Goal: Task Accomplishment & Management: Manage account settings

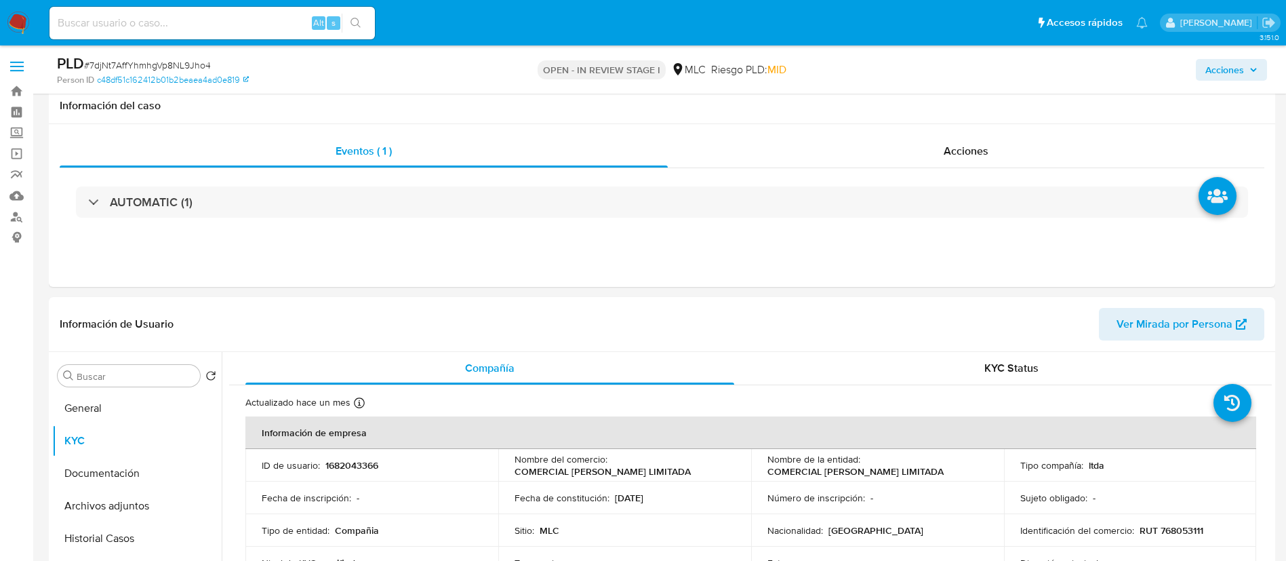
select select "10"
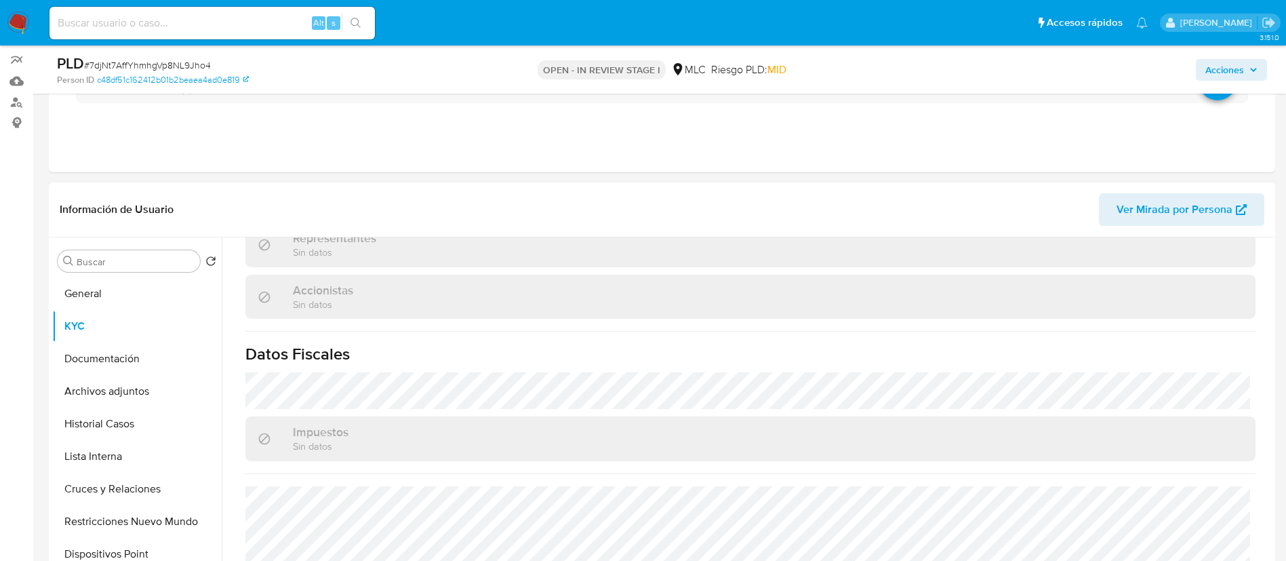
scroll to position [878, 0]
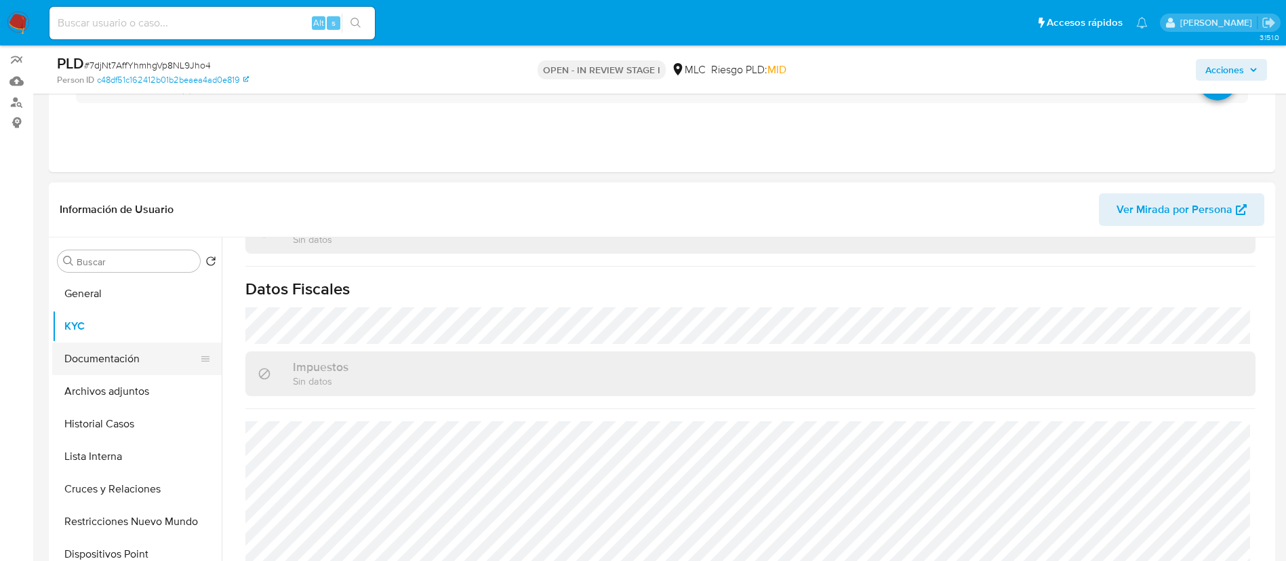
click at [98, 346] on button "Documentación" at bounding box center [131, 358] width 159 height 33
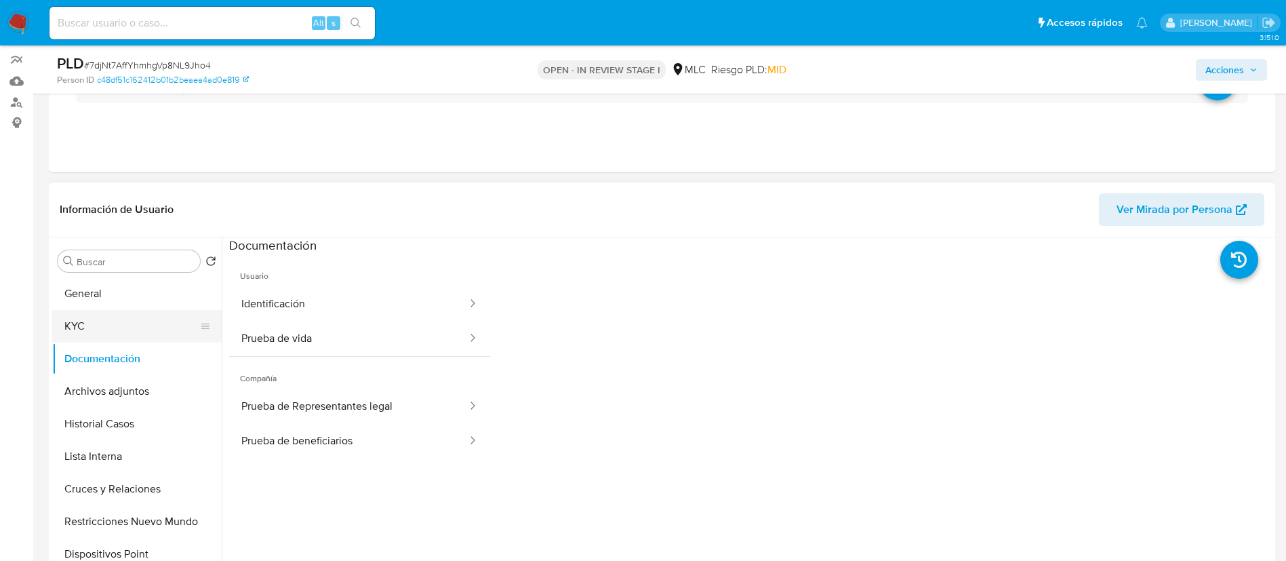
click at [128, 331] on button "KYC" at bounding box center [131, 326] width 159 height 33
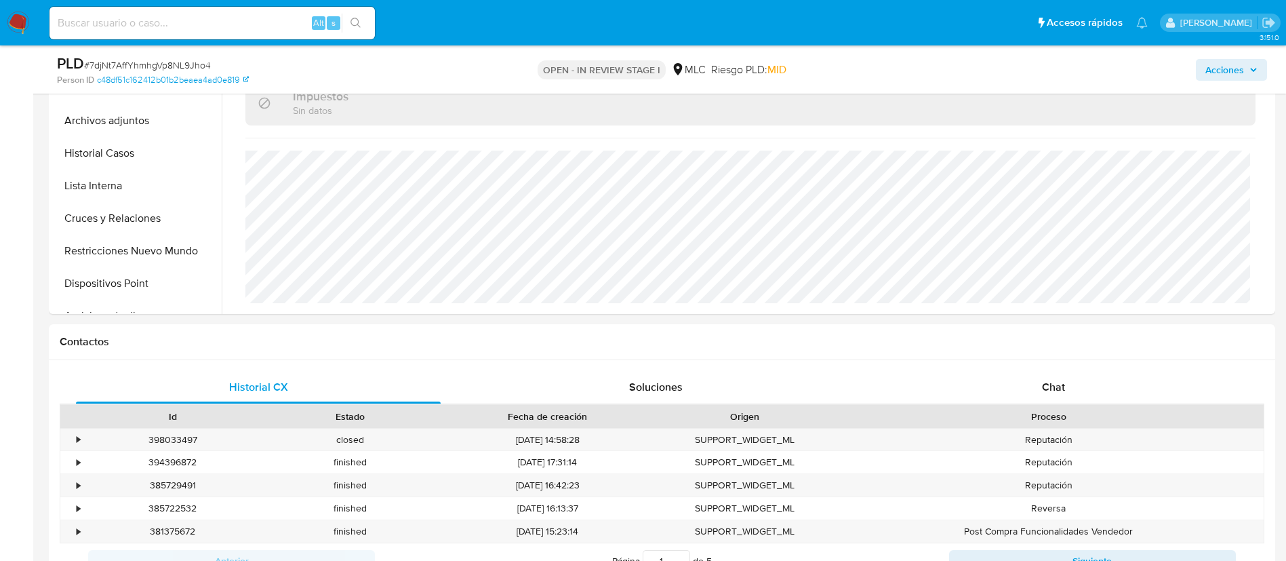
scroll to position [386, 0]
click at [1049, 381] on span "Chat" at bounding box center [1053, 386] width 23 height 16
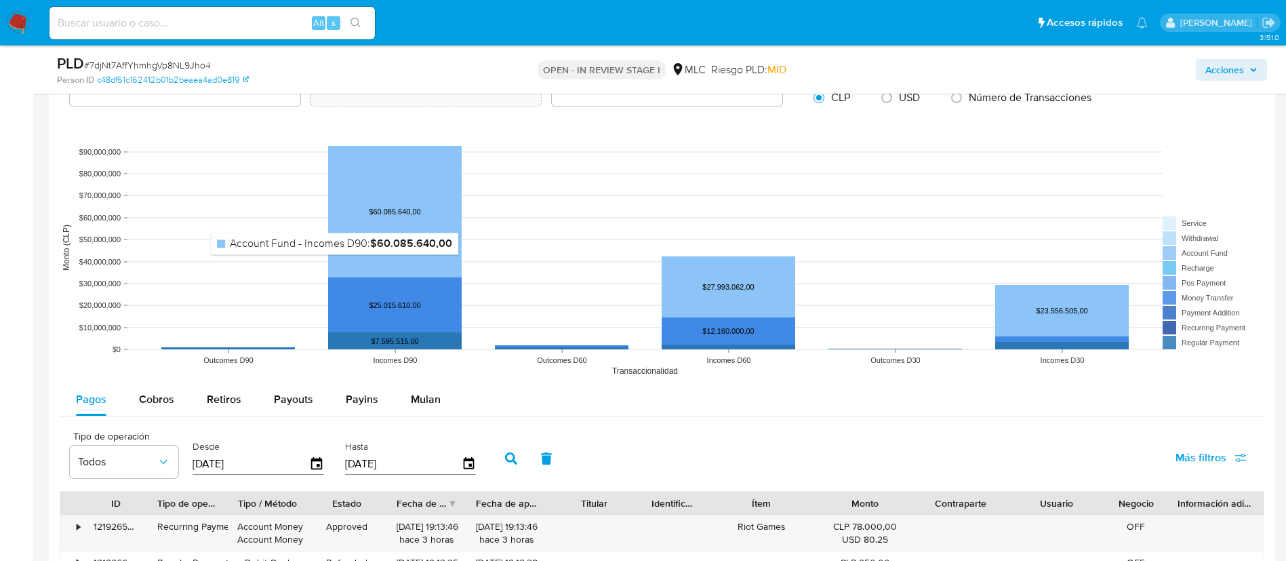
scroll to position [1470, 0]
click at [184, 395] on button "Cobros" at bounding box center [157, 398] width 68 height 33
select select "10"
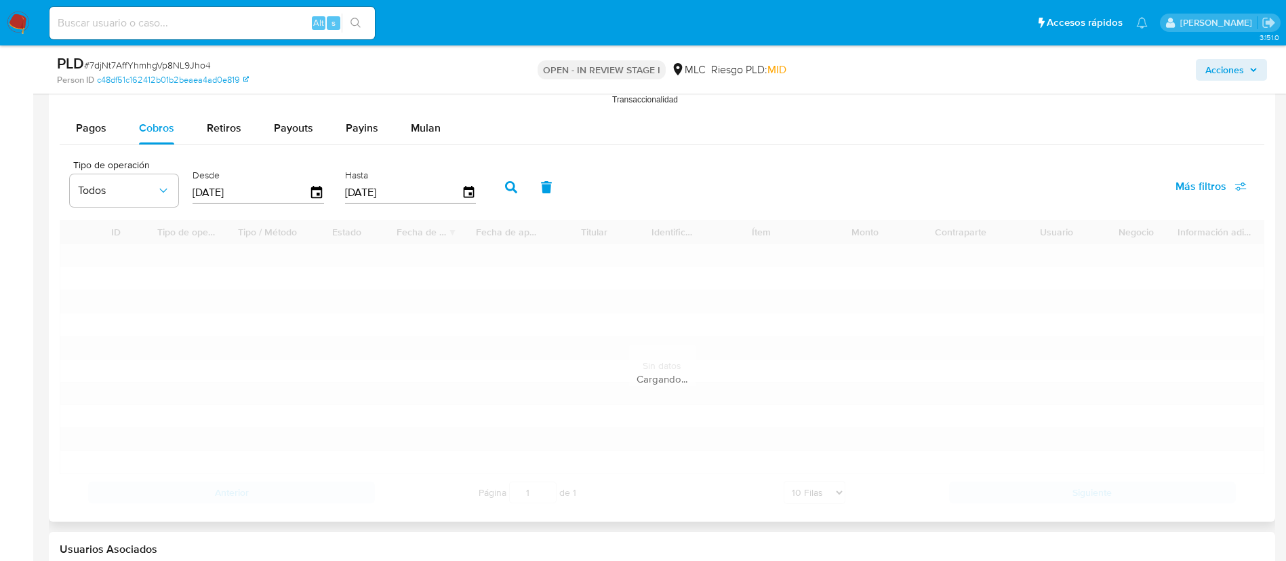
scroll to position [1741, 0]
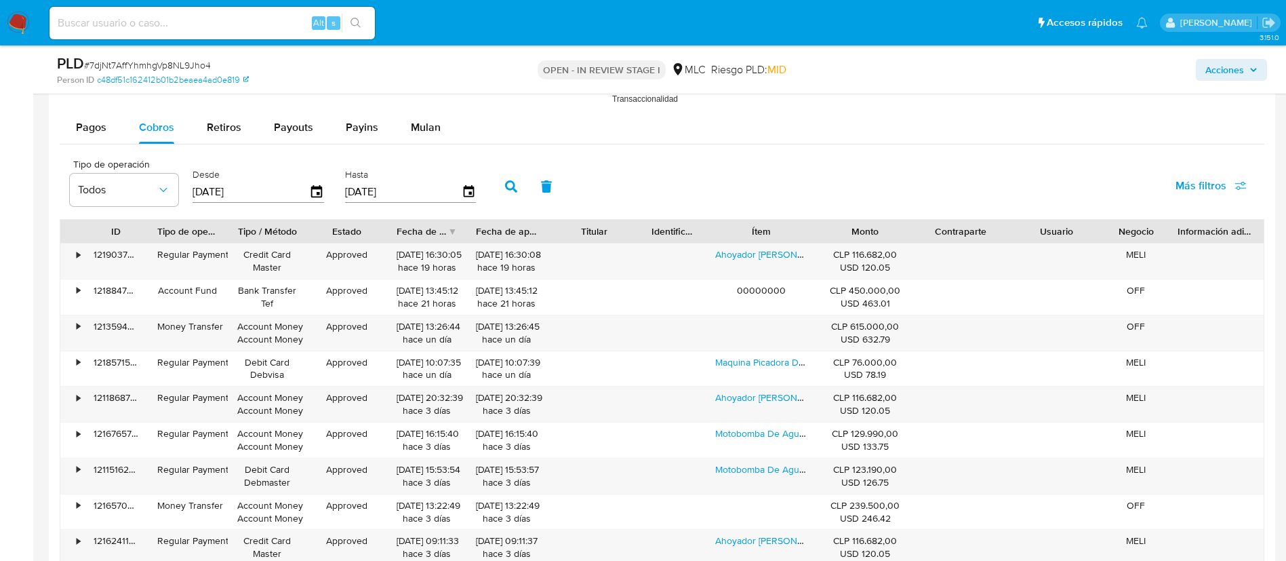
click at [184, 187] on div "Tipo de operación Todos Desde 15/05/2025 Hasta 12/08/2025" at bounding box center [276, 185] width 426 height 54
click at [165, 187] on icon "button" at bounding box center [164, 190] width 14 height 14
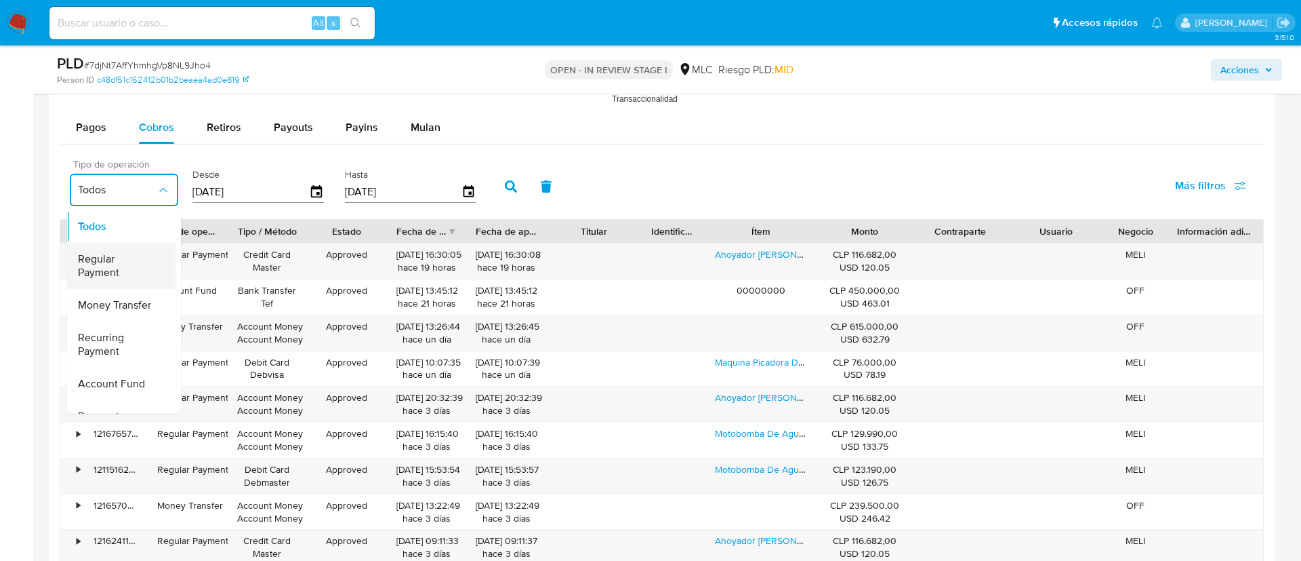
click at [138, 277] on span "Regular Payment" at bounding box center [117, 265] width 79 height 27
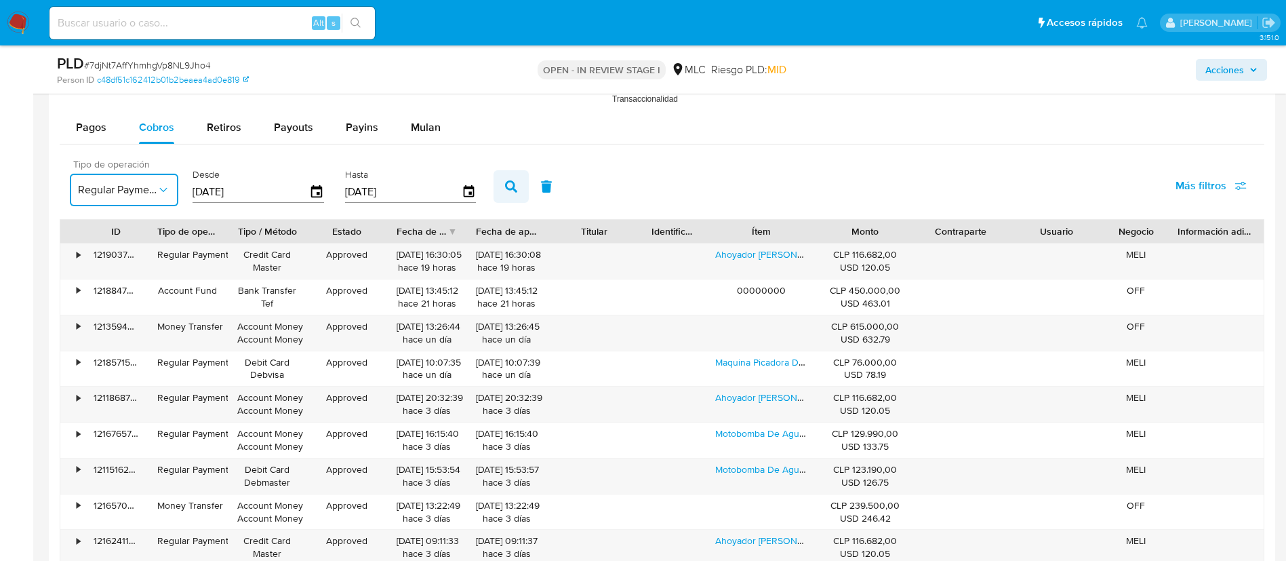
click at [495, 186] on button "button" at bounding box center [510, 186] width 35 height 33
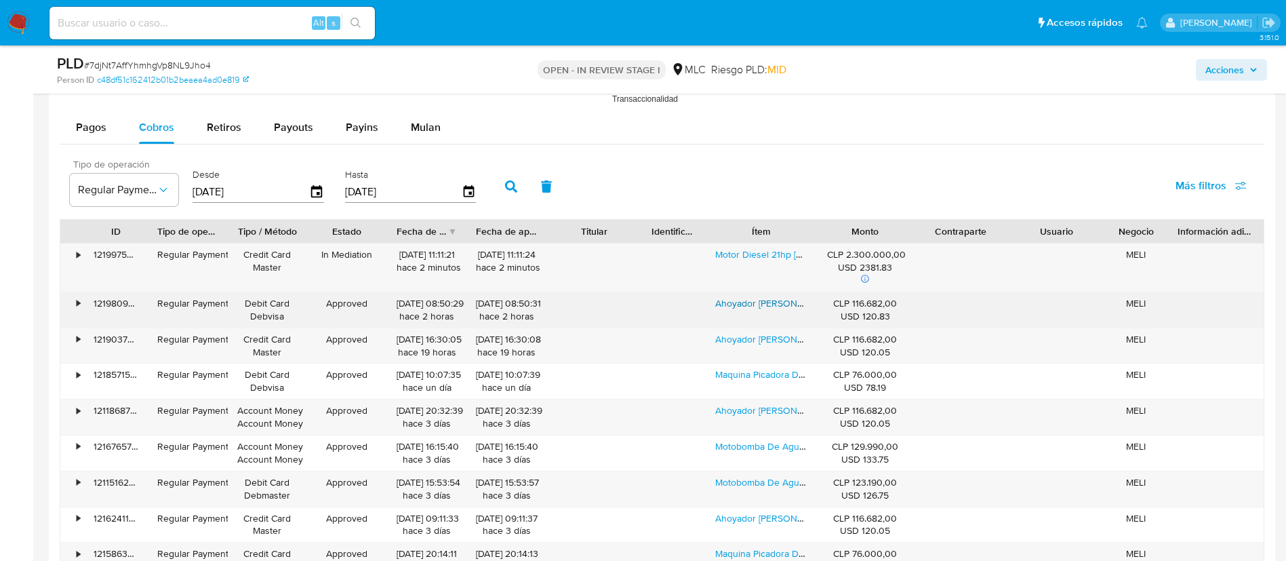
click at [761, 296] on link "Ahoyador Barreno 63cc 3 Brocas Y Extension Lic Japones Color Naranja Claro" at bounding box center [899, 303] width 368 height 14
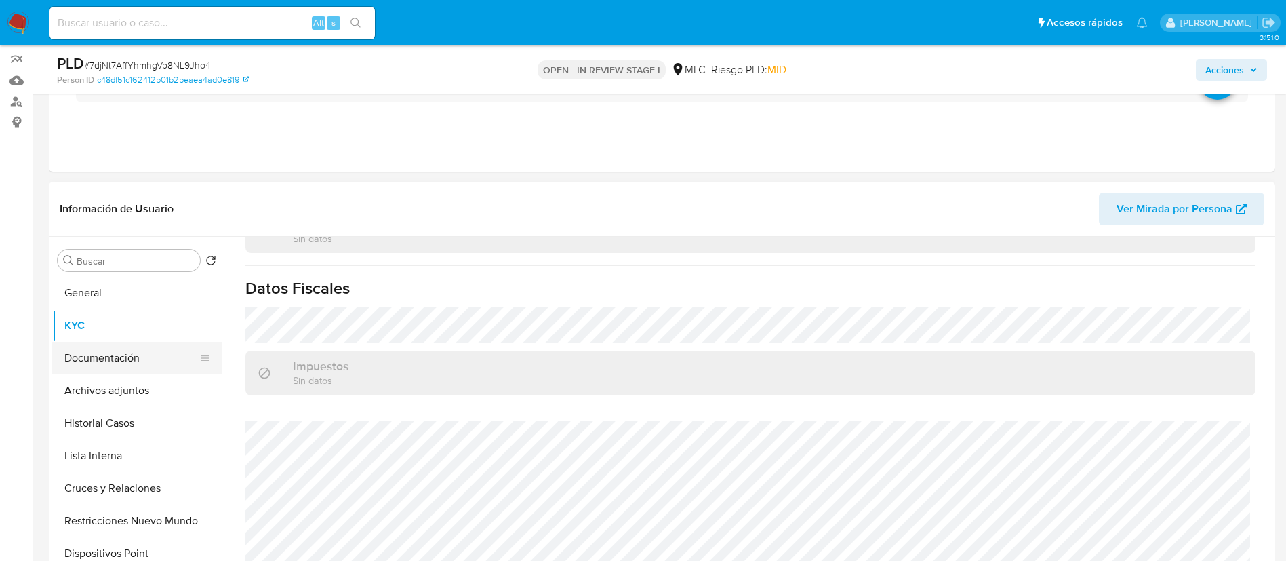
scroll to position [115, 0]
click at [124, 378] on button "Archivos adjuntos" at bounding box center [131, 391] width 159 height 33
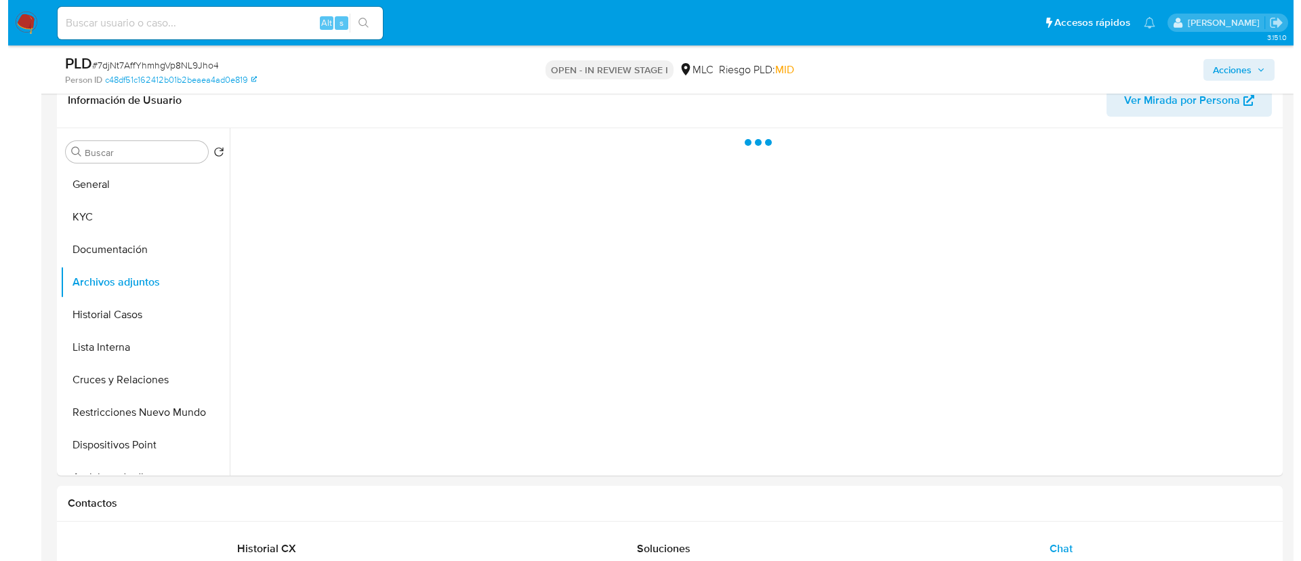
scroll to position [273, 0]
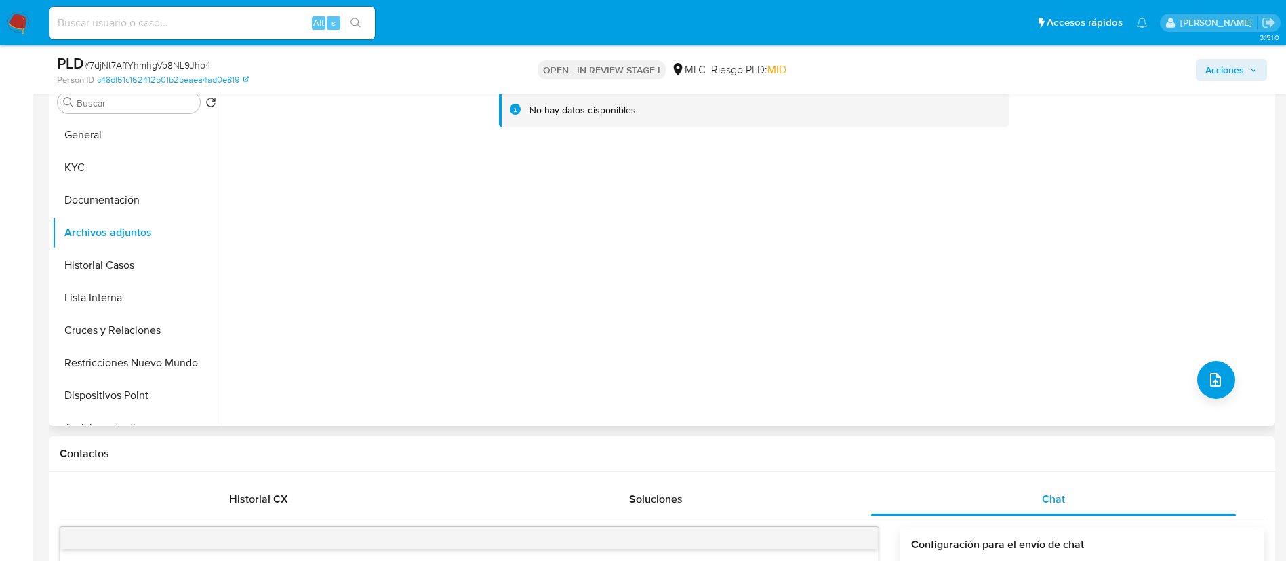
click at [1220, 361] on div "No hay datos disponibles" at bounding box center [747, 252] width 1050 height 347
click at [1215, 376] on icon "upload-file" at bounding box center [1215, 379] width 16 height 16
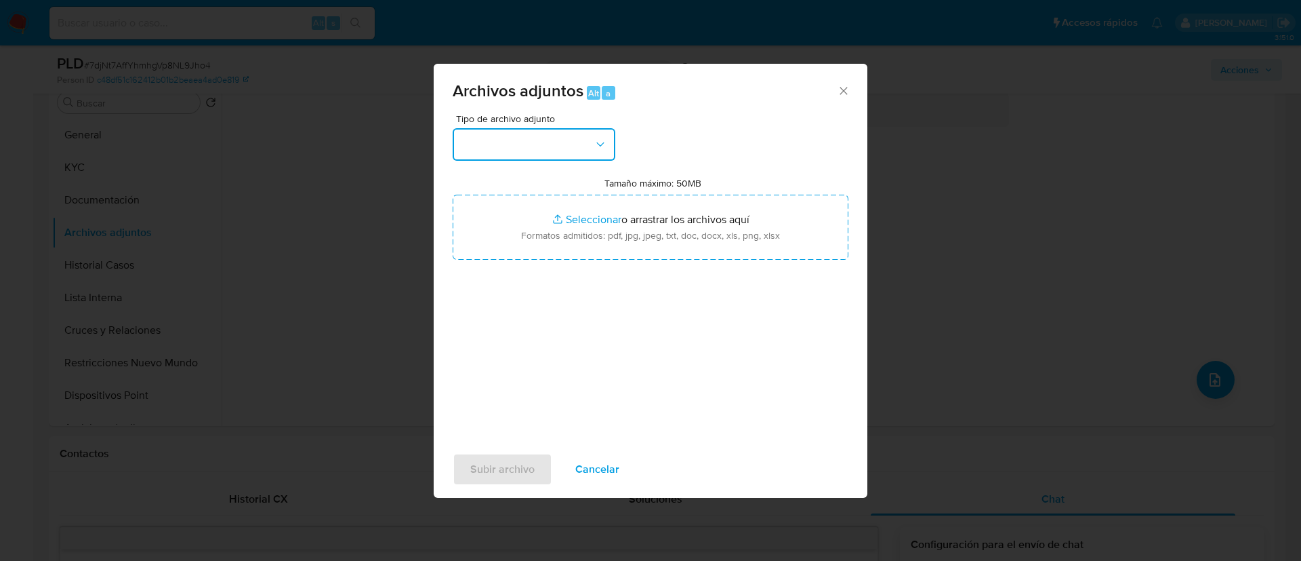
click at [563, 156] on button "button" at bounding box center [534, 144] width 163 height 33
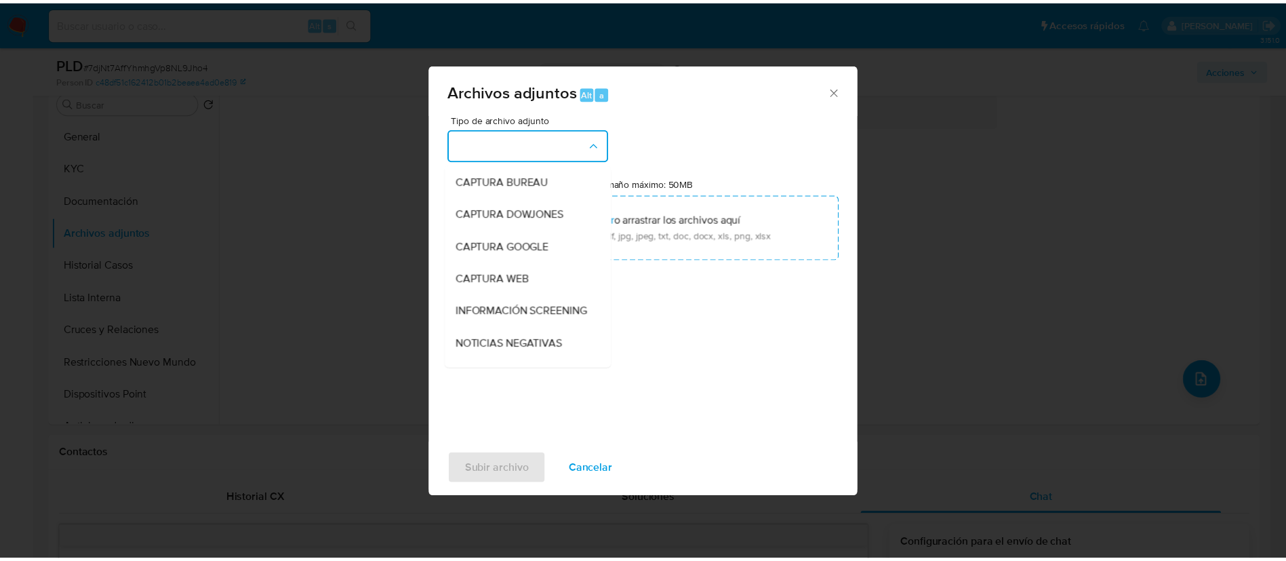
scroll to position [229, 0]
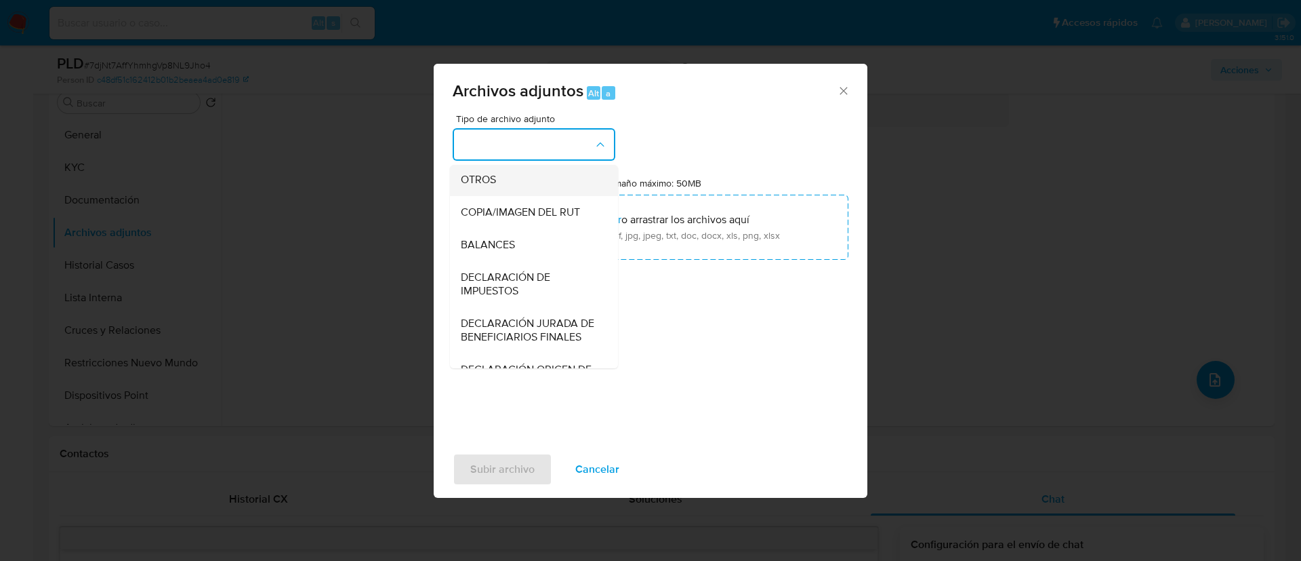
click at [512, 196] on div "OTROS" at bounding box center [530, 179] width 138 height 33
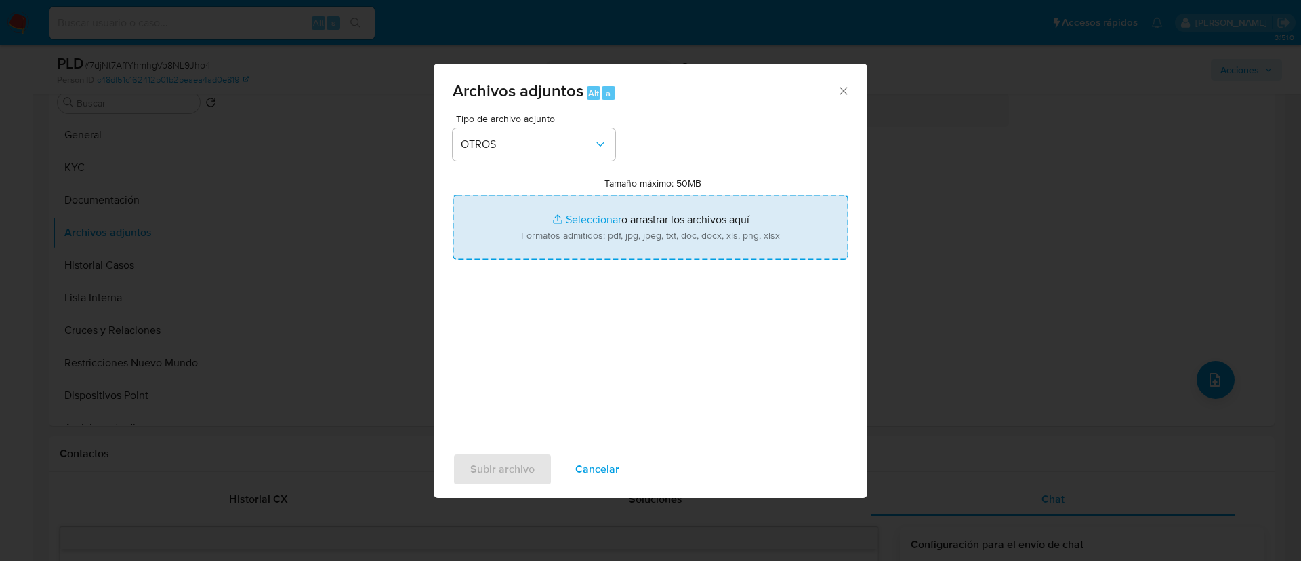
click at [608, 237] on input "Tamaño máximo: 50MB Seleccionar archivos" at bounding box center [651, 227] width 396 height 65
type input "C:\fakepath\1682043366Movimientos.xlsx"
click at [787, 218] on input "Tamaño máximo: 50MB Seleccionar archivos" at bounding box center [651, 227] width 396 height 65
type input "C:\fakepath\Case Log - 1682043366.pdf"
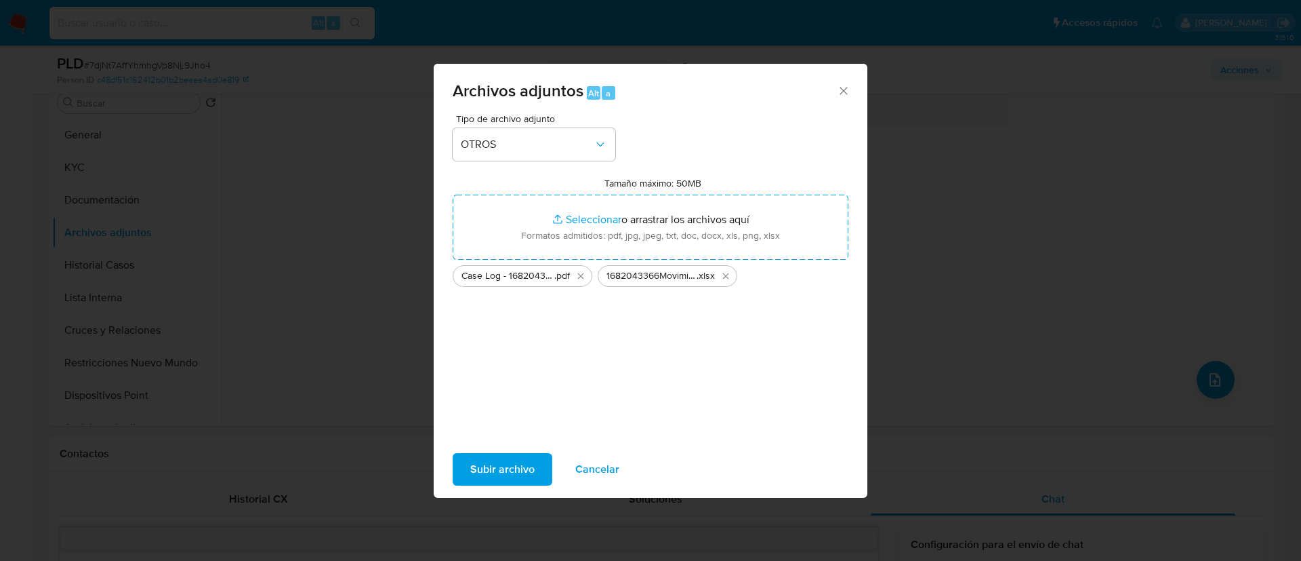
click at [515, 464] on span "Subir archivo" at bounding box center [502, 469] width 64 height 30
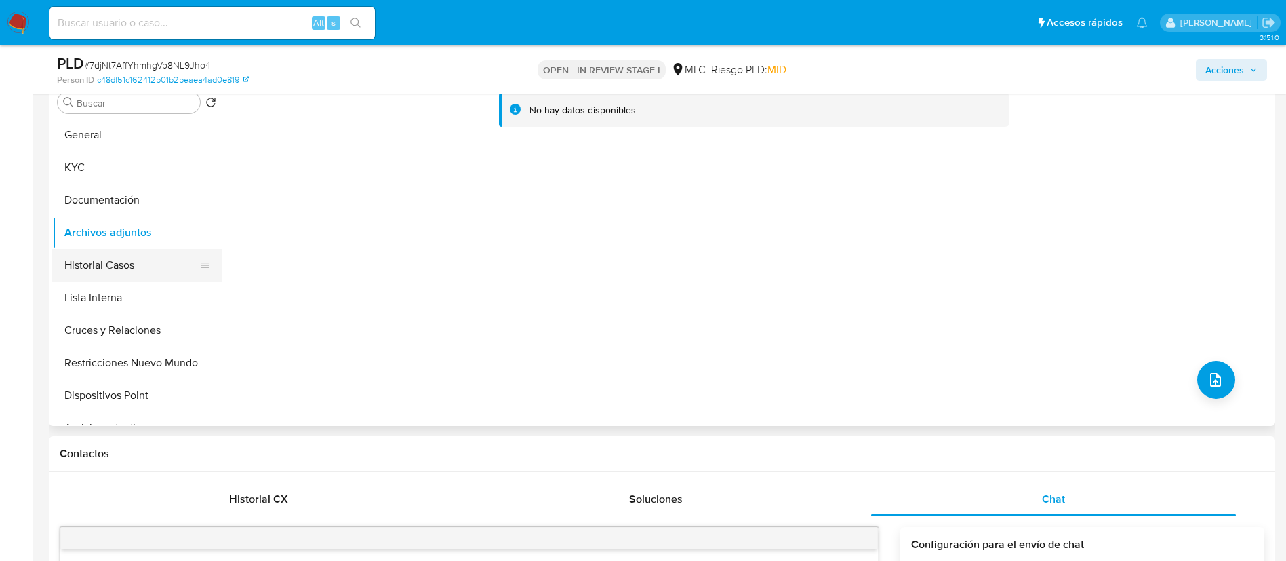
drag, startPoint x: 137, startPoint y: 304, endPoint x: 138, endPoint y: 276, distance: 27.8
click at [137, 302] on button "Lista Interna" at bounding box center [136, 297] width 169 height 33
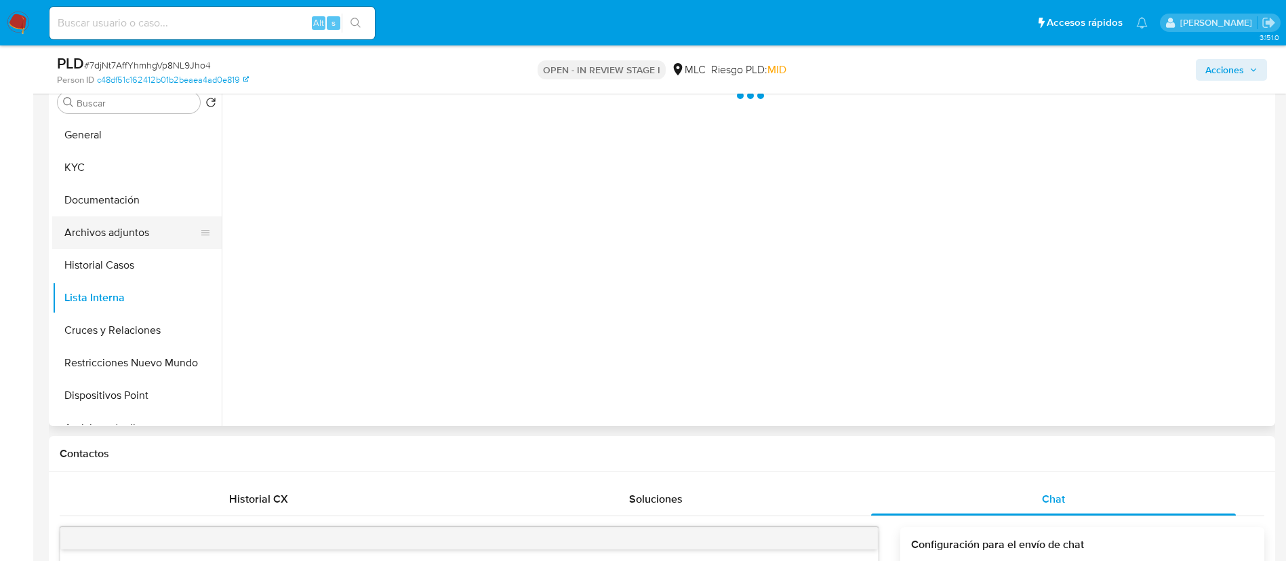
click at [126, 223] on button "Archivos adjuntos" at bounding box center [131, 232] width 159 height 33
click at [1203, 81] on div "Acciones" at bounding box center [1067, 70] width 400 height 32
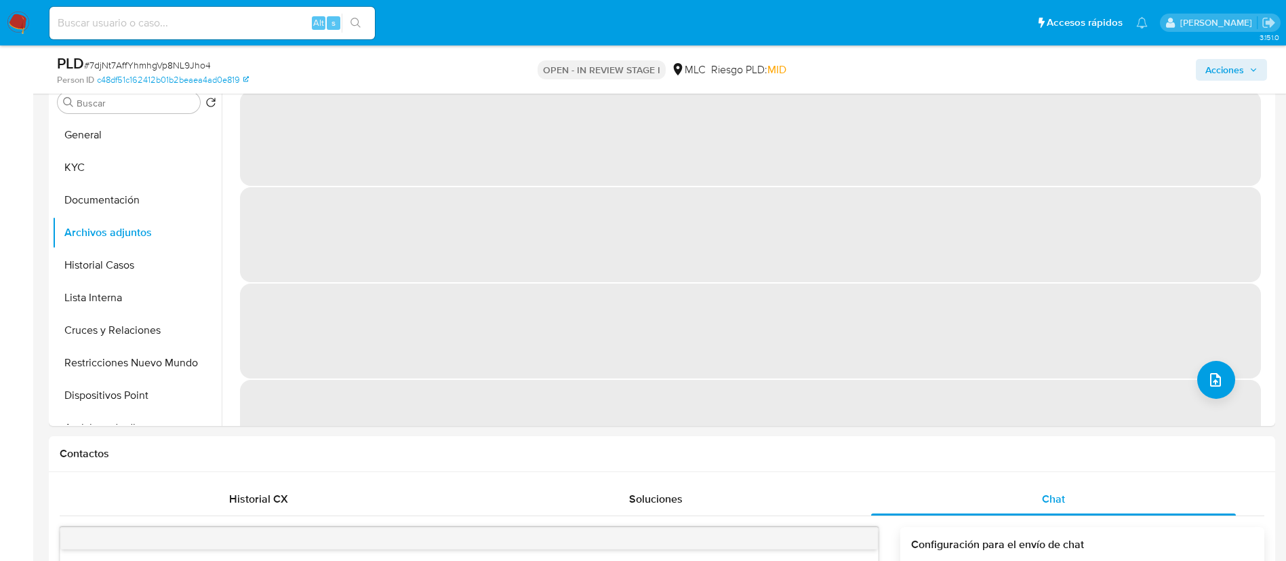
click at [1236, 69] on span "Acciones" at bounding box center [1224, 70] width 39 height 22
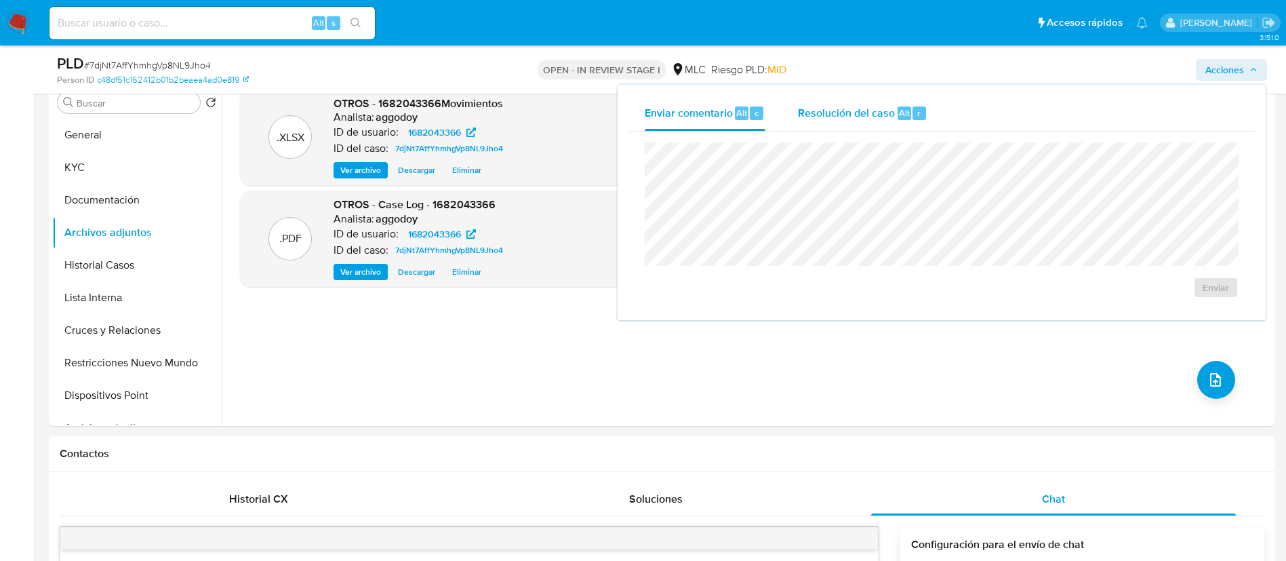
click at [912, 110] on div "r" at bounding box center [919, 113] width 14 height 14
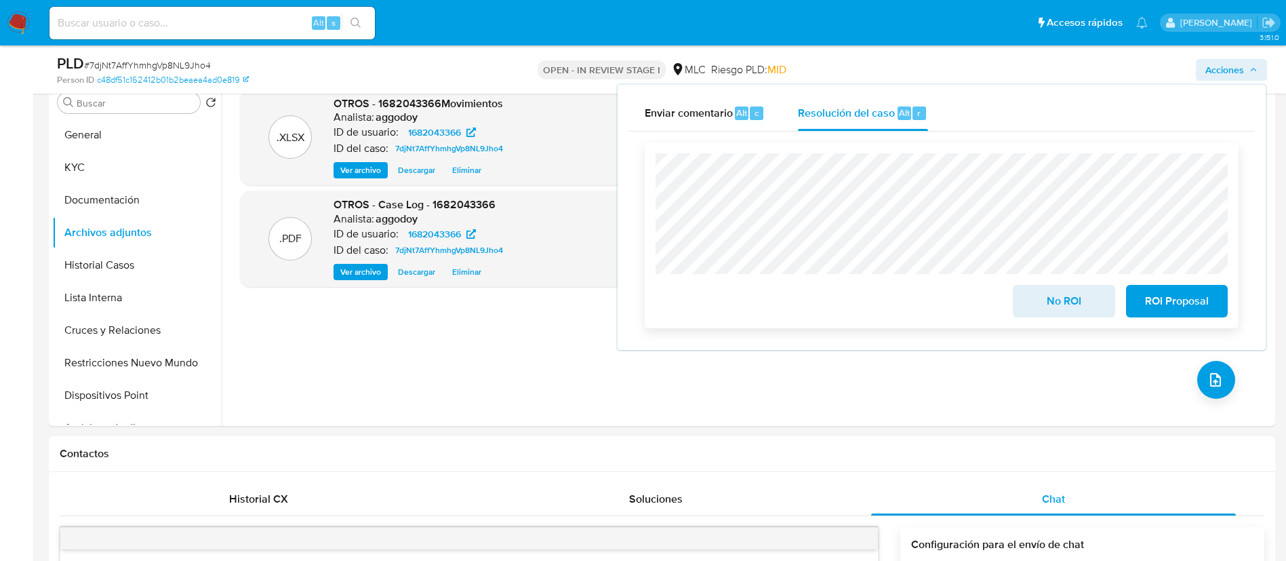
drag, startPoint x: 1076, startPoint y: 309, endPoint x: 1057, endPoint y: 300, distance: 21.8
click at [1075, 311] on span "No ROI" at bounding box center [1063, 301] width 66 height 30
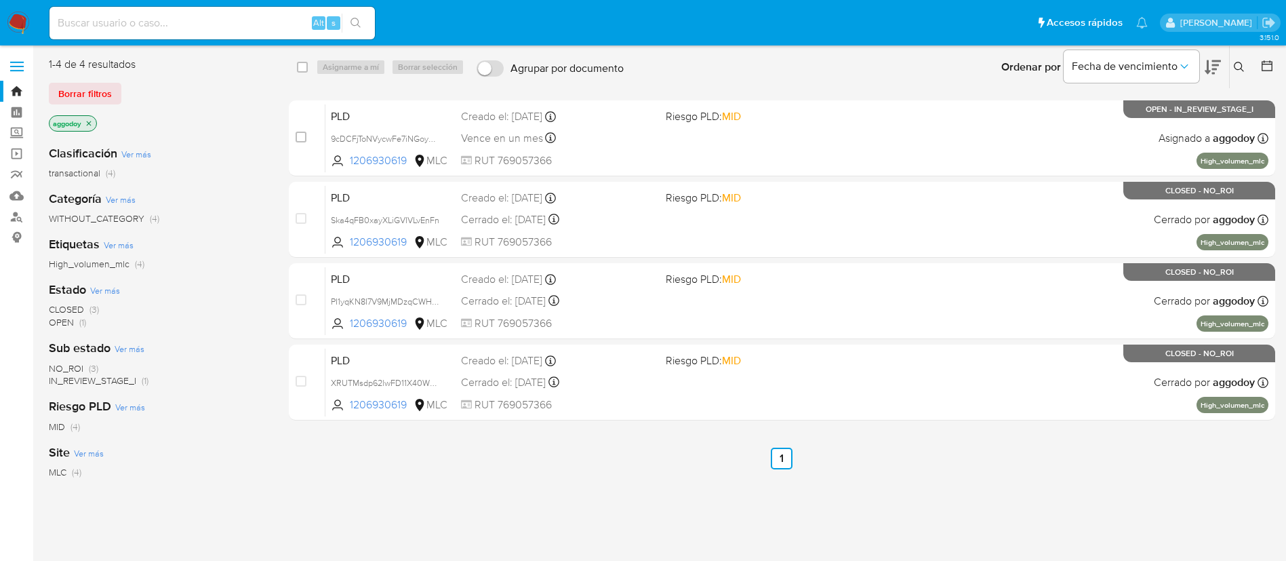
drag, startPoint x: 1239, startPoint y: 52, endPoint x: 1249, endPoint y: 68, distance: 18.3
click at [1241, 54] on div "Ingrese ID de usuario o caso Buscar Borrar filtros" at bounding box center [1240, 67] width 23 height 42
click at [1249, 68] on button at bounding box center [1241, 67] width 22 height 16
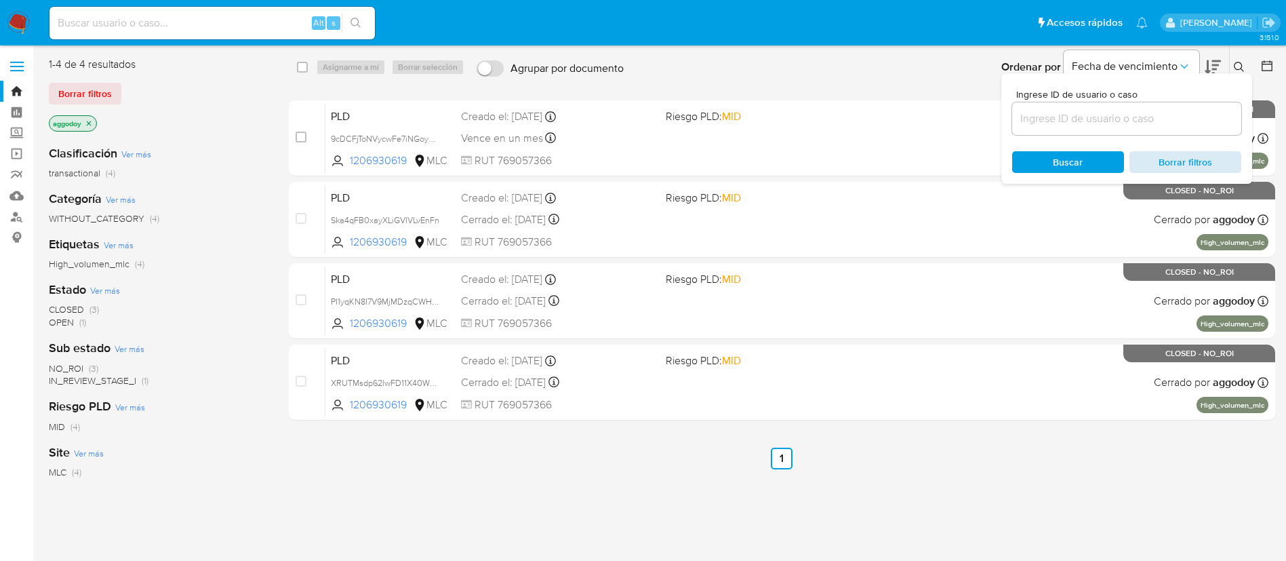
click at [1161, 159] on span "Borrar filtros" at bounding box center [1185, 162] width 93 height 19
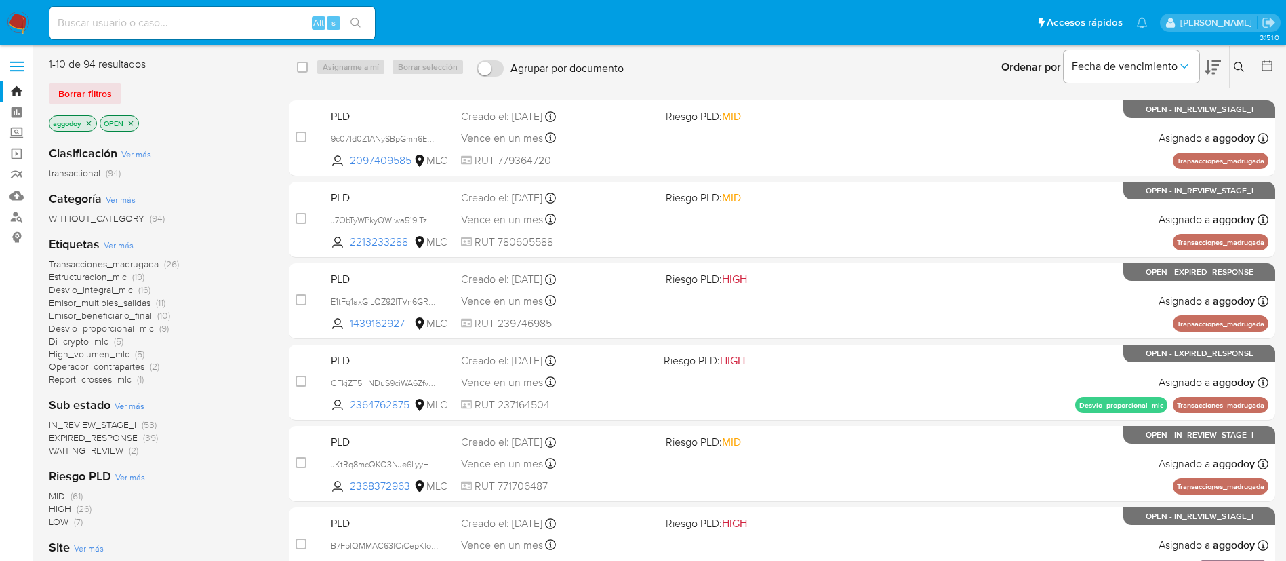
click at [1240, 67] on icon at bounding box center [1239, 67] width 11 height 11
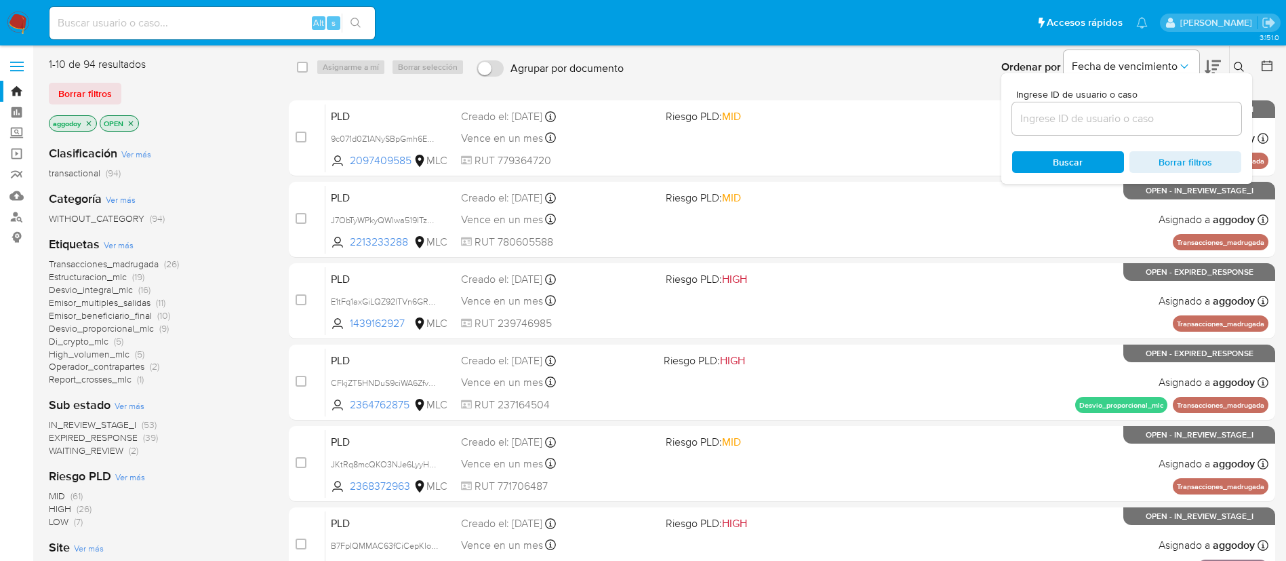
click at [1168, 119] on input at bounding box center [1126, 119] width 229 height 18
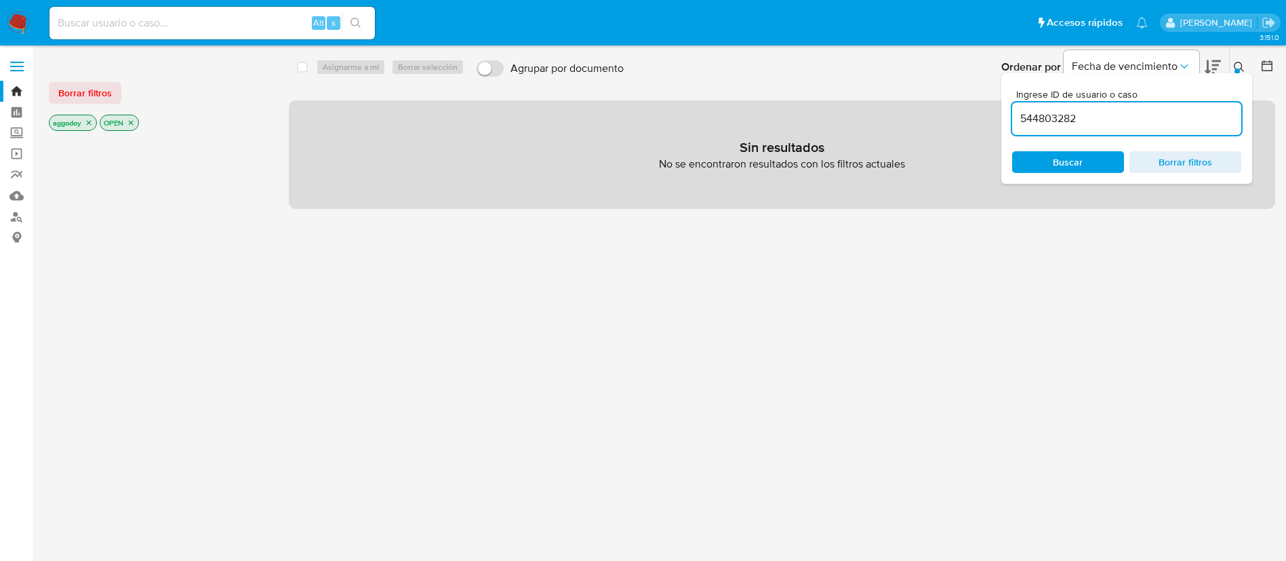
click at [1172, 123] on input "544803282" at bounding box center [1126, 119] width 229 height 18
type input "544803282"
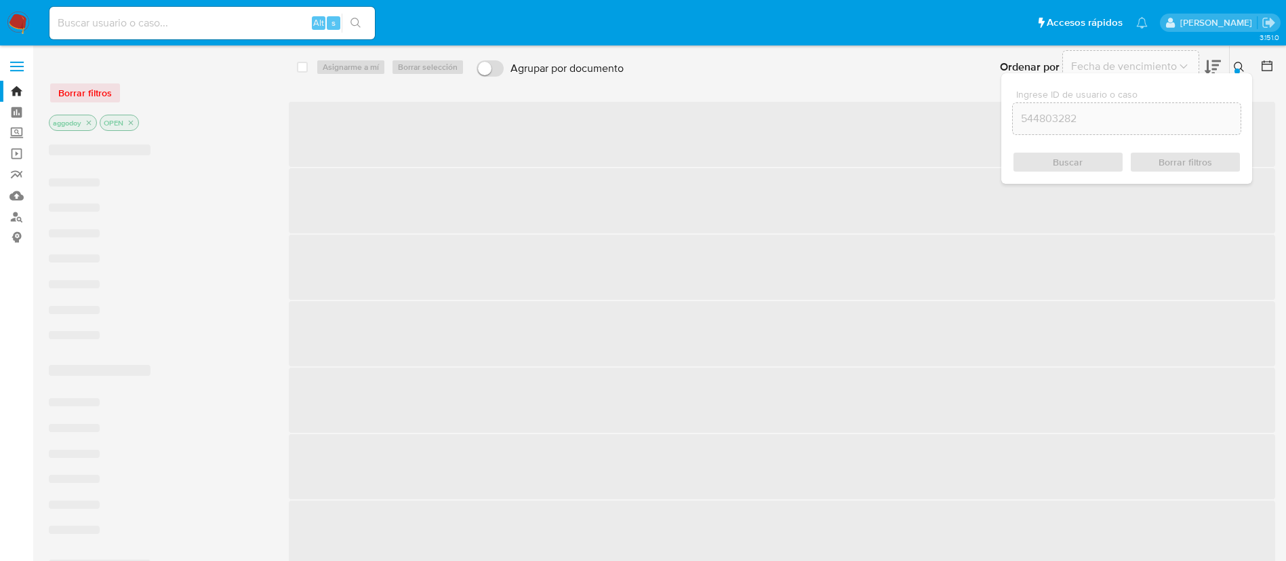
click at [1236, 69] on div at bounding box center [1236, 70] width 5 height 5
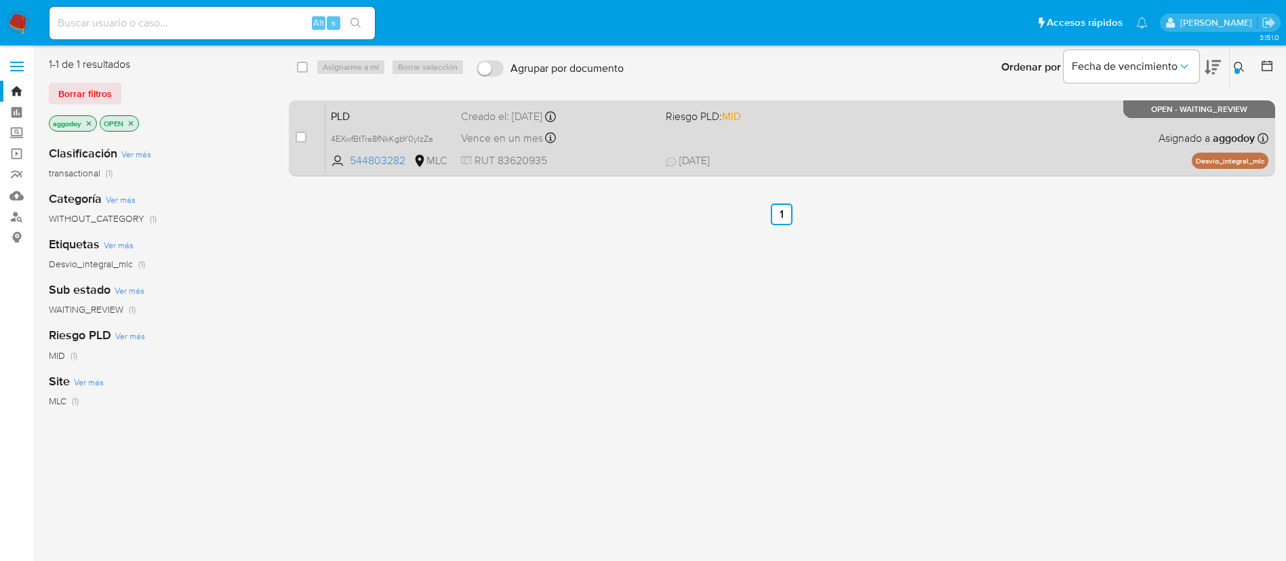
click at [934, 164] on span "25/07/2025 25/07/2025 22:06" at bounding box center [865, 160] width 399 height 15
click at [1162, 147] on div "PLD 4EXwfBtTra8fNkKgbY0yIzZa 544803282 MLC Riesgo PLD: MID Creado el: 12/06/202…" at bounding box center [796, 138] width 943 height 68
click at [308, 136] on div "case-item-checkbox No es posible asignar el caso" at bounding box center [311, 138] width 30 height 68
click at [306, 138] on input "checkbox" at bounding box center [301, 136] width 11 height 11
checkbox input "true"
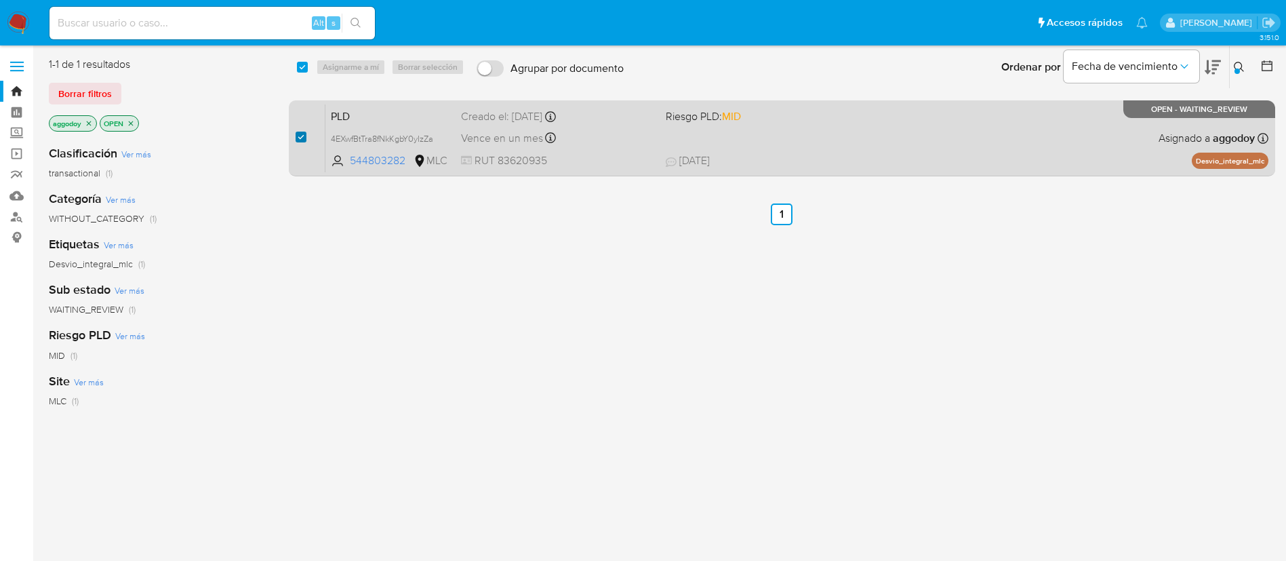
checkbox input "true"
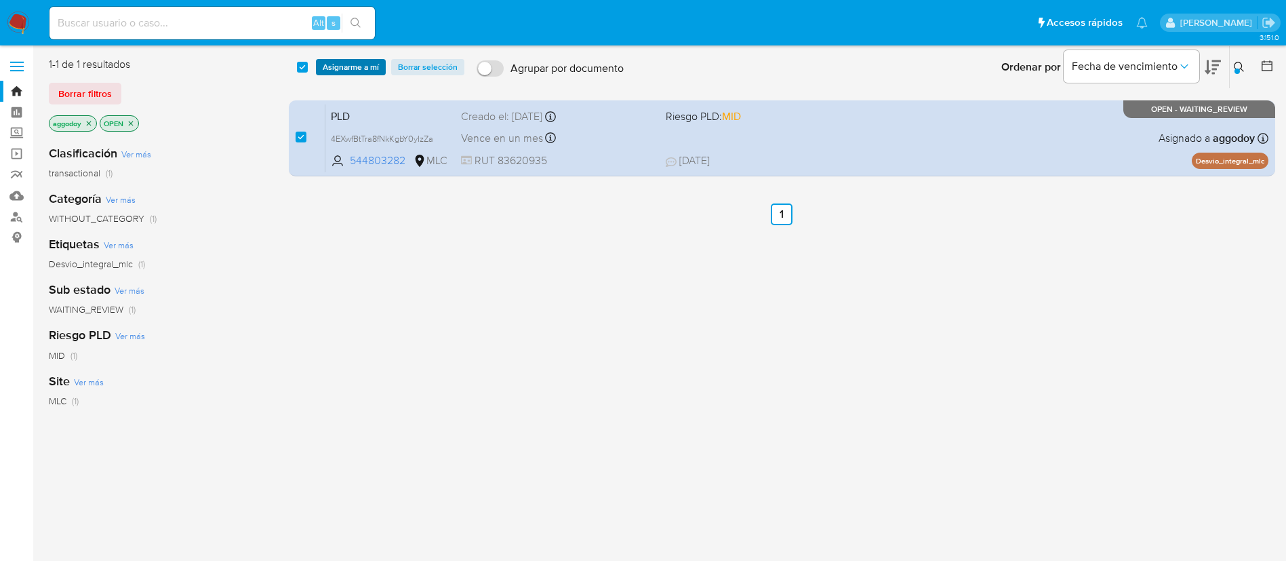
drag, startPoint x: 333, startPoint y: 77, endPoint x: 346, endPoint y: 63, distance: 18.2
click at [342, 67] on div "select-all-cases-checkbox Asignarme a mí Borrar selección Agrupar por documento…" at bounding box center [783, 67] width 988 height 42
click at [346, 63] on span "Asignarme a mí" at bounding box center [351, 67] width 56 height 14
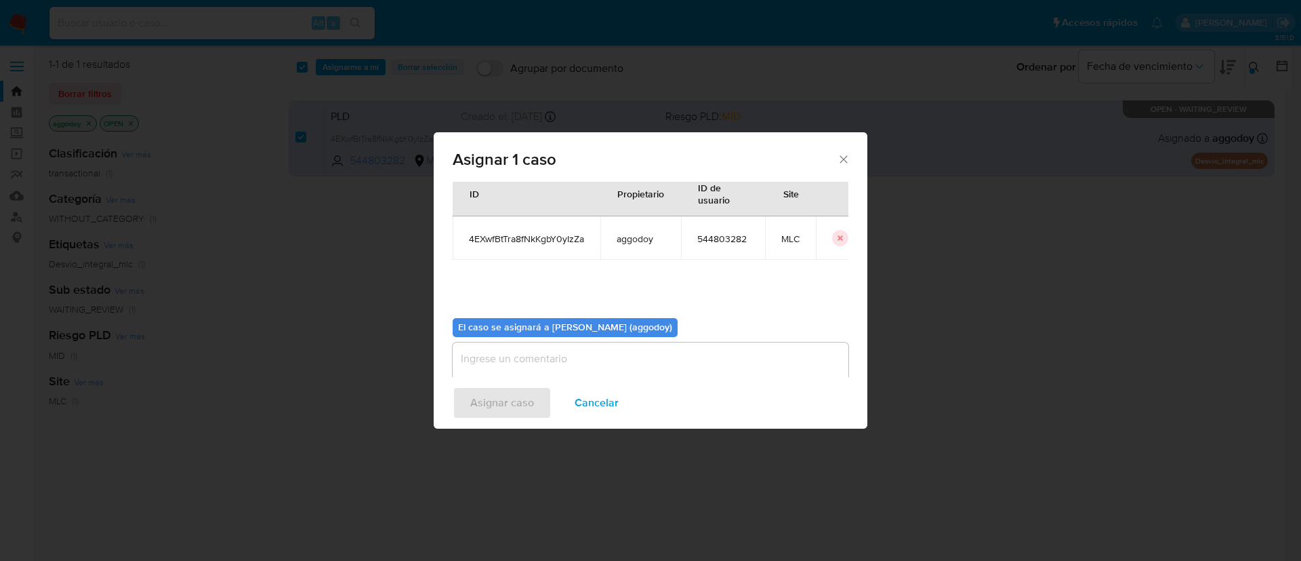
scroll to position [70, 0]
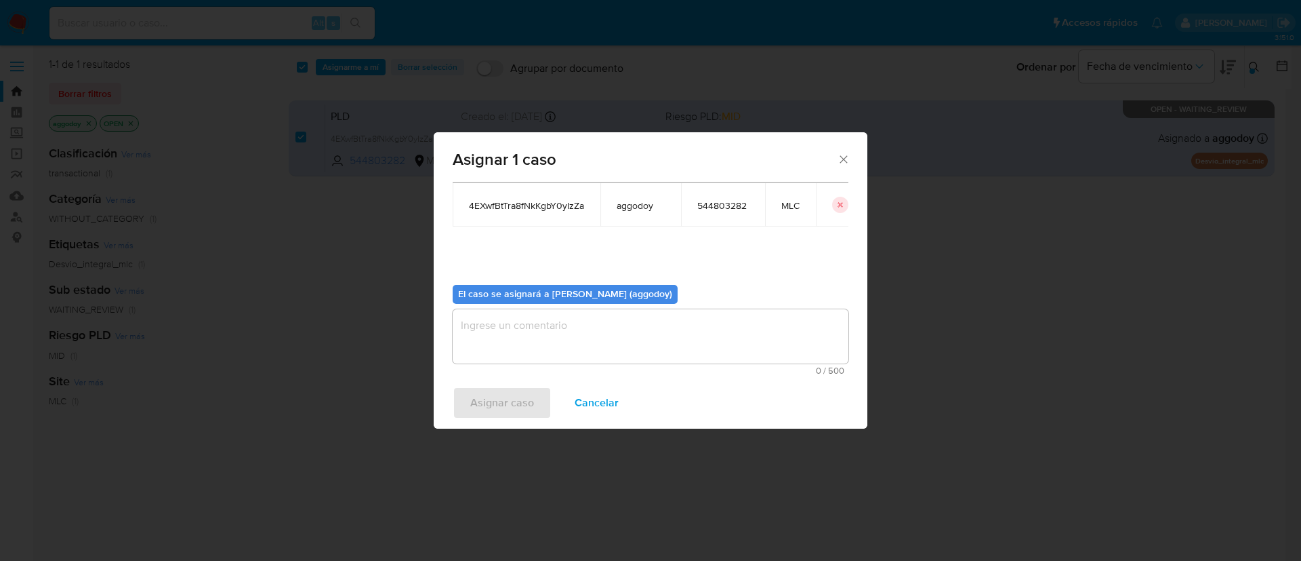
click at [714, 328] on textarea "assign-modal" at bounding box center [651, 336] width 396 height 54
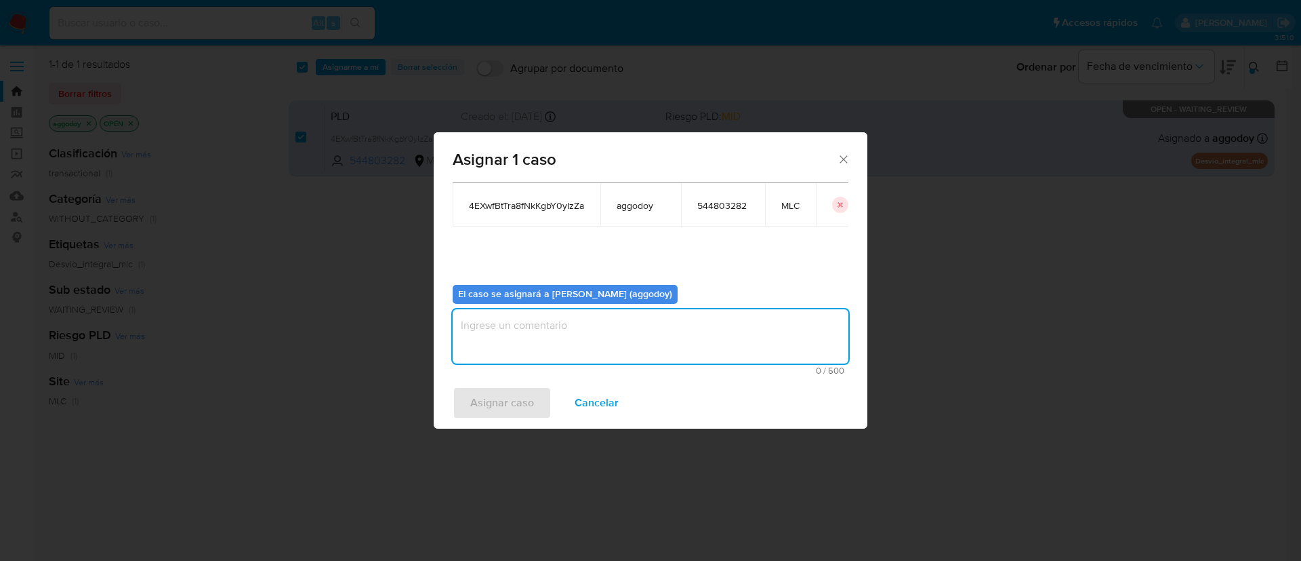
type textarea ","
click at [508, 432] on div "Asignar 1 caso Casos a asignar: ID Propietario ID de usuario Site 4EXwfBtTra8fN…" at bounding box center [650, 280] width 1301 height 561
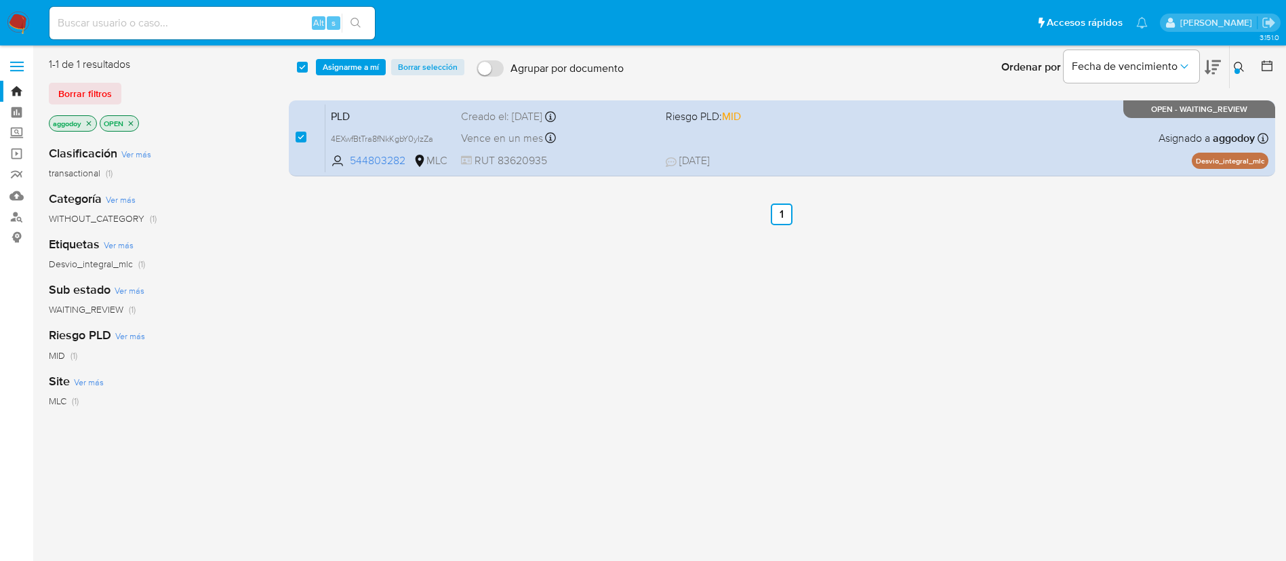
click at [367, 74] on span "Asignarme a mí" at bounding box center [351, 67] width 56 height 14
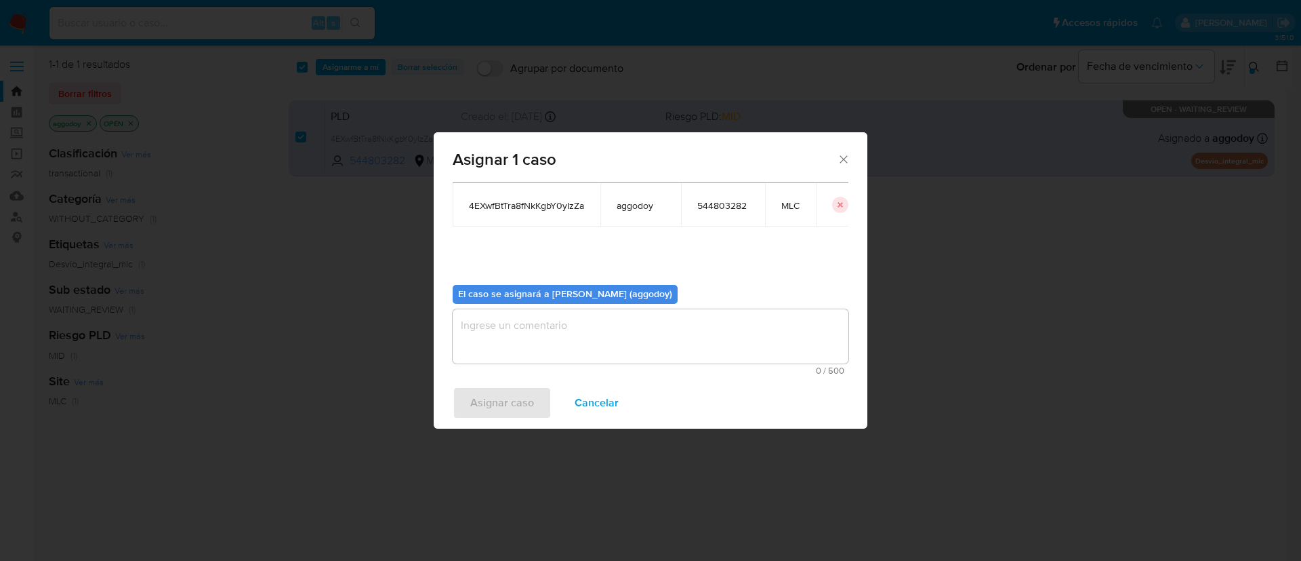
click at [571, 366] on span "0 / 500" at bounding box center [651, 370] width 388 height 9
click at [570, 361] on textarea "assign-modal" at bounding box center [651, 336] width 396 height 54
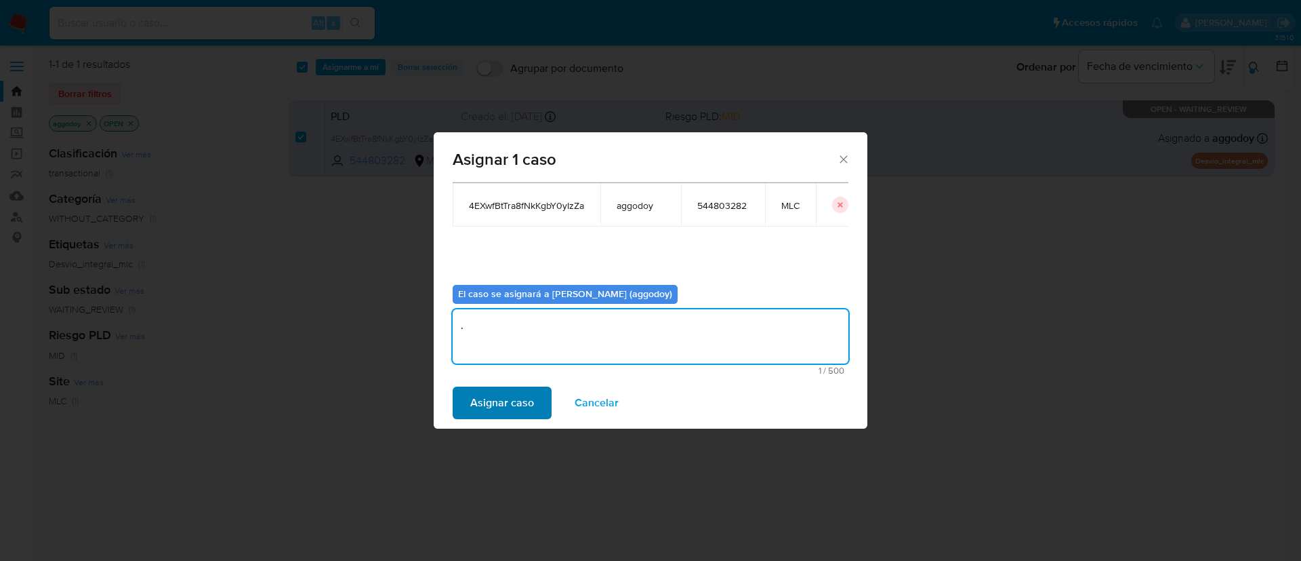
type textarea "."
click at [530, 398] on span "Asignar caso" at bounding box center [502, 403] width 64 height 30
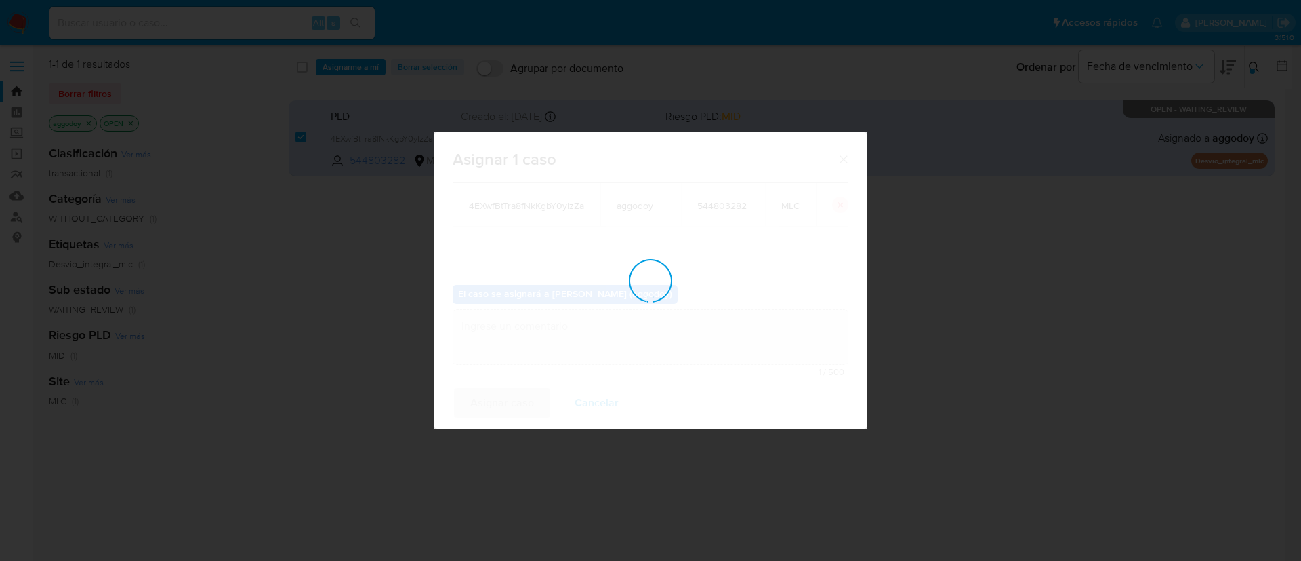
checkbox input "false"
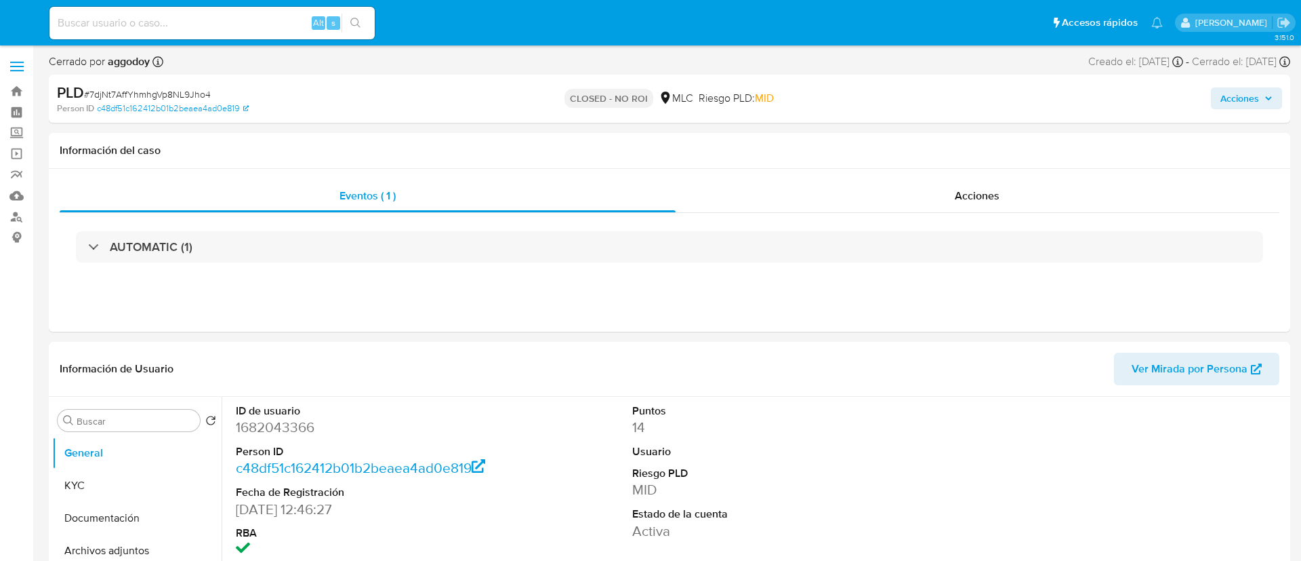
select select "10"
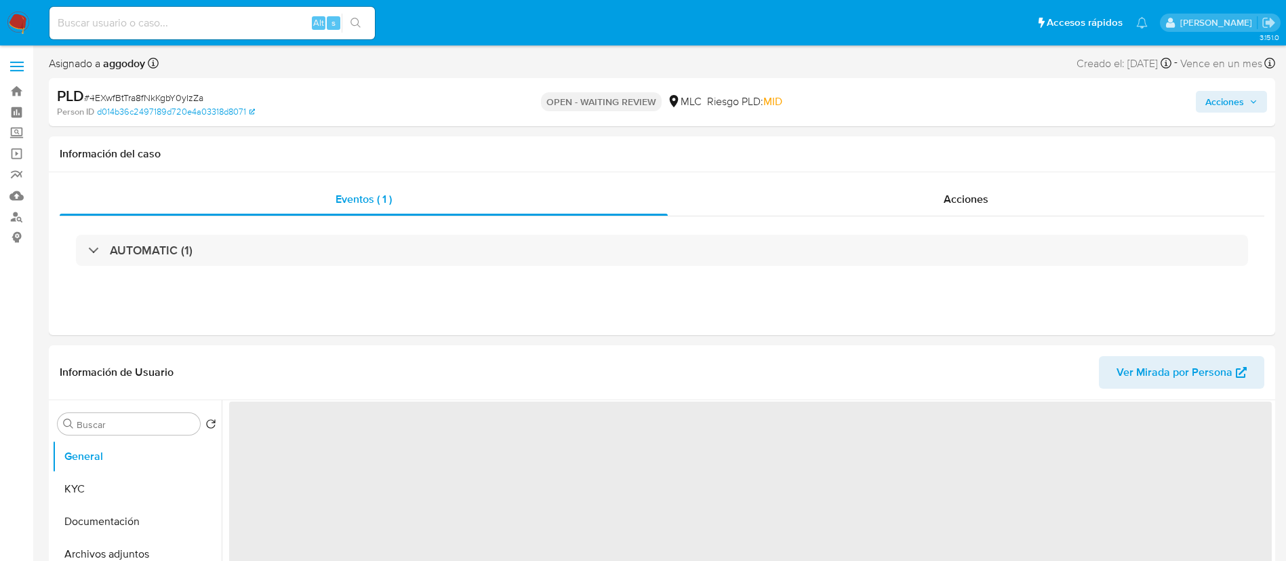
select select "10"
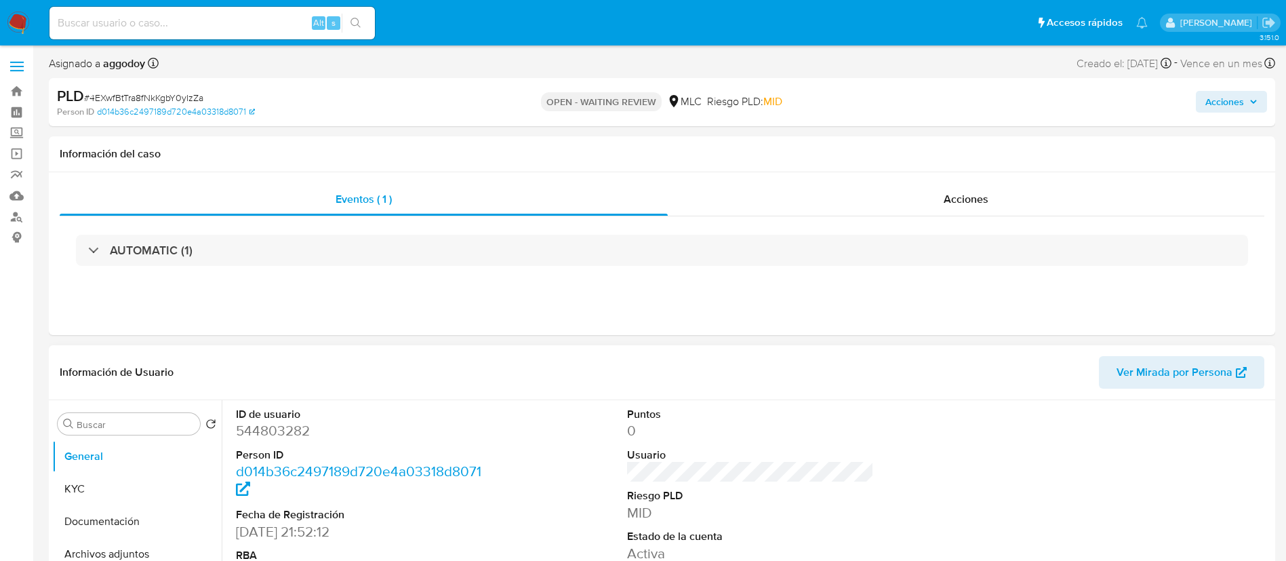
click at [281, 421] on dd "544803282" at bounding box center [359, 430] width 247 height 19
click at [279, 422] on dd "544803282" at bounding box center [359, 430] width 247 height 19
copy dd "544803282"
click at [153, 91] on span "# 4EXwfBtTra8fNkKgbY0yIzZa" at bounding box center [143, 98] width 119 height 14
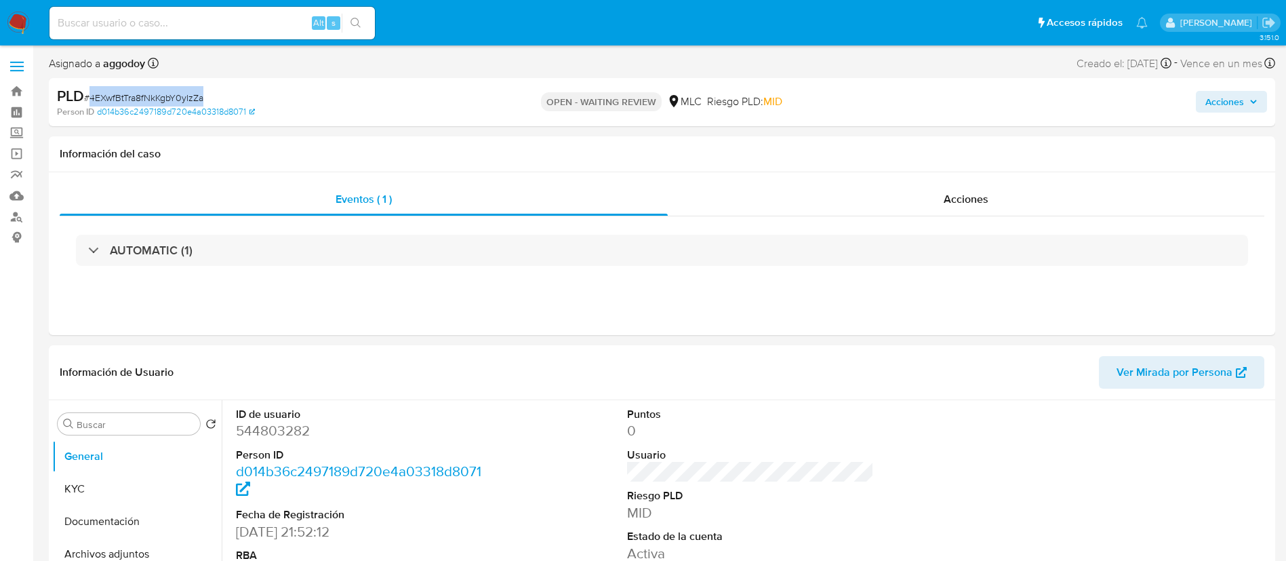
copy span "4EXwfBtTra8fNkKgbY0yIzZa"
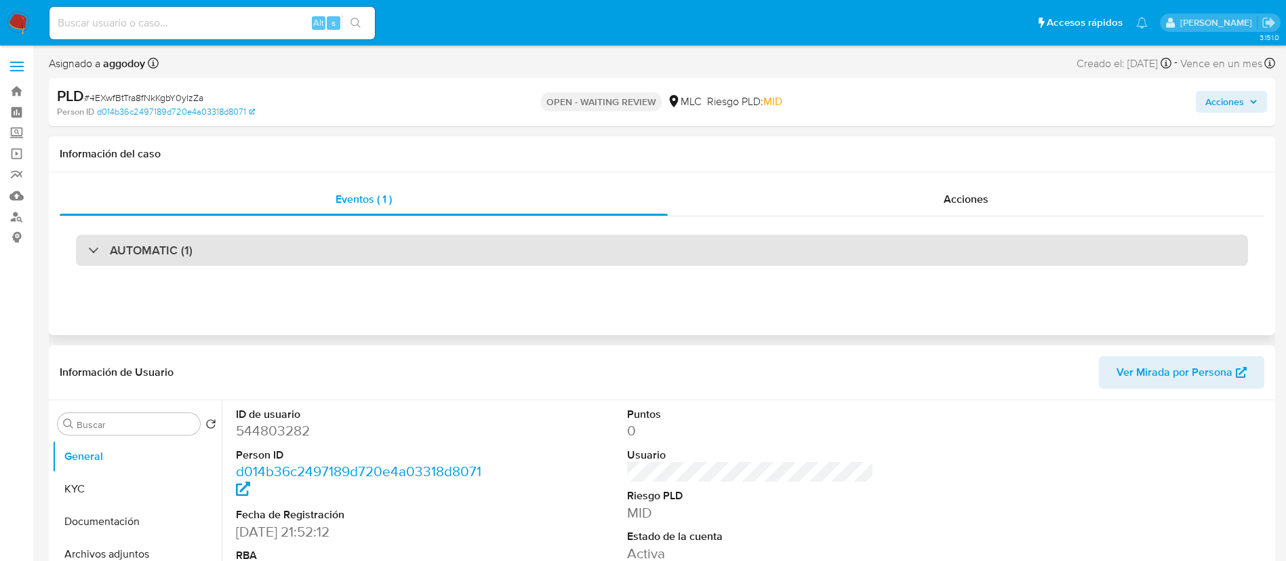
click at [250, 249] on div "AUTOMATIC (1)" at bounding box center [662, 250] width 1172 height 31
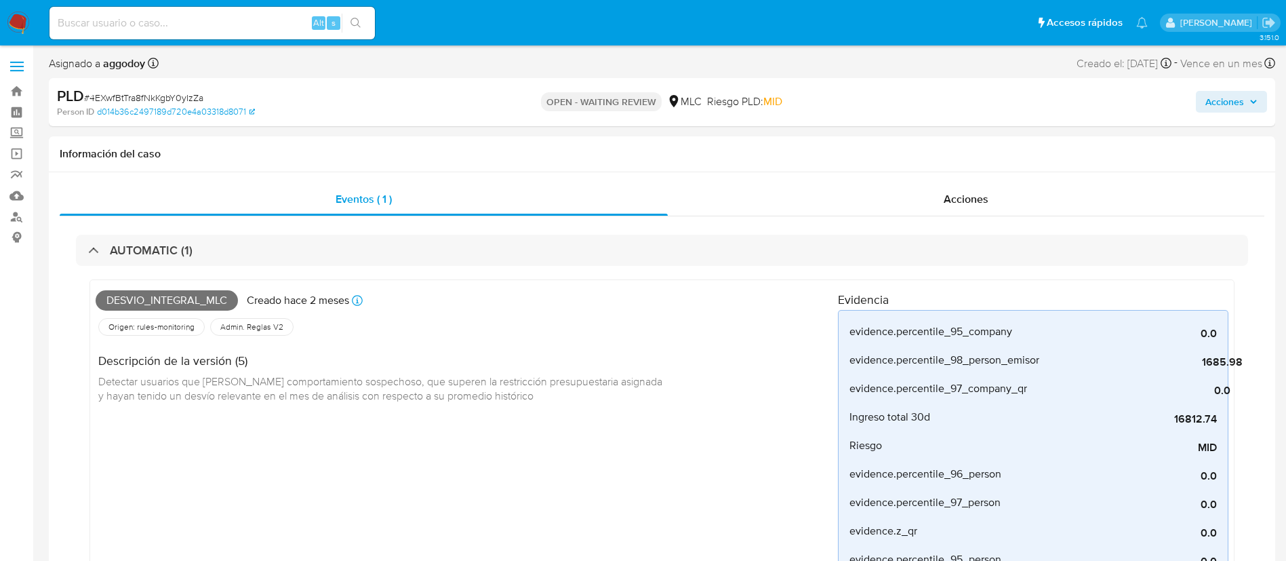
click at [142, 91] on span "# 4EXwfBtTra8fNkKgbY0yIzZa" at bounding box center [143, 98] width 119 height 14
click at [145, 96] on span "# 4EXwfBtTra8fNkKgbY0yIzZa" at bounding box center [143, 98] width 119 height 14
copy span "4EXwfBtTra8fNkKgbY0yIzZa"
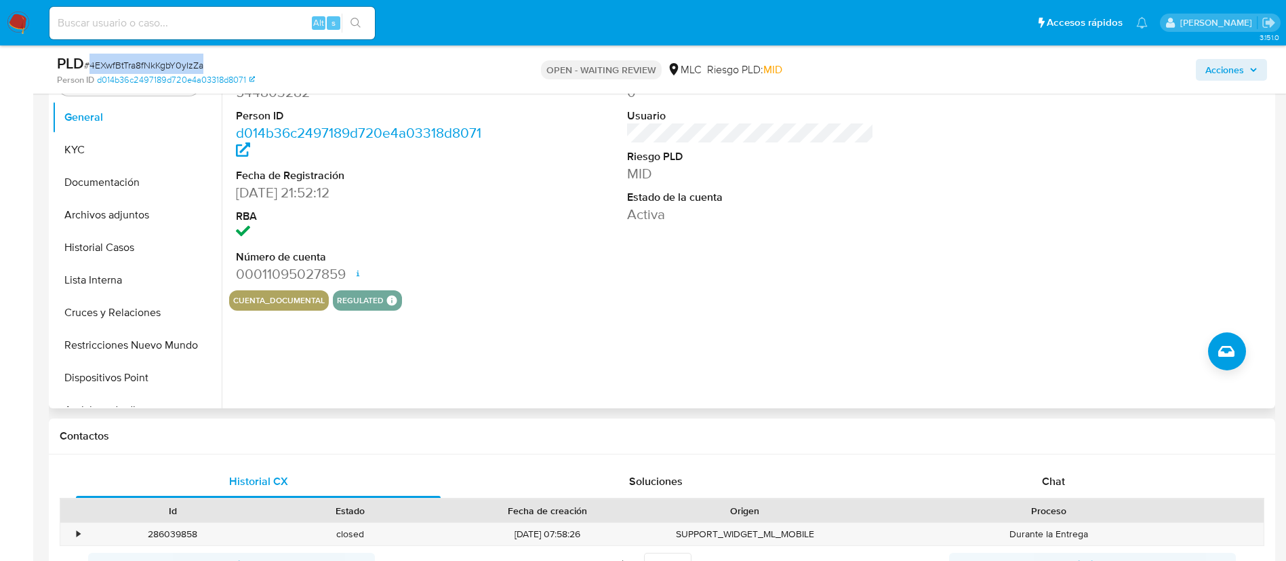
scroll to position [1084, 0]
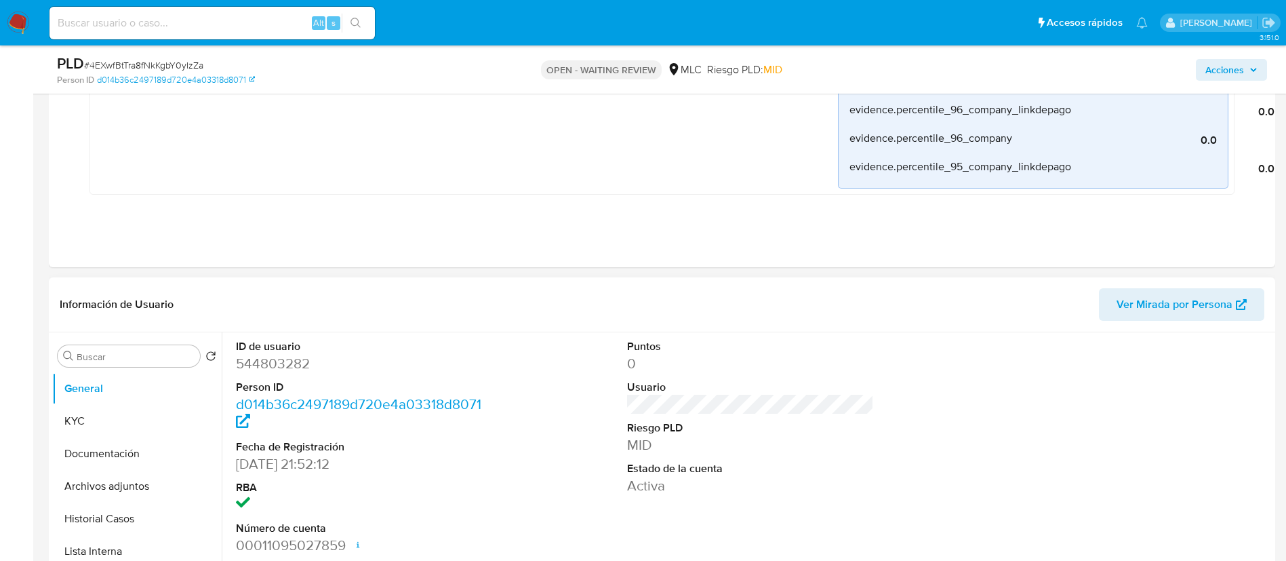
click at [268, 369] on dd "544803282" at bounding box center [359, 363] width 247 height 19
copy dd "544803282"
click at [148, 428] on button "KYC" at bounding box center [131, 421] width 159 height 33
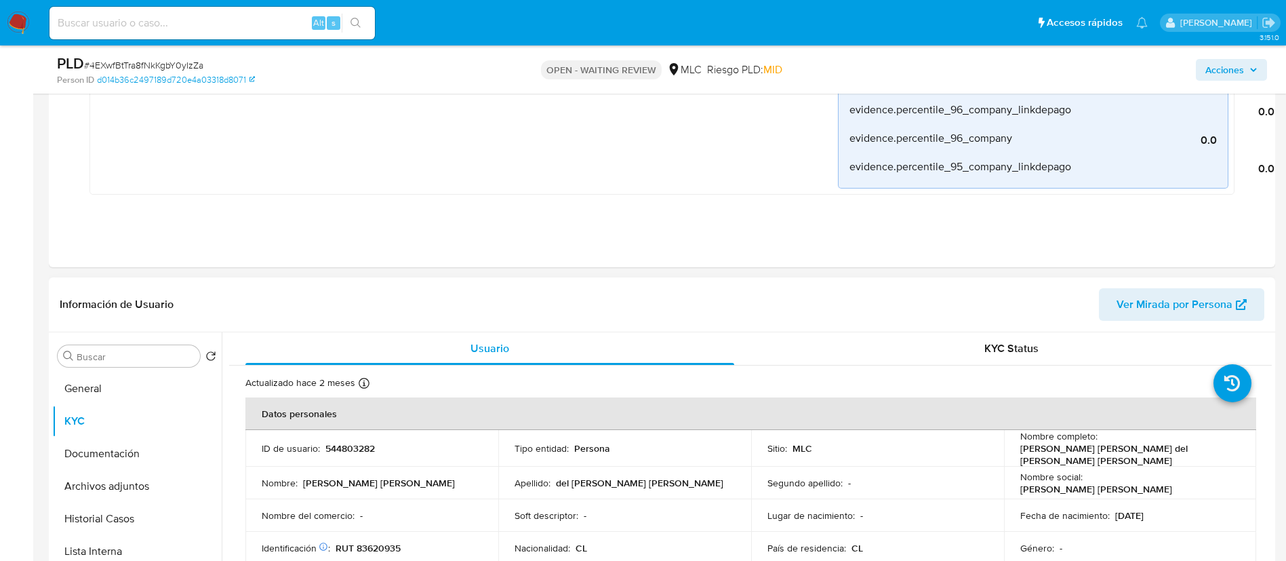
scroll to position [1356, 0]
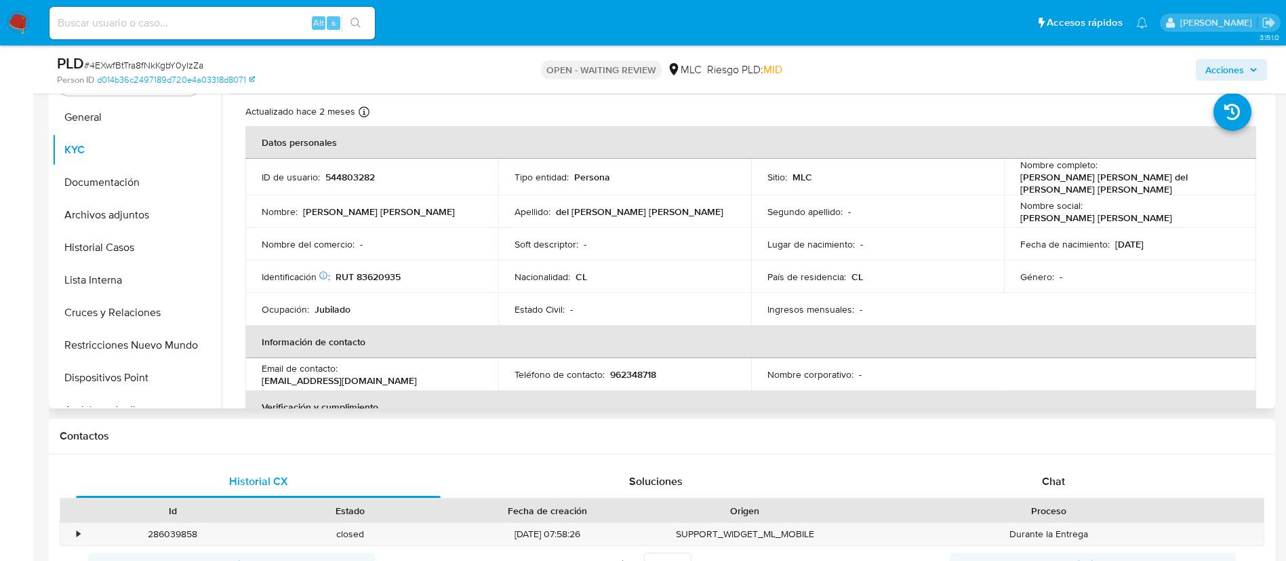
drag, startPoint x: 409, startPoint y: 278, endPoint x: 391, endPoint y: 278, distance: 17.6
click at [407, 278] on div "Identificación Nº de serie: 107419755 : RUT 83620935" at bounding box center [372, 276] width 220 height 12
click at [391, 278] on p "RUT 83620935" at bounding box center [368, 276] width 65 height 12
copy p "83620935"
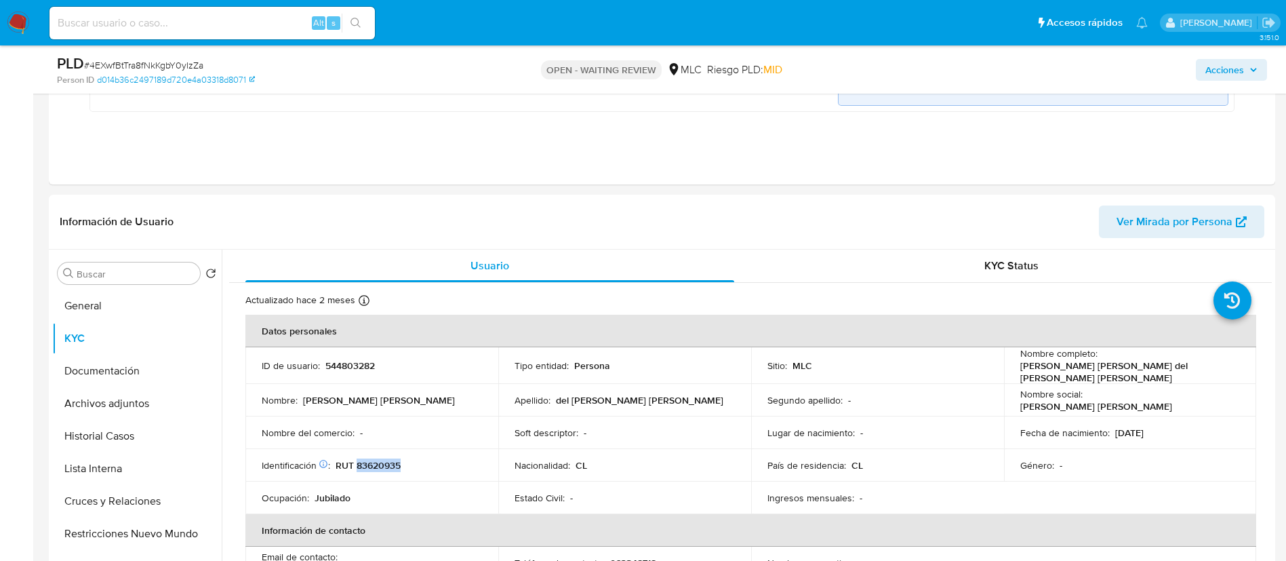
scroll to position [1158, 0]
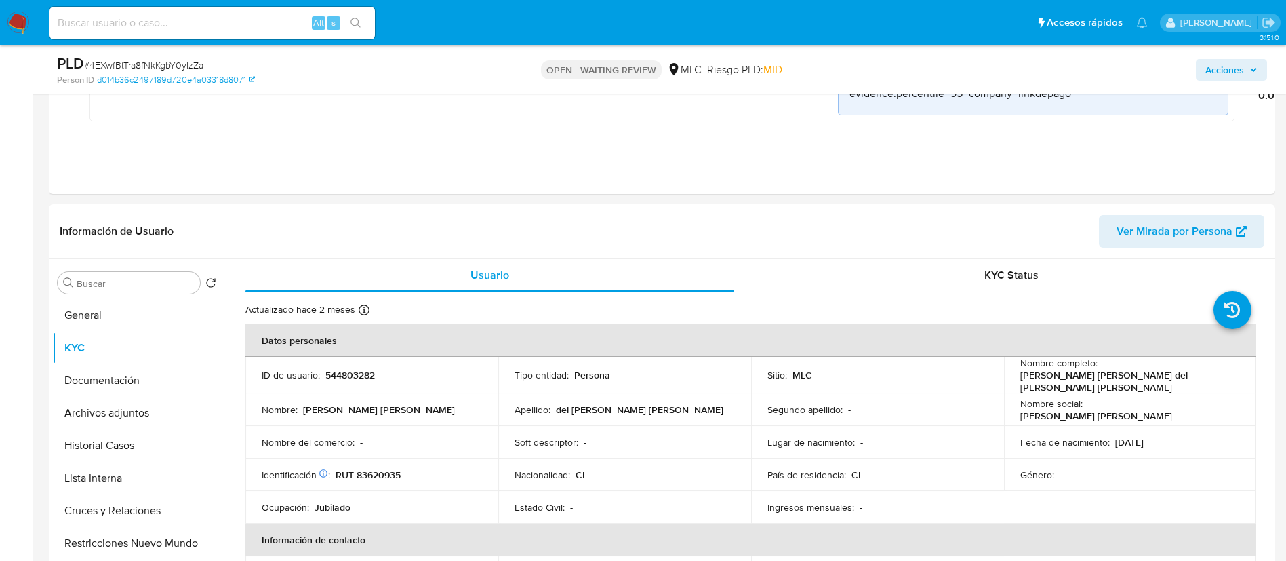
drag, startPoint x: 1272, startPoint y: 261, endPoint x: 1279, endPoint y: 279, distance: 19.8
drag, startPoint x: 1274, startPoint y: 281, endPoint x: 1272, endPoint y: 289, distance: 8.4
click at [1272, 289] on div "Buscar Volver al orden por defecto General KYC Documentación Archivos adjuntos …" at bounding box center [662, 432] width 1226 height 347
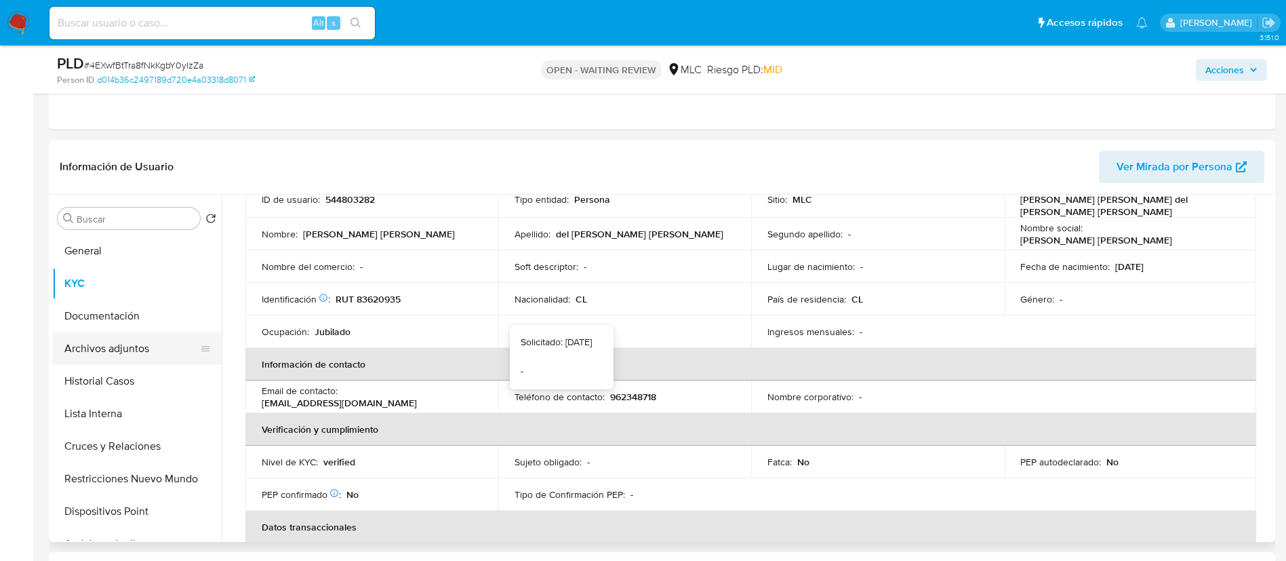
scroll to position [70, 0]
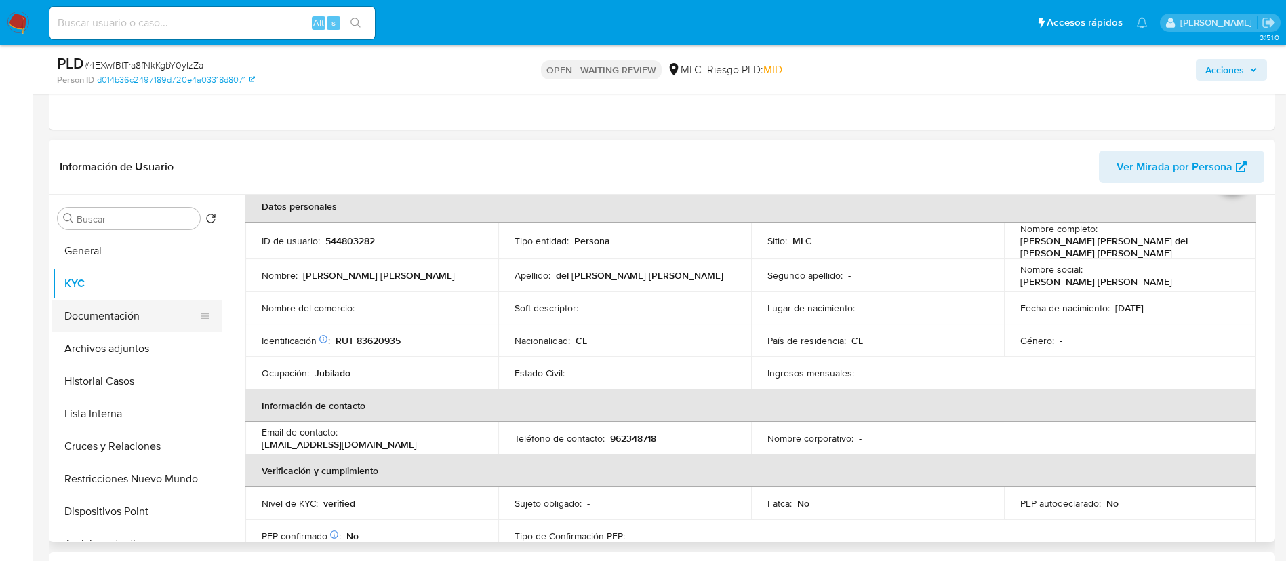
click at [155, 303] on button "Documentación" at bounding box center [131, 316] width 159 height 33
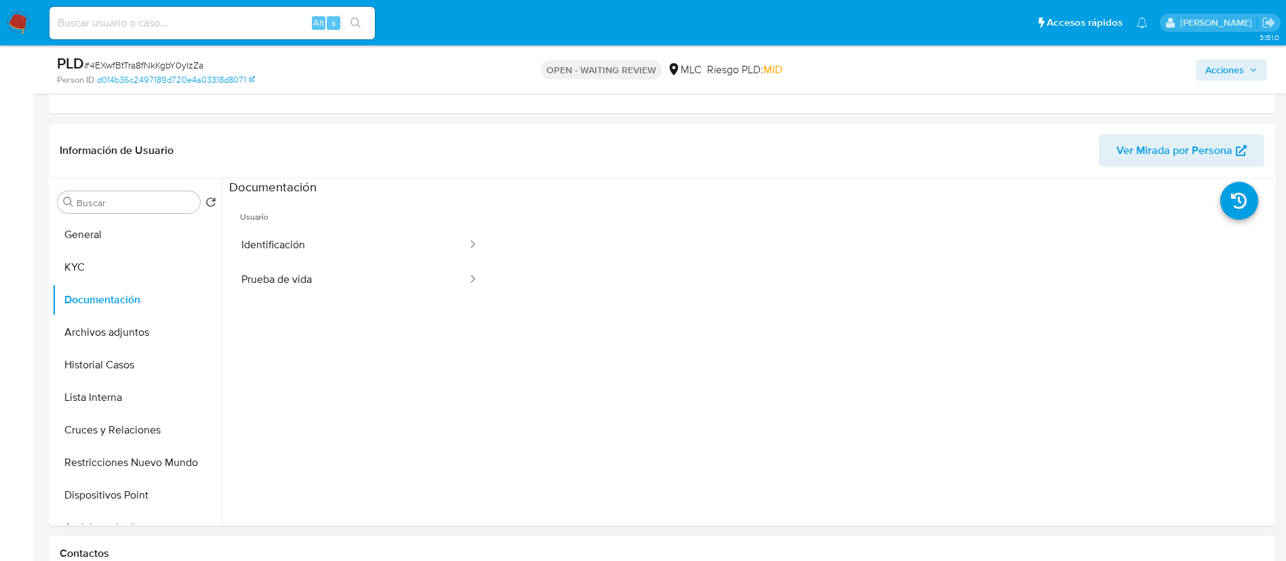
scroll to position [110, 0]
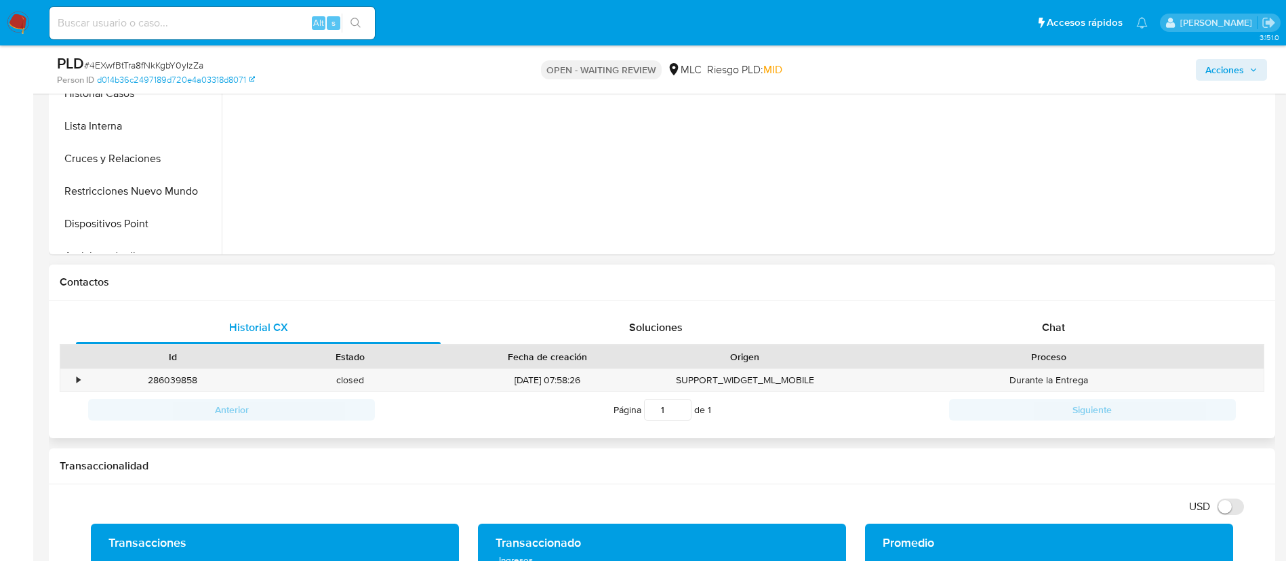
drag, startPoint x: 1110, startPoint y: 322, endPoint x: 1152, endPoint y: 302, distance: 46.4
click at [1112, 321] on div "Chat" at bounding box center [1053, 327] width 365 height 33
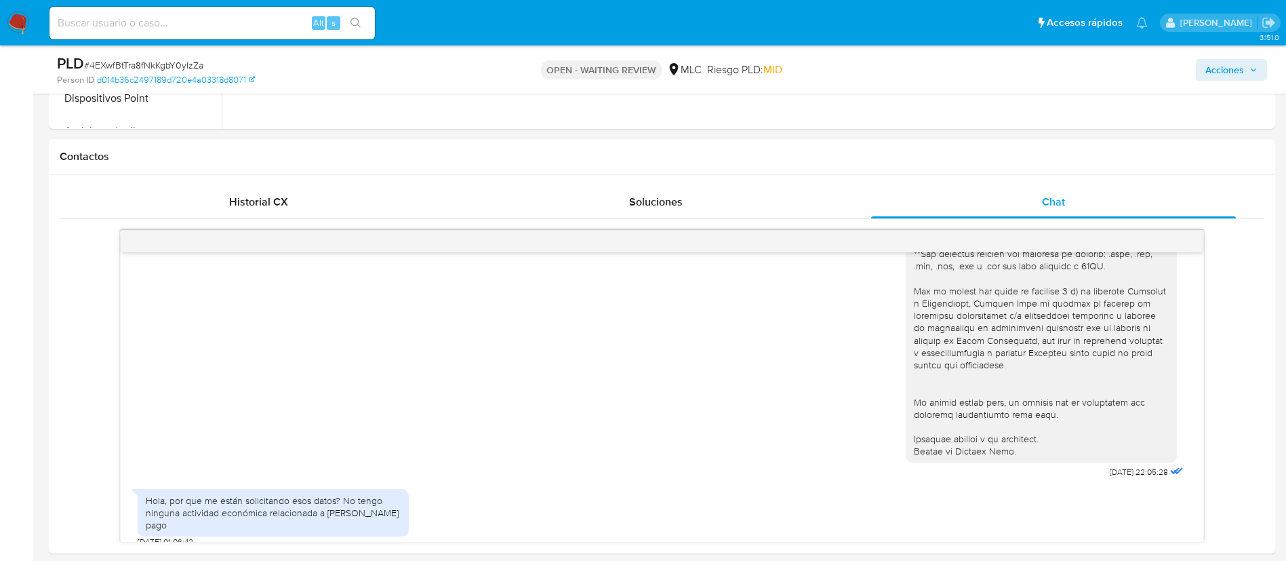
scroll to position [1707, 0]
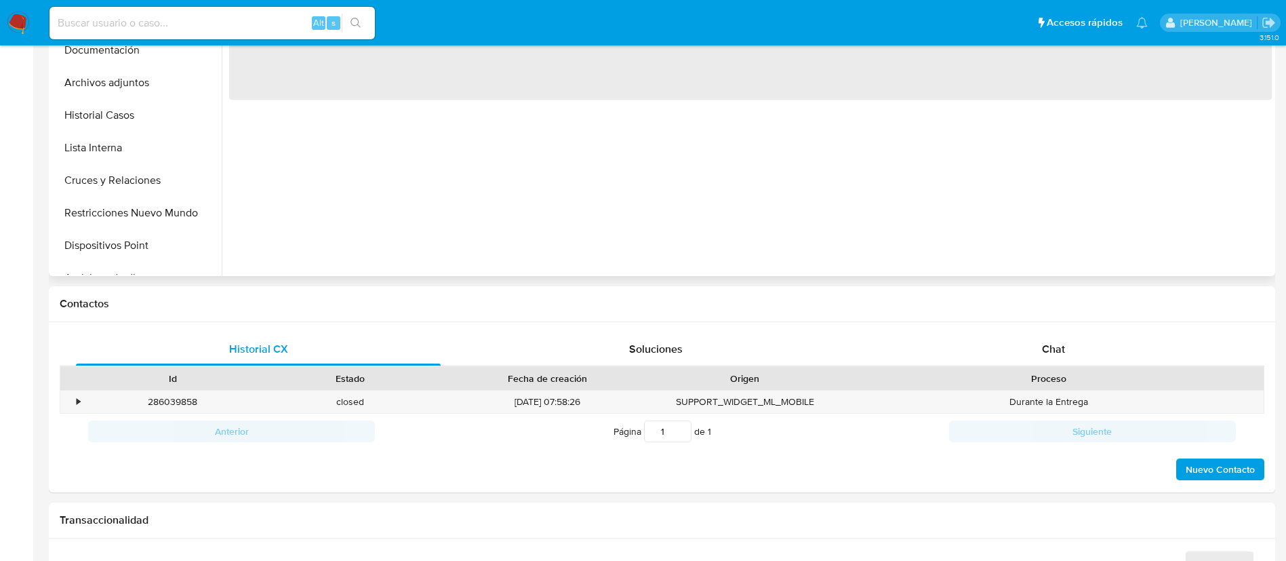
scroll to position [542, 0]
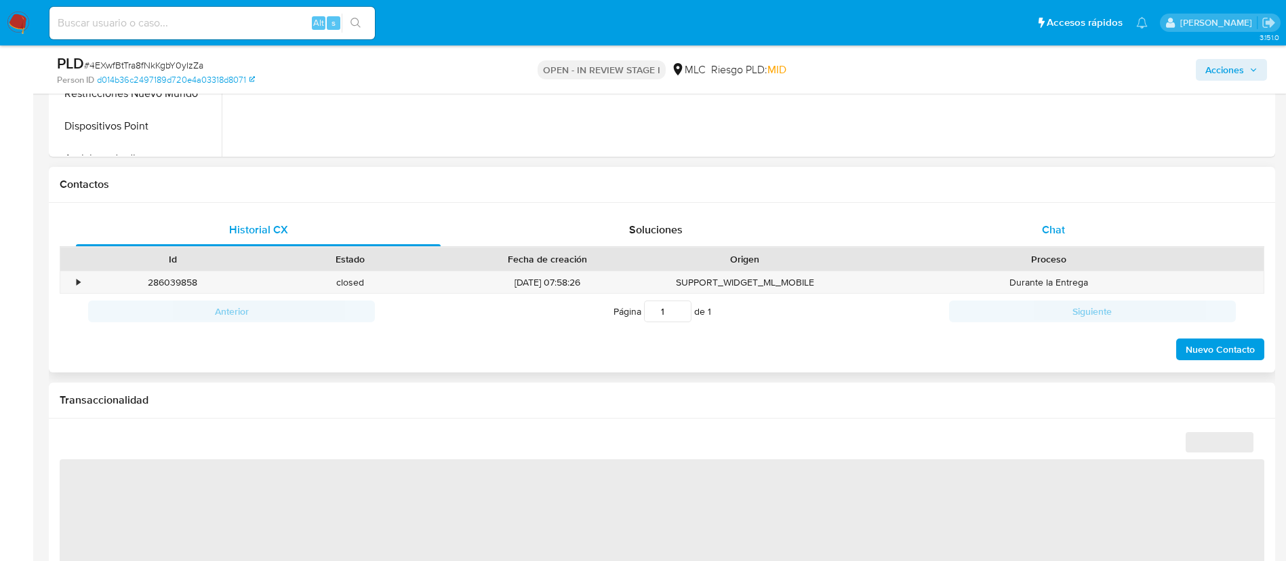
click at [1081, 220] on div "Chat" at bounding box center [1053, 230] width 365 height 33
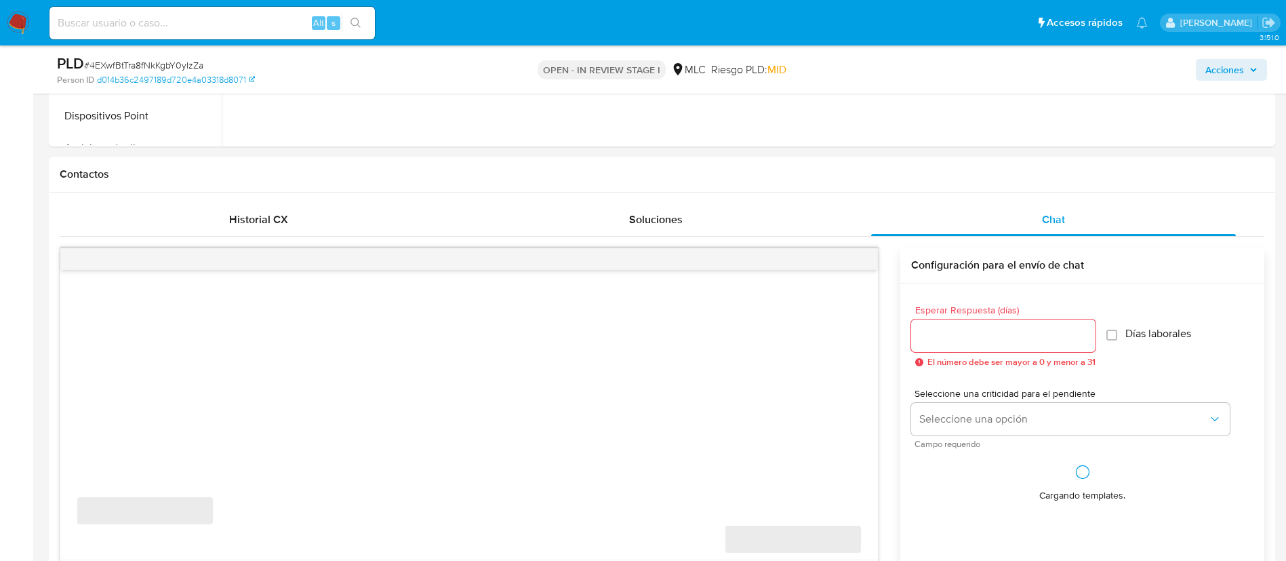
scroll to position [813, 0]
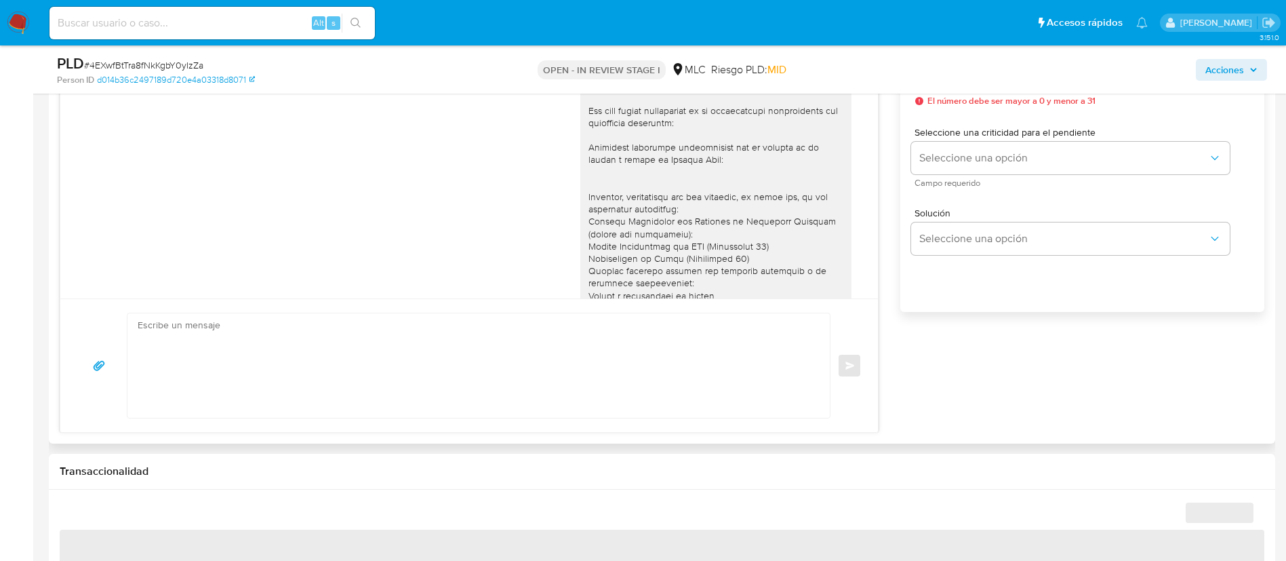
select select "10"
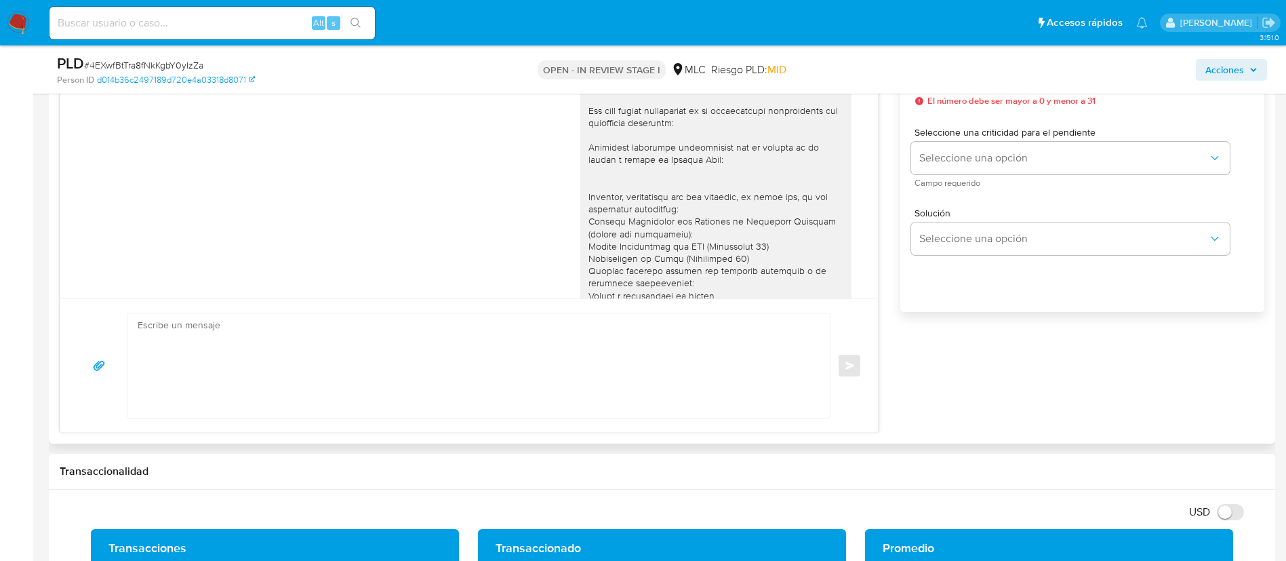
scroll to position [310, 0]
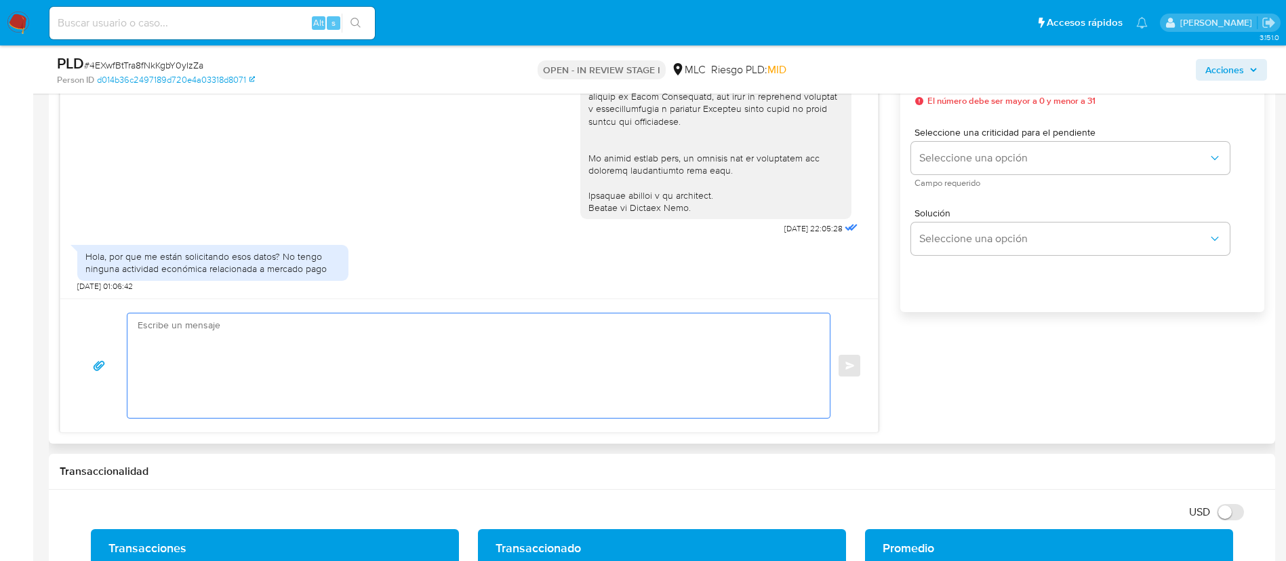
click at [483, 352] on textarea at bounding box center [475, 365] width 675 height 104
paste textarea "Hola XXX, Te contactamos desde el Equipo de Mercado Pago para verificar tus dat…"
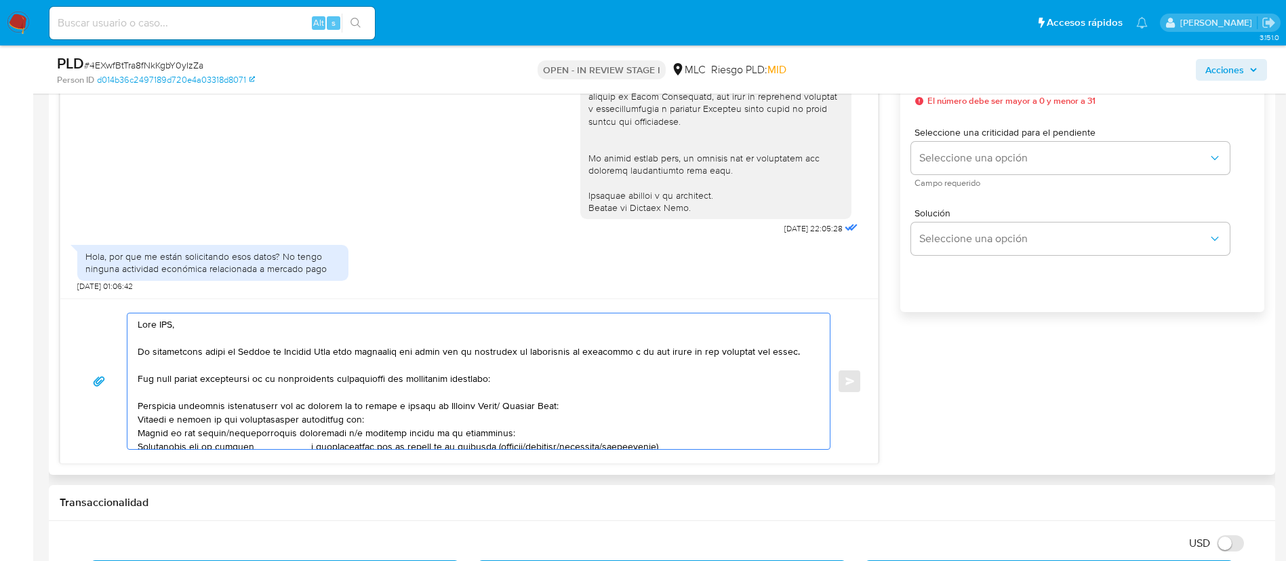
scroll to position [0, 0]
click at [166, 323] on textarea at bounding box center [475, 381] width 675 height 136
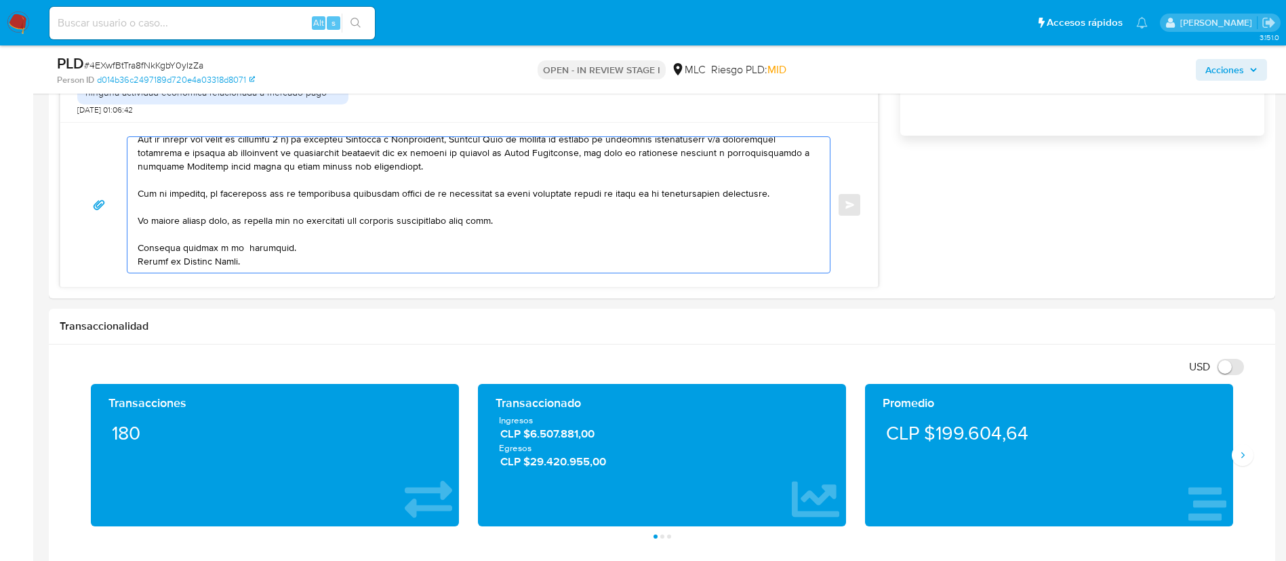
drag, startPoint x: 140, startPoint y: 321, endPoint x: 836, endPoint y: 592, distance: 747.0
paste textarea "Te agradecemos por tu respuesta y el tiempo dedicado. Necesitábamos verificar d…"
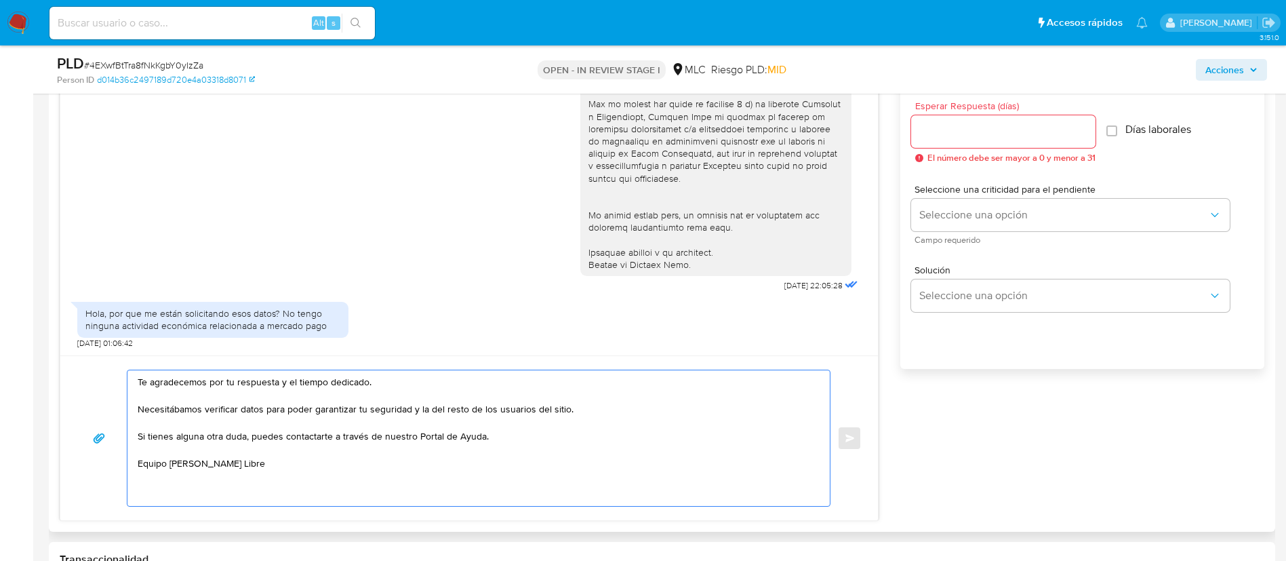
scroll to position [859, 0]
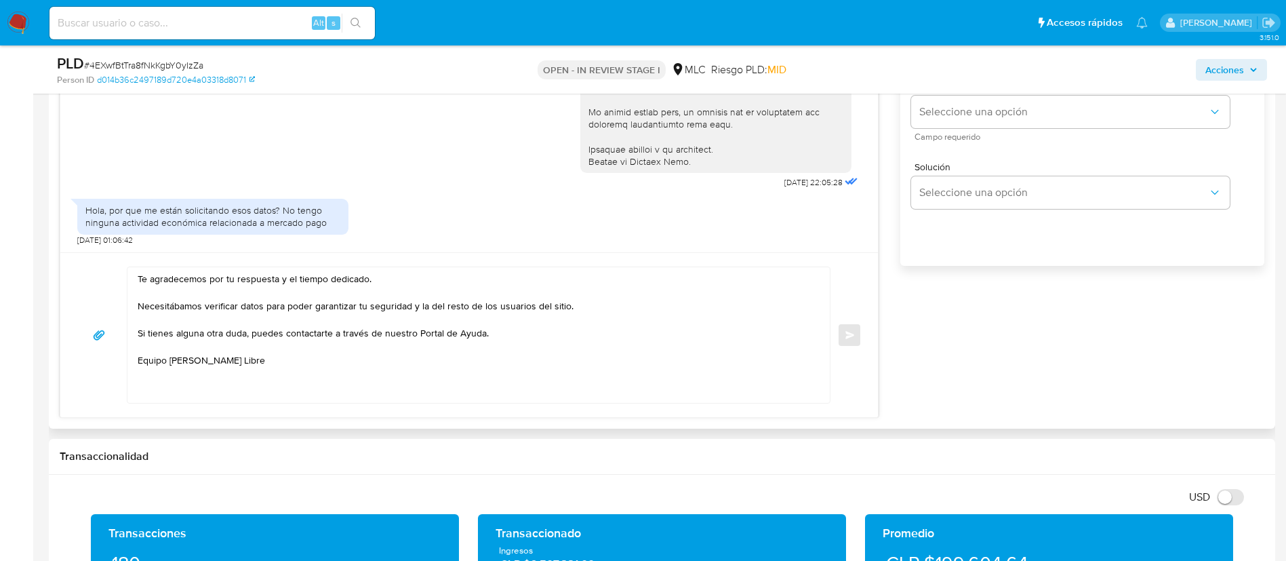
drag, startPoint x: 361, startPoint y: 404, endPoint x: 260, endPoint y: 373, distance: 104.9
click at [256, 360] on div "Te agradecemos por tu respuesta y el tiempo dedicado. Necesitábamos verificar d…" at bounding box center [468, 334] width 817 height 165
drag, startPoint x: 262, startPoint y: 375, endPoint x: 119, endPoint y: 252, distance: 187.9
click at [119, 252] on div "Te agradecemos por tu respuesta y el tiempo dedicado. Necesitábamos verificar d…" at bounding box center [468, 334] width 817 height 165
paste textarea
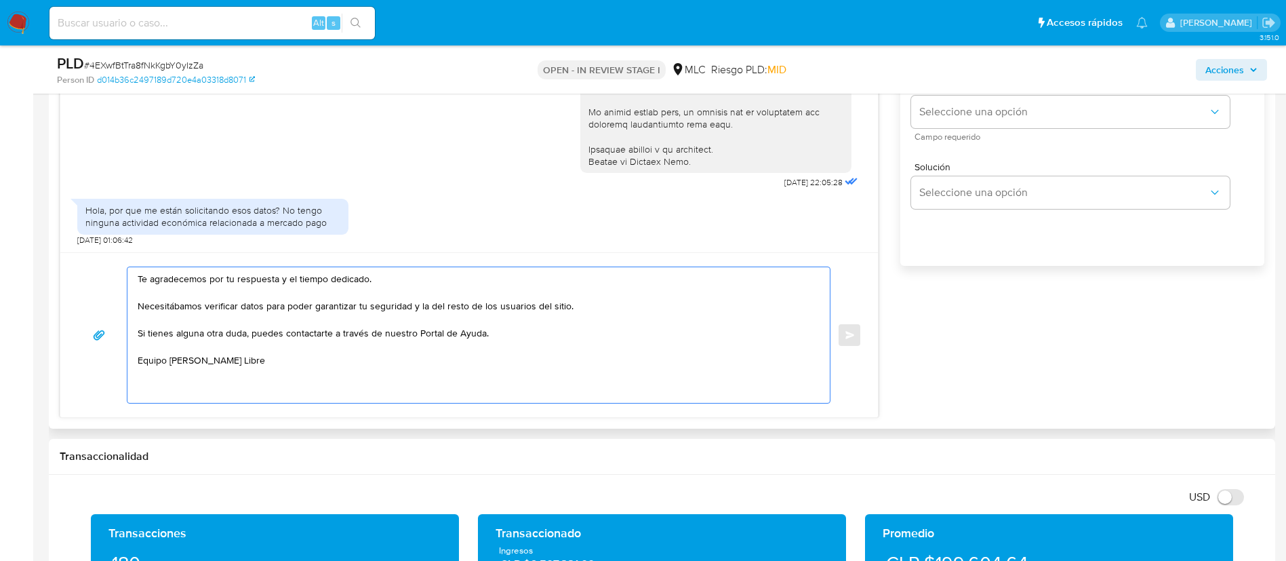
scroll to position [0, 0]
click at [144, 279] on textarea "Te agradecemos por tu respuesta y el tiempo dedicado. Necesitábamos verificar d…" at bounding box center [475, 335] width 675 height 136
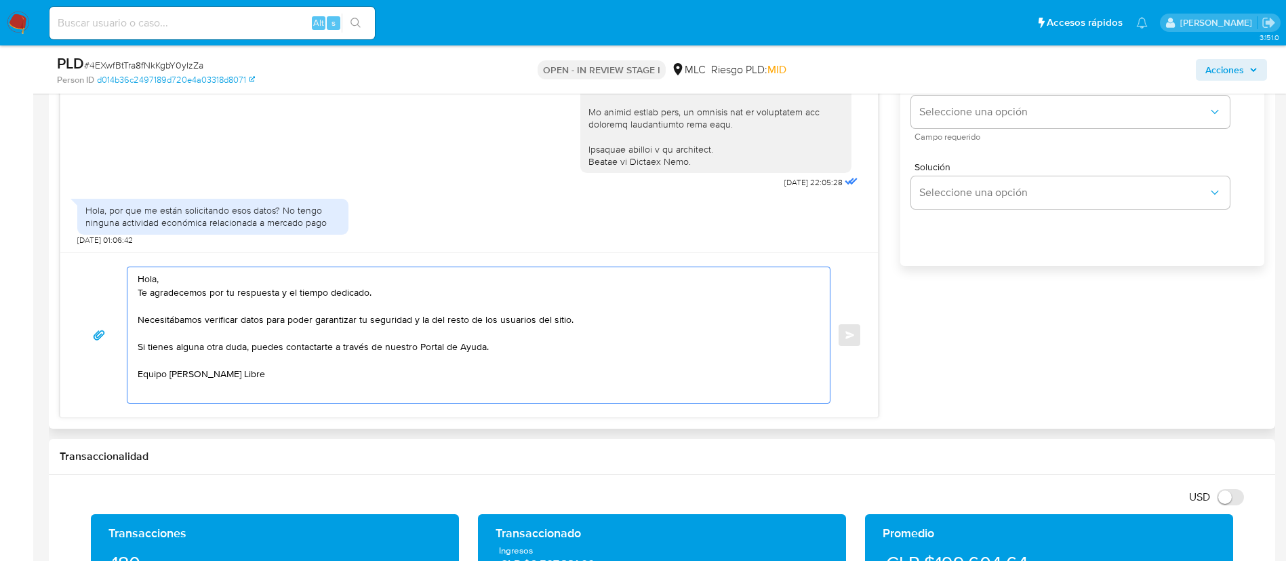
click at [139, 278] on textarea "Hola, Te agradecemos por tu respuesta y el tiempo dedicado. Necesitábamos verif…" at bounding box center [475, 335] width 675 height 136
click at [201, 279] on textarea "Hola, Te agradecemos por tu respuesta y el tiempo dedicado. Necesitábamos verif…" at bounding box center [475, 335] width 675 height 136
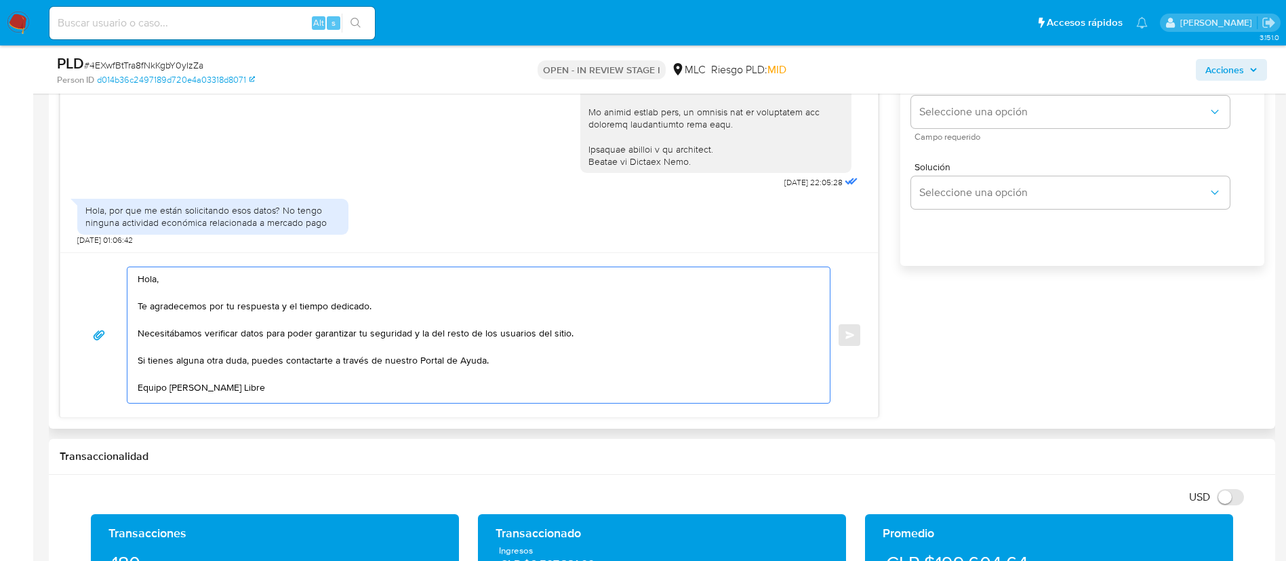
click at [381, 307] on textarea "Hola, Te agradecemos por tu respuesta y el tiempo dedicado. Necesitábamos verif…" at bounding box center [475, 335] width 675 height 136
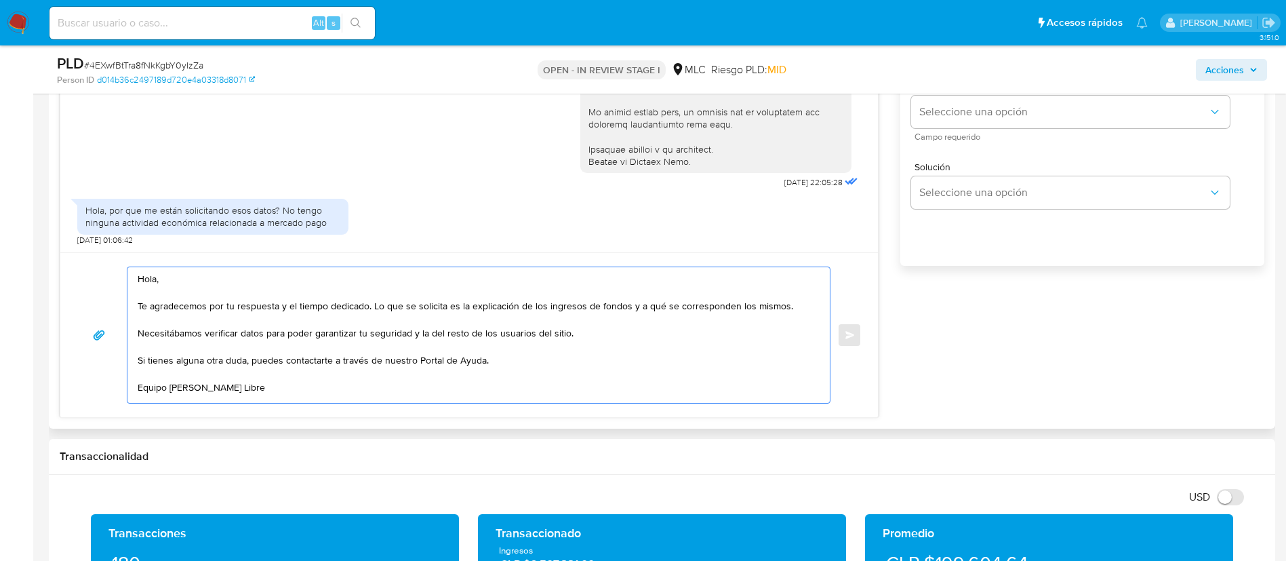
click at [201, 340] on textarea "Hola, Te agradecemos por tu respuesta y el tiempo dedicado. Lo que se solicita …" at bounding box center [475, 335] width 675 height 136
click at [187, 333] on textarea "Hola, Te agradecemos por tu respuesta y el tiempo dedicado. Lo que se solicita …" at bounding box center [475, 335] width 675 height 136
click at [383, 316] on textarea "Hola, Te agradecemos por tu respuesta y el tiempo dedicado. Lo que se solicita …" at bounding box center [475, 335] width 675 height 136
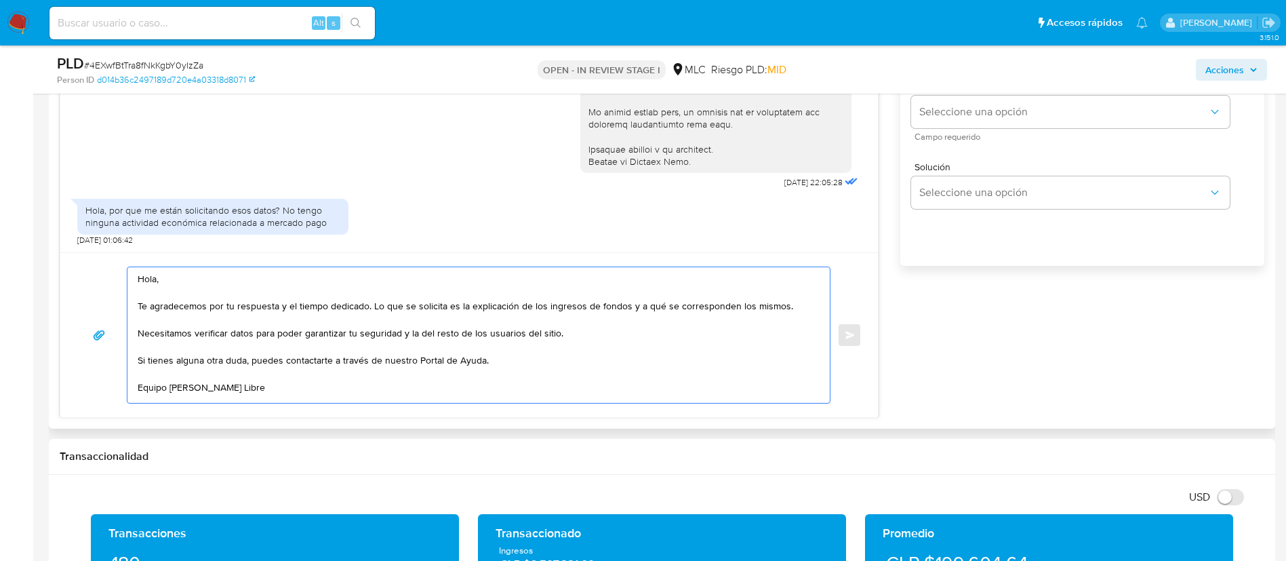
click at [383, 316] on textarea "Hola, Te agradecemos por tu respuesta y el tiempo dedicado. Lo que se solicita …" at bounding box center [475, 335] width 675 height 136
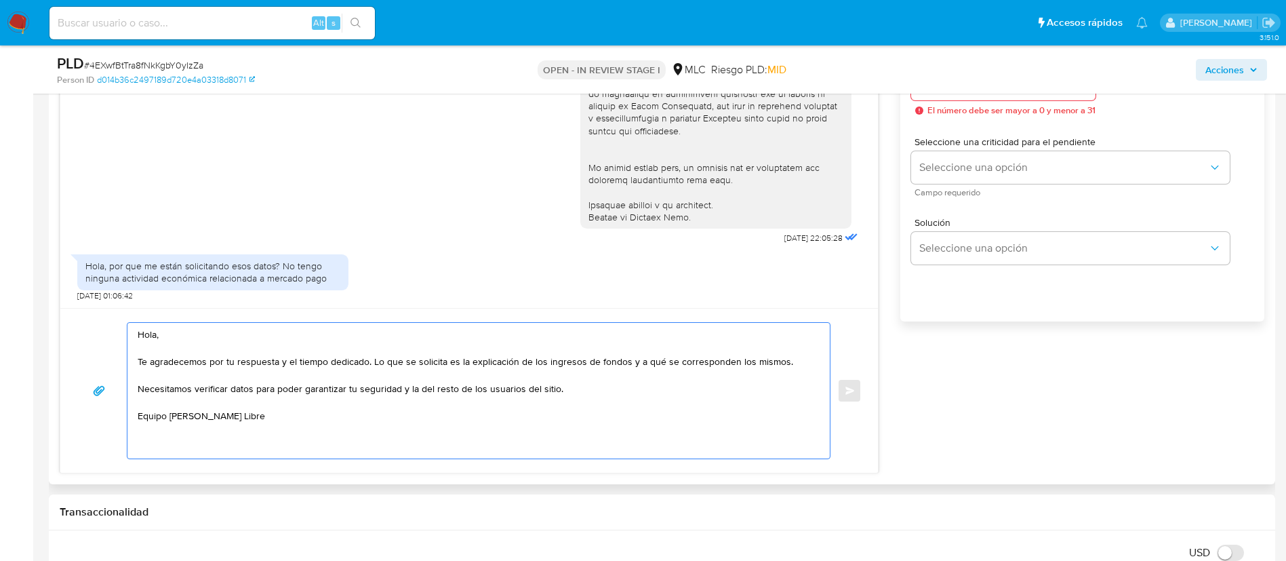
scroll to position [859, 0]
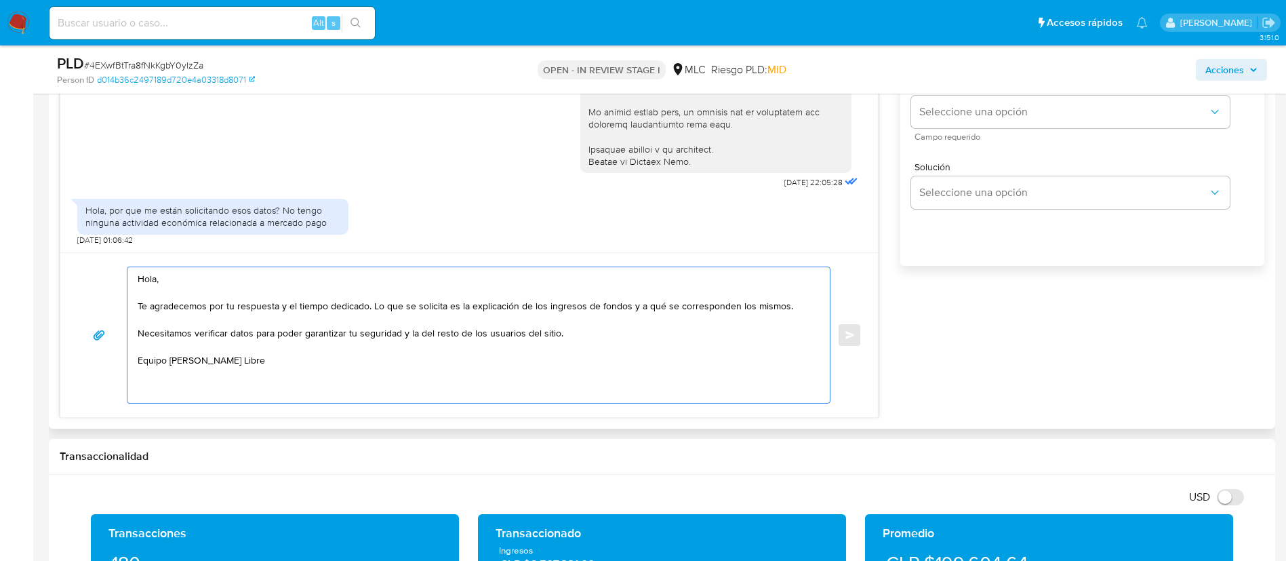
click at [554, 344] on textarea "Hola, Te agradecemos por tu respuesta y el tiempo dedicado. Lo que se solicita …" at bounding box center [475, 335] width 675 height 136
click at [789, 315] on textarea "Hola, Te agradecemos por tu respuesta y el tiempo dedicado. Lo que se solicita …" at bounding box center [475, 335] width 675 height 136
click at [782, 313] on textarea "Hola, Te agradecemos por tu respuesta y el tiempo dedicado. Lo que se solicita …" at bounding box center [475, 335] width 675 height 136
click at [782, 302] on textarea "Hola, Te agradecemos por tu respuesta y el tiempo dedicado. Lo que se solicita …" at bounding box center [475, 335] width 675 height 136
paste textarea "Ten en cuenta que según la cláusula 3 a) de nuestros Términos y Condiciones, Me…"
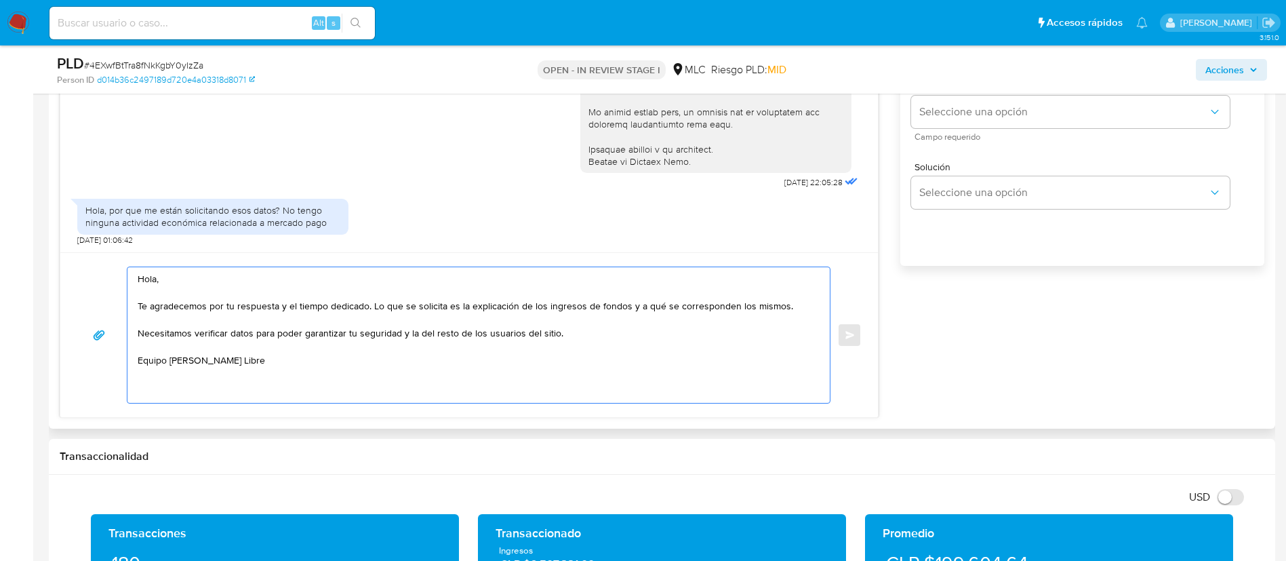
click at [603, 369] on textarea "Hola, Te agradecemos por tu respuesta y el tiempo dedicado. Lo que se solicita …" at bounding box center [475, 335] width 675 height 136
click at [130, 366] on div "Hola, Te agradecemos por tu respuesta y el tiempo dedicado. Lo que se solicita …" at bounding box center [474, 335] width 695 height 136
click at [137, 354] on div "Hola, Te agradecemos por tu respuesta y el tiempo dedicado. Lo que se solicita …" at bounding box center [474, 335] width 695 height 136
click at [138, 363] on textarea "Hola, Te agradecemos por tu respuesta y el tiempo dedicado. Lo que se solicita …" at bounding box center [475, 335] width 675 height 136
paste textarea "Ten en cuenta que según la cláusula 3 a) de nuestros Términos y Condiciones, Me…"
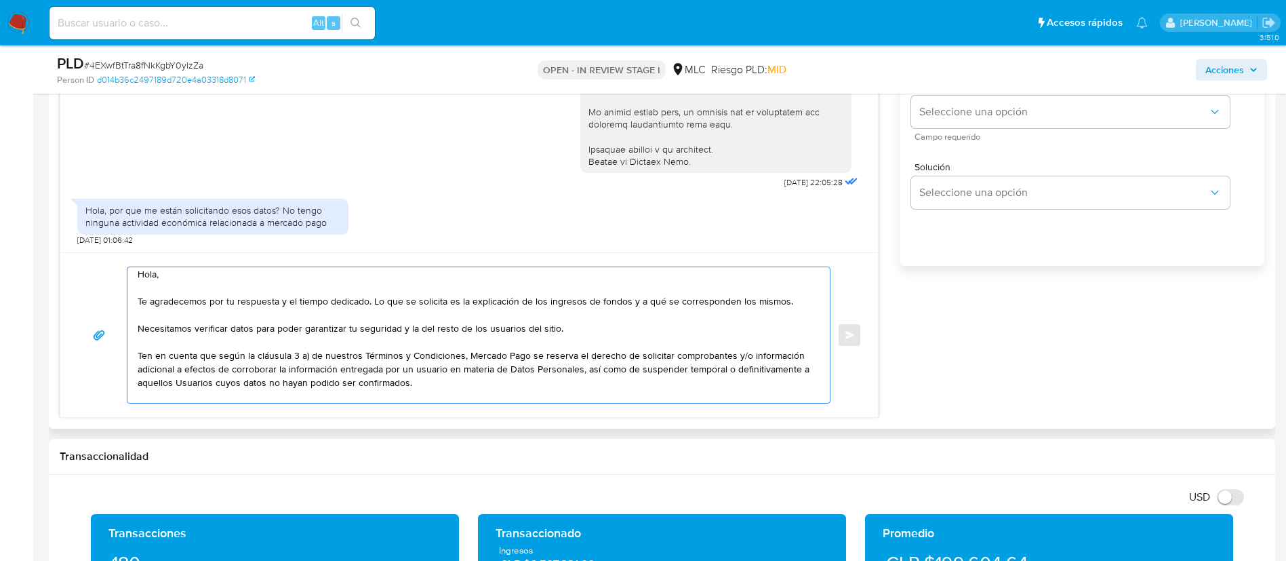
scroll to position [18, 0]
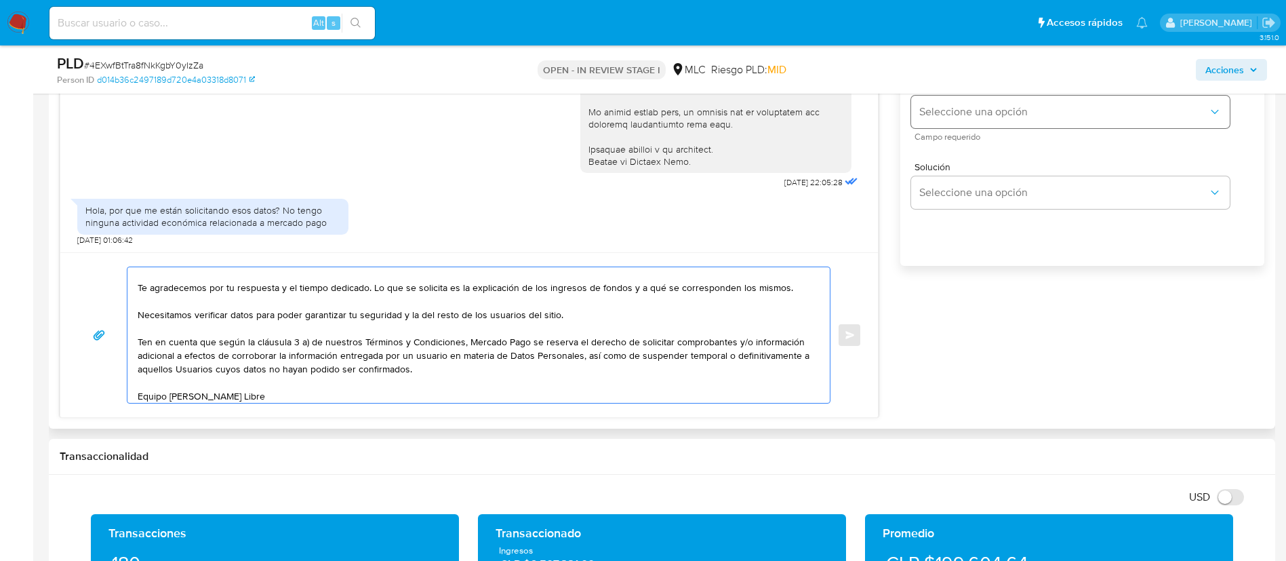
type textarea "Hola, Te agradecemos por tu respuesta y el tiempo dedicado. Lo que se solicita …"
click at [996, 119] on button "Seleccione una opción" at bounding box center [1070, 112] width 319 height 33
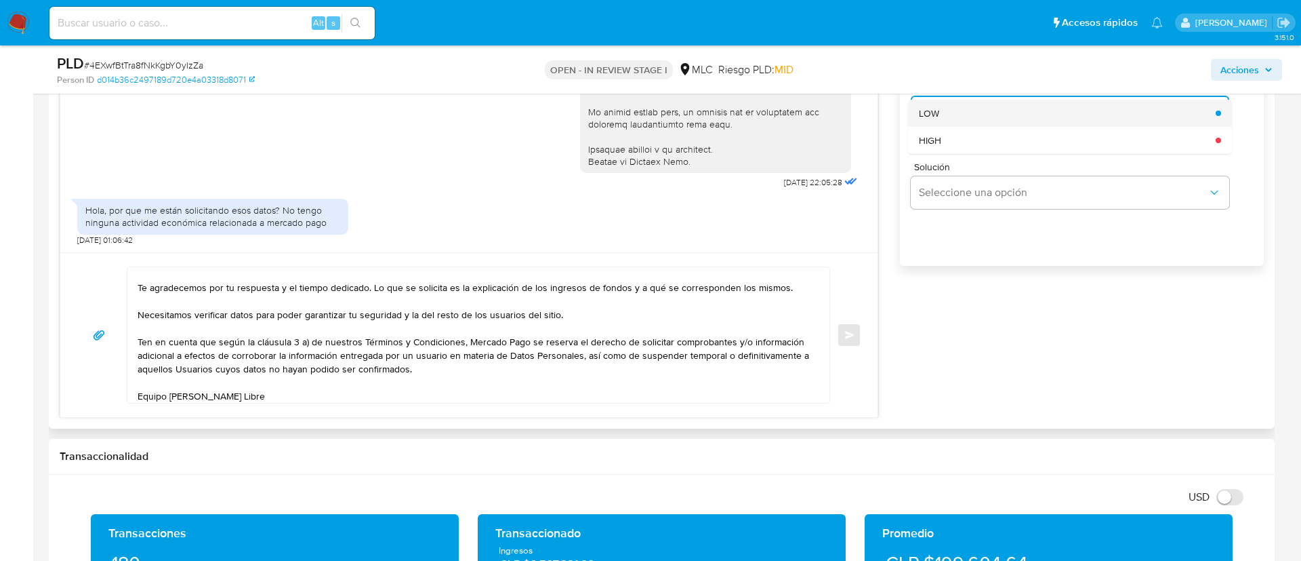
click at [975, 109] on div "LOW" at bounding box center [1067, 113] width 297 height 27
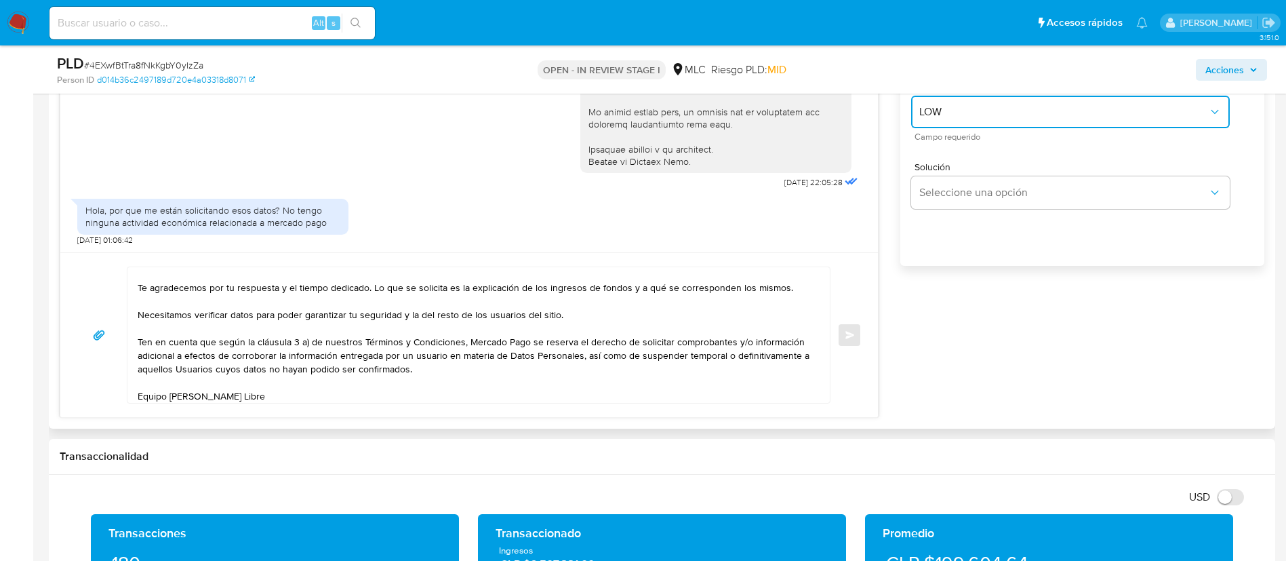
scroll to position [588, 0]
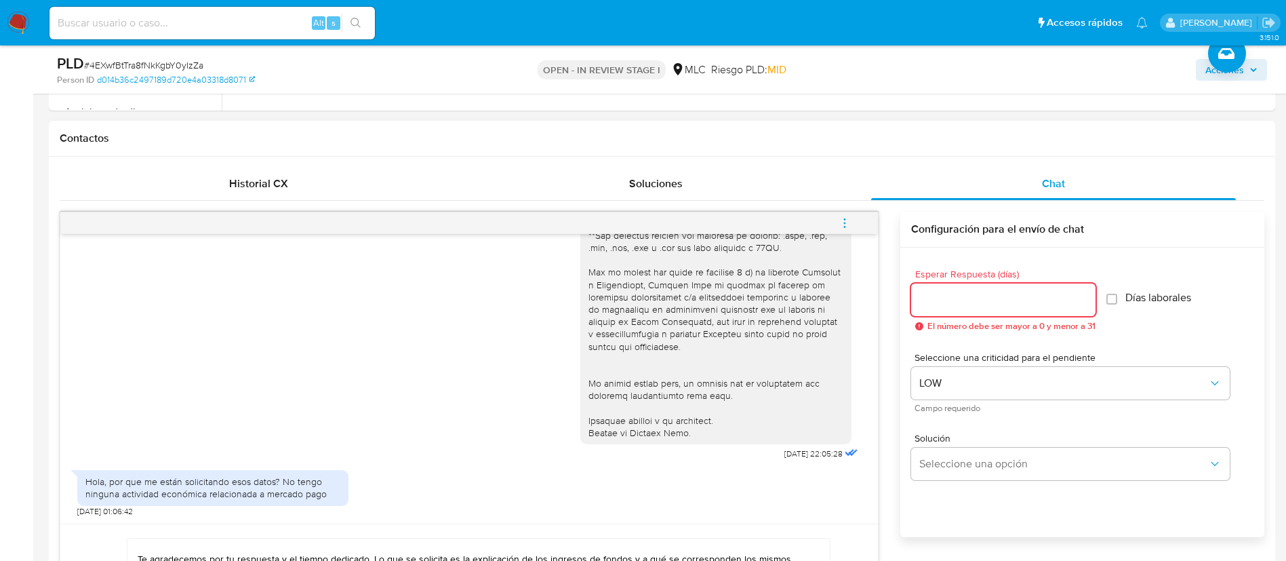
click at [958, 294] on input "Esperar Respuesta (días)" at bounding box center [1003, 300] width 184 height 18
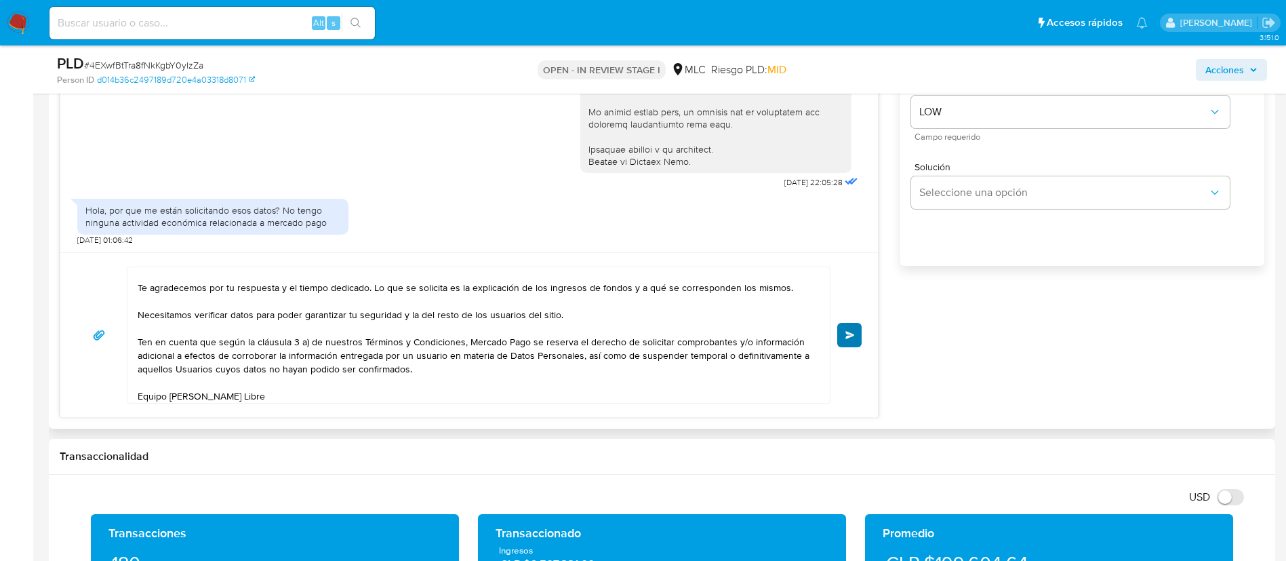
type input "3"
click at [855, 340] on button "Enviar" at bounding box center [849, 335] width 24 height 24
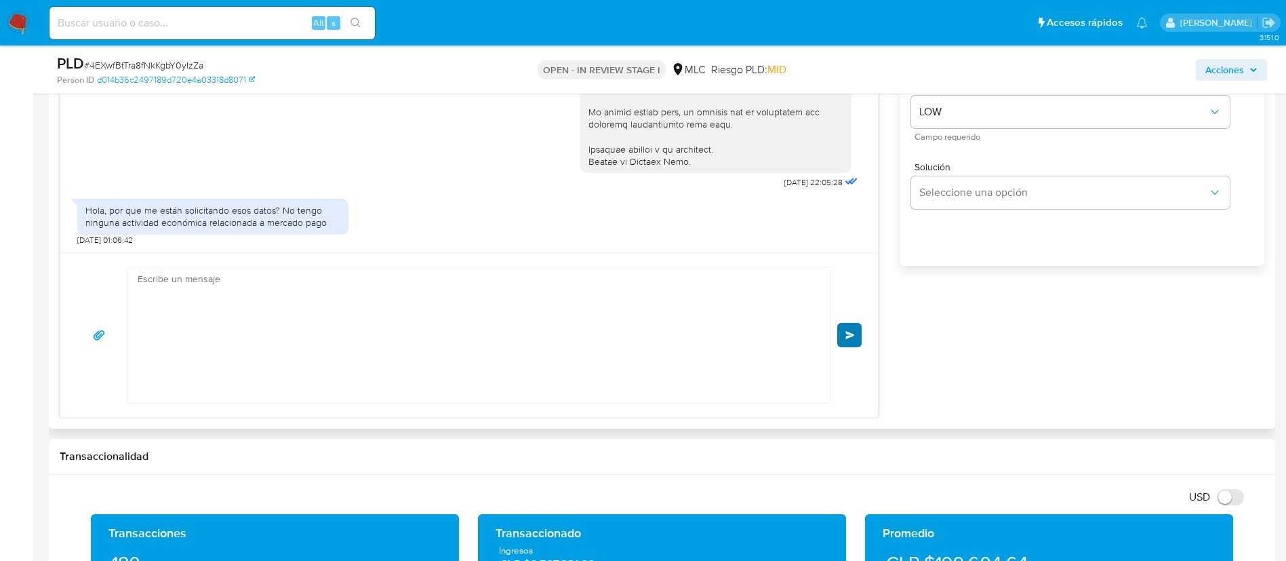
click at [845, 343] on div "Hola, Te agradecemos por tu respuesta y el tiempo dedicado. Lo que se solicita …" at bounding box center [469, 334] width 785 height 137
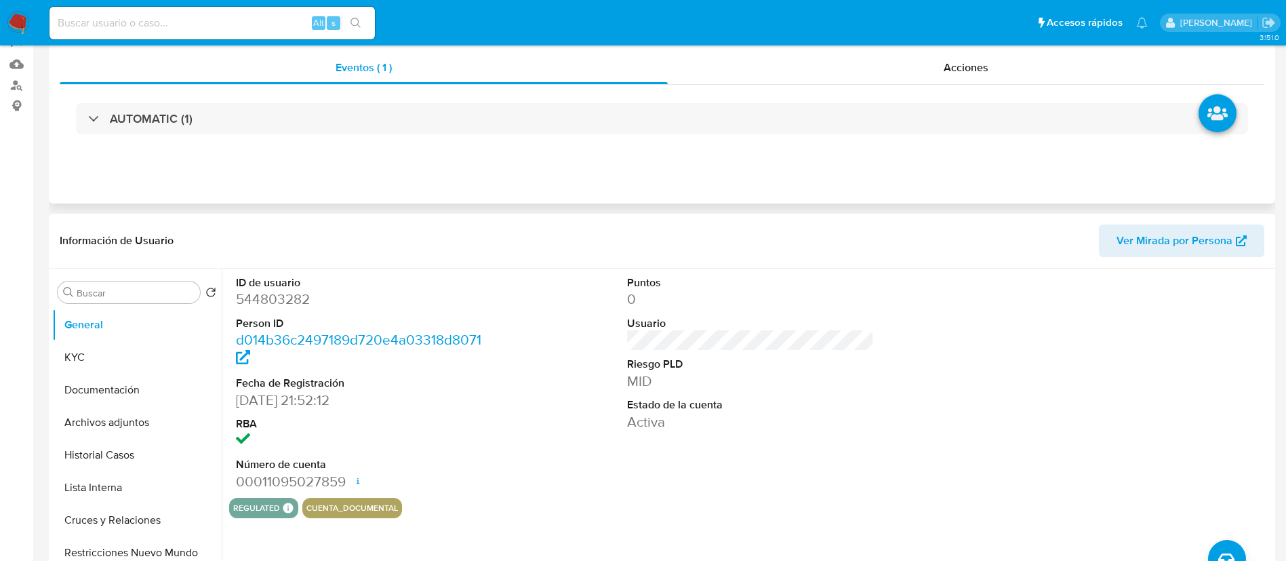
scroll to position [0, 0]
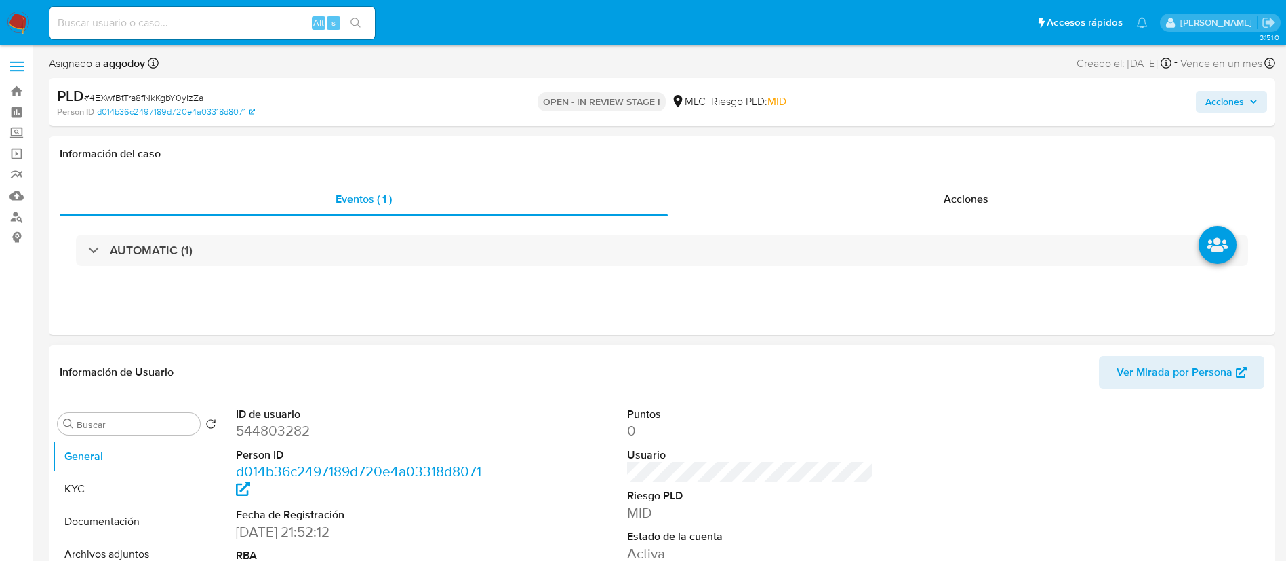
click at [262, 432] on dd "544803282" at bounding box center [359, 430] width 247 height 19
drag, startPoint x: 134, startPoint y: 460, endPoint x: 254, endPoint y: 447, distance: 120.7
click at [145, 461] on button "General" at bounding box center [136, 456] width 169 height 33
click at [257, 445] on dl "ID de usuario 544803282 Person ID d014b36c2497189d720e4a03318d8071 Fecha de Reg…" at bounding box center [359, 515] width 247 height 216
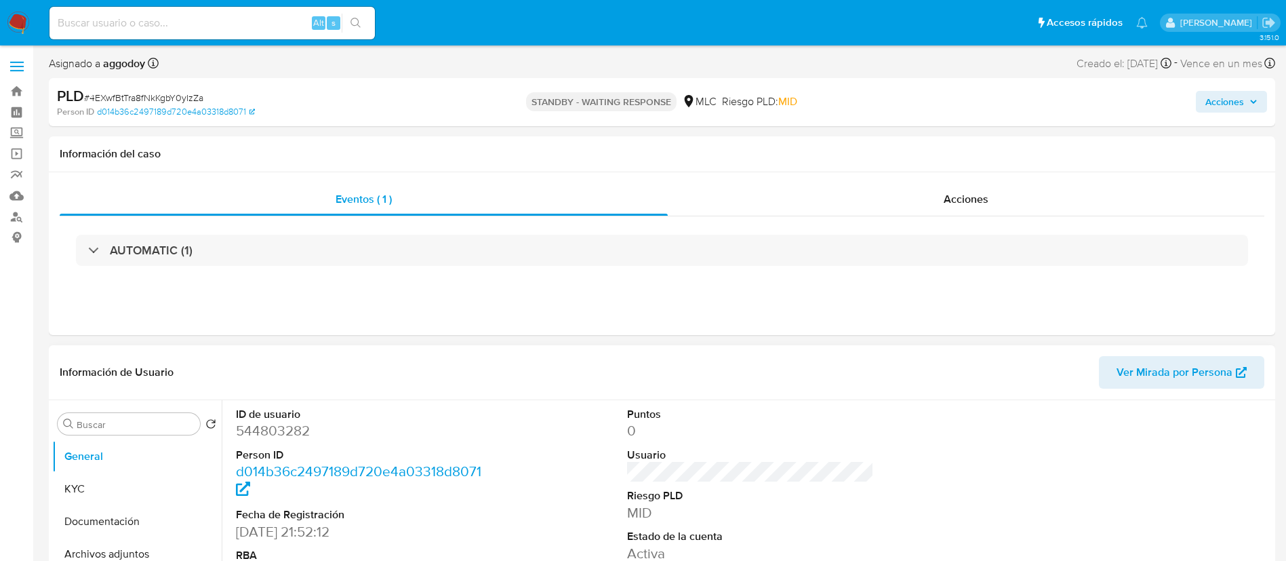
select select "10"
click at [258, 432] on dd "544803282" at bounding box center [359, 430] width 247 height 19
copy dd "544803282"
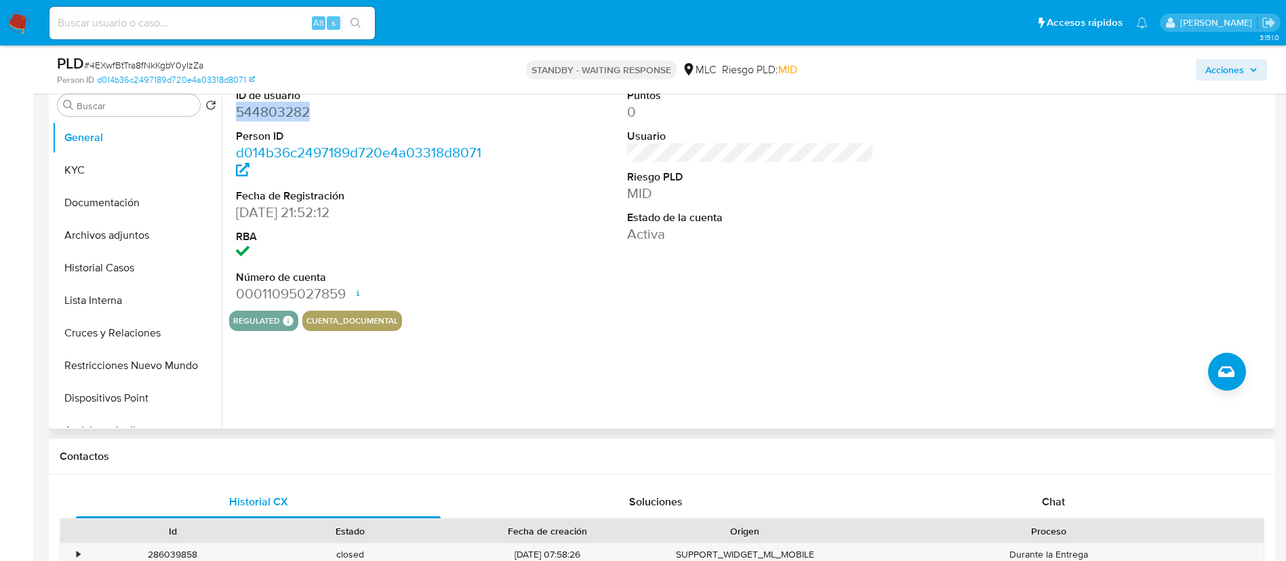
scroll to position [271, 0]
click at [142, 339] on button "Cruces y Relaciones" at bounding box center [131, 332] width 159 height 33
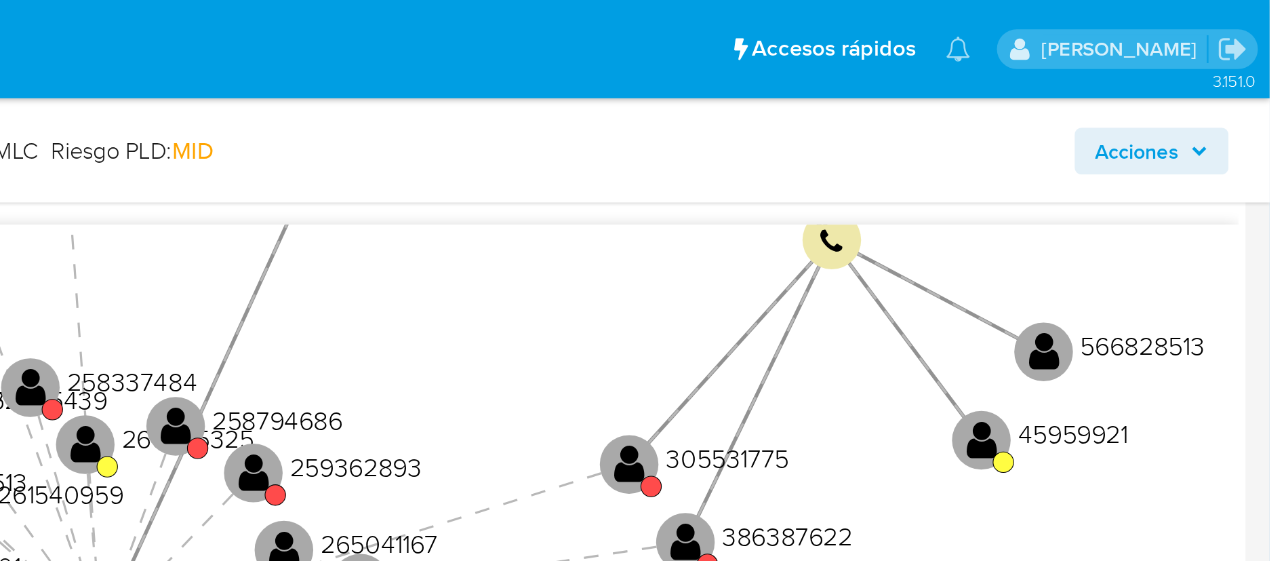
scroll to position [350, 0]
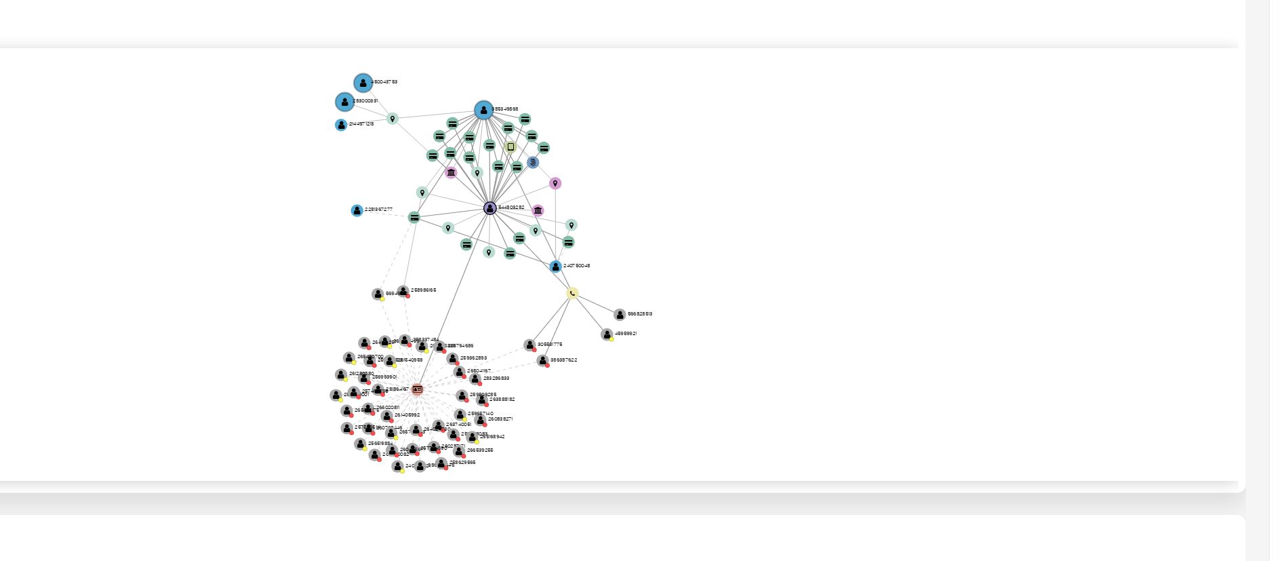
drag, startPoint x: 1067, startPoint y: 237, endPoint x: 1099, endPoint y: 237, distance: 32.5
click at [1099, 237] on icon "user-544803282  544803282 phone-355de54c9e829276b3da846fe301095f  person-d014…" at bounding box center [760, 241] width 1023 height 197
click at [895, 300] on circle at bounding box center [892, 300] width 7 height 7
click at [893, 300] on text "" at bounding box center [892, 300] width 5 height 4
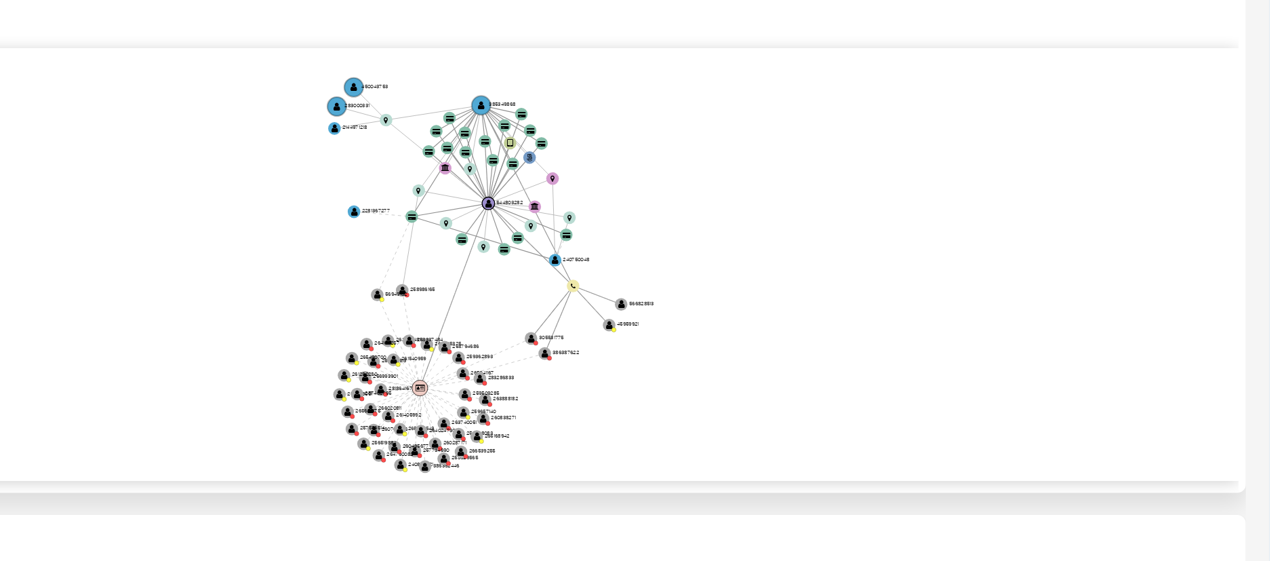
click at [893, 300] on text "" at bounding box center [893, 300] width 5 height 4
click at [910, 315] on text "263740051" at bounding box center [914, 314] width 12 height 3
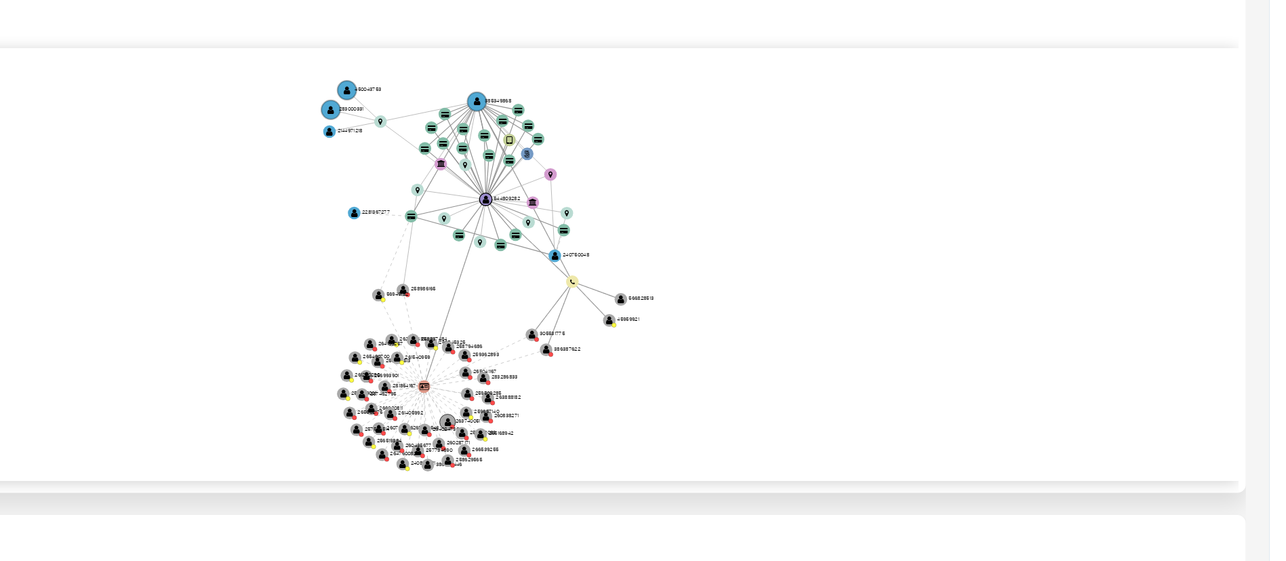
click at [909, 315] on circle at bounding box center [905, 315] width 7 height 7
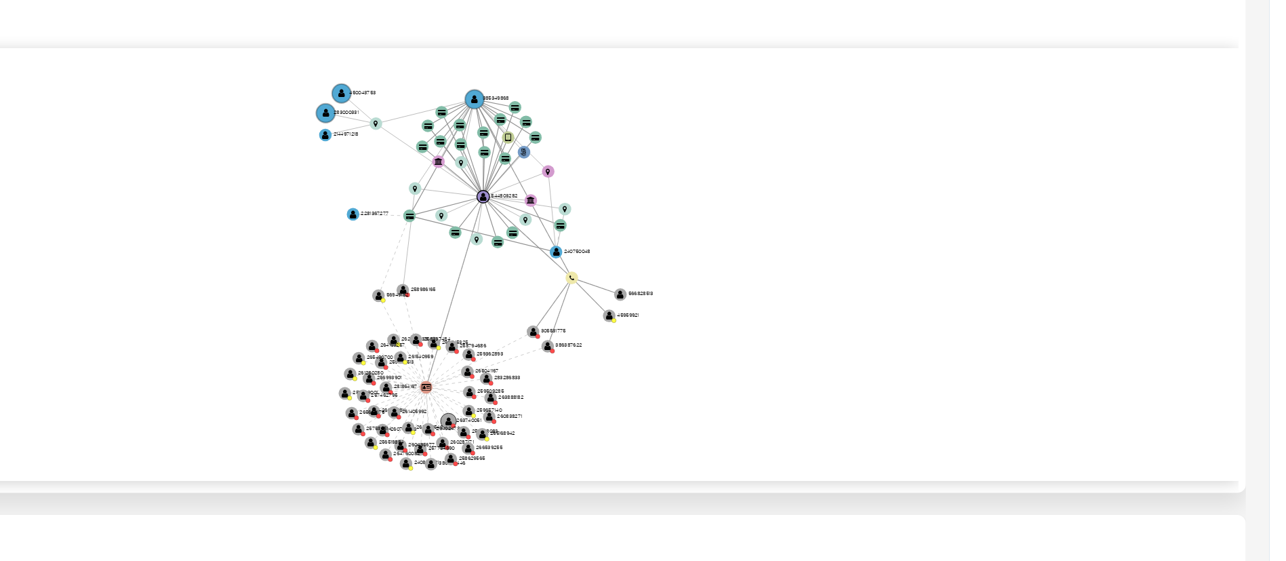
click at [908, 315] on circle at bounding box center [906, 314] width 7 height 7
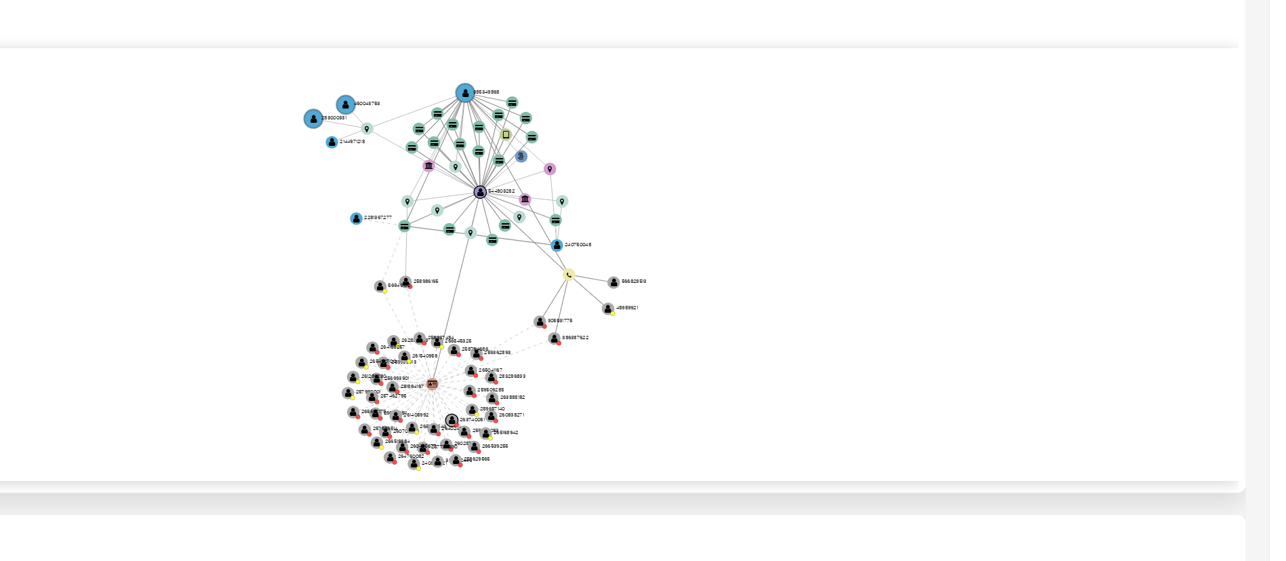
click at [896, 298] on g "user-544803282  544803282 phone-355de54c9e829276b3da846fe301095f  person-d014…" at bounding box center [919, 248] width 159 height 179
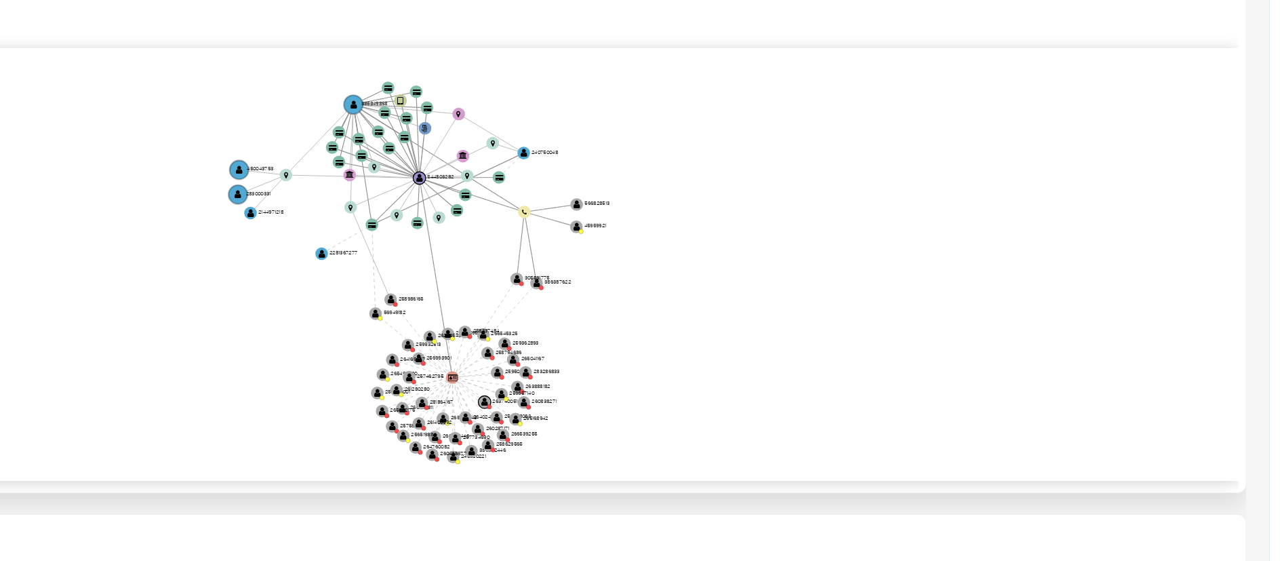
click at [1037, 317] on icon "user-544803282  544803282 phone-355de54c9e829276b3da846fe301095f  person-d014…" at bounding box center [760, 241] width 1023 height 197
click at [933, 323] on circle at bounding box center [934, 324] width 2 height 2
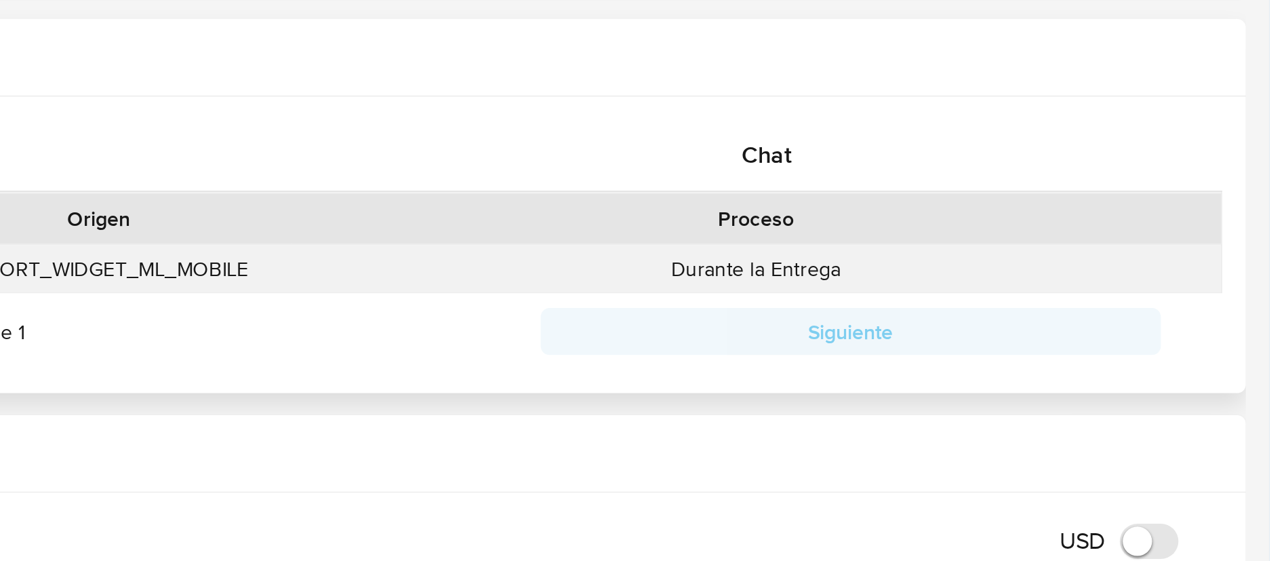
scroll to position [411, 0]
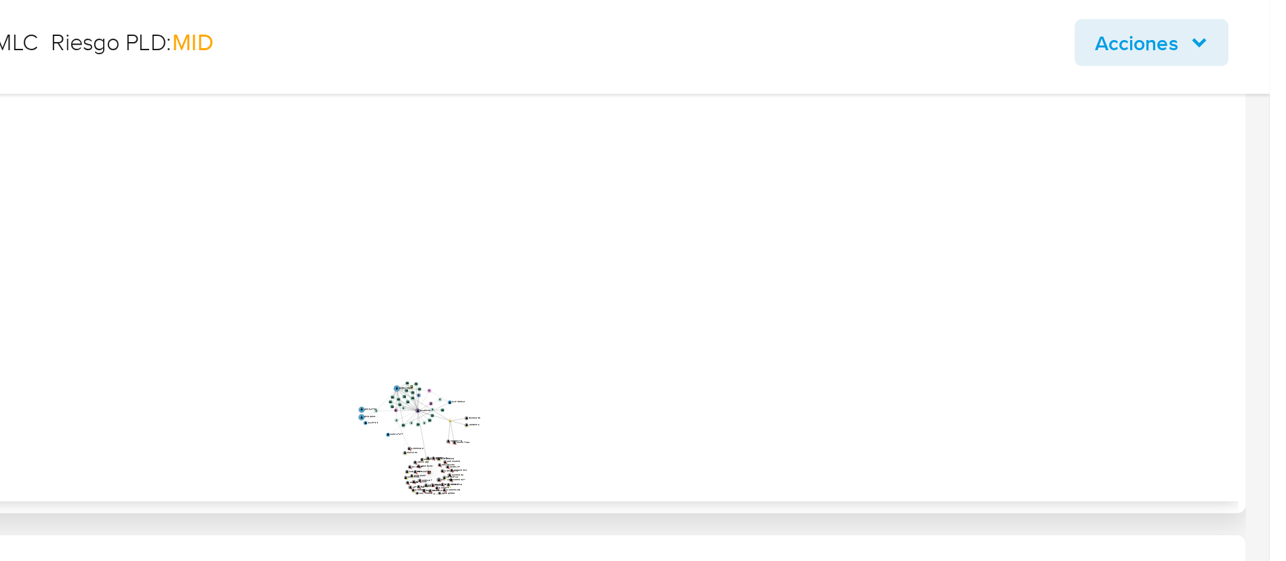
drag, startPoint x: 914, startPoint y: 239, endPoint x: 927, endPoint y: 161, distance: 79.0
click at [927, 161] on icon "user-544803282  544803282 phone-355de54c9e829276b3da846fe301095f  person-d014…" at bounding box center [760, 180] width 1023 height 197
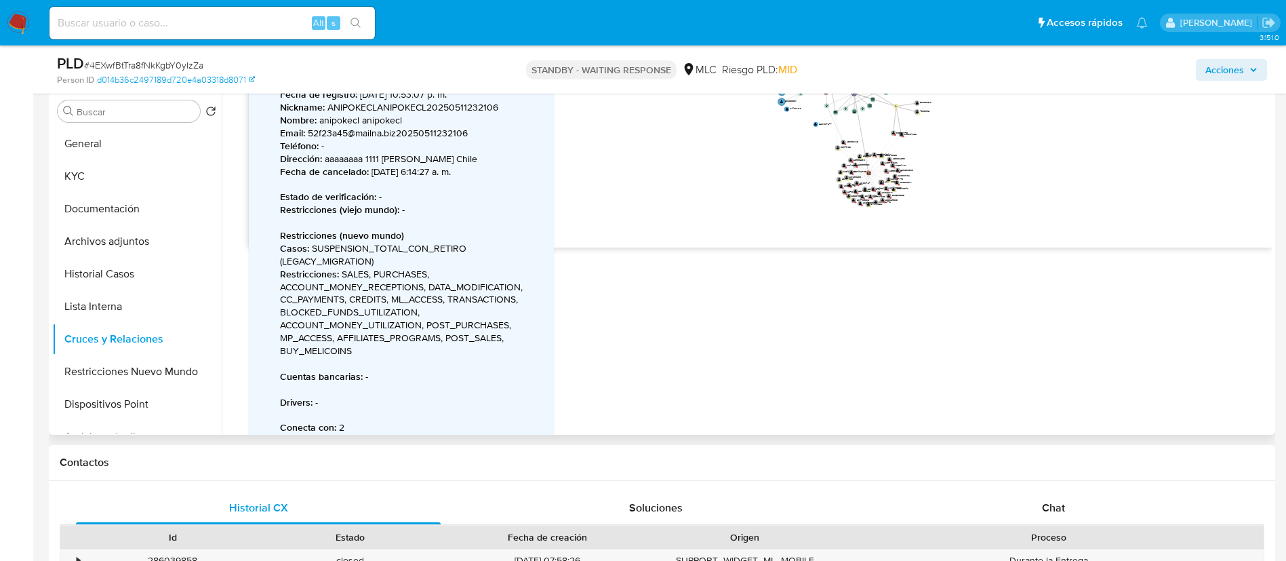
scroll to position [192, 0]
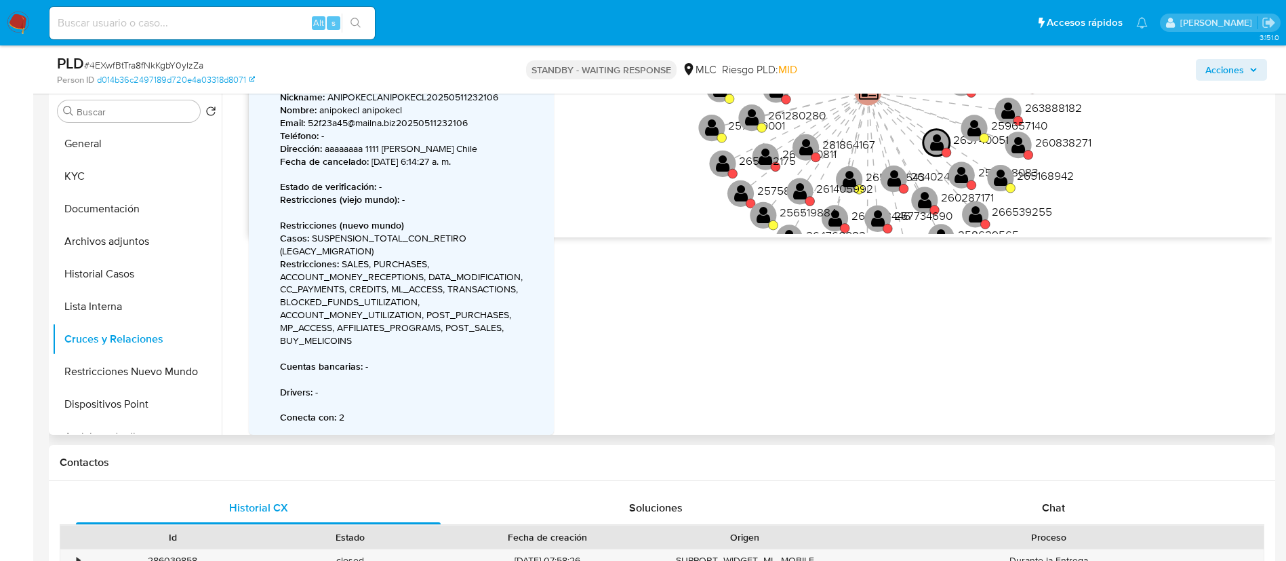
drag, startPoint x: 1017, startPoint y: 178, endPoint x: 996, endPoint y: 252, distance: 77.3
click at [1022, 278] on div "Accedé al Manual del usuario 29/1/2021 29/1/2021, 4:07:25 a. m. 27/7/2025, 11:0…" at bounding box center [747, 260] width 1050 height 347
click at [895, 178] on text "" at bounding box center [894, 178] width 14 height 19
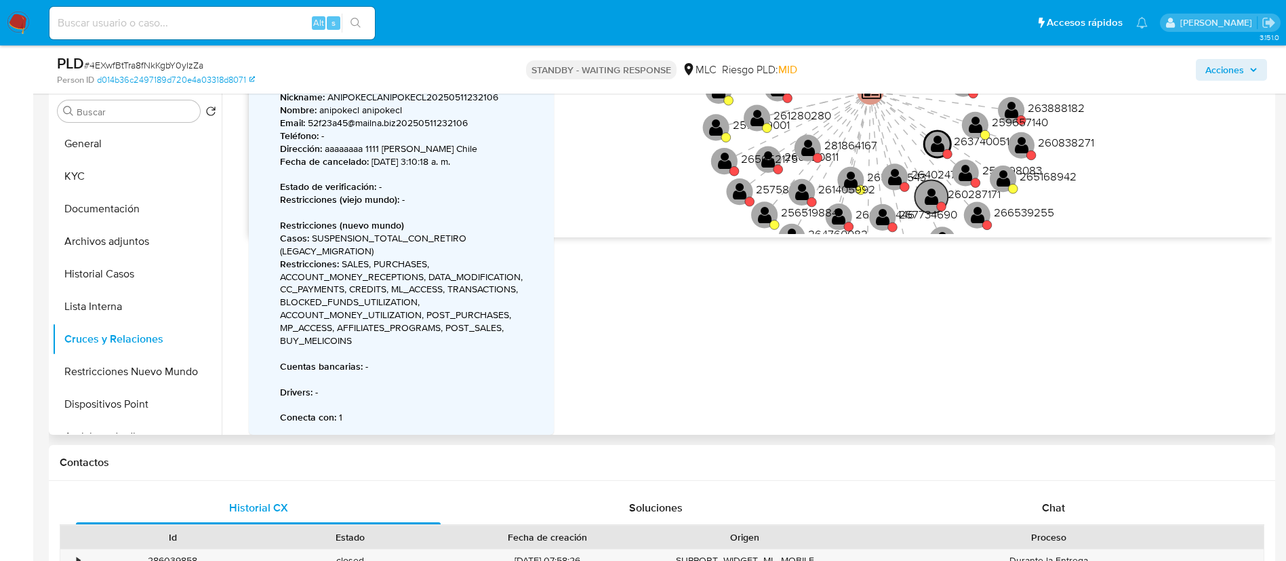
click at [937, 193] on text "" at bounding box center [932, 195] width 14 height 19
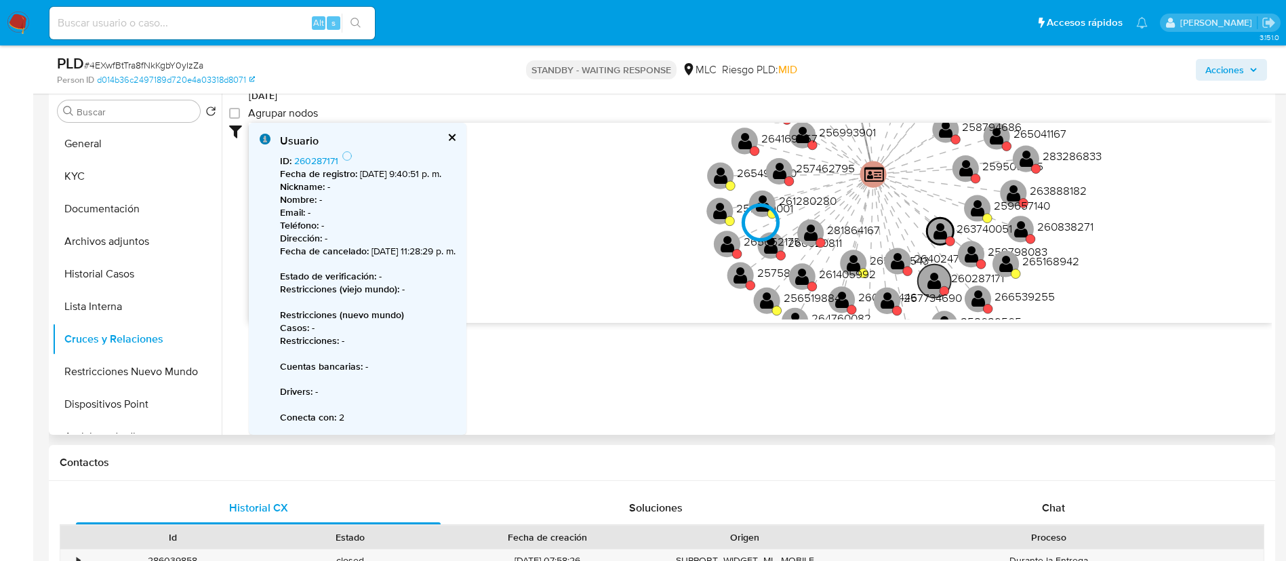
click at [937, 193] on div at bounding box center [760, 223] width 1023 height 201
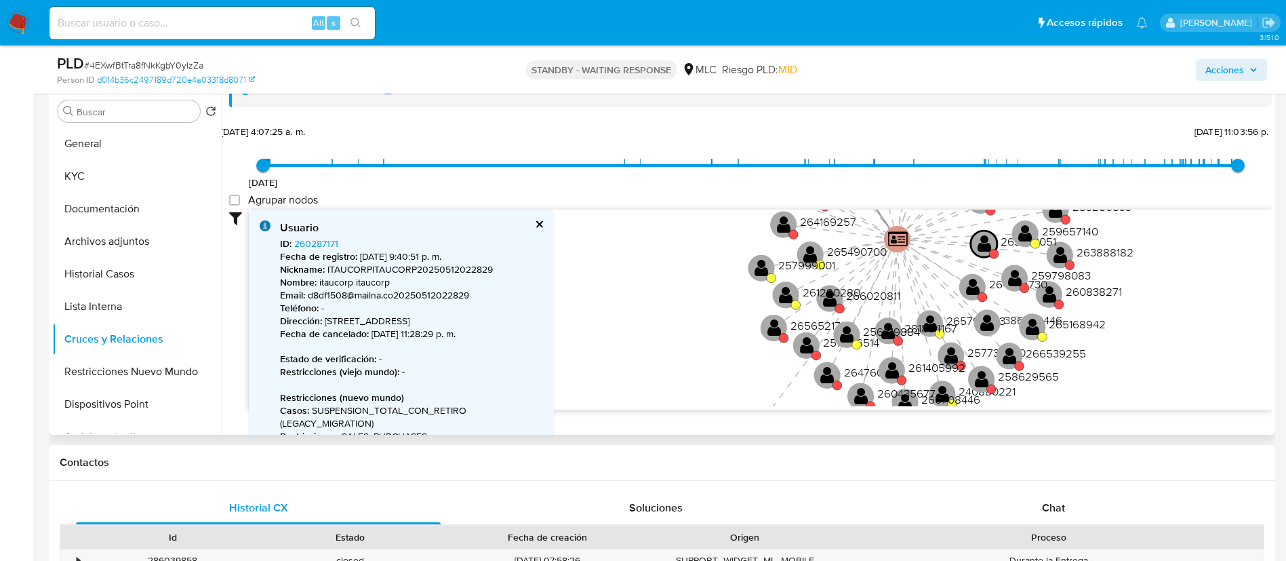
scroll to position [0, 0]
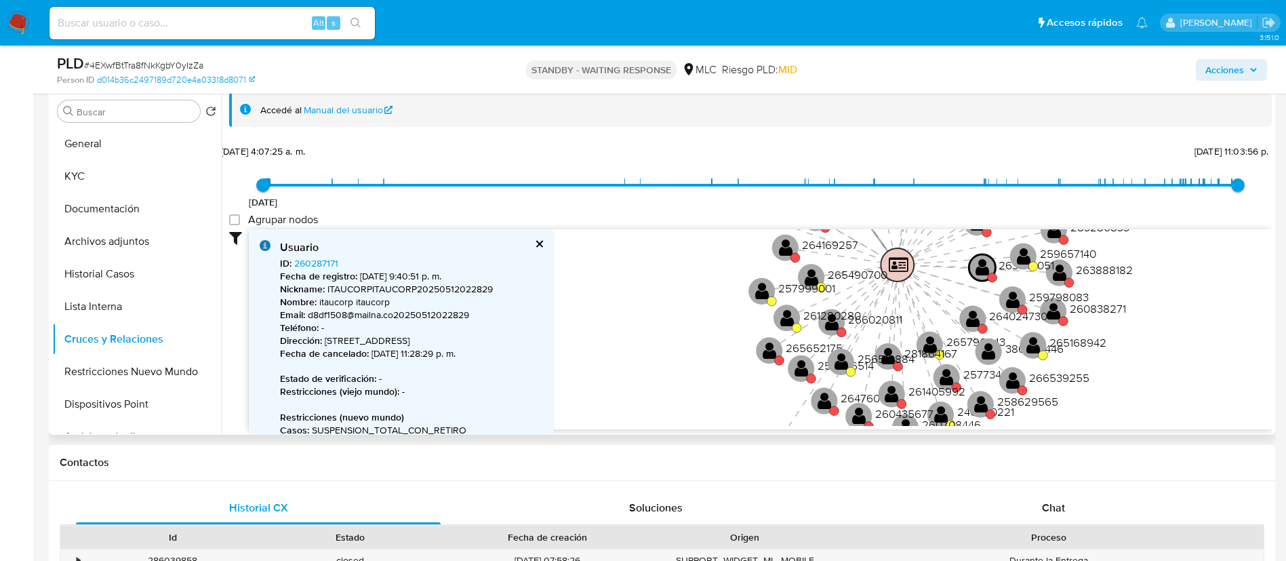
click at [893, 264] on text "" at bounding box center [899, 264] width 20 height 17
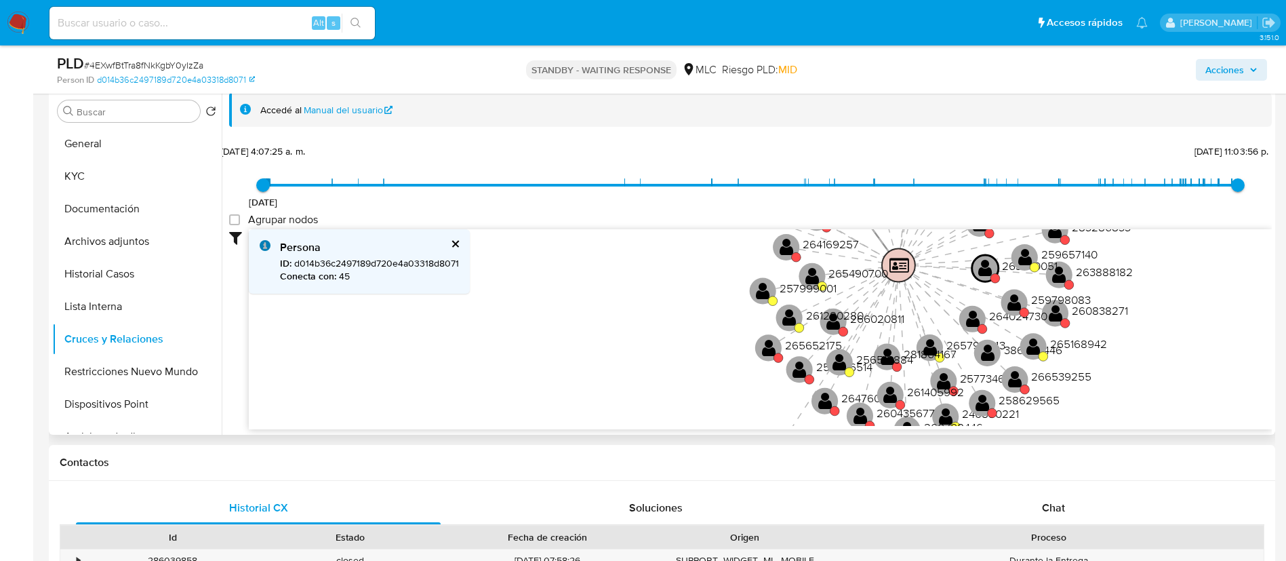
click at [893, 264] on text "" at bounding box center [899, 264] width 20 height 17
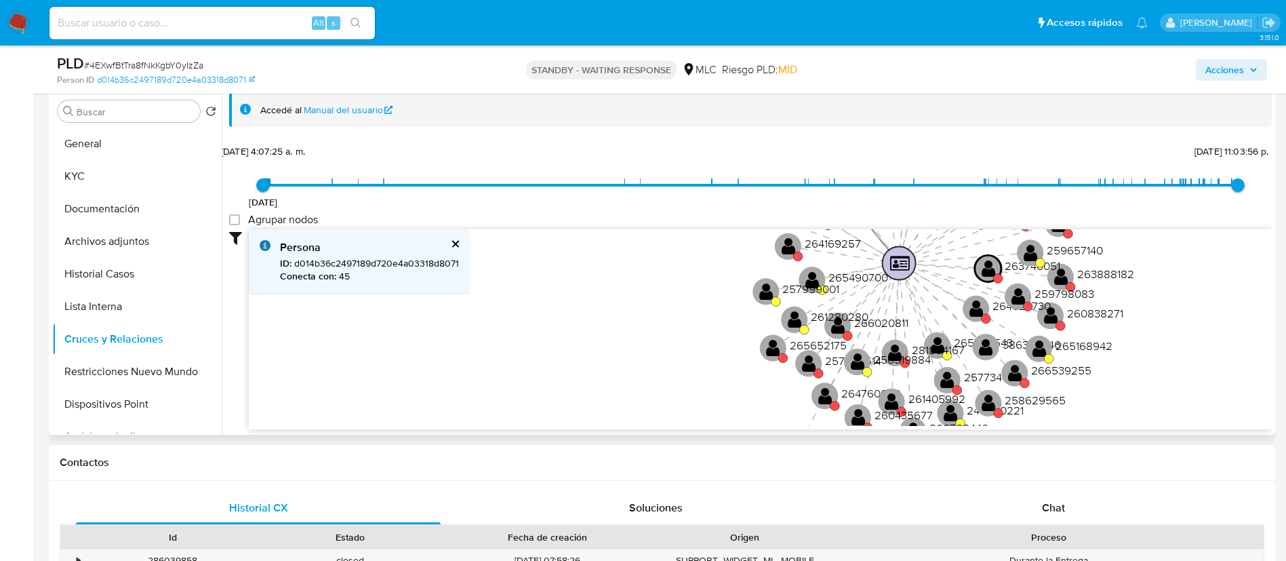
click at [893, 264] on text "" at bounding box center [900, 262] width 20 height 17
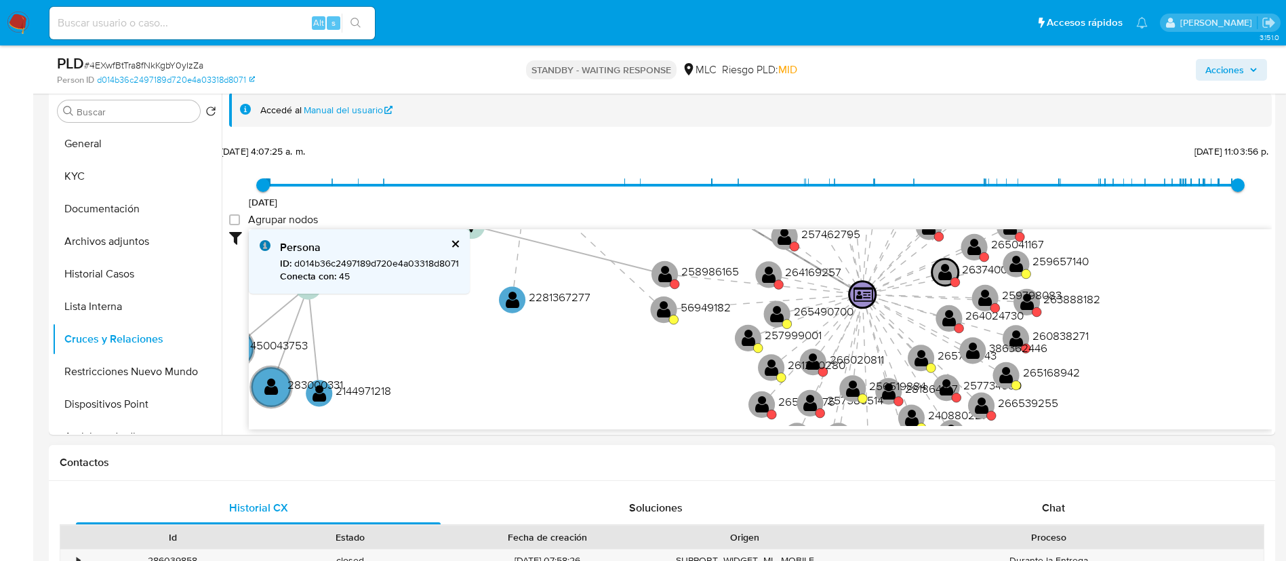
scroll to position [2, 0]
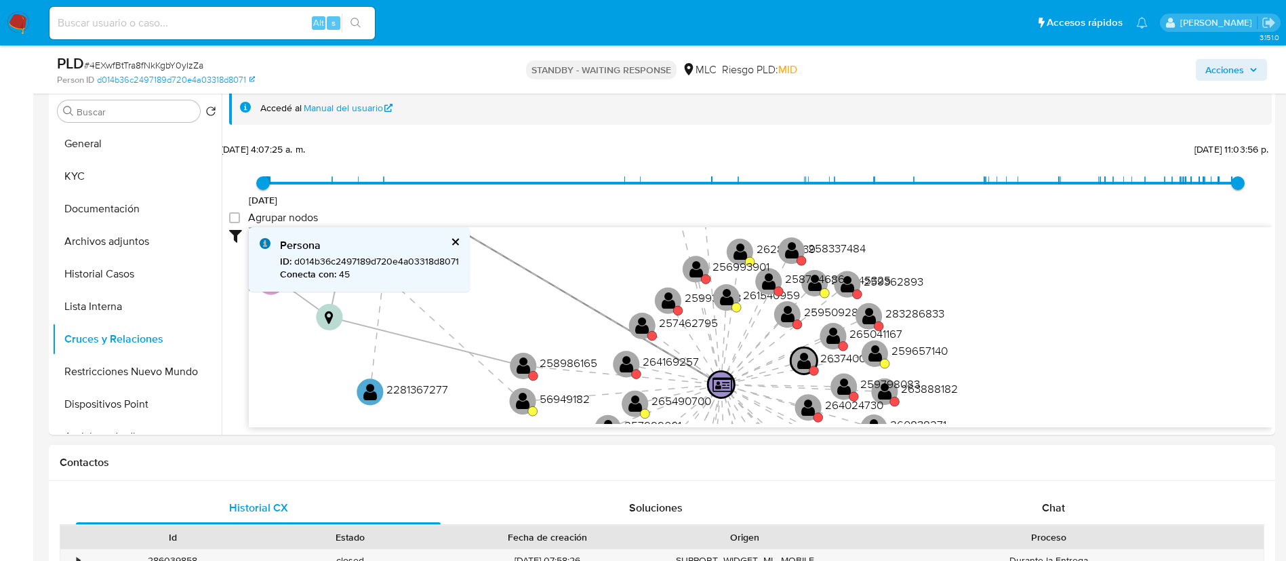
drag, startPoint x: 664, startPoint y: 367, endPoint x: 460, endPoint y: 546, distance: 271.4
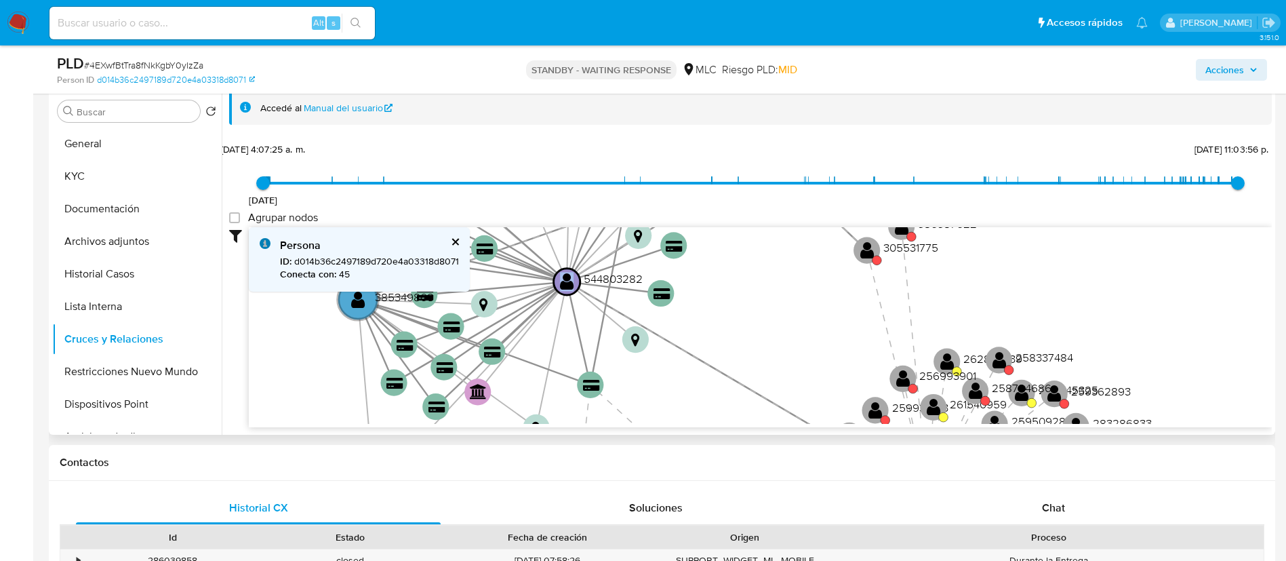
drag, startPoint x: 503, startPoint y: 317, endPoint x: 836, endPoint y: 431, distance: 352.0
click at [836, 431] on div "Accedé al Manual del usuario 29/1/2021 29/1/2021, 4:07:25 a. m. 27/7/2025, 11:0…" at bounding box center [747, 260] width 1050 height 347
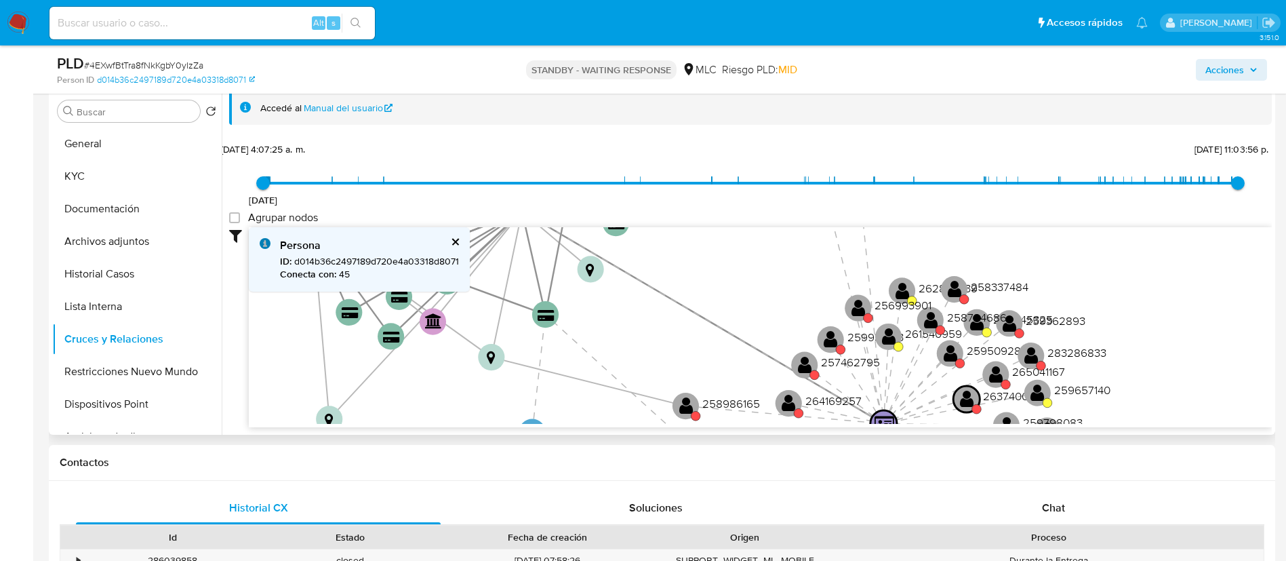
drag, startPoint x: 998, startPoint y: 295, endPoint x: 835, endPoint y: 199, distance: 189.3
click at [835, 199] on div "29/1/2021 29/1/2021, 4:07:25 a. m. 27/7/2025, 11:03:56 p. m. Agrupar nodos Filt…" at bounding box center [750, 283] width 1042 height 288
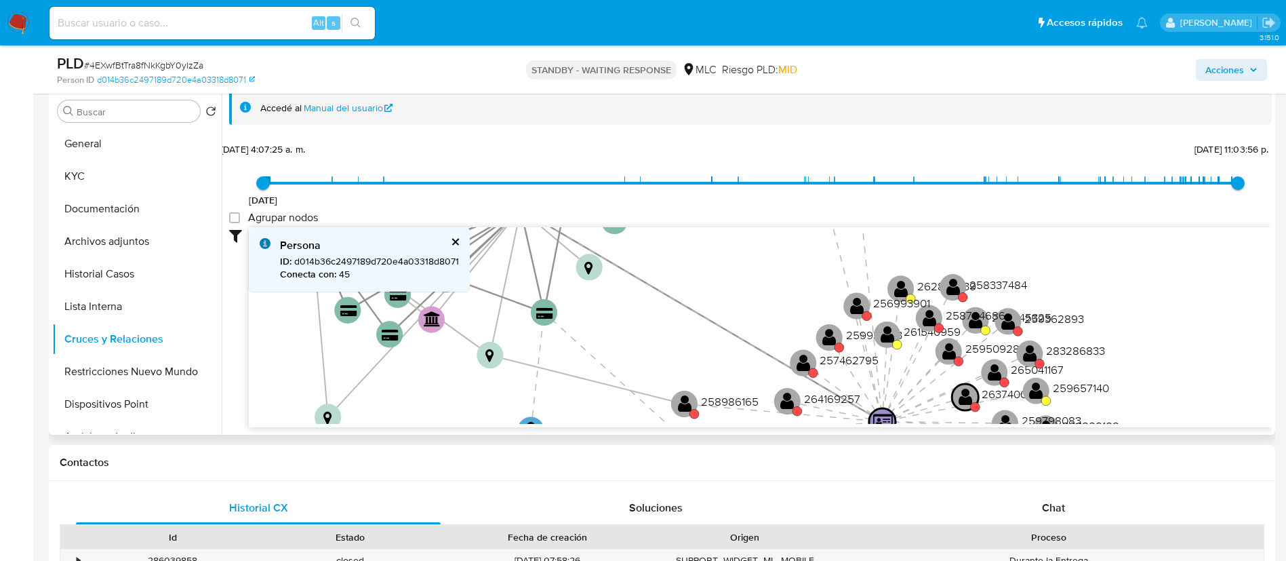
drag, startPoint x: 748, startPoint y: 290, endPoint x: 700, endPoint y: 240, distance: 69.0
click at [700, 240] on icon "user-544803282  544803282 phone-355de54c9e829276b3da846fe301095f  person-d014…" at bounding box center [760, 325] width 1023 height 197
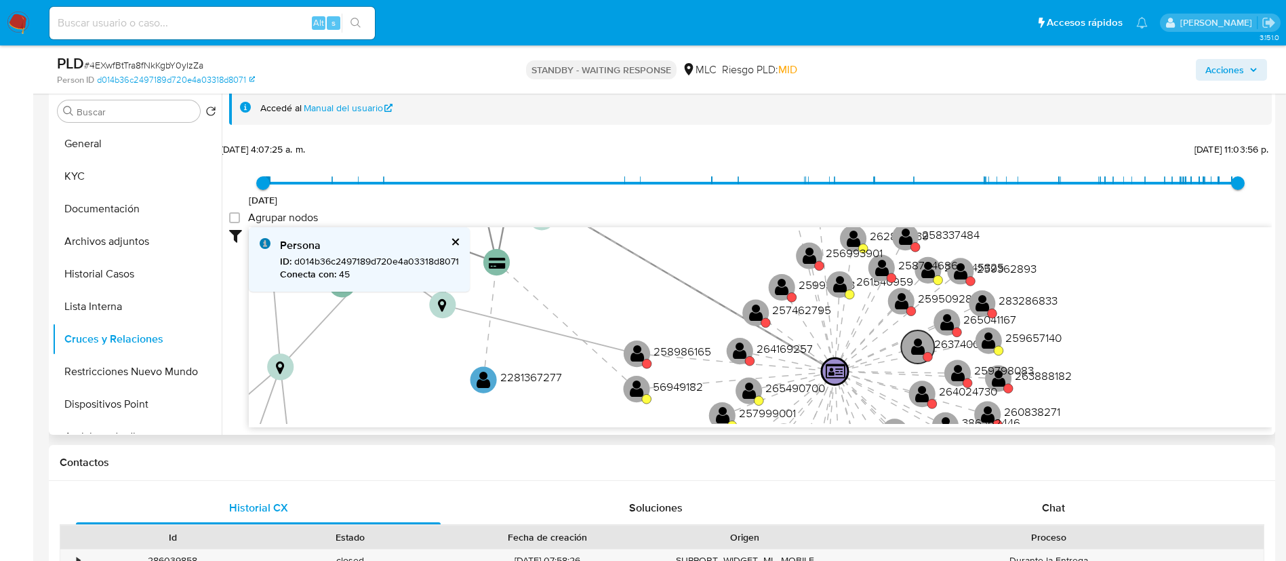
click at [915, 356] on circle at bounding box center [917, 346] width 33 height 33
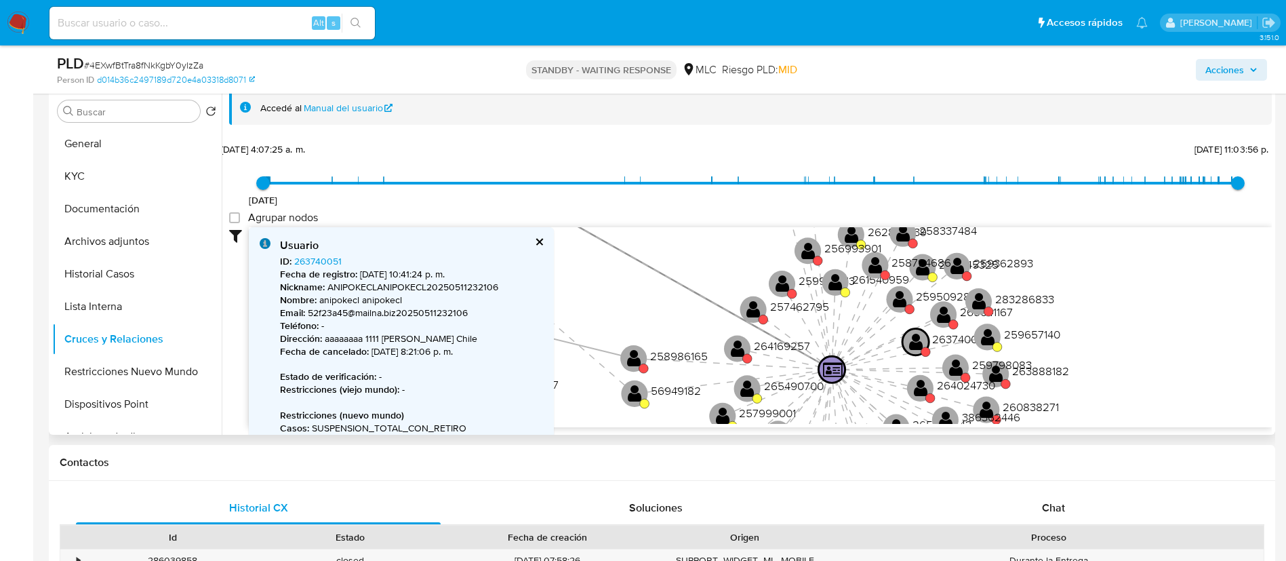
click at [314, 271] on b "Fecha de registro :" at bounding box center [318, 274] width 77 height 14
click at [309, 264] on link "263740051" at bounding box center [317, 261] width 47 height 14
click at [981, 305] on text "" at bounding box center [979, 300] width 14 height 19
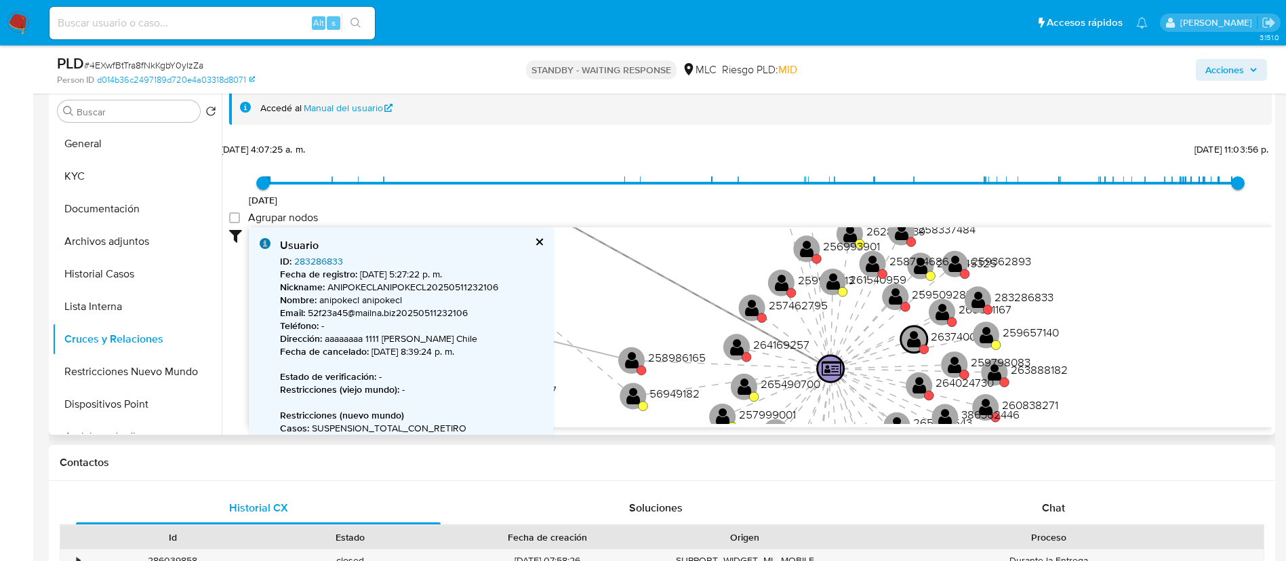
click at [319, 266] on link "283286833" at bounding box center [318, 261] width 49 height 14
click at [777, 283] on text "" at bounding box center [781, 281] width 14 height 19
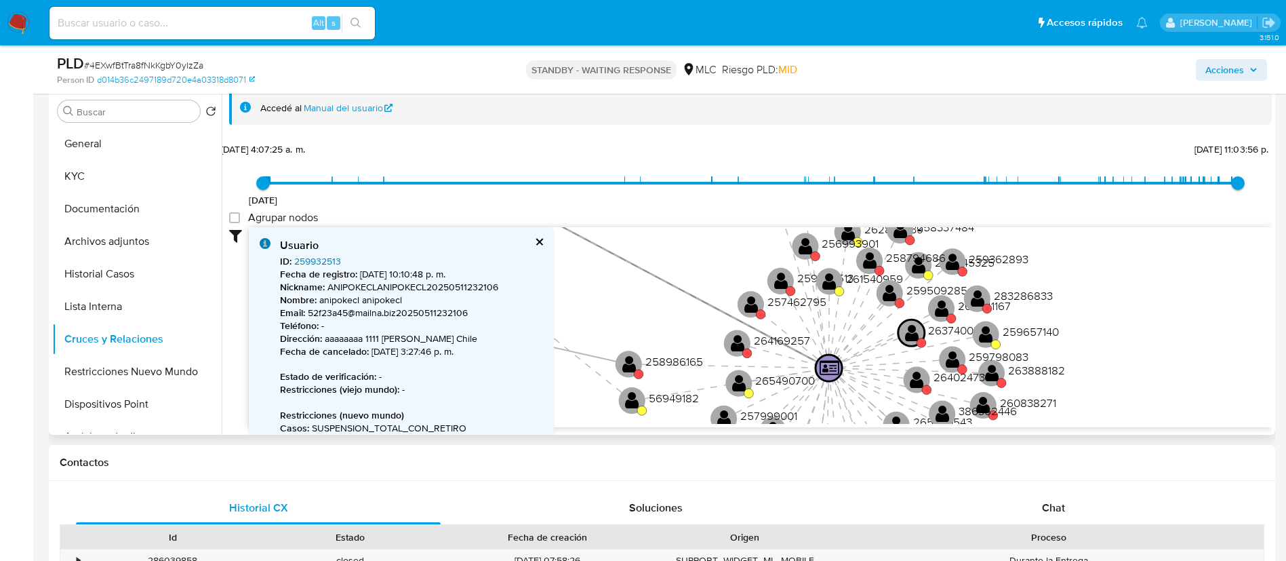
click at [327, 261] on link "259932513" at bounding box center [317, 261] width 47 height 14
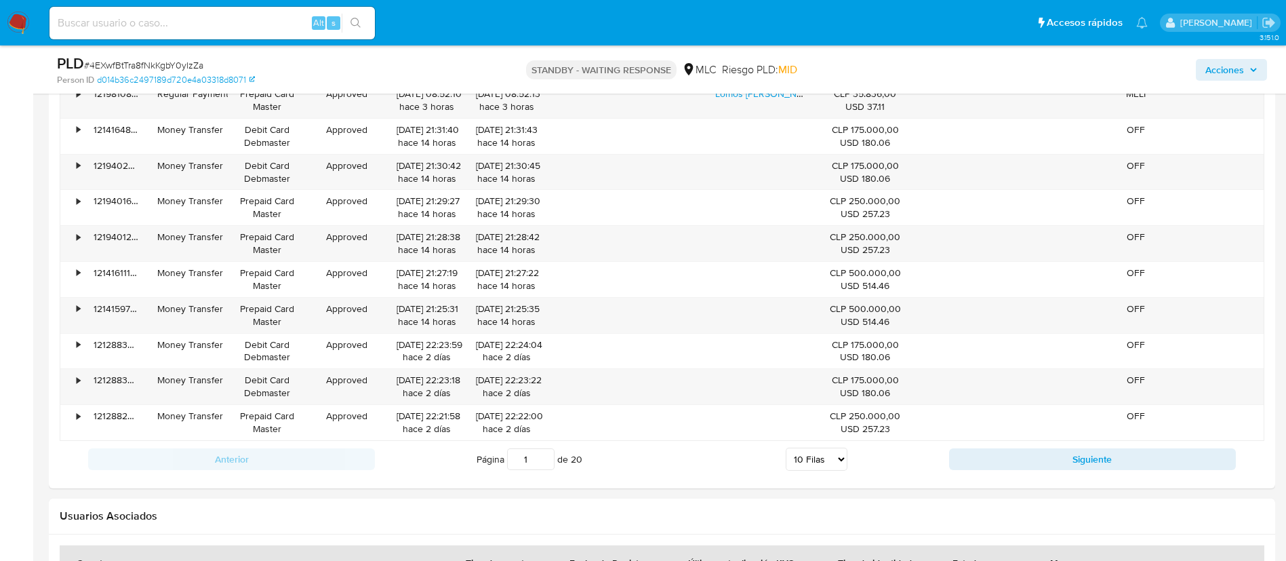
scroll to position [1512, 0]
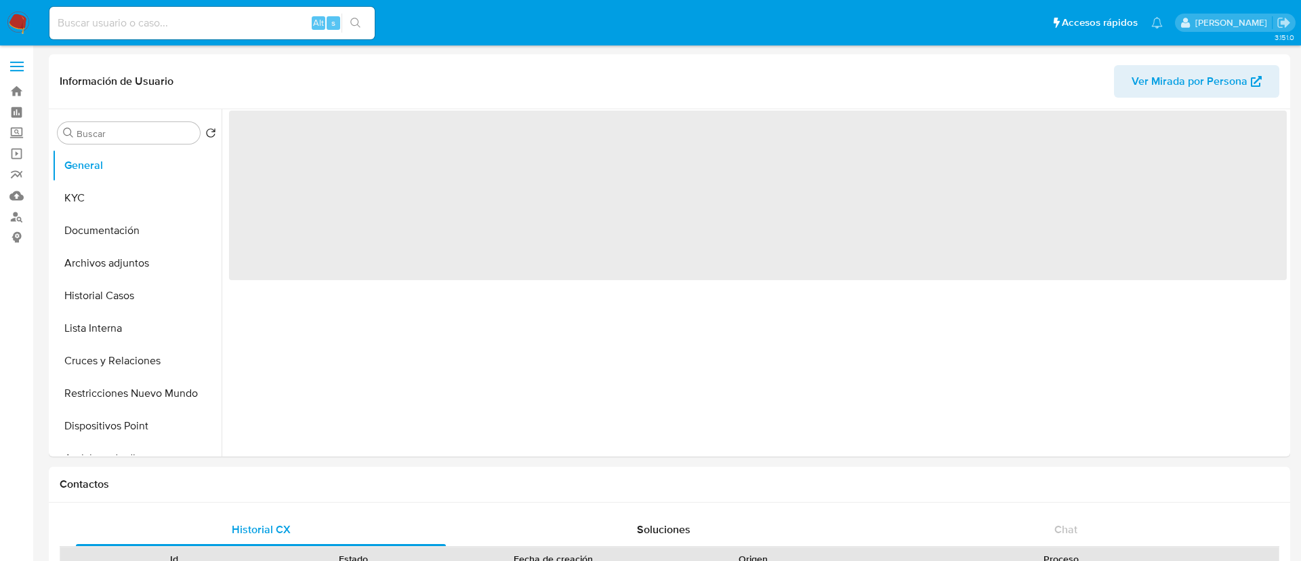
select select "10"
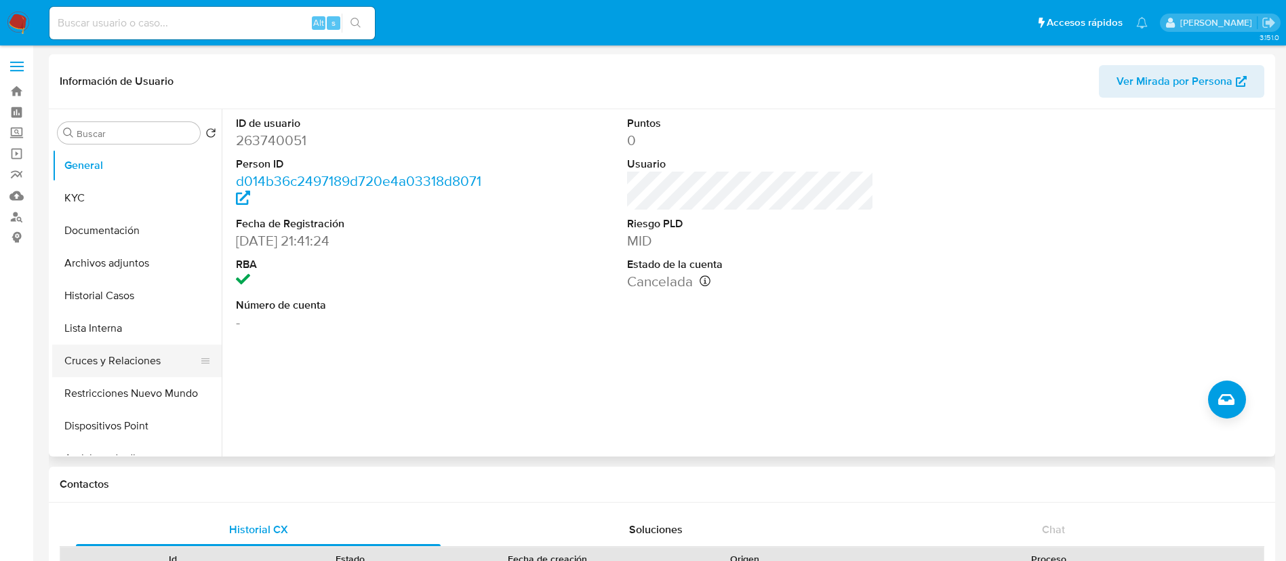
click at [181, 374] on button "Cruces y Relaciones" at bounding box center [131, 360] width 159 height 33
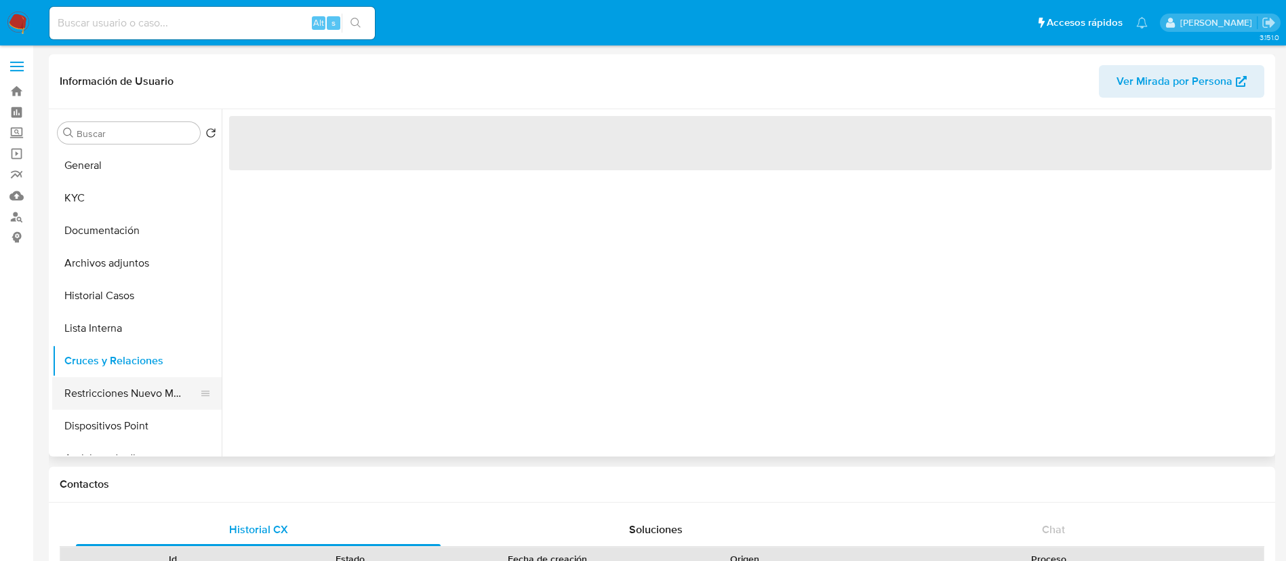
click at [140, 395] on button "Restricciones Nuevo Mundo" at bounding box center [131, 393] width 159 height 33
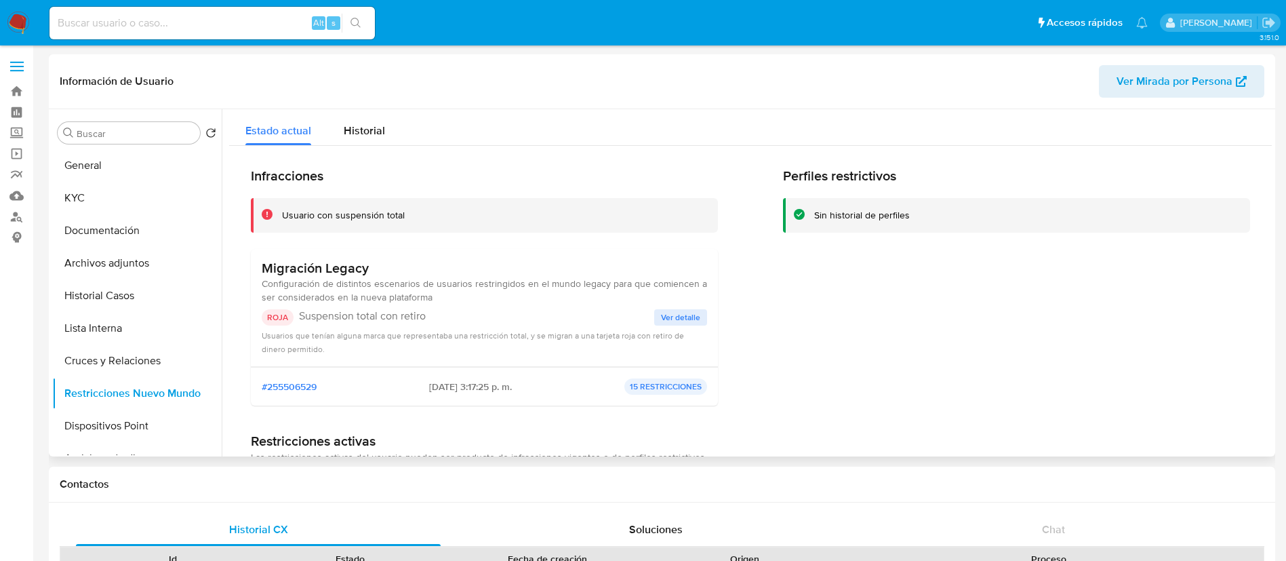
click at [695, 312] on span "Ver detalle" at bounding box center [680, 317] width 39 height 14
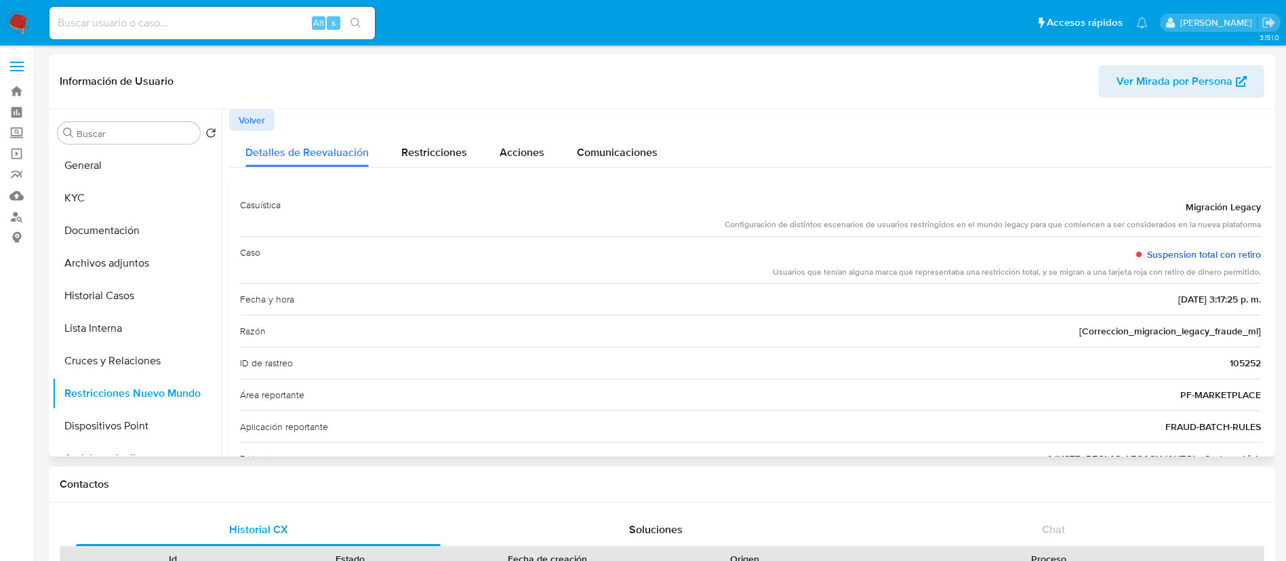
click at [1191, 254] on link "Suspension total con retiro" at bounding box center [1204, 254] width 114 height 14
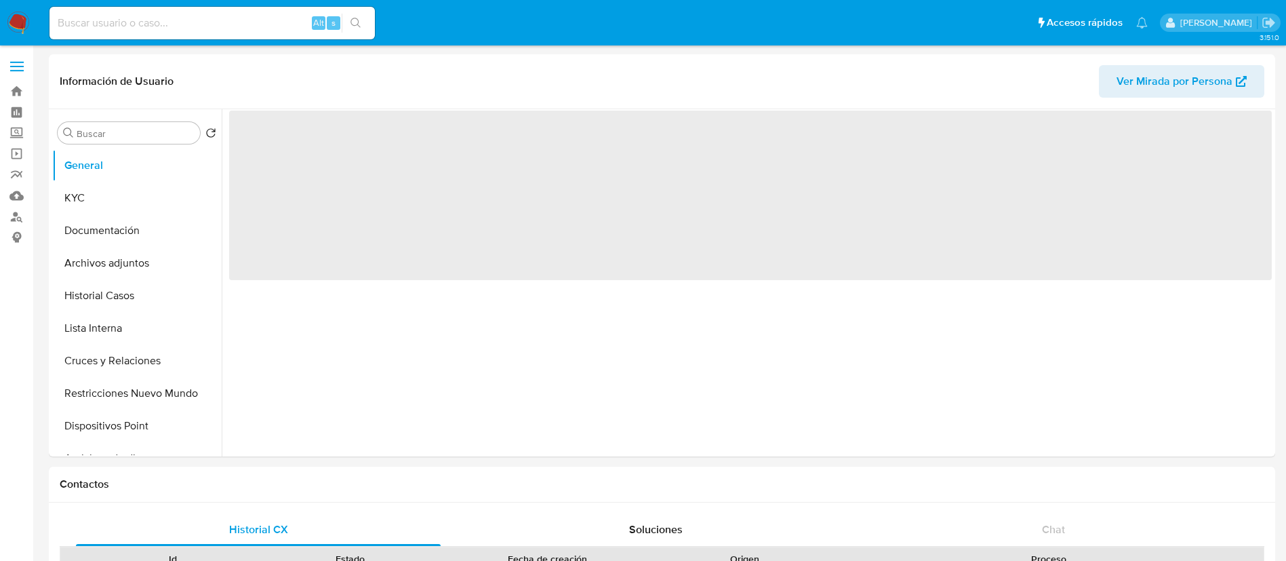
select select "10"
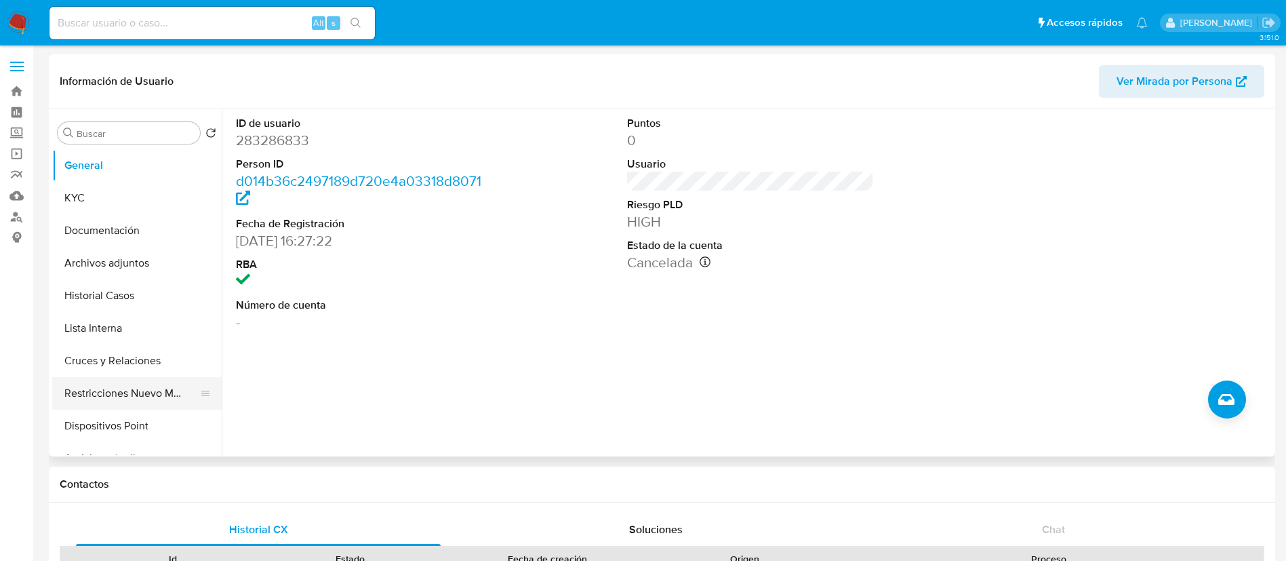
click at [123, 379] on button "Restricciones Nuevo Mundo" at bounding box center [131, 393] width 159 height 33
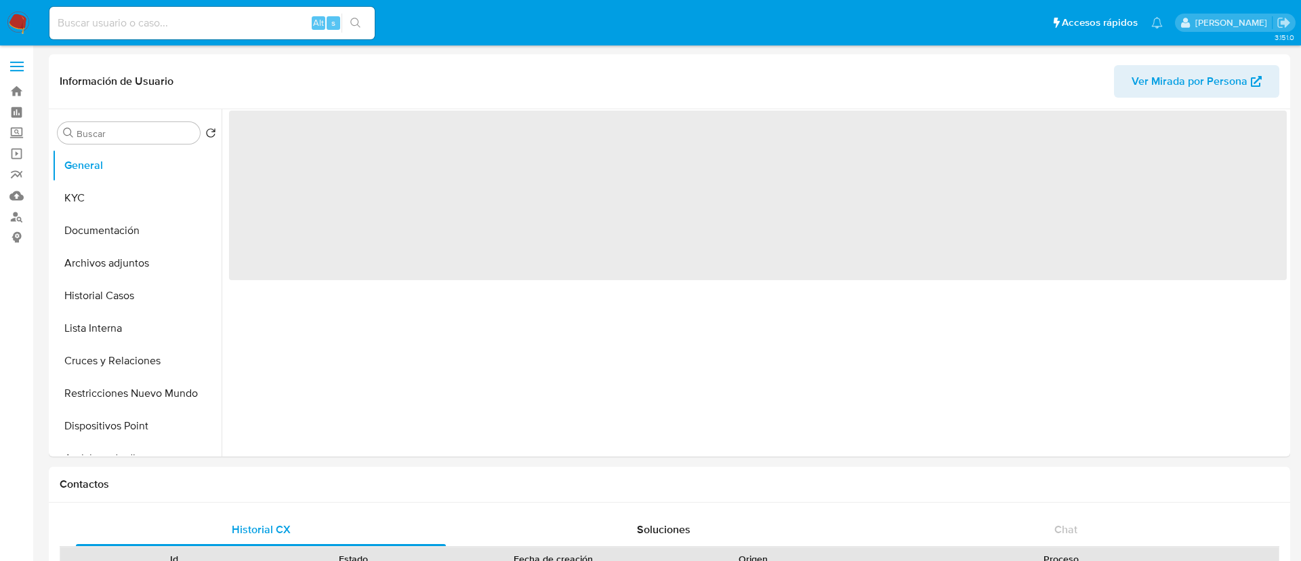
select select "10"
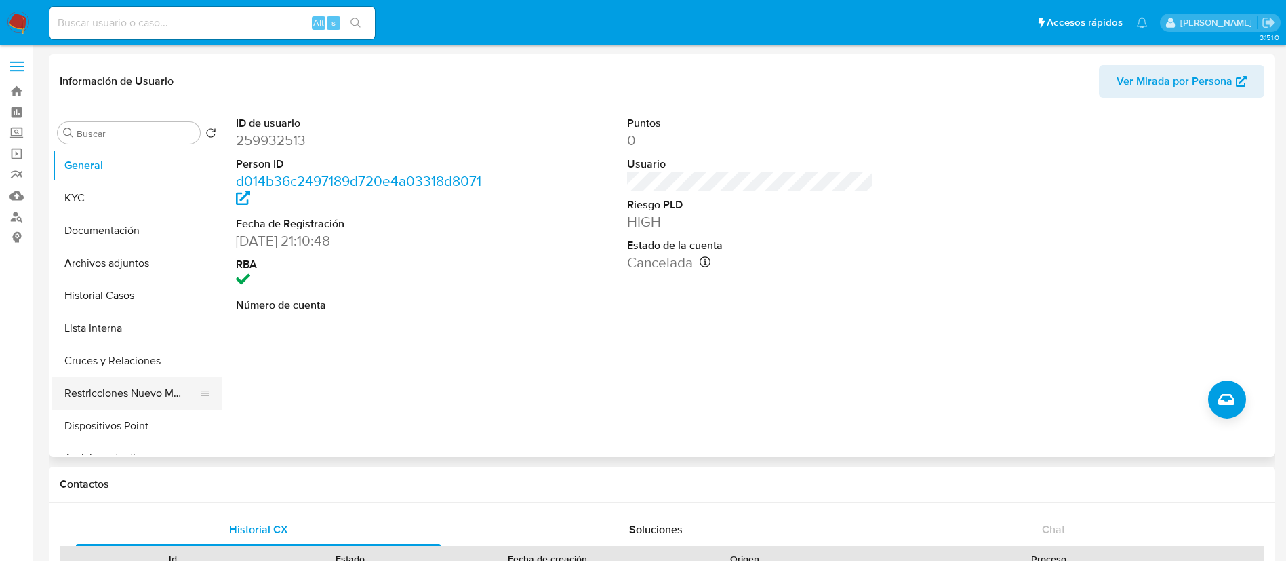
click at [180, 401] on button "Restricciones Nuevo Mundo" at bounding box center [131, 393] width 159 height 33
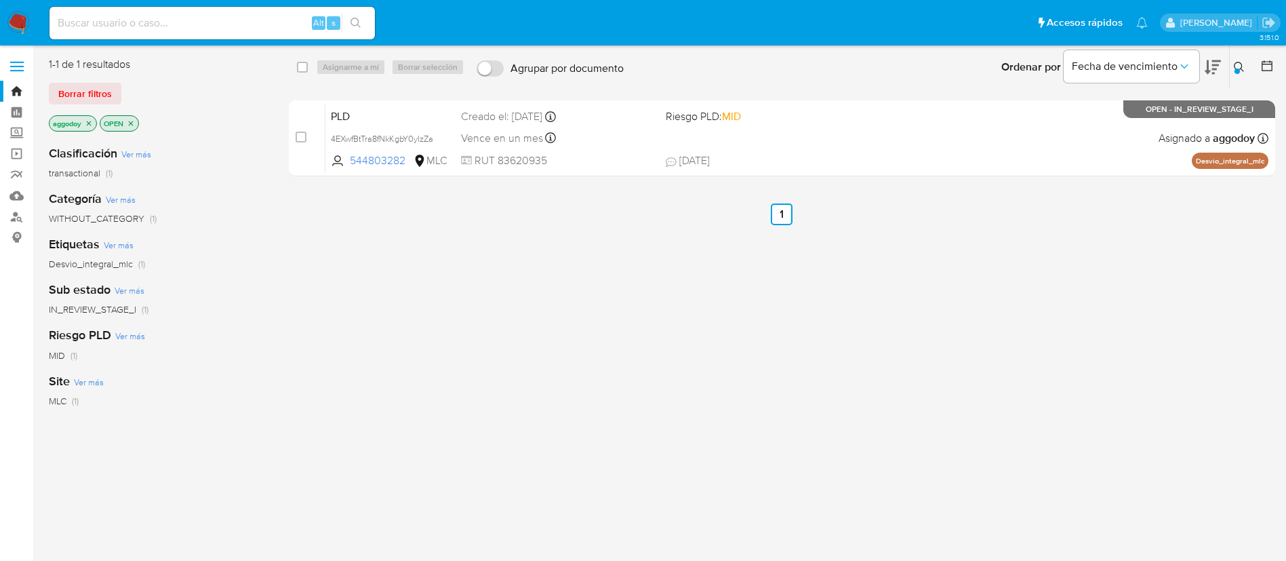
click at [1240, 58] on div "Ingrese ID de usuario o caso 544803282 Buscar Borrar filtros" at bounding box center [1240, 67] width 23 height 42
click at [1240, 60] on button at bounding box center [1241, 67] width 22 height 16
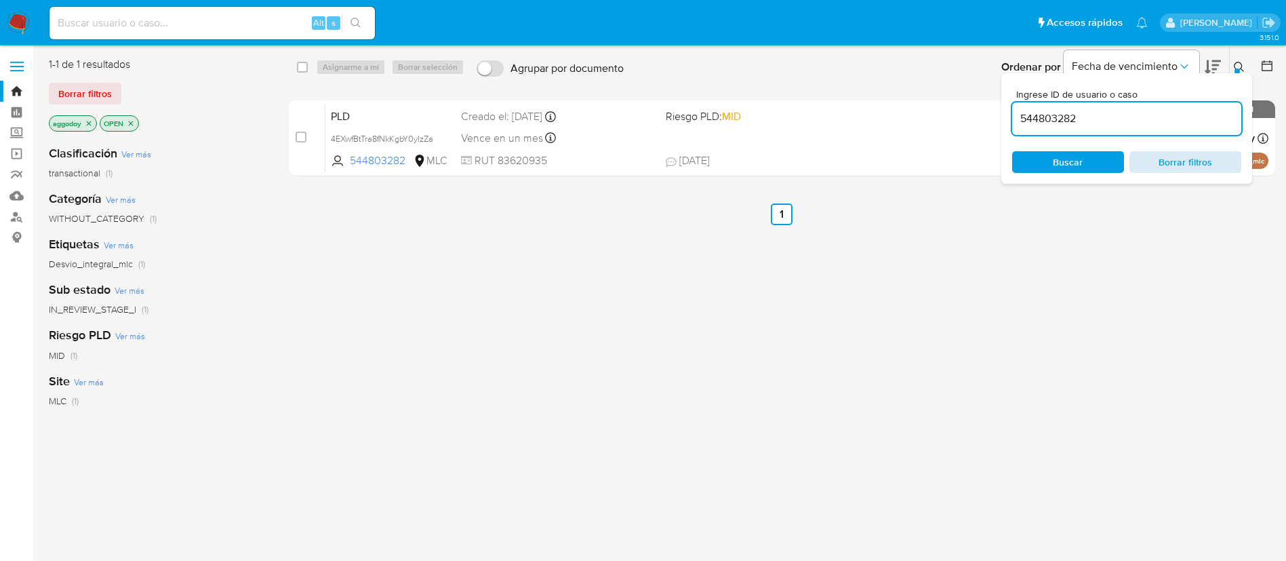
click at [1217, 169] on span "Borrar filtros" at bounding box center [1185, 162] width 93 height 19
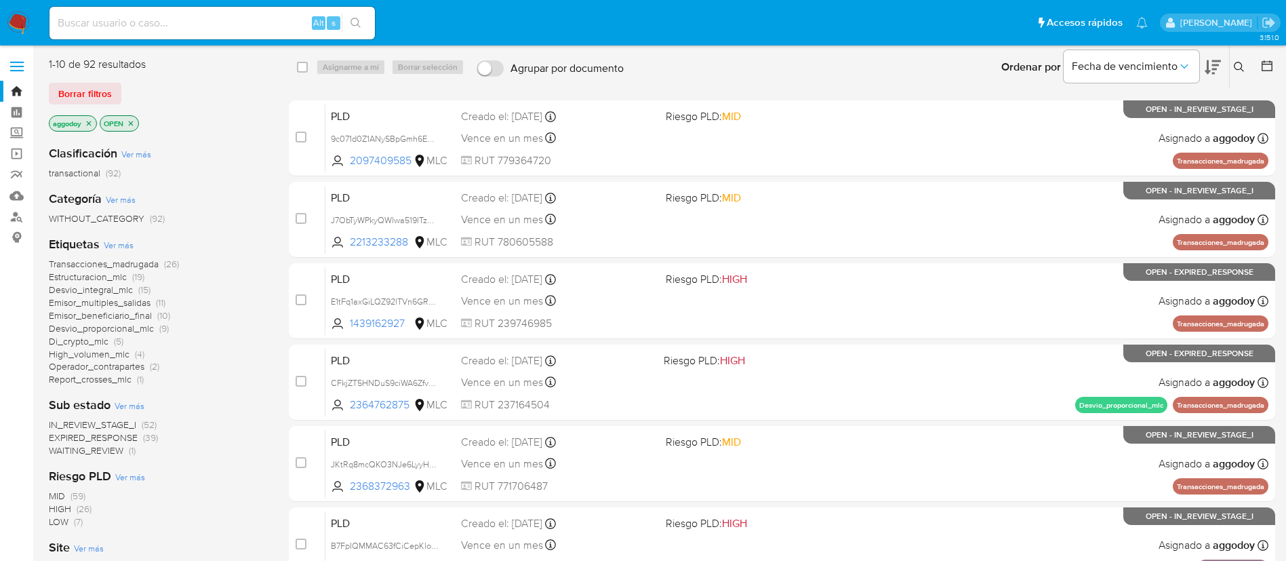
click at [1234, 71] on icon at bounding box center [1239, 67] width 11 height 11
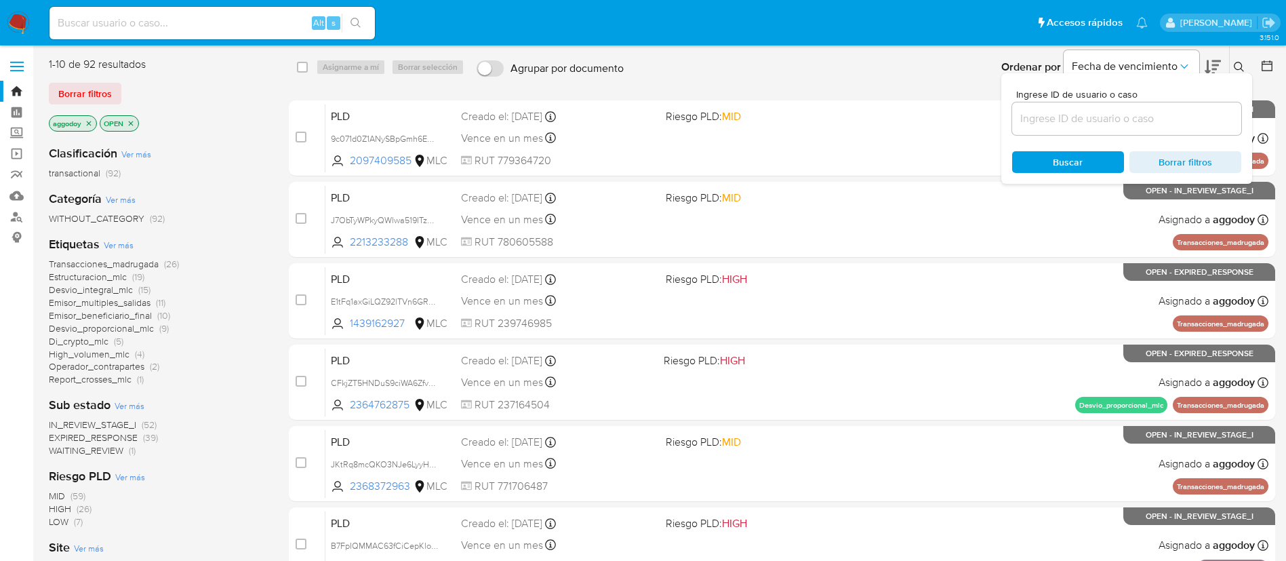
click at [1183, 111] on div at bounding box center [1126, 118] width 229 height 33
click at [1183, 112] on input at bounding box center [1126, 119] width 229 height 18
paste input "785822283"
type input "785822283"
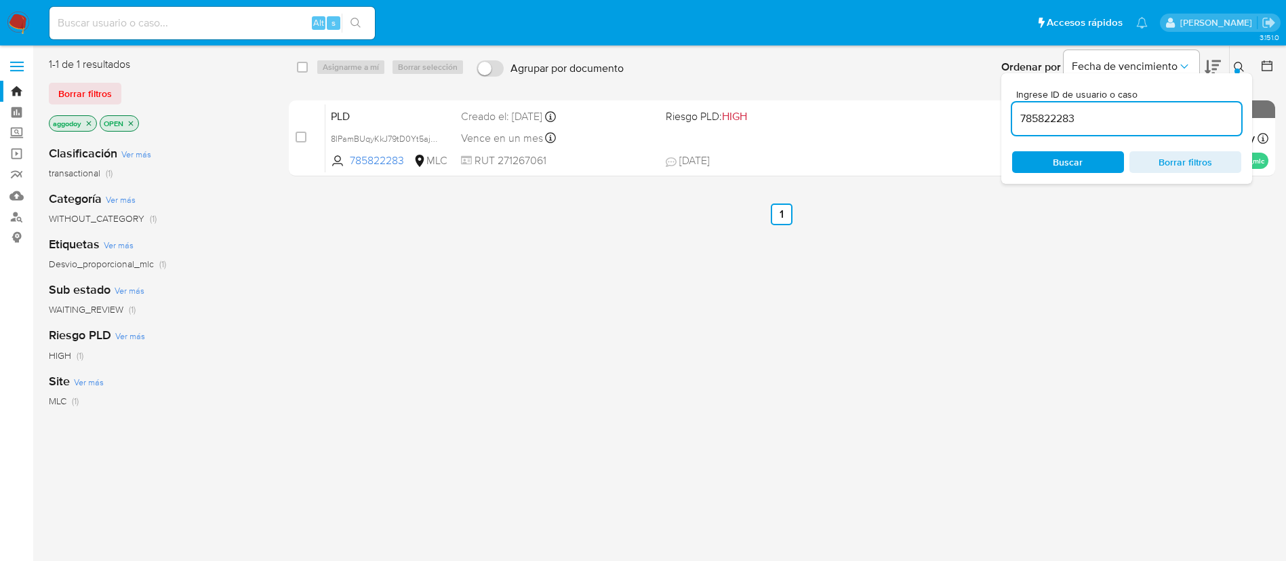
click at [1235, 59] on button at bounding box center [1241, 67] width 22 height 16
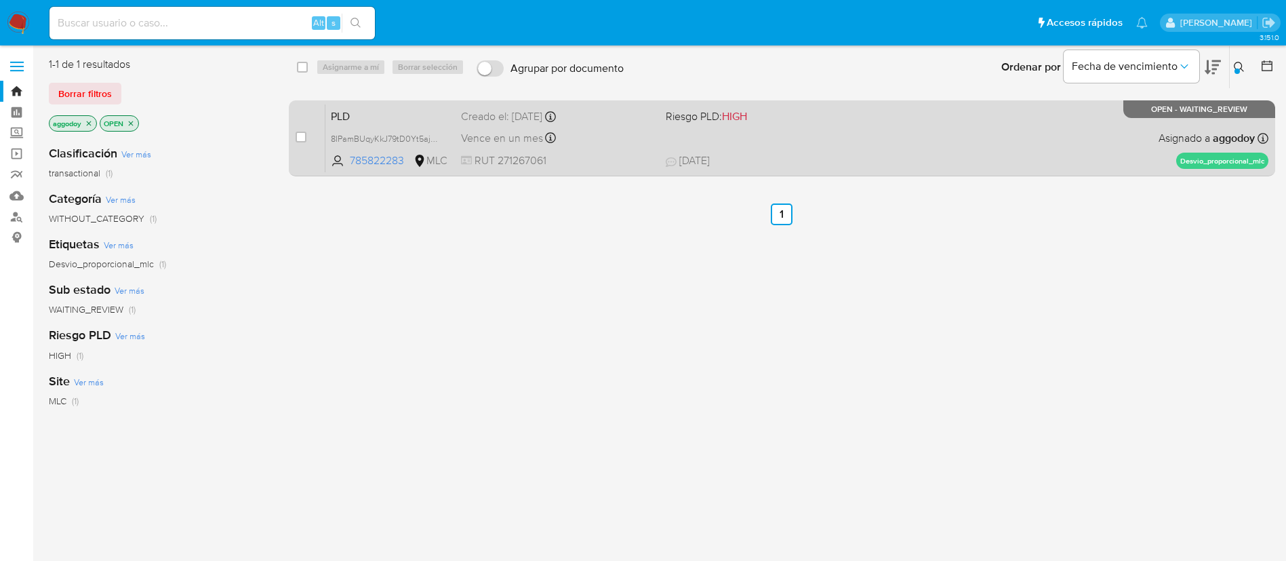
click at [1041, 159] on span "27/07/2025 27/07/2025 13:13" at bounding box center [865, 160] width 399 height 15
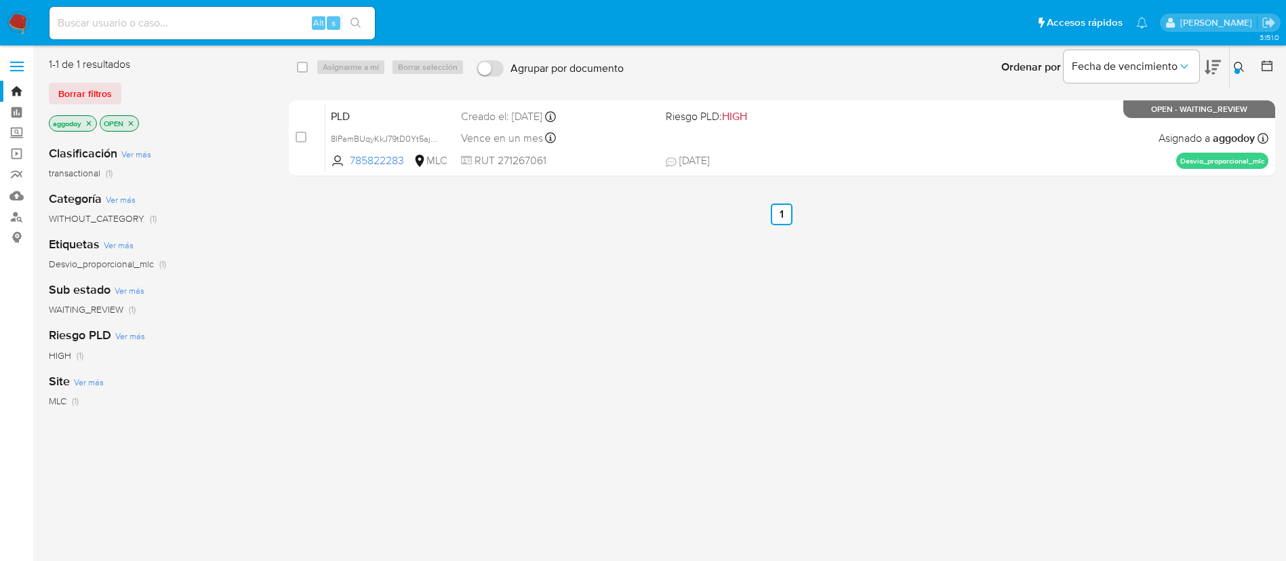
drag, startPoint x: 302, startPoint y: 138, endPoint x: 344, endPoint y: 77, distance: 74.6
click at [306, 134] on div "case-item-checkbox No es posible asignar el caso" at bounding box center [311, 138] width 30 height 68
click at [357, 50] on div "select-all-cases-checkbox Asignarme a mí Borrar selección Agrupar por documento…" at bounding box center [783, 67] width 988 height 42
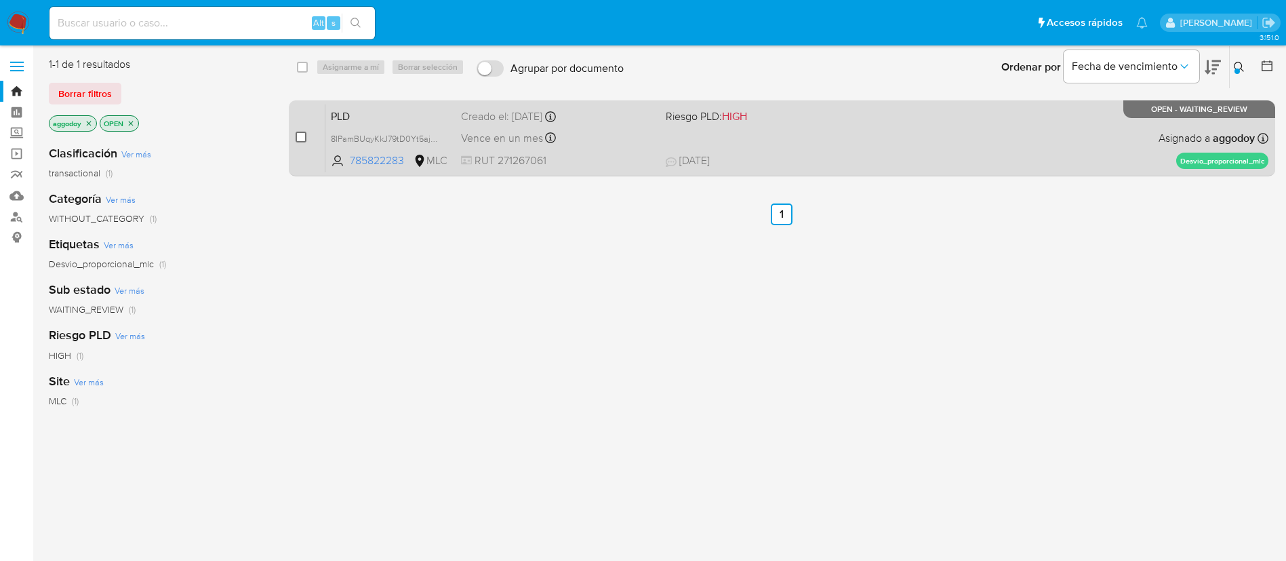
click at [302, 136] on input "checkbox" at bounding box center [301, 136] width 11 height 11
checkbox input "true"
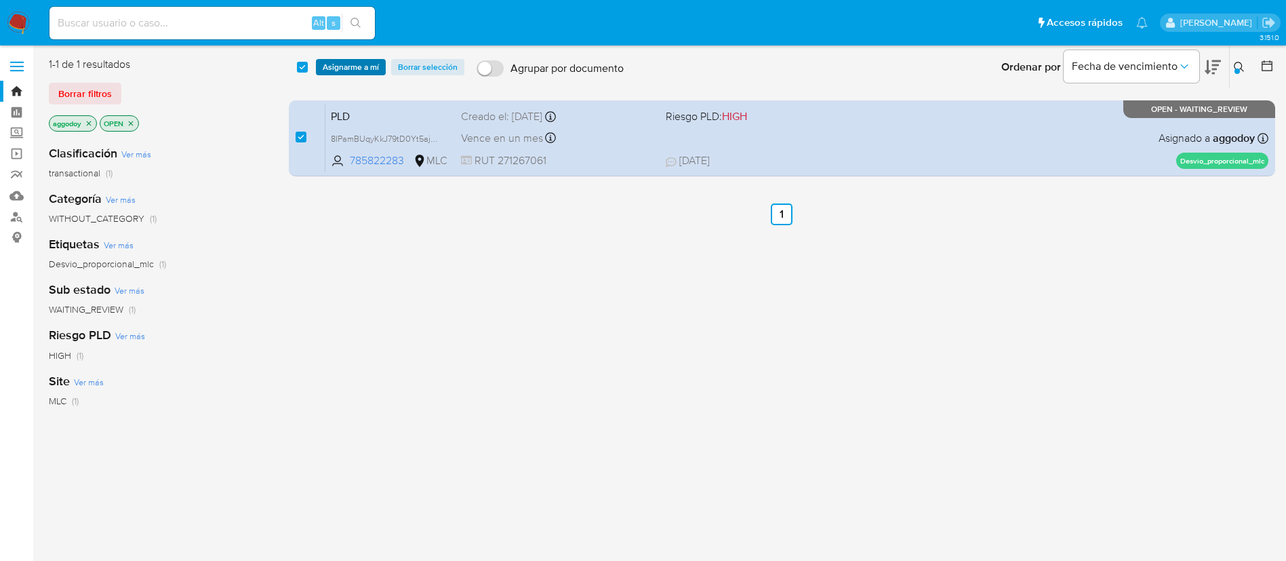
click at [337, 65] on span "Asignarme a mí" at bounding box center [351, 67] width 56 height 14
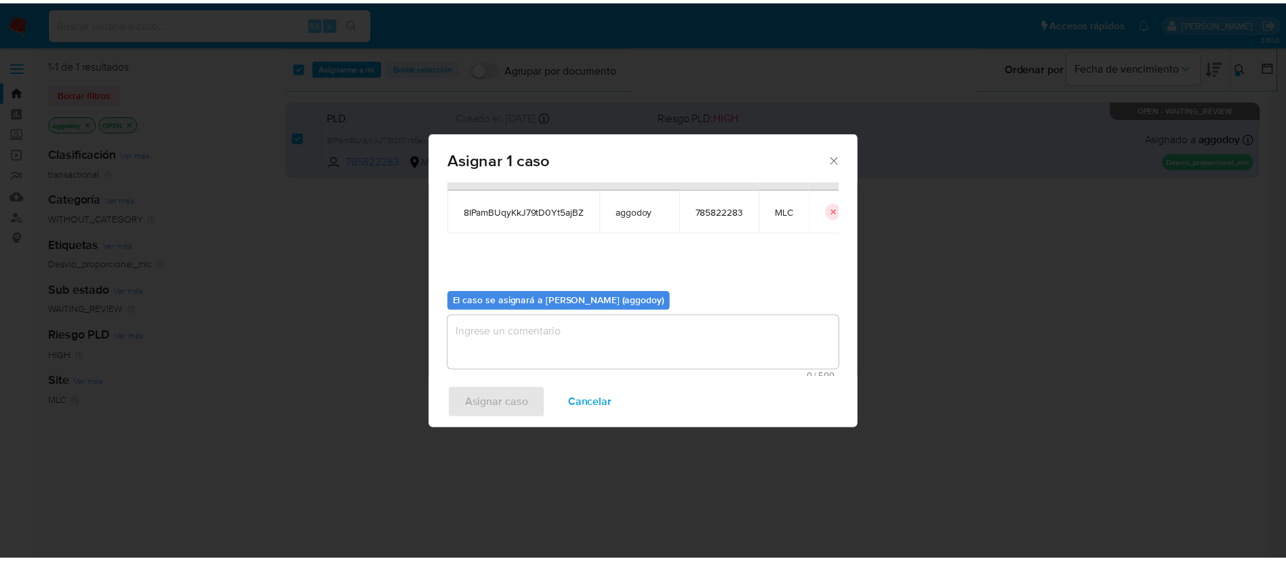
scroll to position [70, 0]
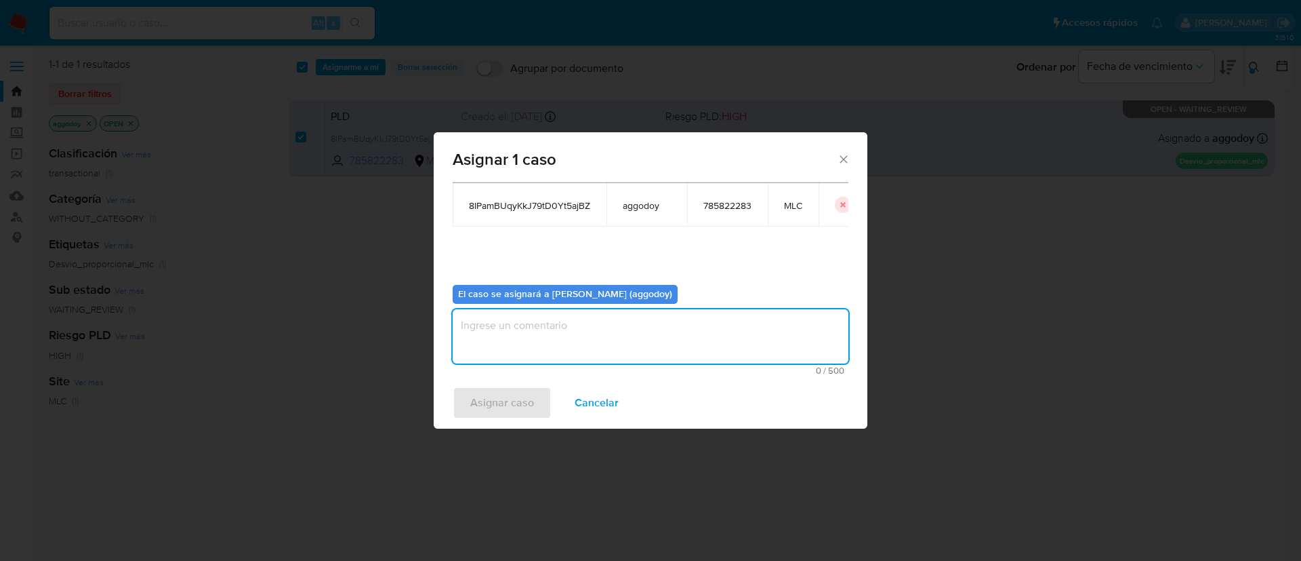
click at [635, 338] on textarea "assign-modal" at bounding box center [651, 336] width 396 height 54
type textarea ","
click at [462, 415] on button "Asignar caso" at bounding box center [502, 402] width 99 height 33
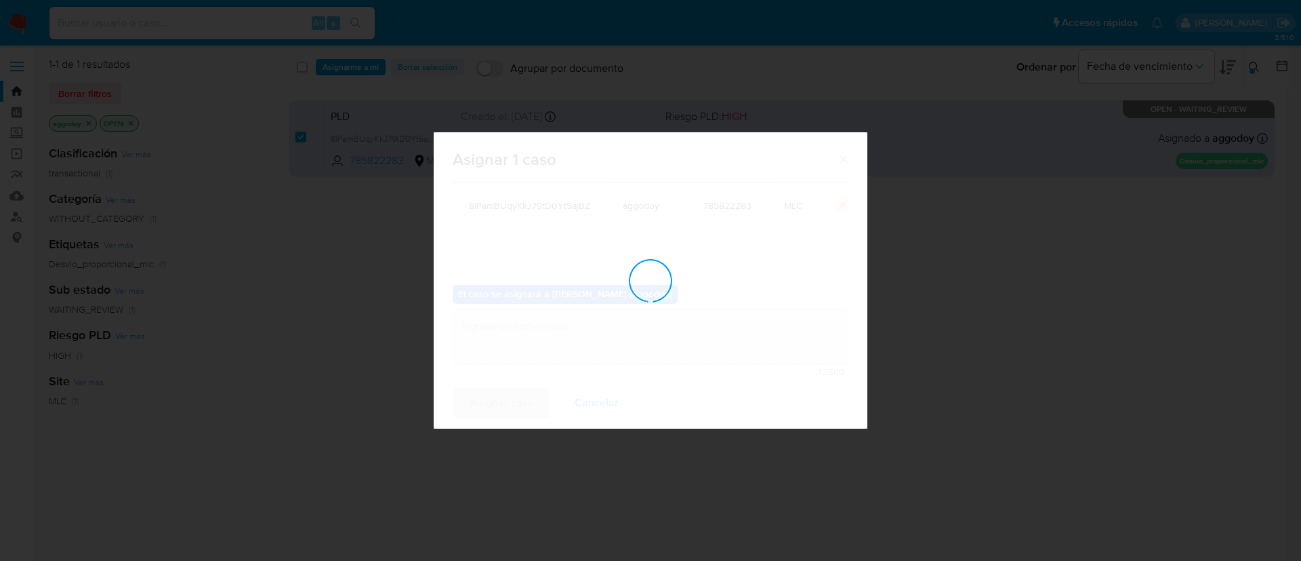
checkbox input "false"
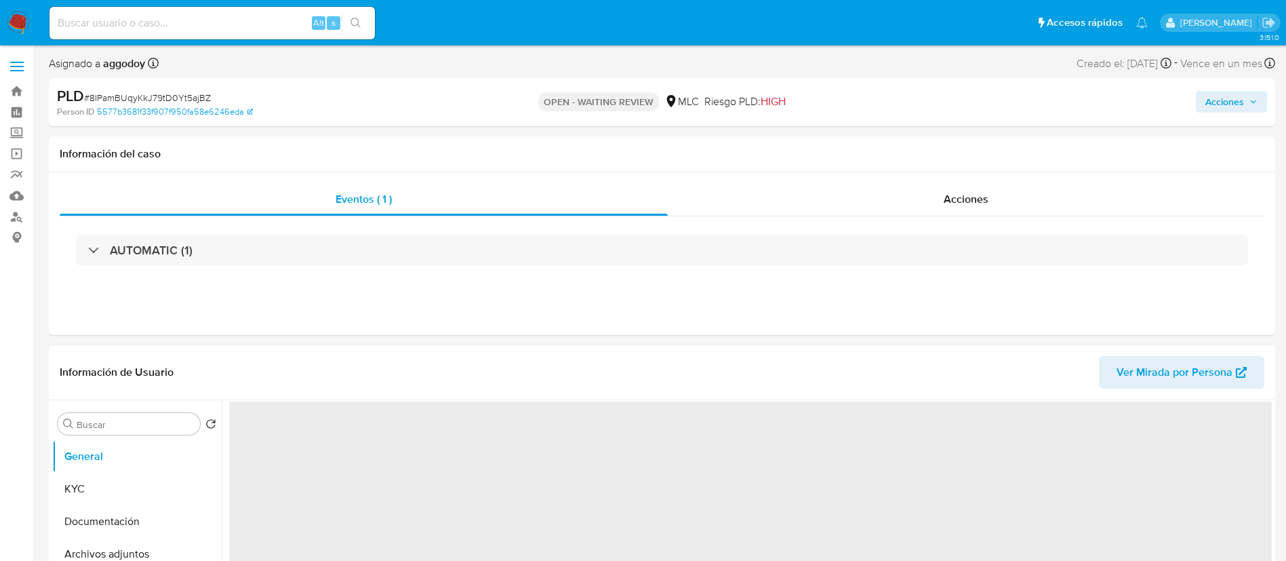
select select "10"
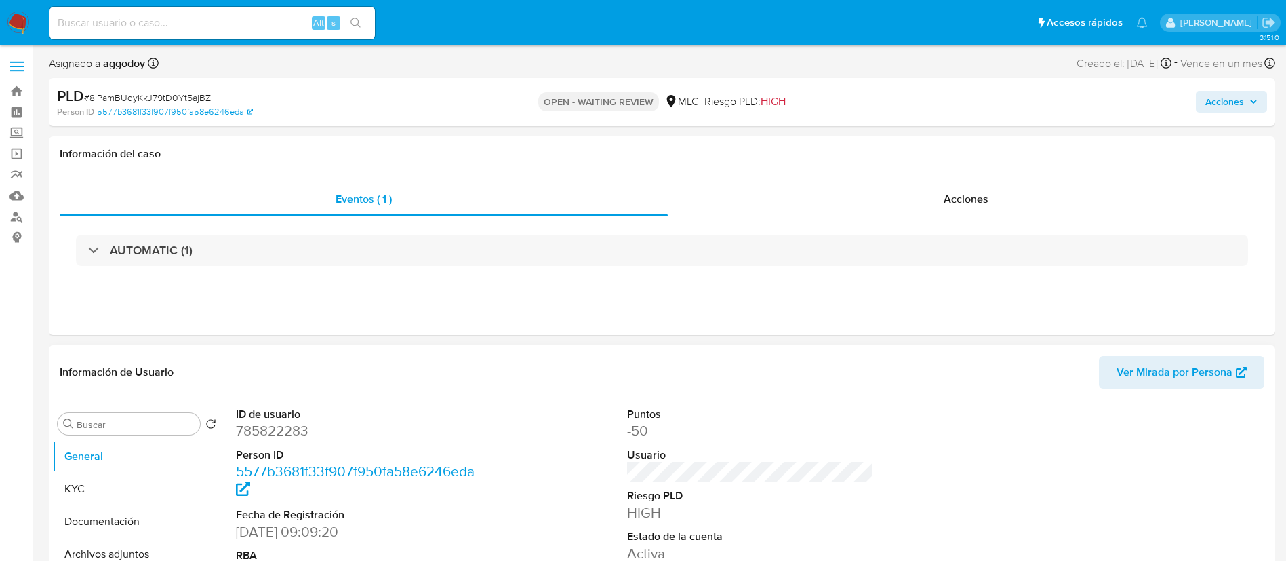
click at [295, 429] on dd "785822283" at bounding box center [359, 430] width 247 height 19
click at [295, 428] on dd "785822283" at bounding box center [359, 430] width 247 height 19
copy dd "785822283"
click at [195, 102] on span "# 8IPamBUqyKkJ79tD0Yt5ajBZ" at bounding box center [147, 98] width 127 height 14
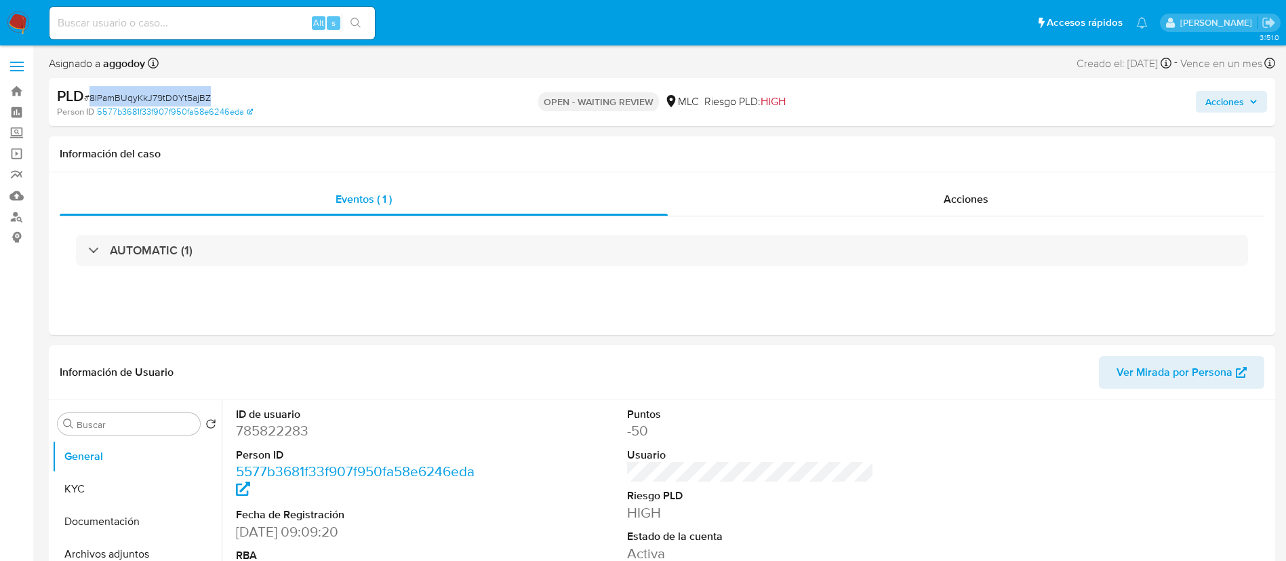
copy span "8IPamBUqyKkJ79tD0Yt5ajBZ"
click at [127, 472] on button "KYC" at bounding box center [131, 488] width 159 height 33
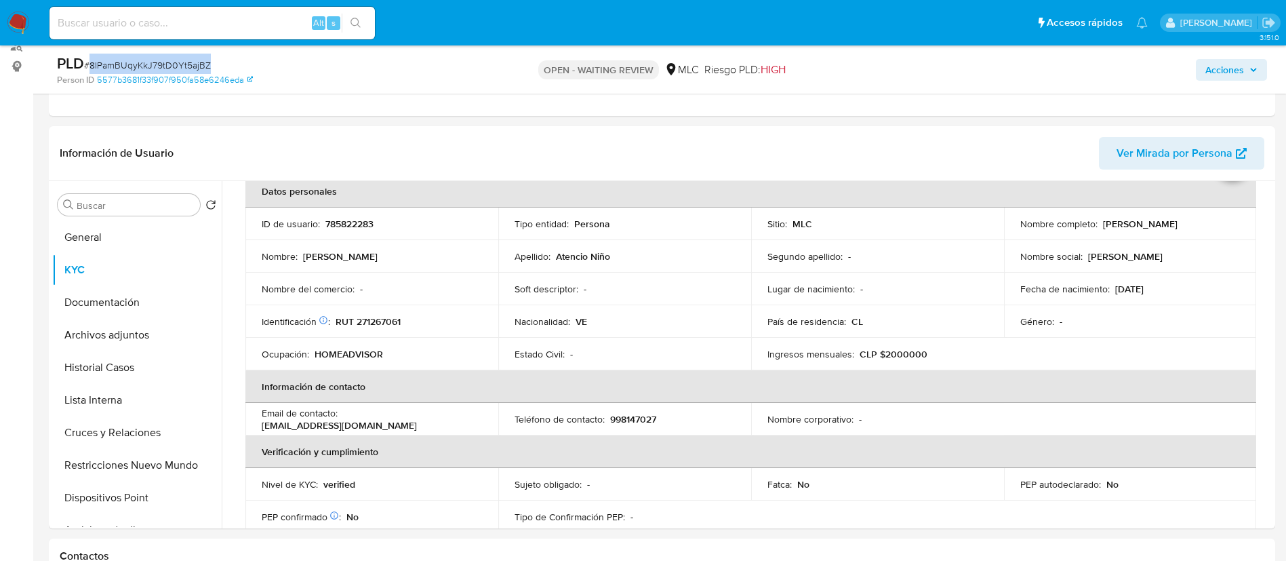
scroll to position [203, 0]
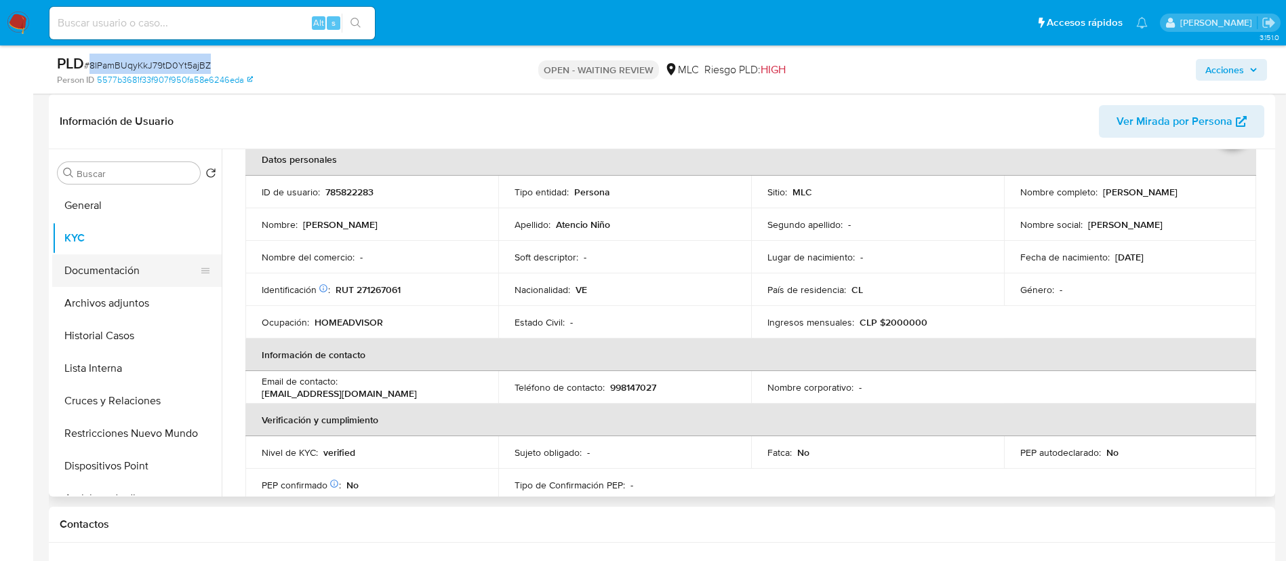
click at [114, 280] on button "Documentación" at bounding box center [131, 270] width 159 height 33
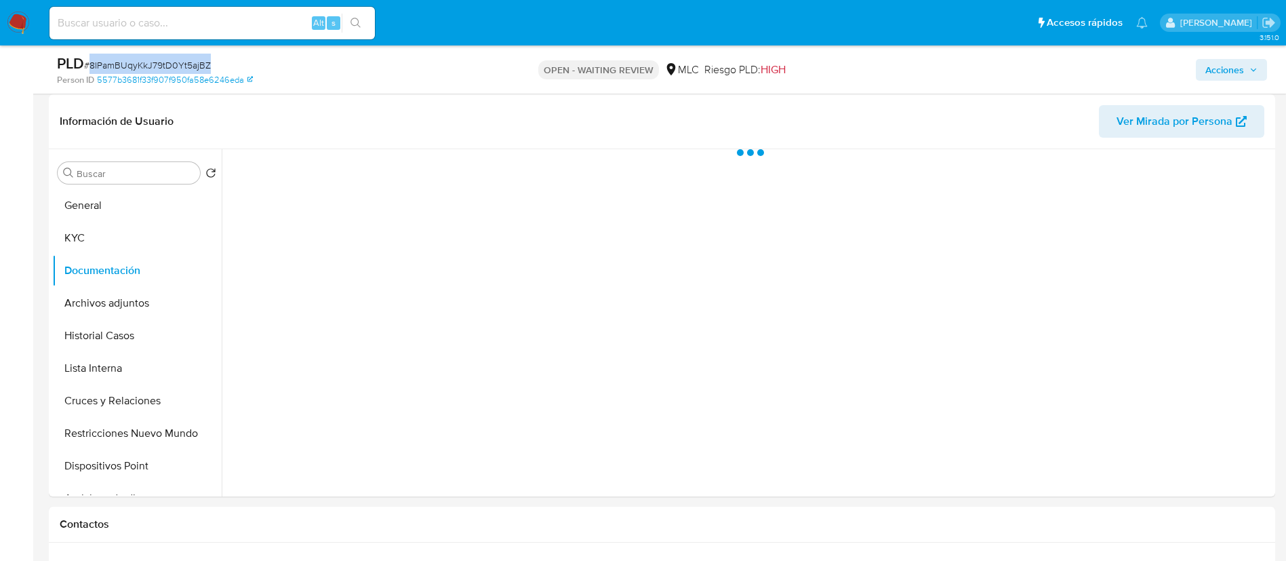
scroll to position [0, 0]
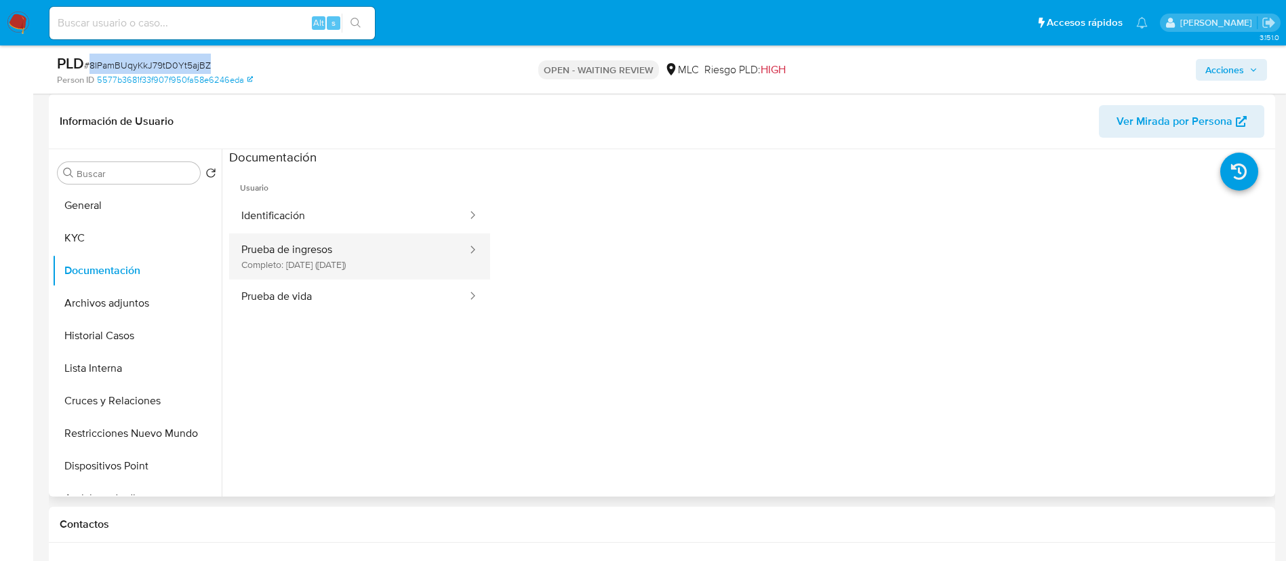
click at [292, 258] on button "Prueba de ingresos Completo: 07/08/2025 (hace 5 días)" at bounding box center [348, 256] width 239 height 46
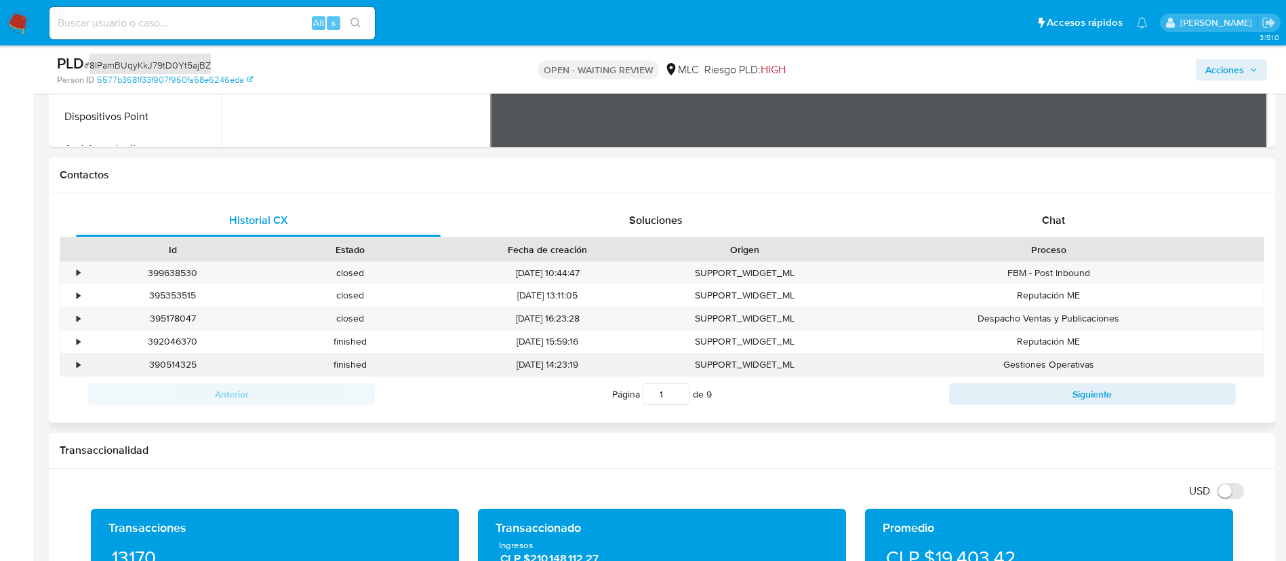
scroll to position [551, 0]
click at [1066, 224] on div "Chat" at bounding box center [1053, 221] width 365 height 33
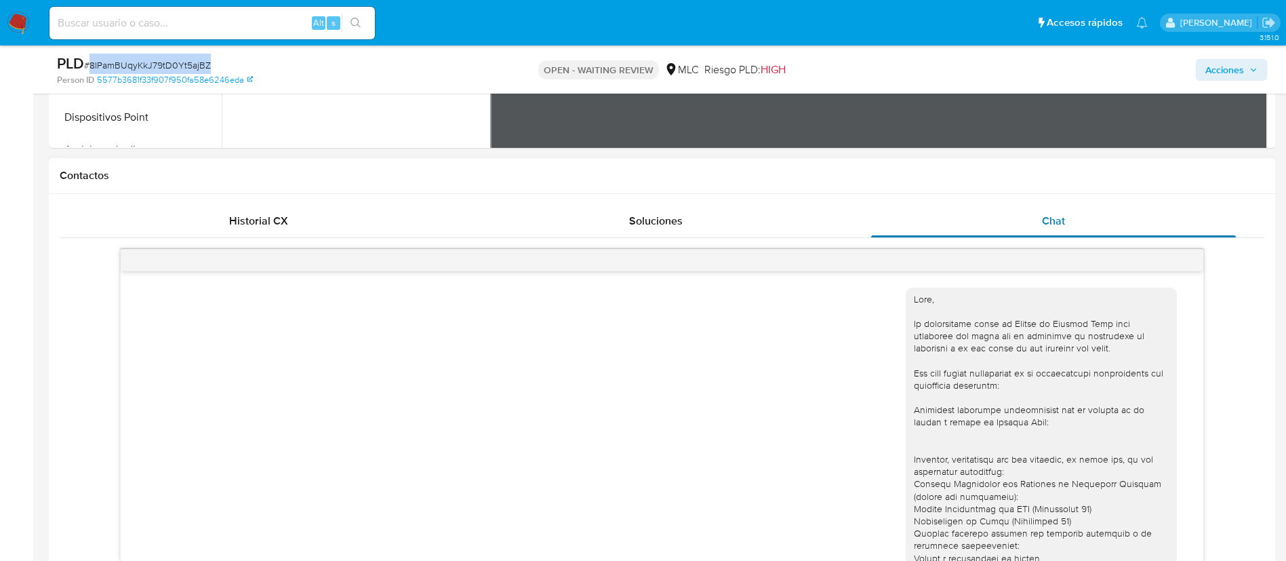
scroll to position [373, 0]
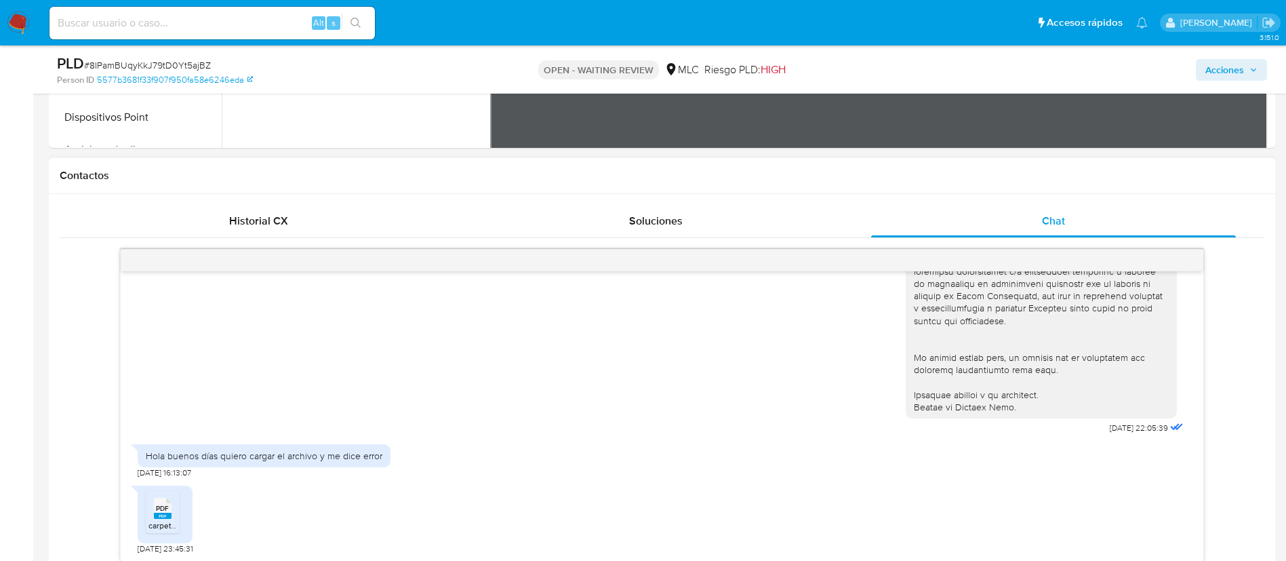
click at [176, 516] on div "PDF PDF" at bounding box center [162, 506] width 28 height 26
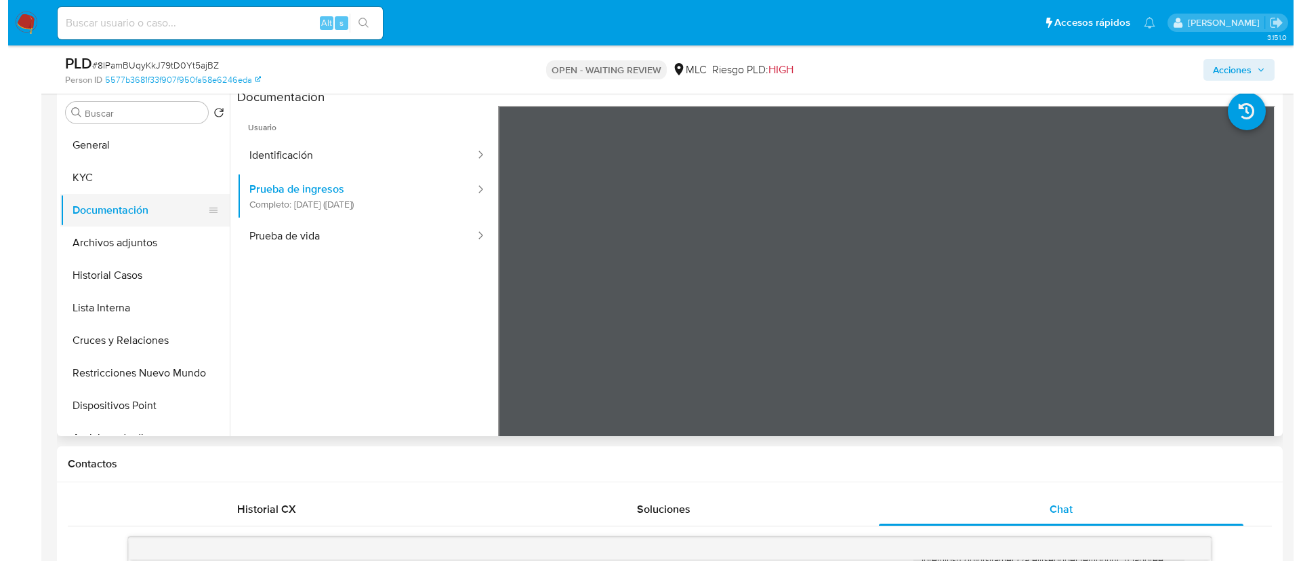
scroll to position [280, 0]
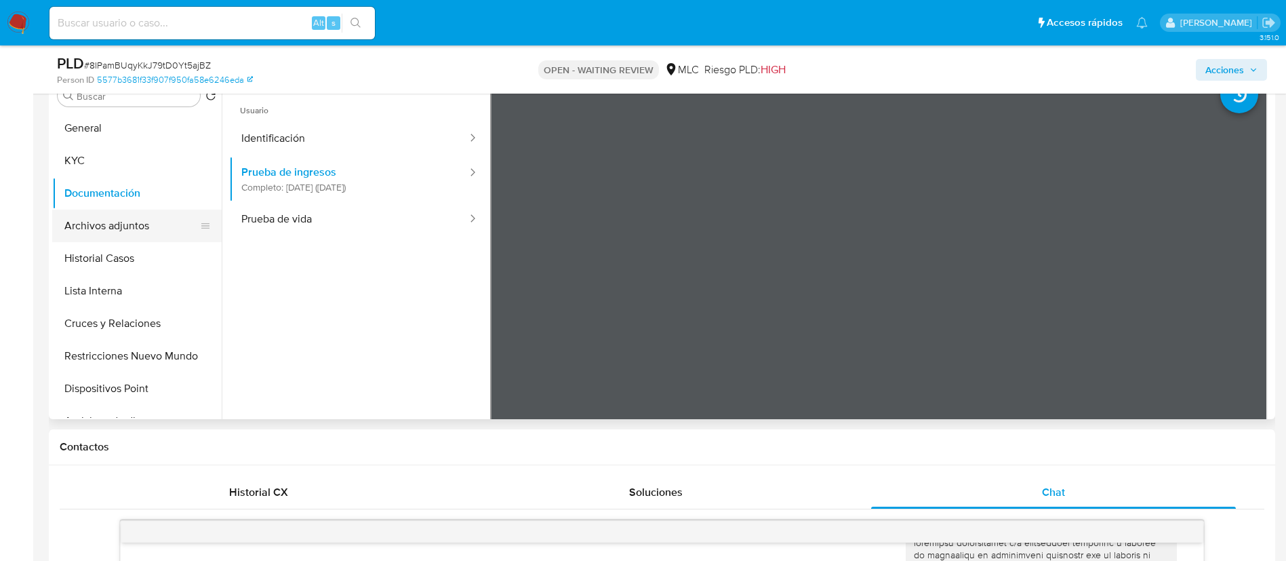
click at [126, 209] on button "Archivos adjuntos" at bounding box center [131, 225] width 159 height 33
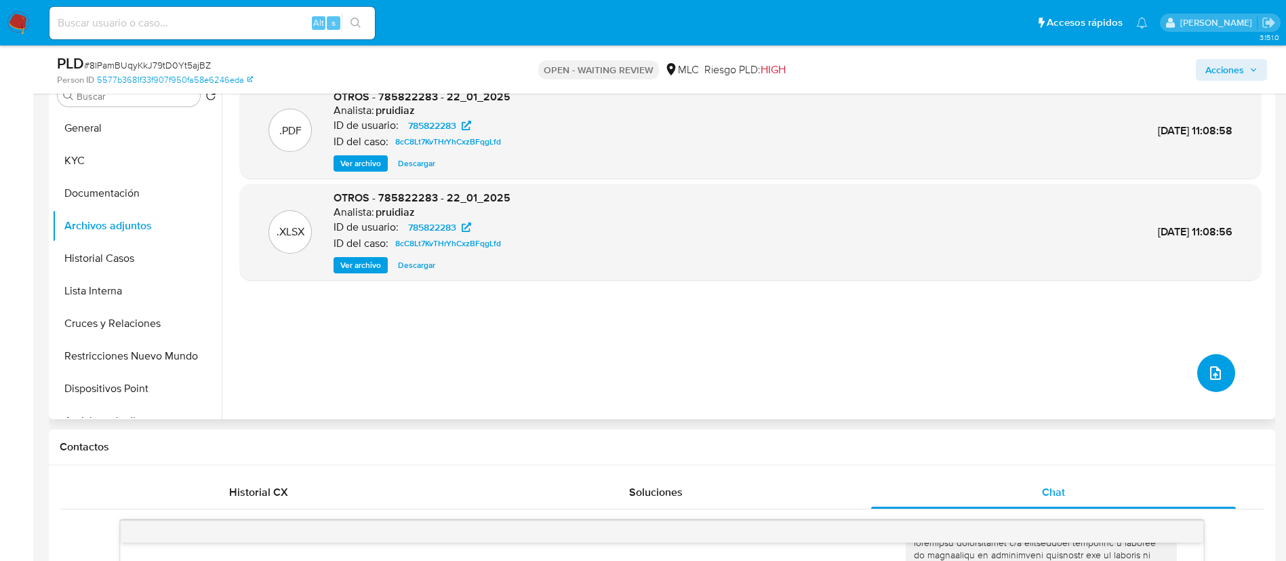
click at [1226, 378] on button "upload-file" at bounding box center [1216, 373] width 38 height 38
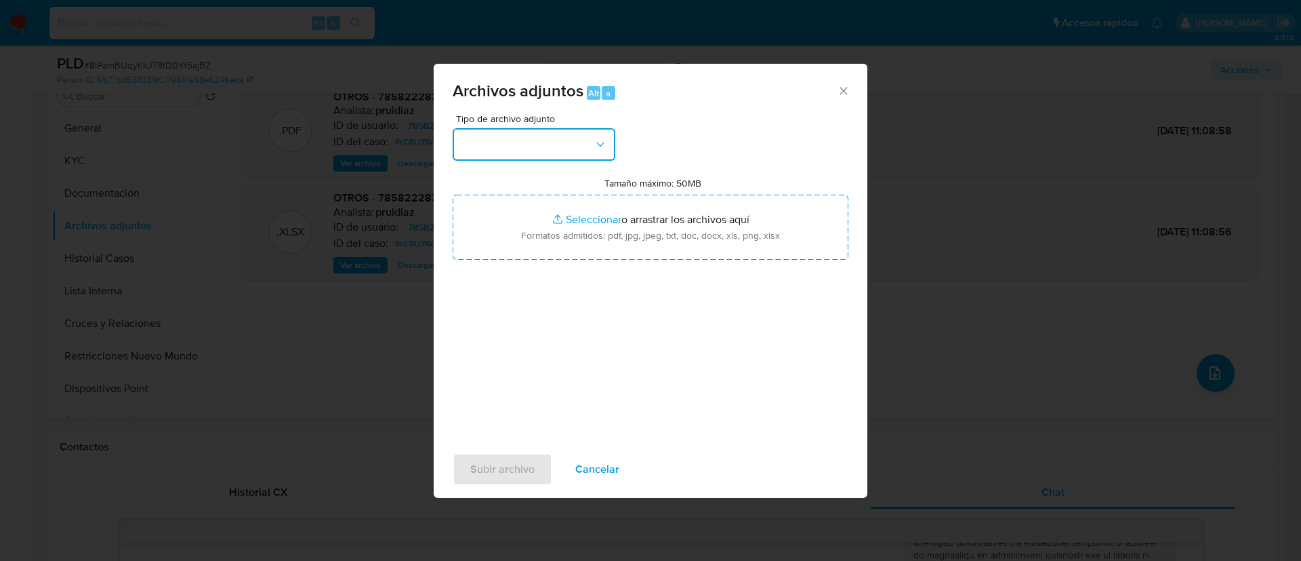
click at [560, 141] on button "button" at bounding box center [534, 144] width 163 height 33
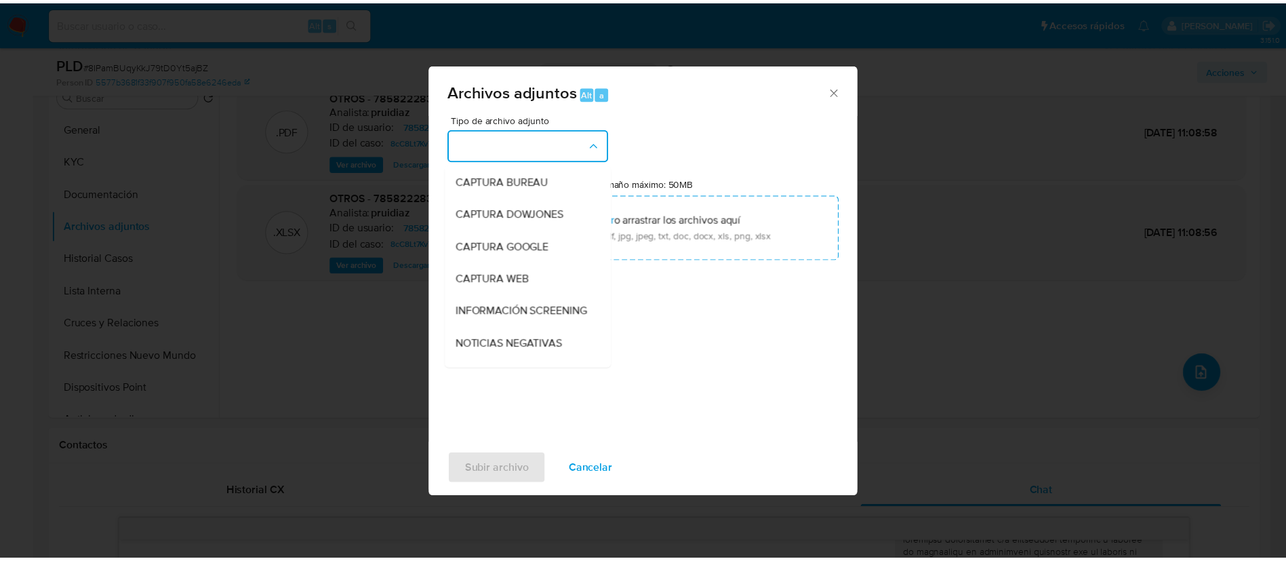
scroll to position [179, 0]
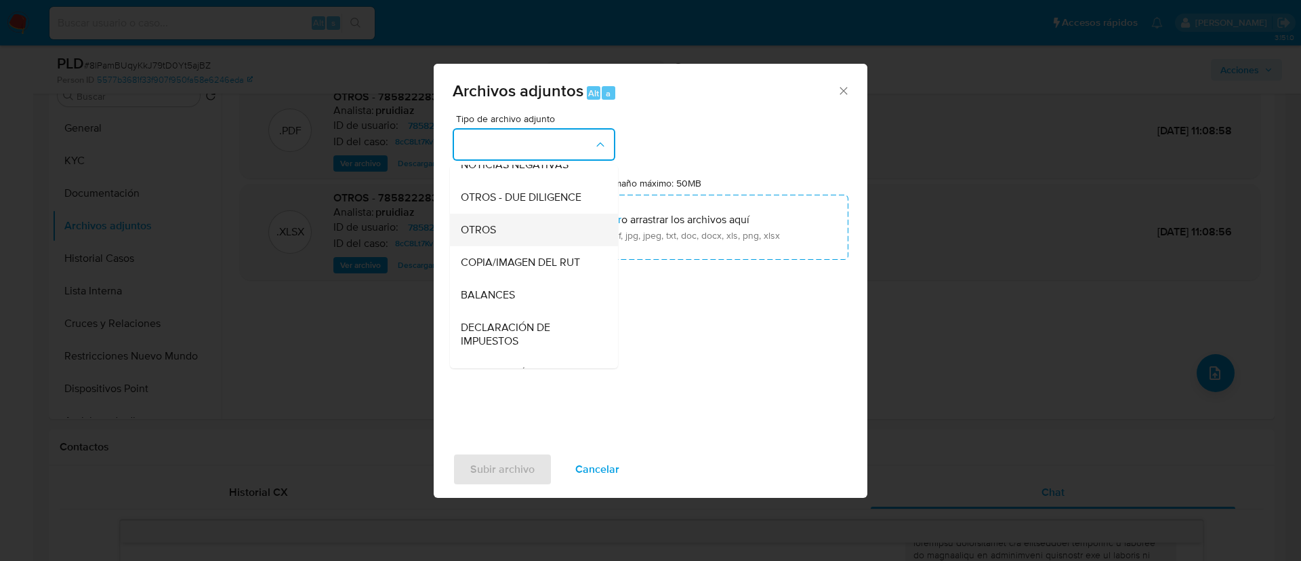
click at [540, 246] on div "OTROS" at bounding box center [530, 230] width 138 height 33
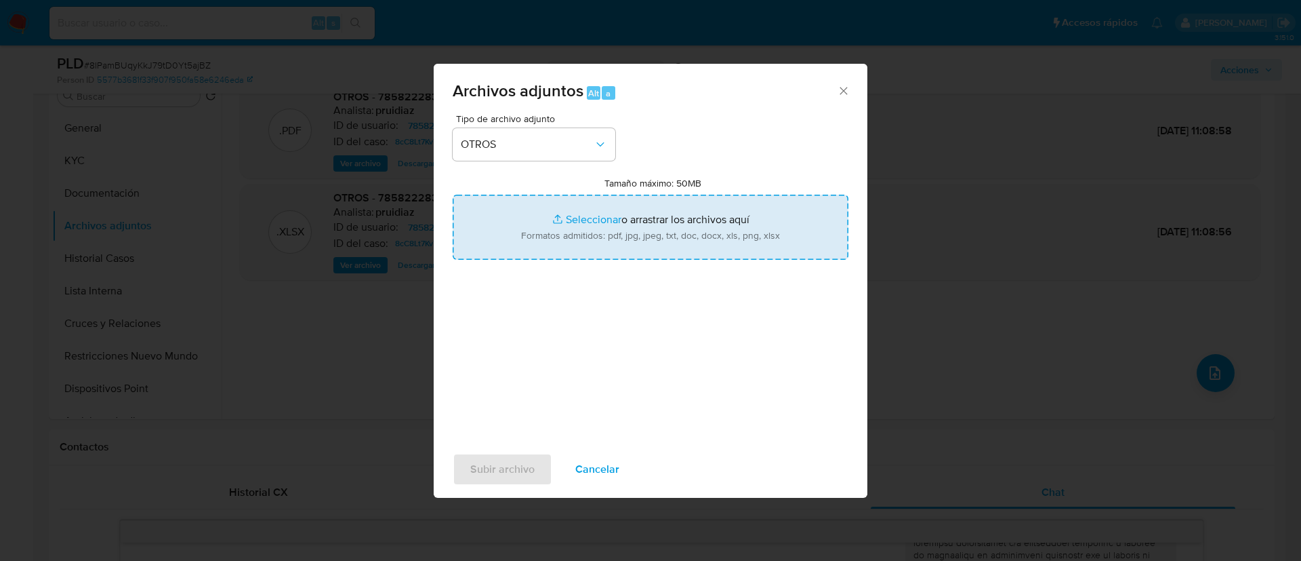
click at [543, 241] on input "Tamaño máximo: 50MB Seleccionar archivos" at bounding box center [651, 227] width 396 height 65
type input "C:\fakepath\785822283_8cc7a885-27a3-4799-b125-12d74274251f.pdf"
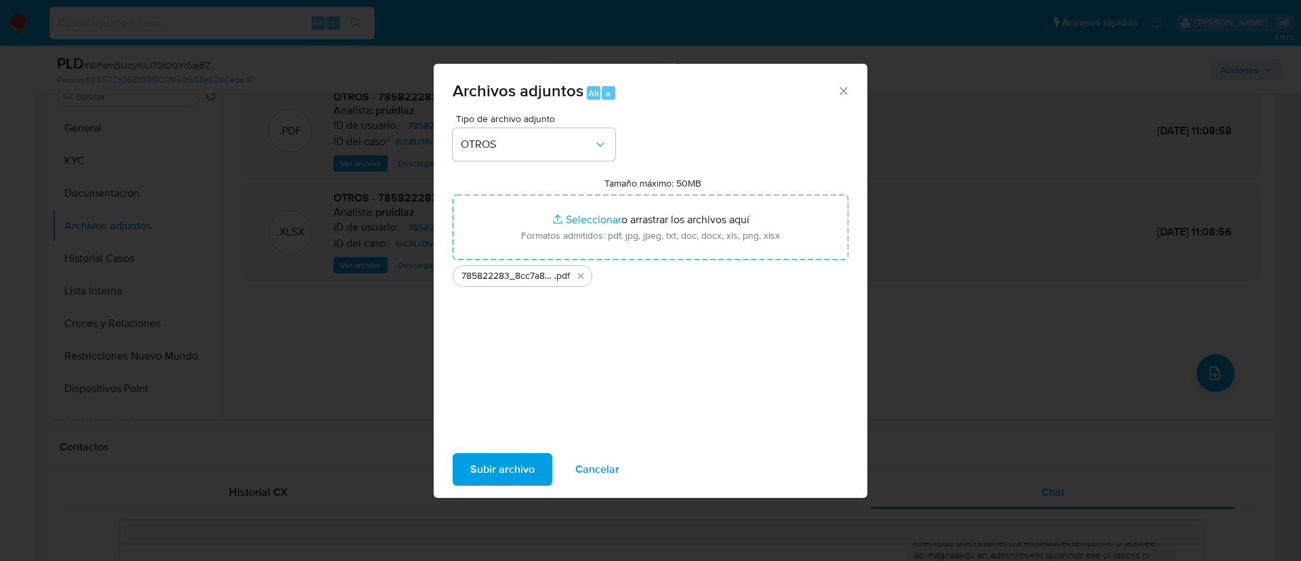
click at [483, 463] on span "Subir archivo" at bounding box center [502, 469] width 64 height 30
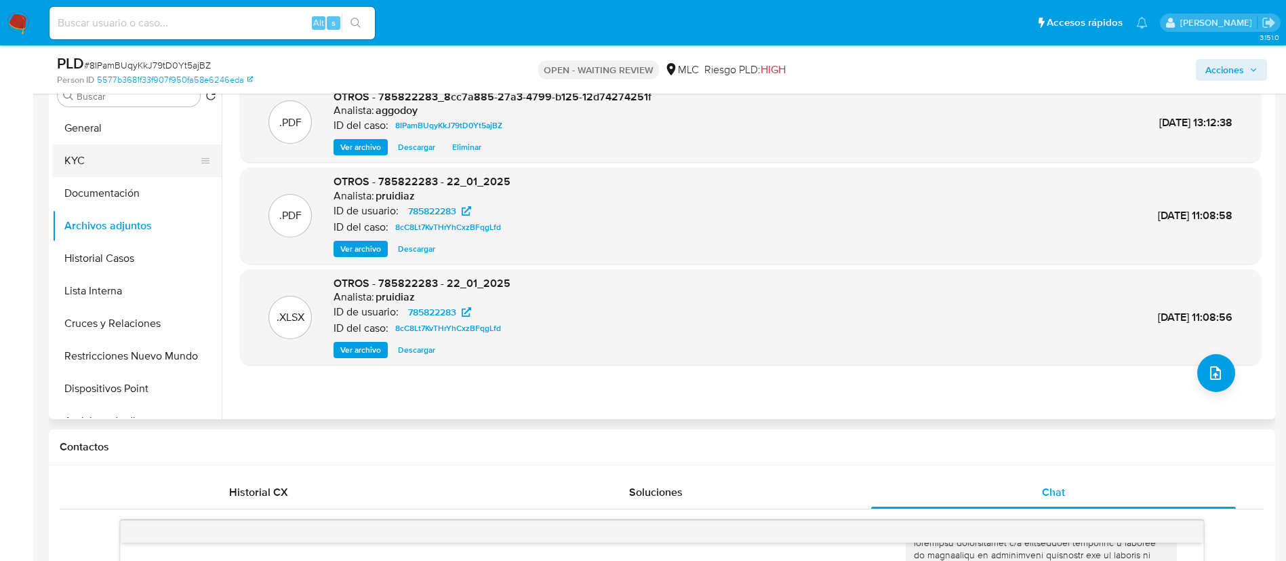
click at [85, 164] on button "KYC" at bounding box center [131, 160] width 159 height 33
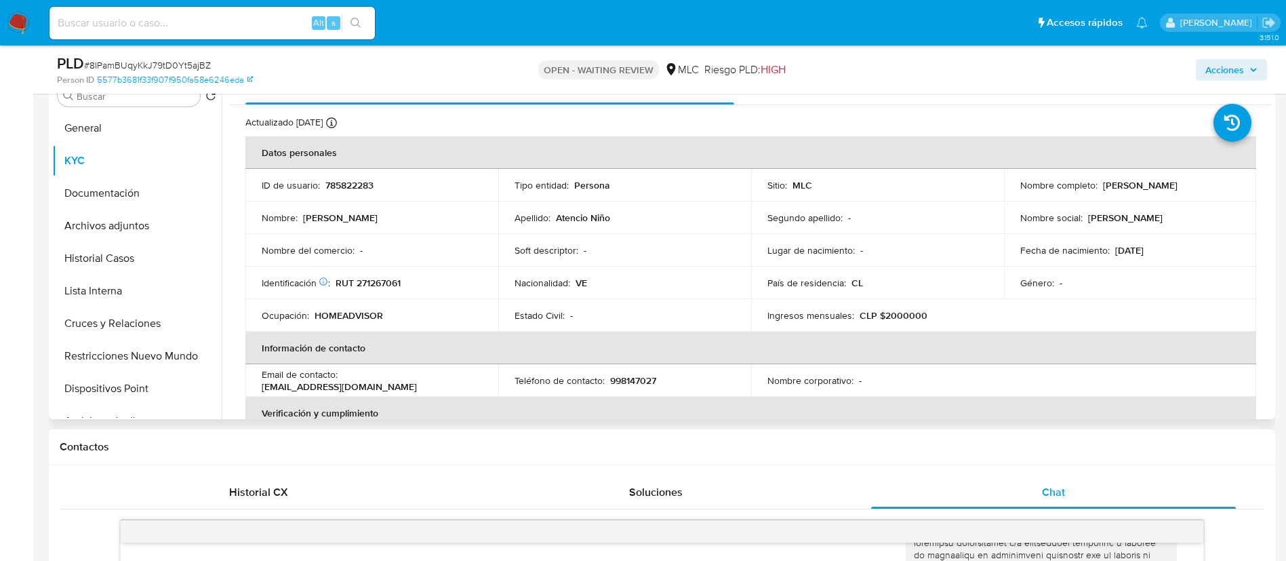
click at [398, 282] on p "RUT 271267061" at bounding box center [368, 283] width 65 height 12
copy p "271267061"
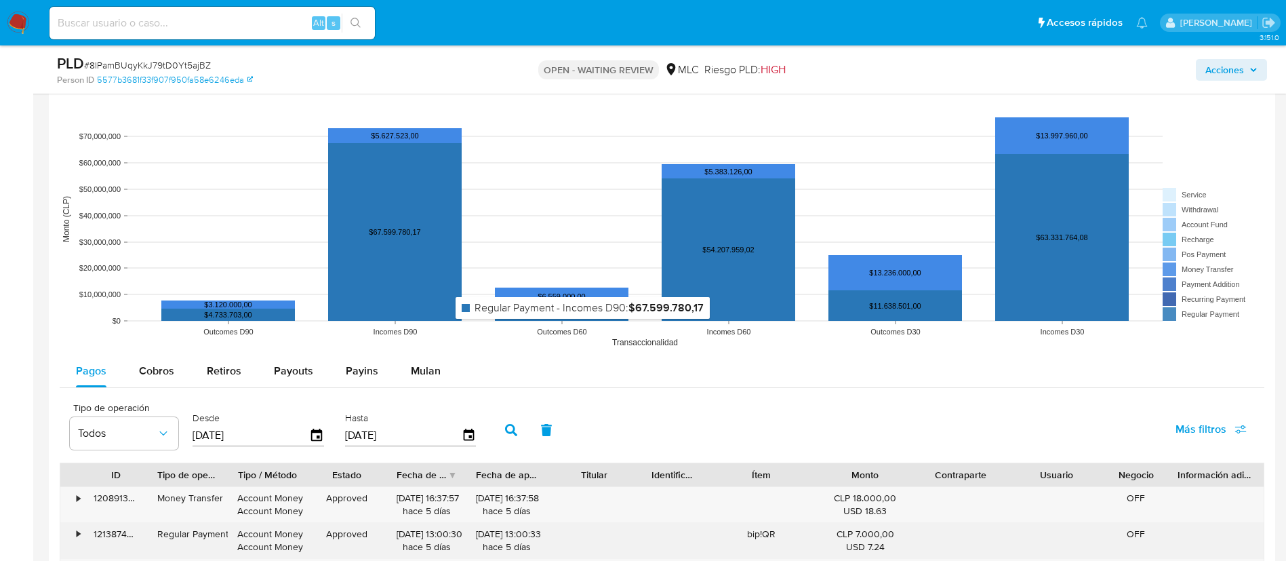
scroll to position [1636, 0]
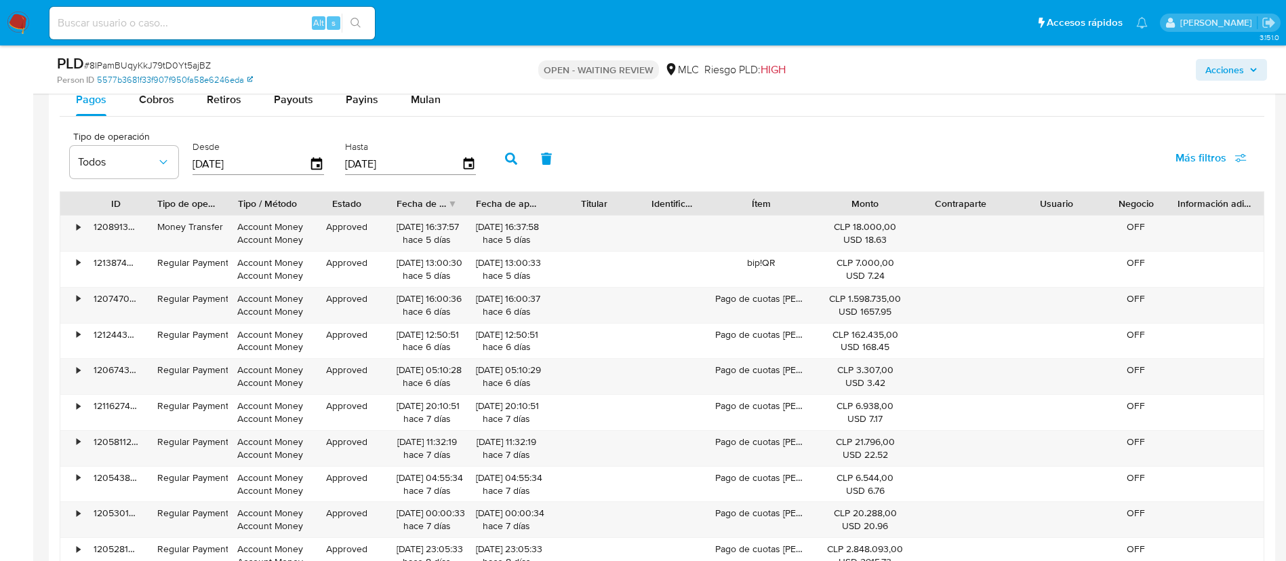
click at [171, 83] on link "5577b3681f33f907f950fa58e6246eda" at bounding box center [175, 80] width 156 height 12
click at [186, 110] on div "Pagos Cobros Retiros Payouts Payins Mulan" at bounding box center [662, 99] width 1204 height 33
click at [180, 106] on button "Cobros" at bounding box center [157, 99] width 68 height 33
select select "10"
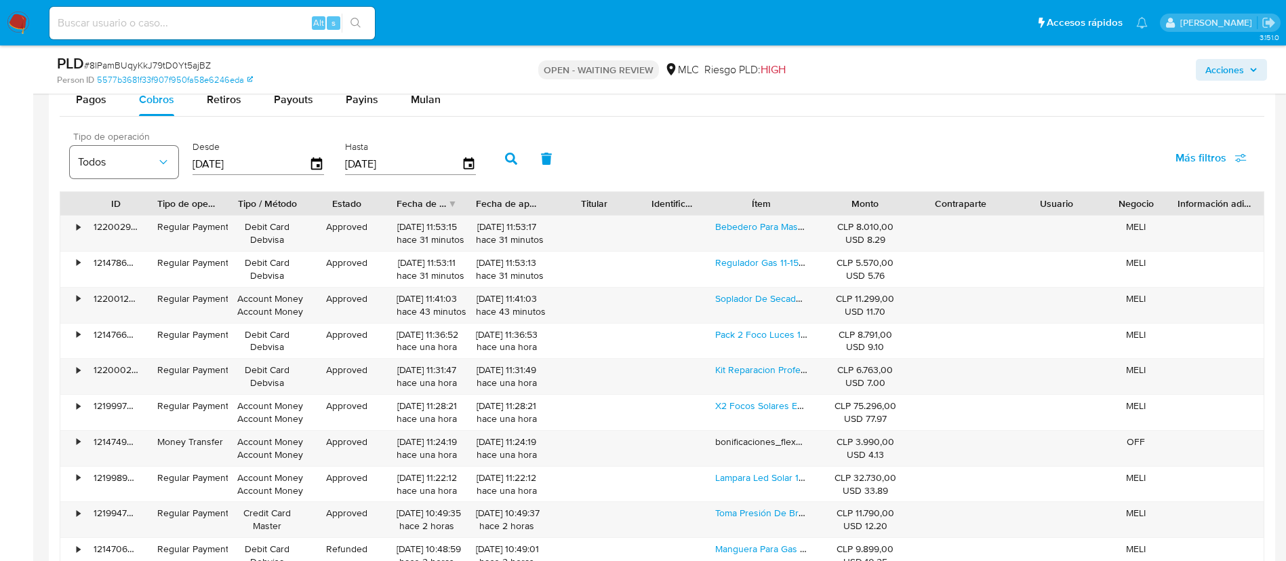
click at [148, 155] on span "Todos" at bounding box center [117, 162] width 79 height 14
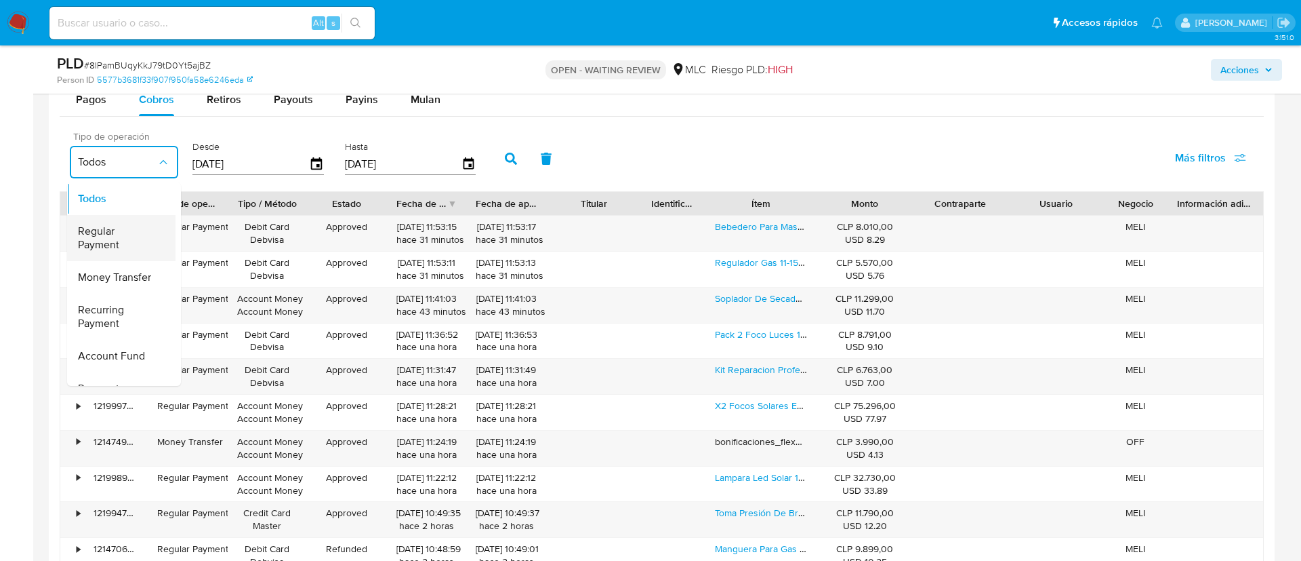
click at [136, 247] on span "Regular Payment" at bounding box center [117, 237] width 79 height 27
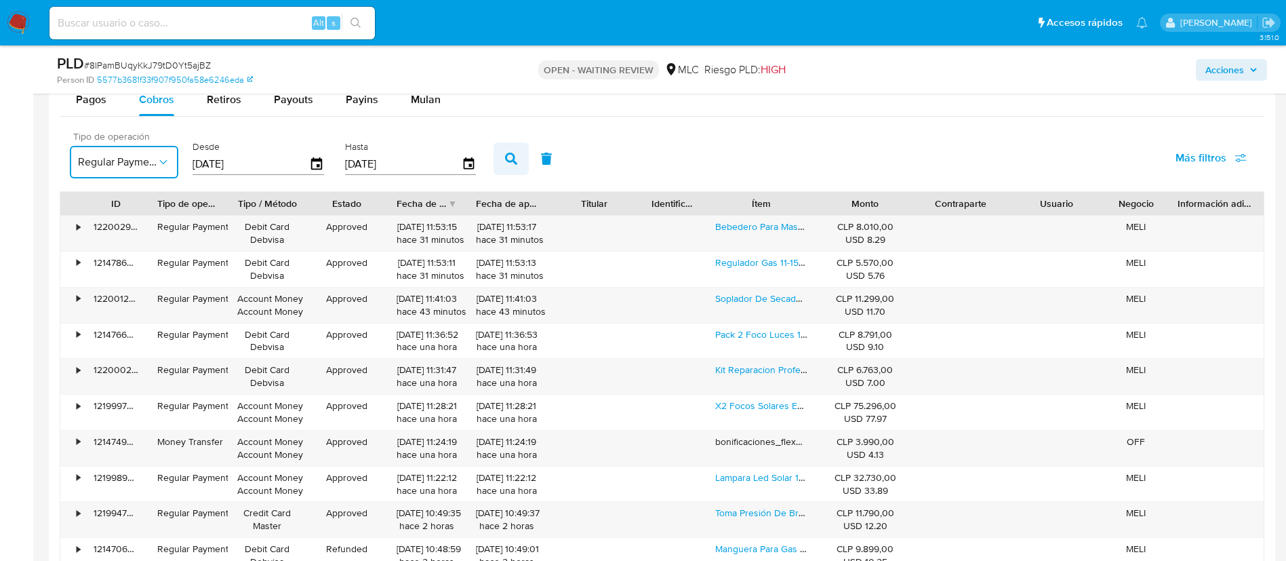
click at [523, 166] on button "button" at bounding box center [510, 158] width 35 height 33
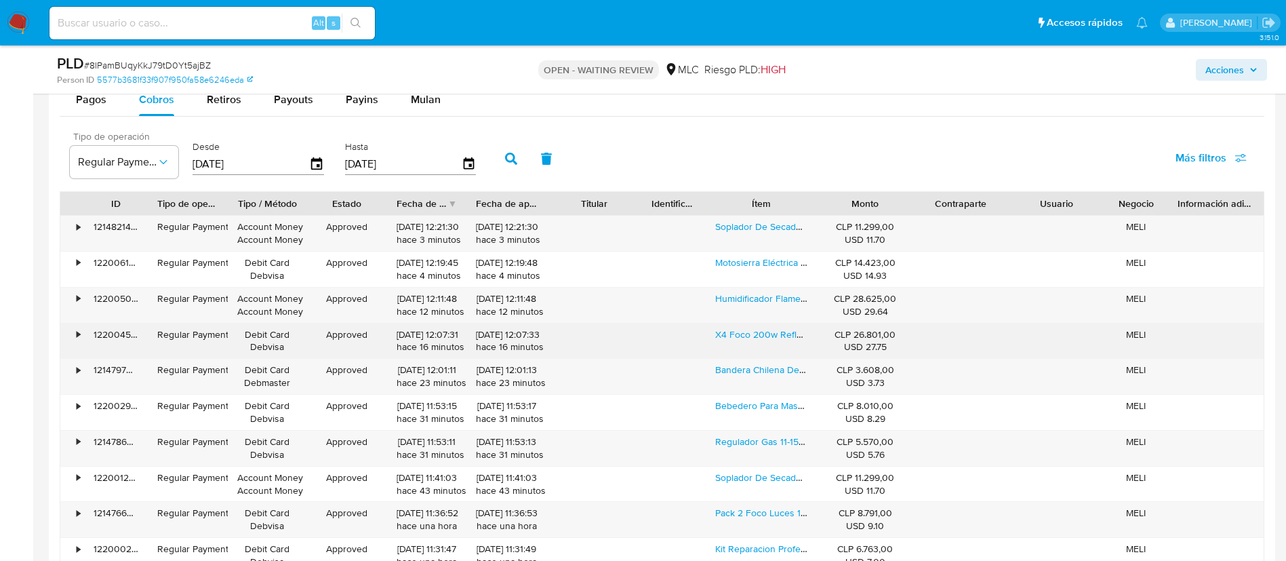
click at [777, 321] on div "Humidificador Flame Flame Aroma Diffuser Con Voltaje De Negro" at bounding box center [762, 304] width 112 height 35
click at [774, 328] on link "X4 Foco 200w Reflector Led Luz Exterior Canchas Ip66" at bounding box center [832, 334] width 234 height 14
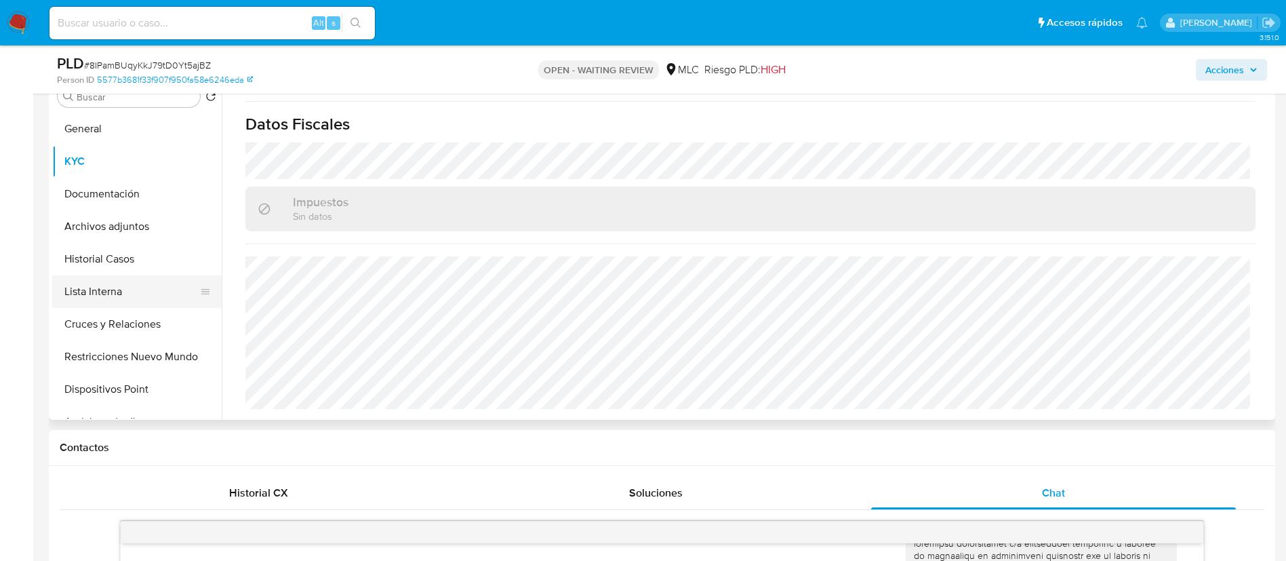
scroll to position [280, 0]
click at [128, 237] on button "Archivos adjuntos" at bounding box center [131, 225] width 159 height 33
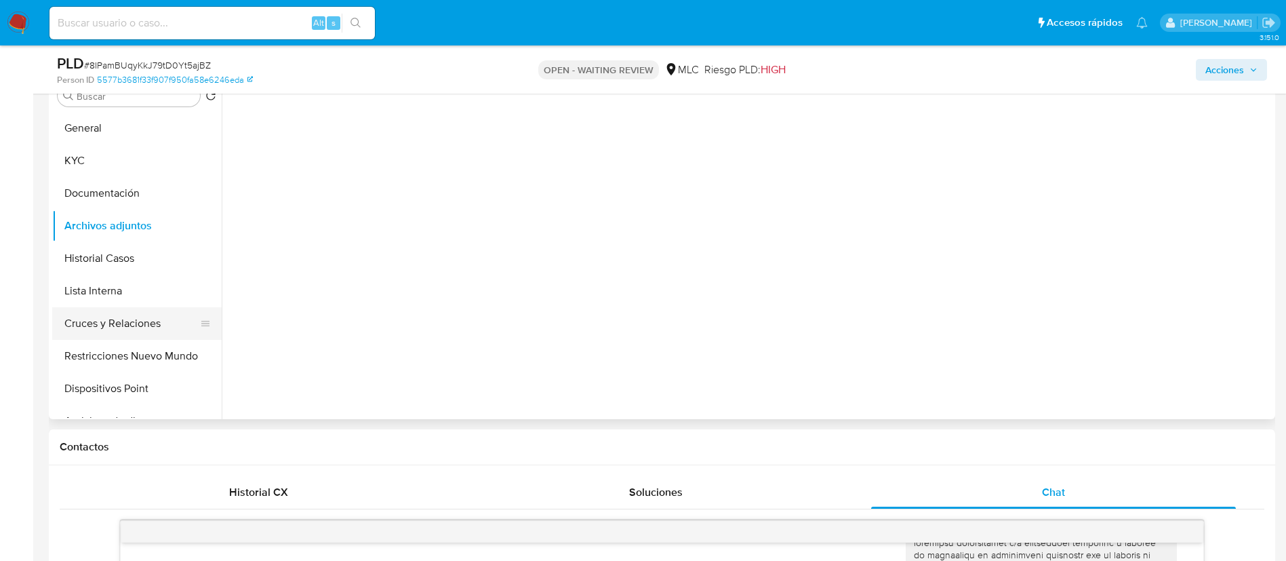
click at [144, 330] on button "Cruces y Relaciones" at bounding box center [131, 323] width 159 height 33
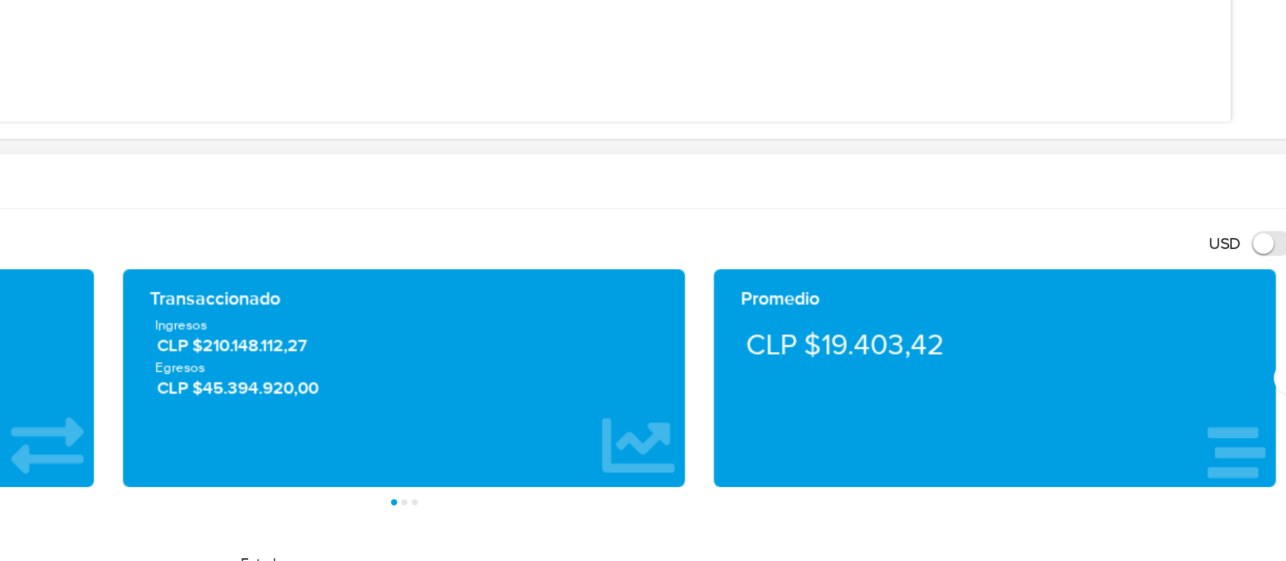
scroll to position [838, 0]
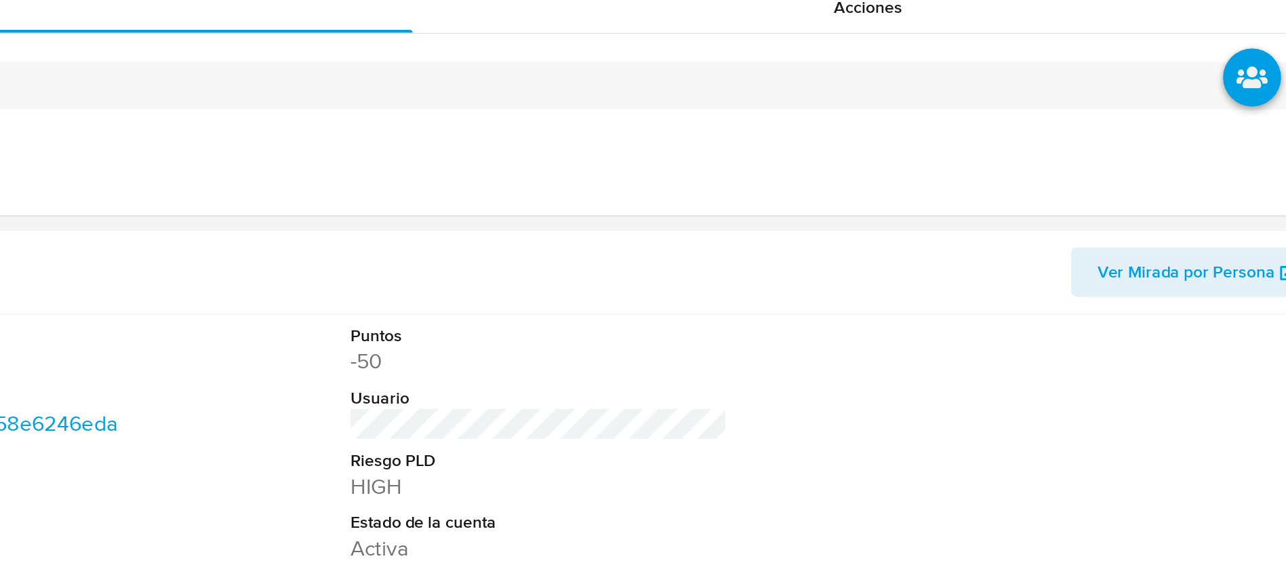
scroll to position [533, 0]
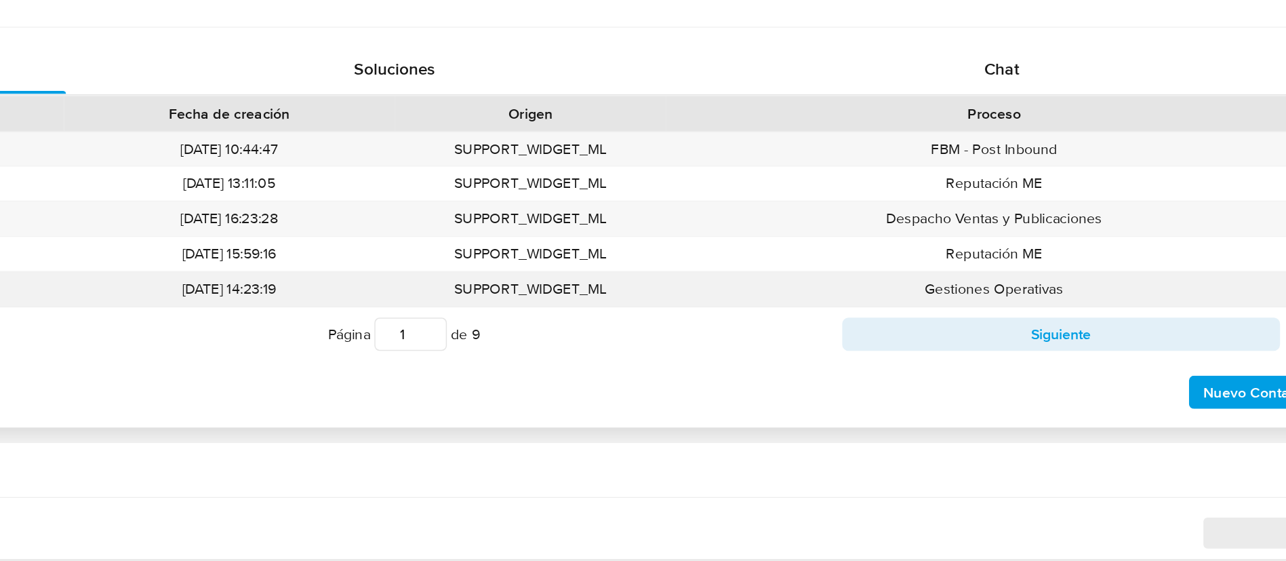
select select "10"
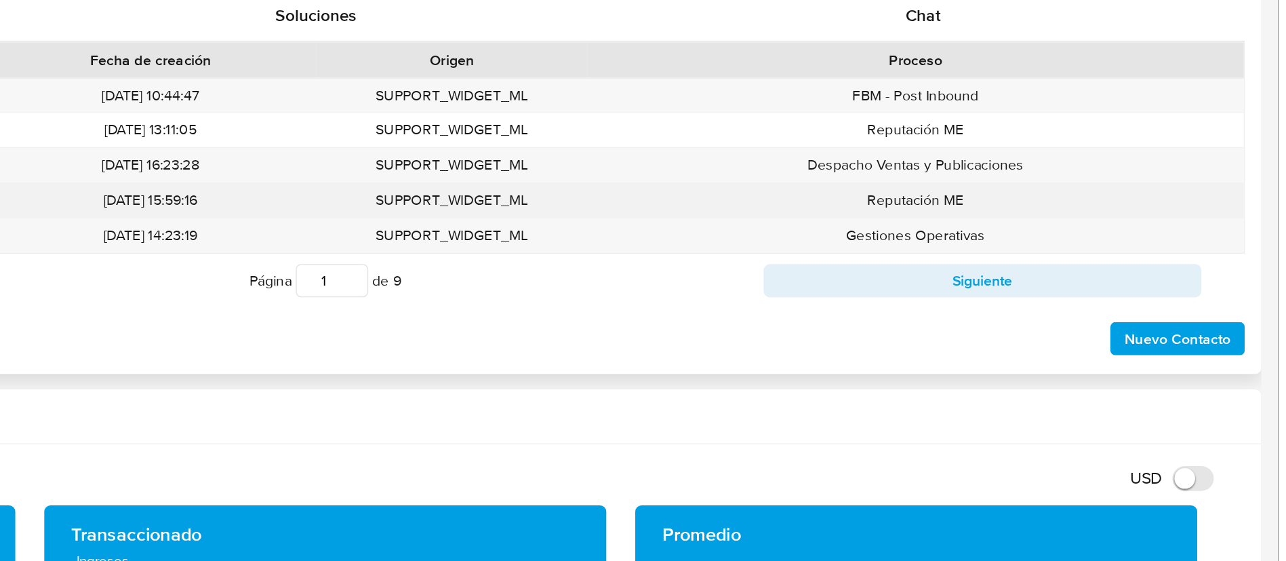
scroll to position [568, 0]
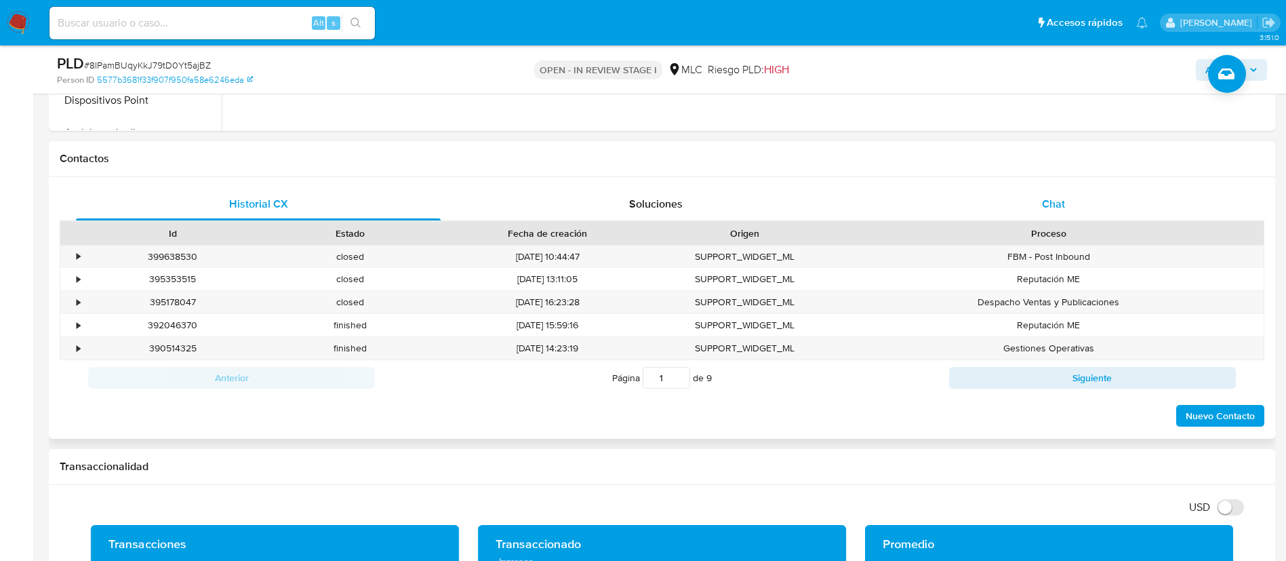
click at [1164, 201] on div "Chat" at bounding box center [1053, 204] width 365 height 33
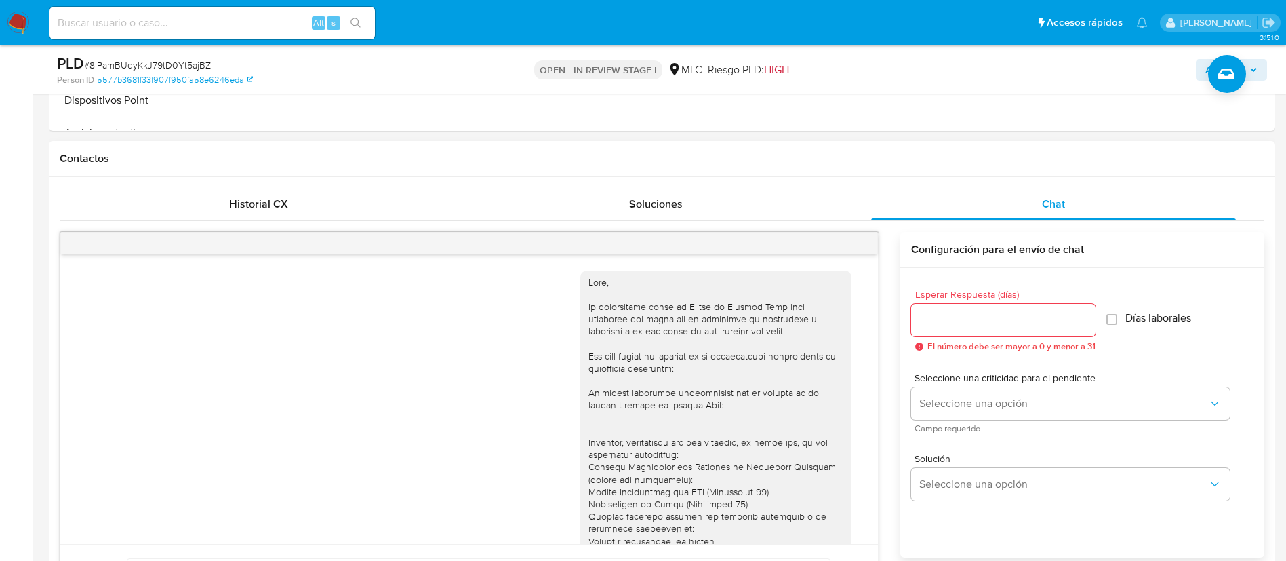
scroll to position [373, 0]
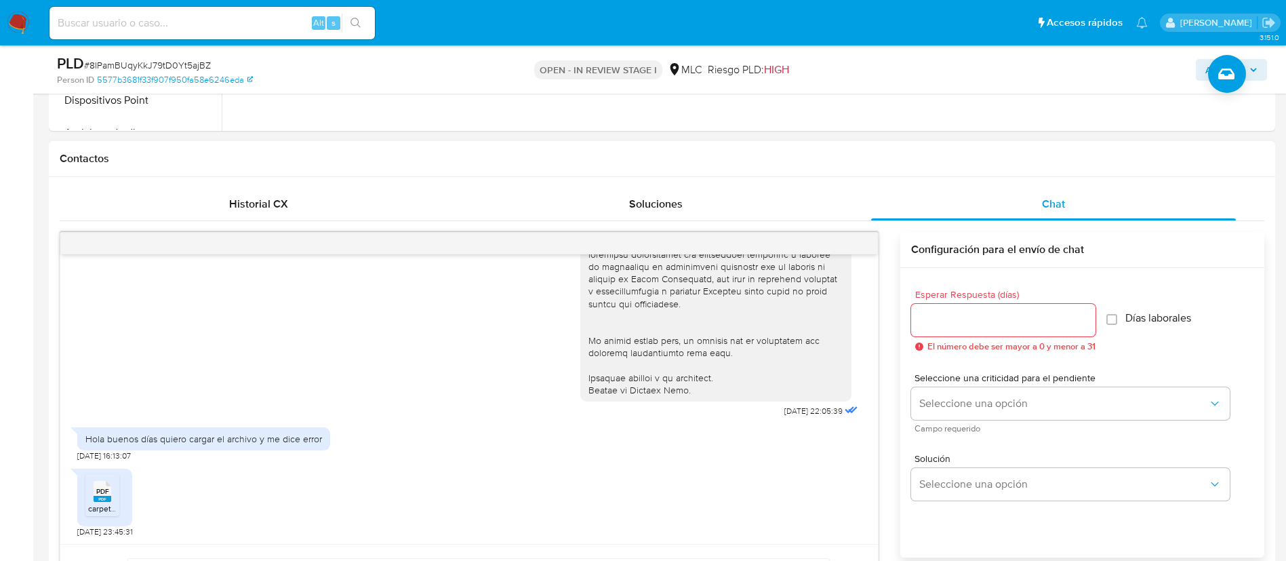
click at [1053, 310] on div at bounding box center [1003, 320] width 184 height 33
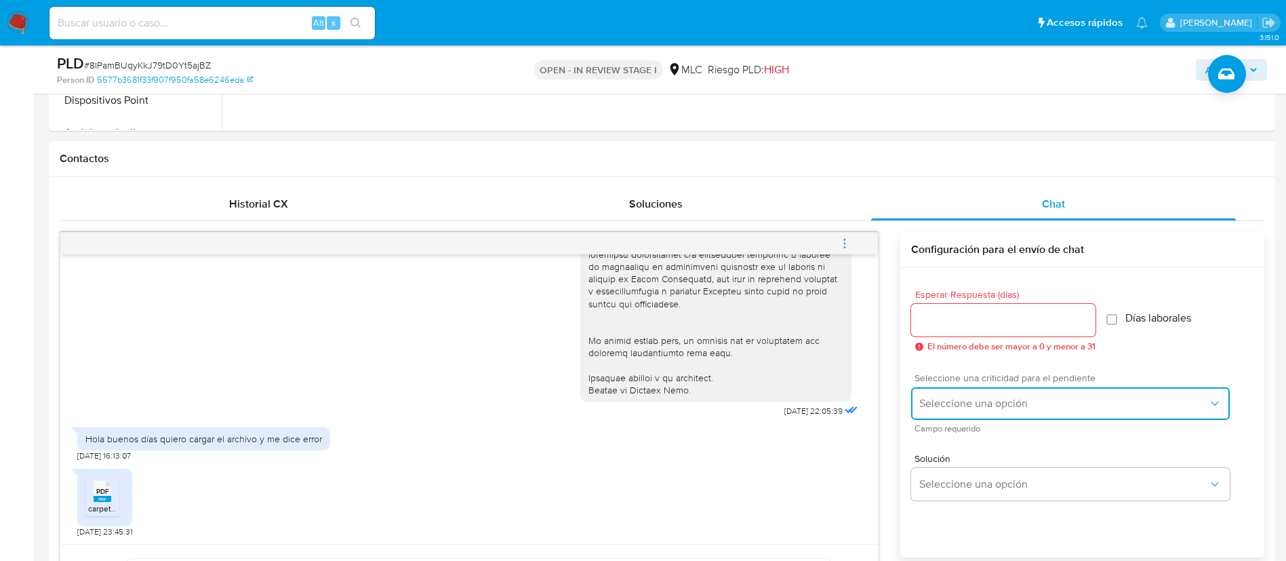
click at [1005, 406] on span "Seleccione una opción" at bounding box center [1063, 404] width 289 height 14
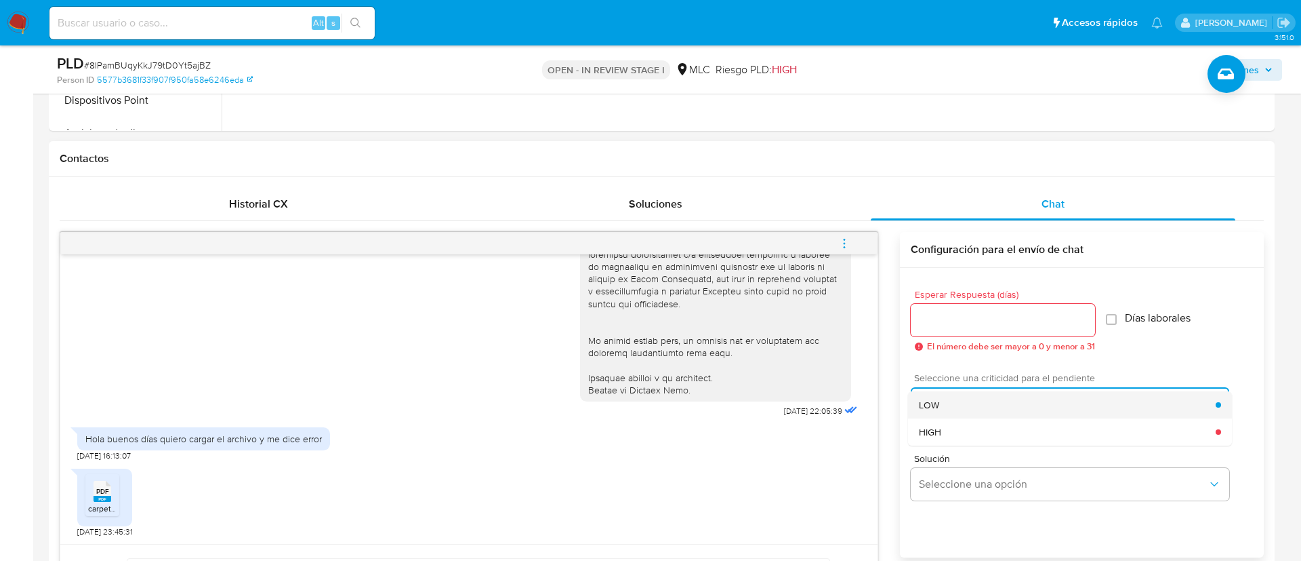
click at [987, 401] on div "LOW" at bounding box center [1067, 404] width 297 height 27
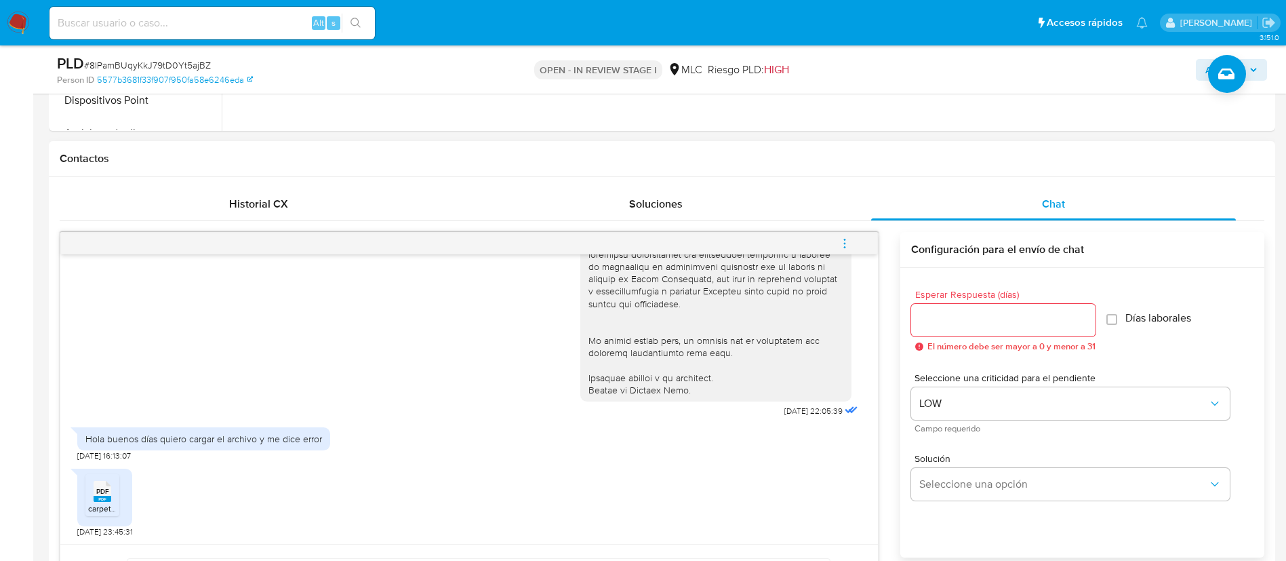
click at [974, 321] on input "Esperar Respuesta (días)" at bounding box center [1003, 320] width 184 height 18
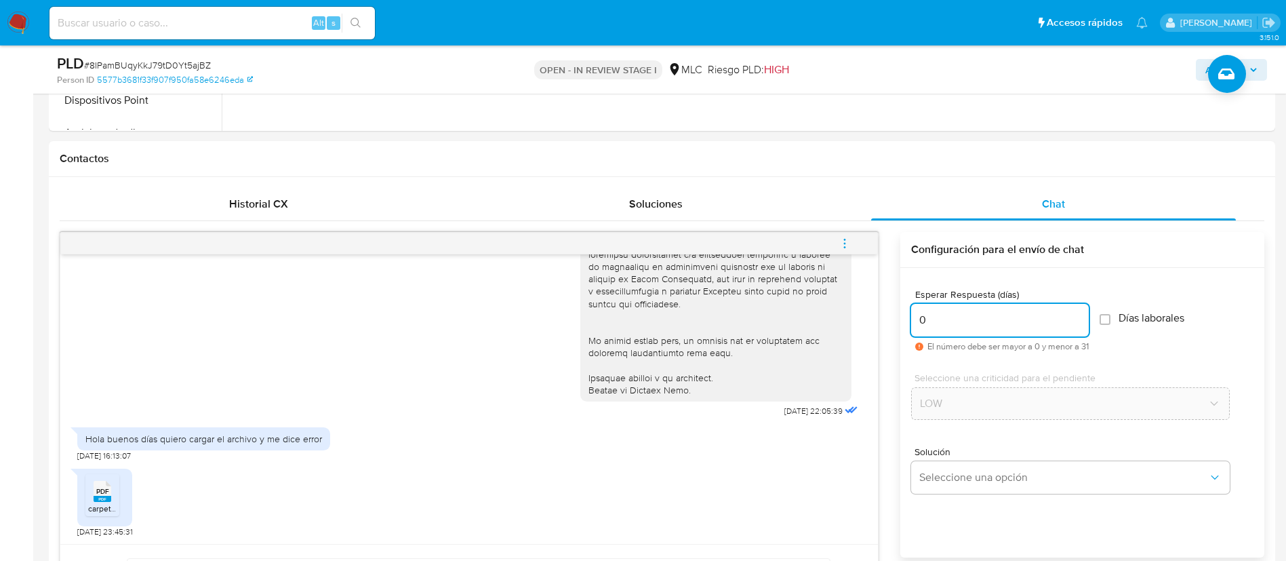
scroll to position [839, 0]
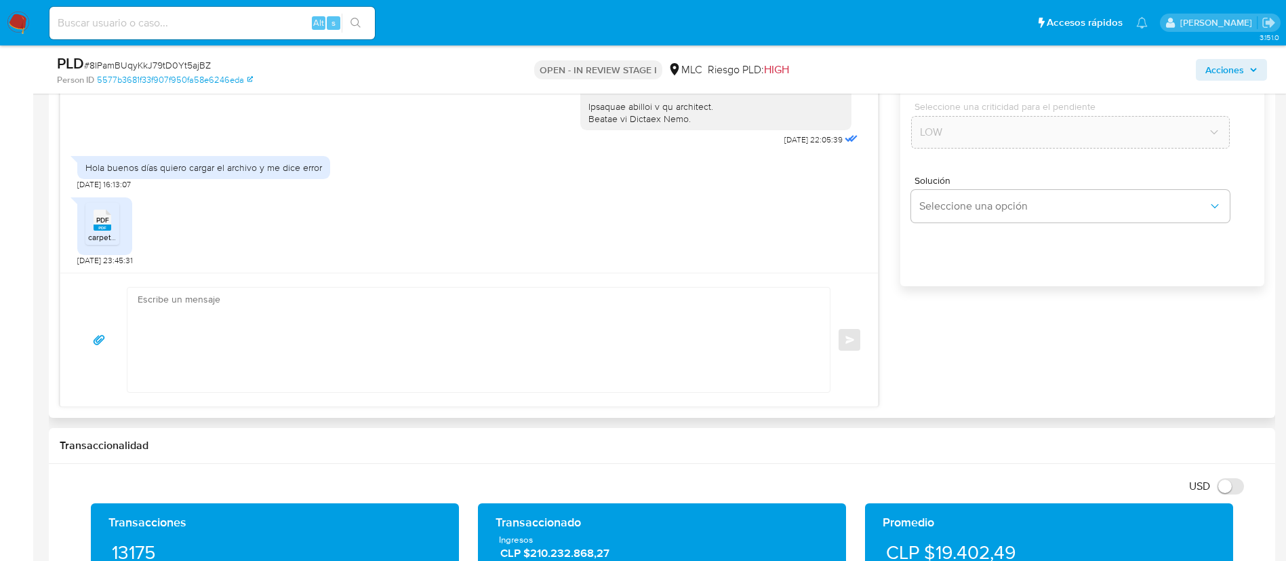
type input "0"
click at [348, 392] on div "Enviar" at bounding box center [468, 339] width 817 height 134
click at [293, 344] on textarea at bounding box center [475, 339] width 675 height 104
paste textarea "Hola XXX, Te agradecemos por tu respuesta y el tiempo dedicado. Necesitábamos v…"
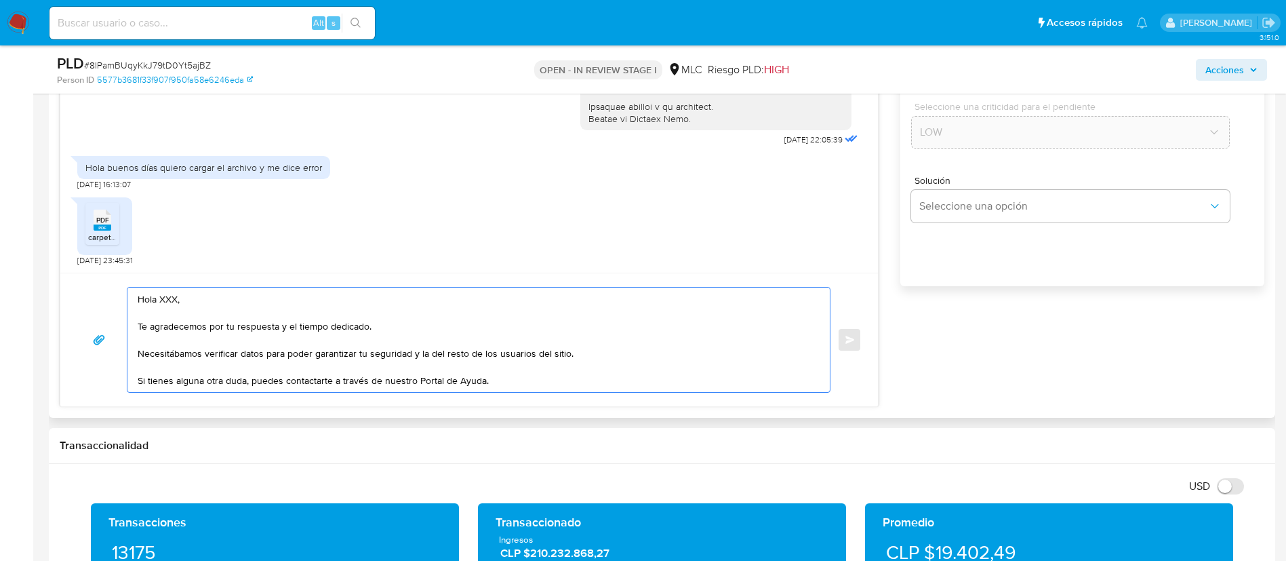
scroll to position [18, 0]
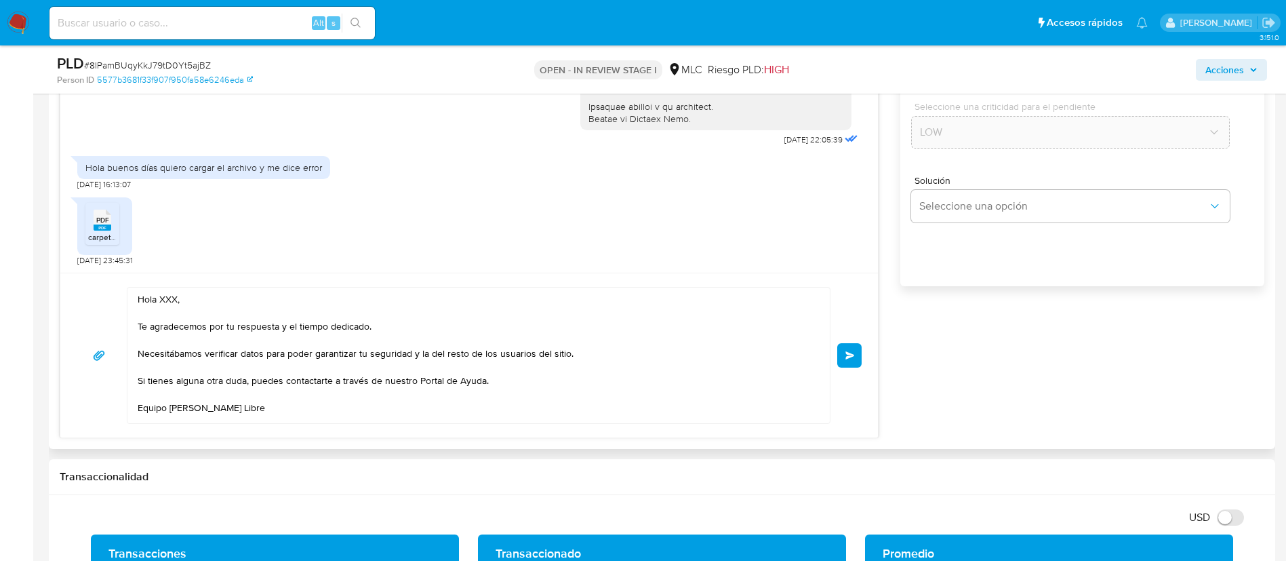
click at [174, 280] on div "[DATE] 22:05:39 Hola buenos días quiero cargar el archivo y me dice error [DATE…" at bounding box center [469, 199] width 819 height 477
click at [170, 300] on textarea "Hola XXX, Te agradecemos por tu respuesta y el tiempo dedicado. Necesitábamos v…" at bounding box center [475, 355] width 675 height 136
type textarea "Hola, Te agradecemos por tu respuesta y el tiempo dedicado. Necesitábamos verif…"
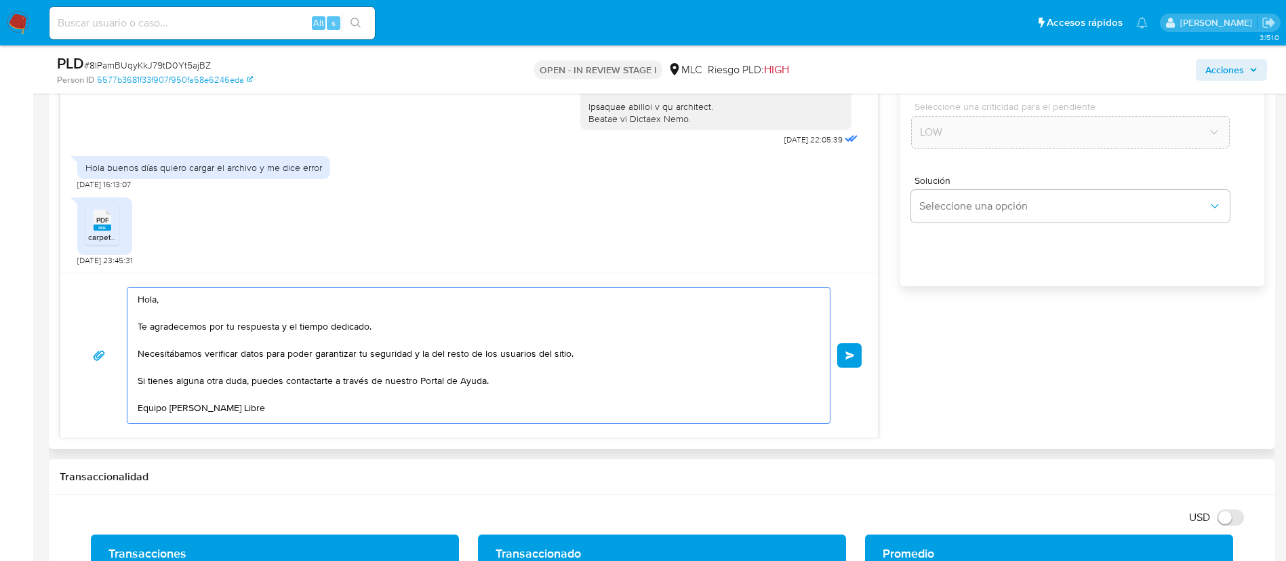
click at [853, 365] on button "Enviar" at bounding box center [849, 355] width 24 height 24
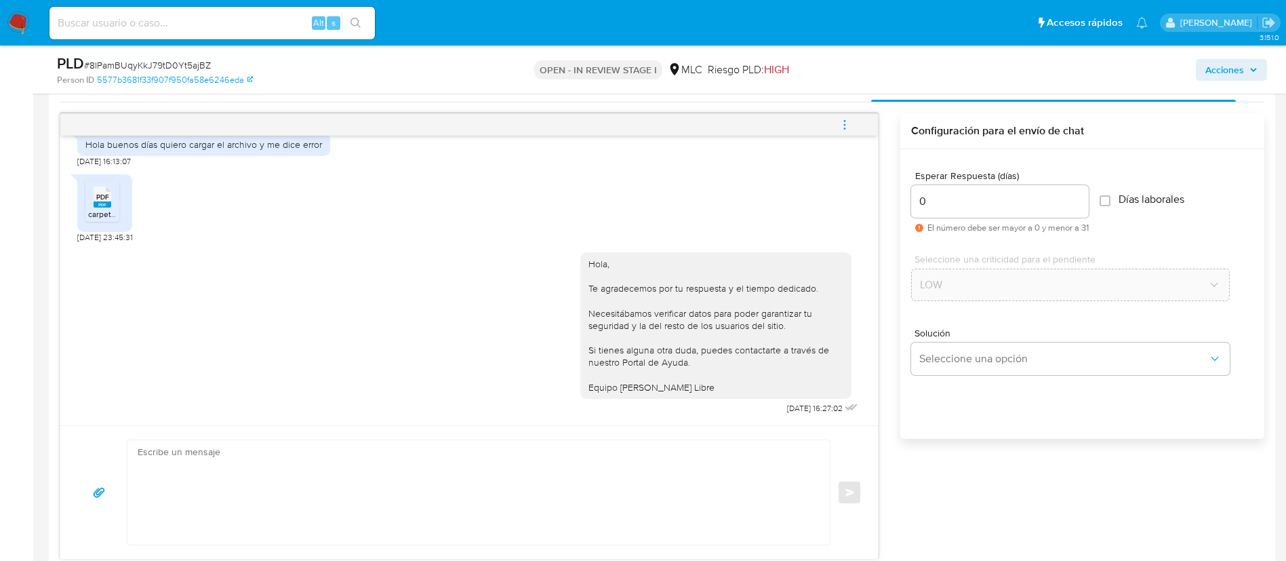
scroll to position [628, 0]
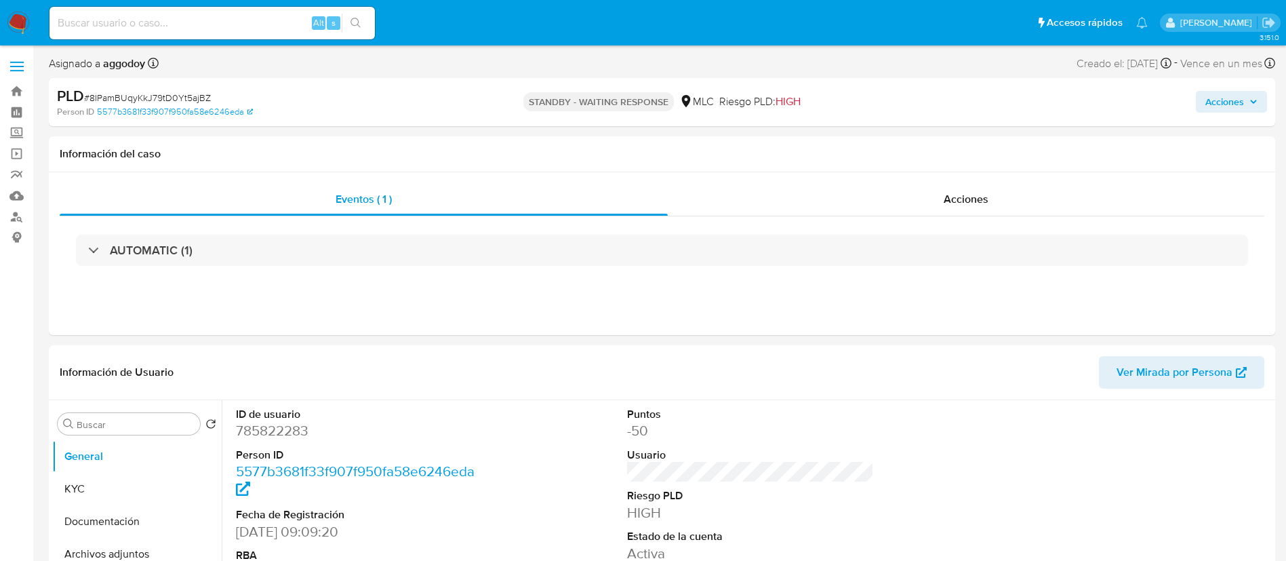
select select "10"
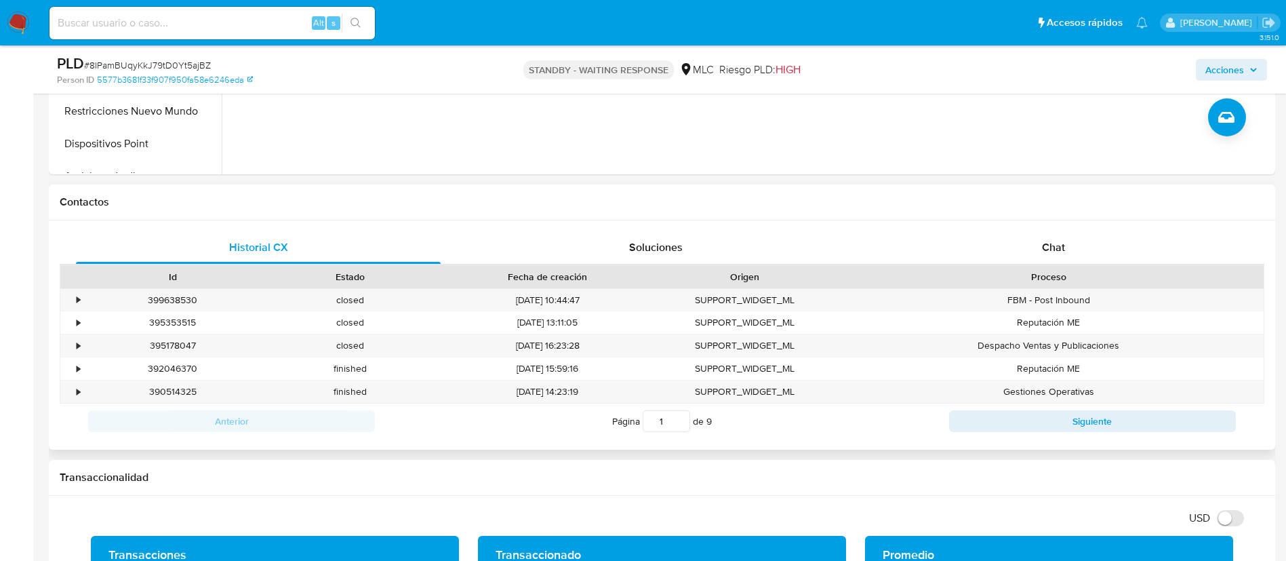
scroll to position [542, 0]
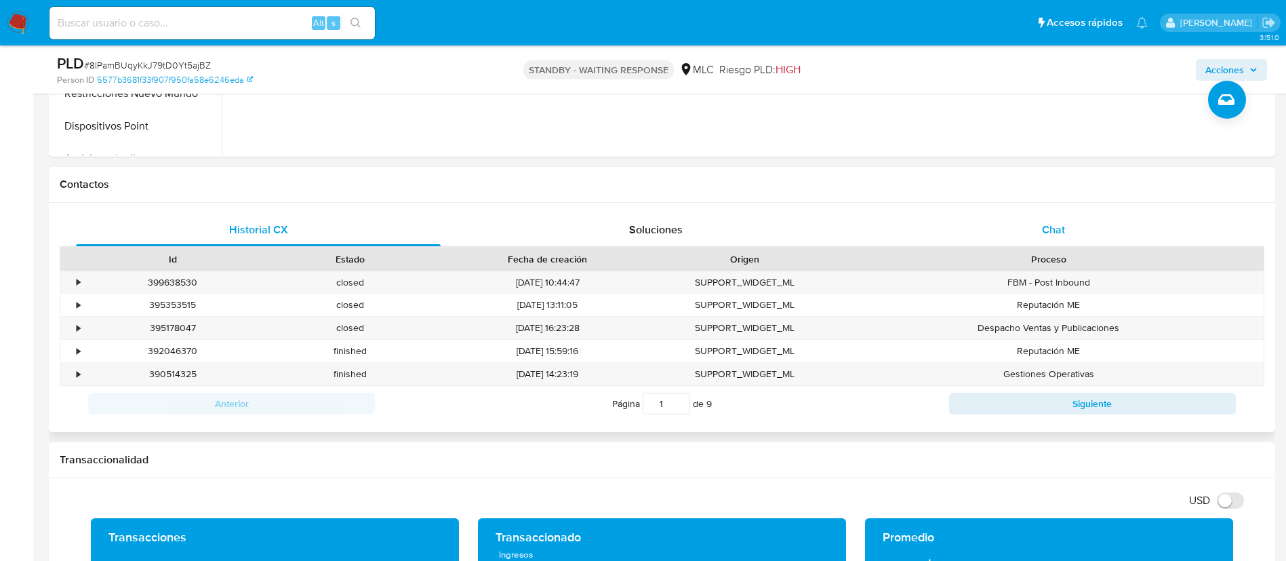
click at [1025, 226] on div "Chat" at bounding box center [1053, 230] width 365 height 33
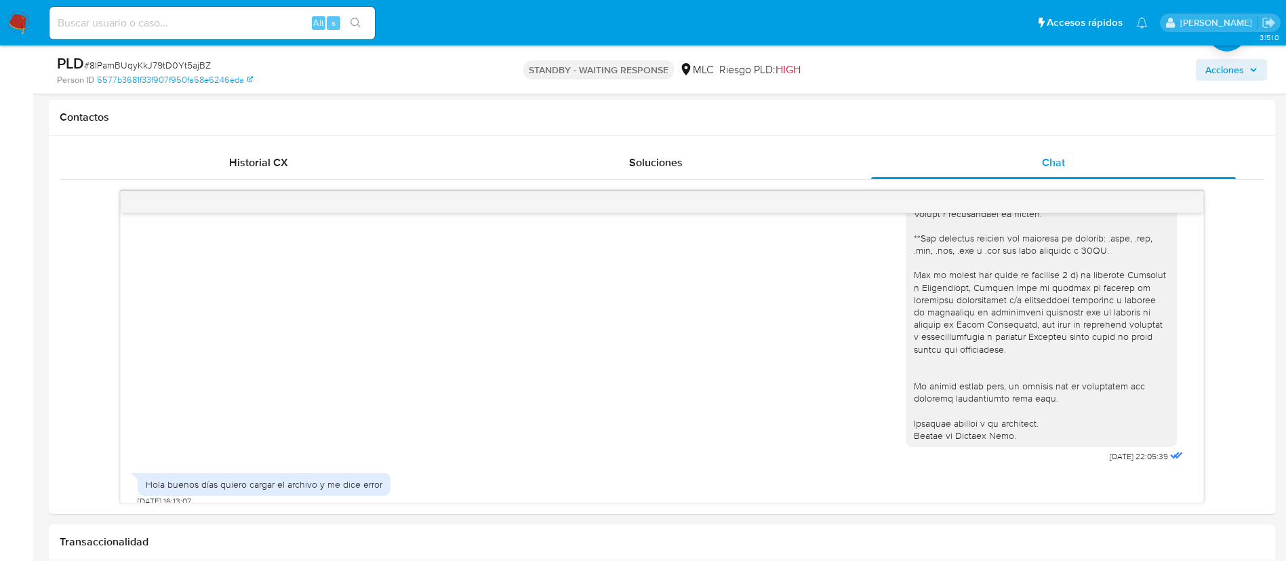
scroll to position [338, 0]
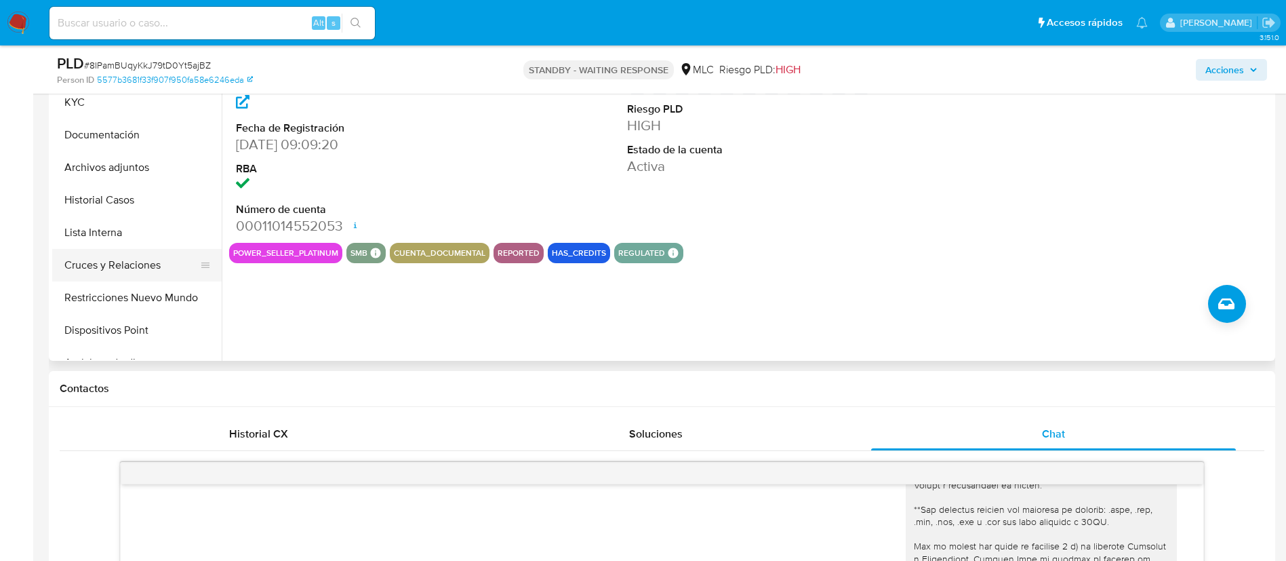
click at [124, 273] on button "Cruces y Relaciones" at bounding box center [131, 265] width 159 height 33
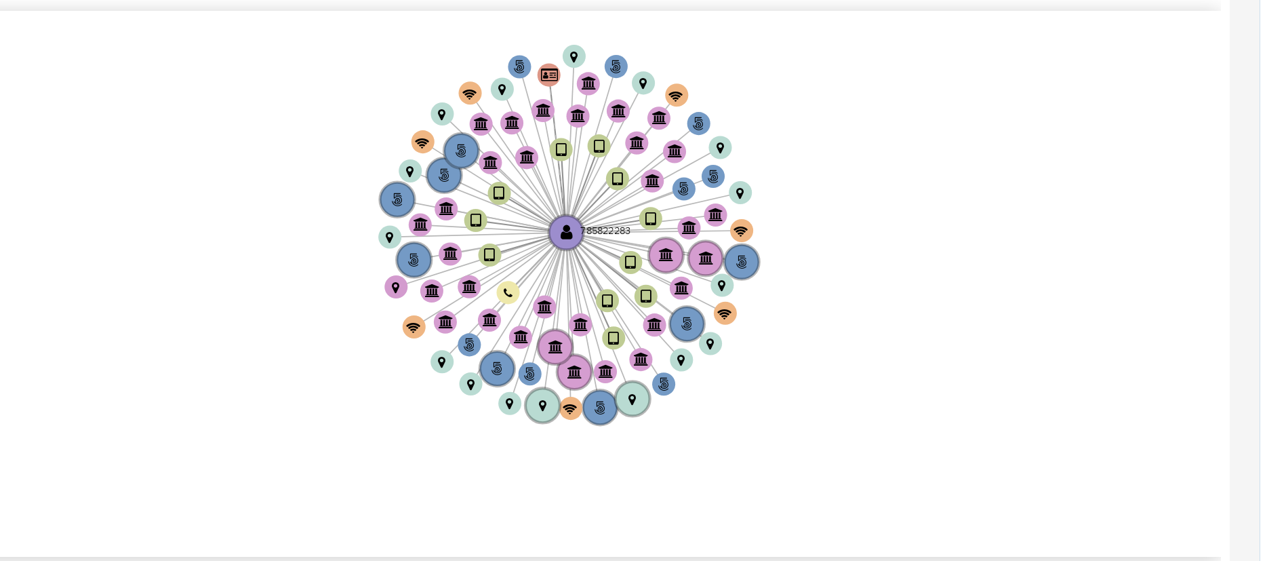
drag, startPoint x: 1153, startPoint y: 234, endPoint x: 1153, endPoint y: 259, distance: 25.1
click at [1153, 258] on icon "user-785822283  785822283 phone-0fbc5cfa1d258212f8284cb13621bd2a  person-5577…" at bounding box center [760, 253] width 1023 height 197
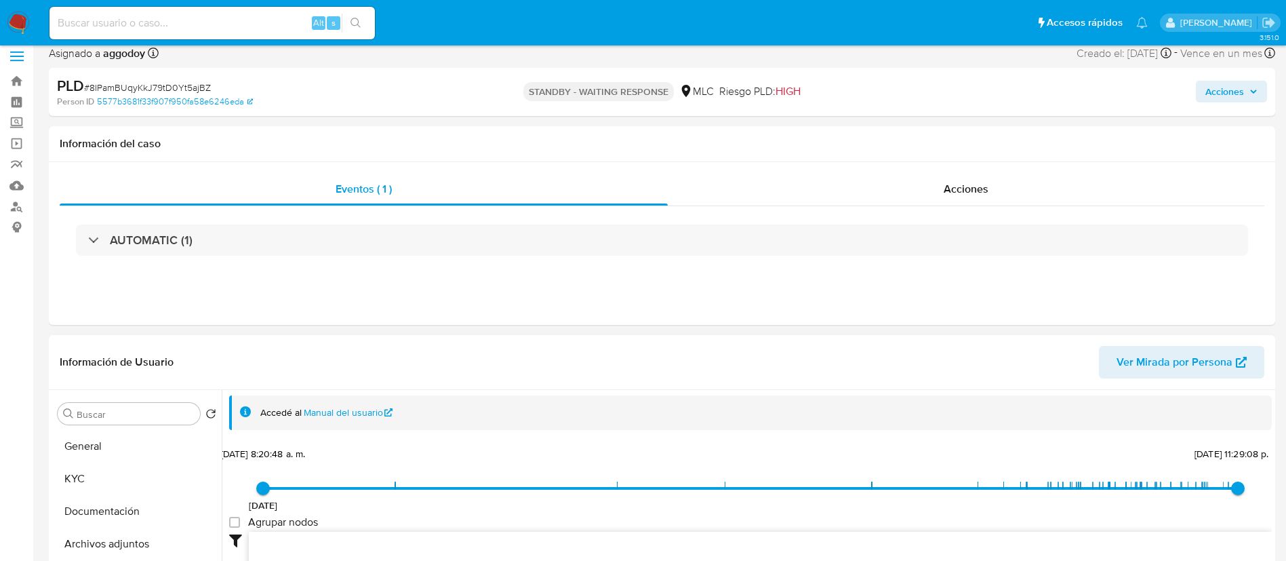
scroll to position [0, 0]
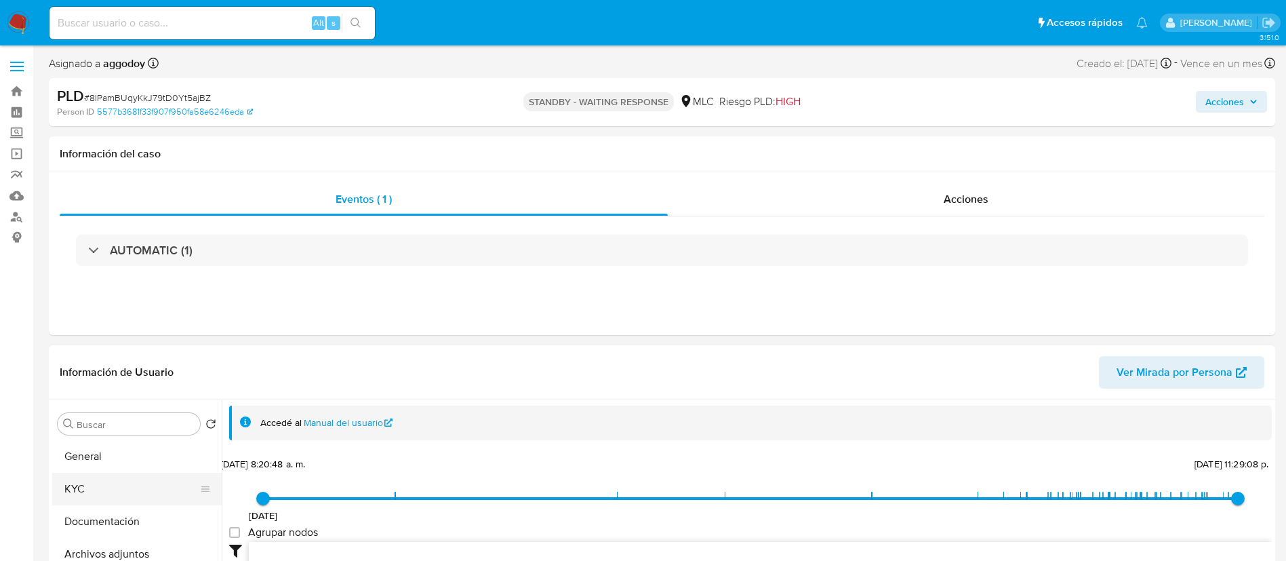
click at [119, 485] on button "KYC" at bounding box center [131, 488] width 159 height 33
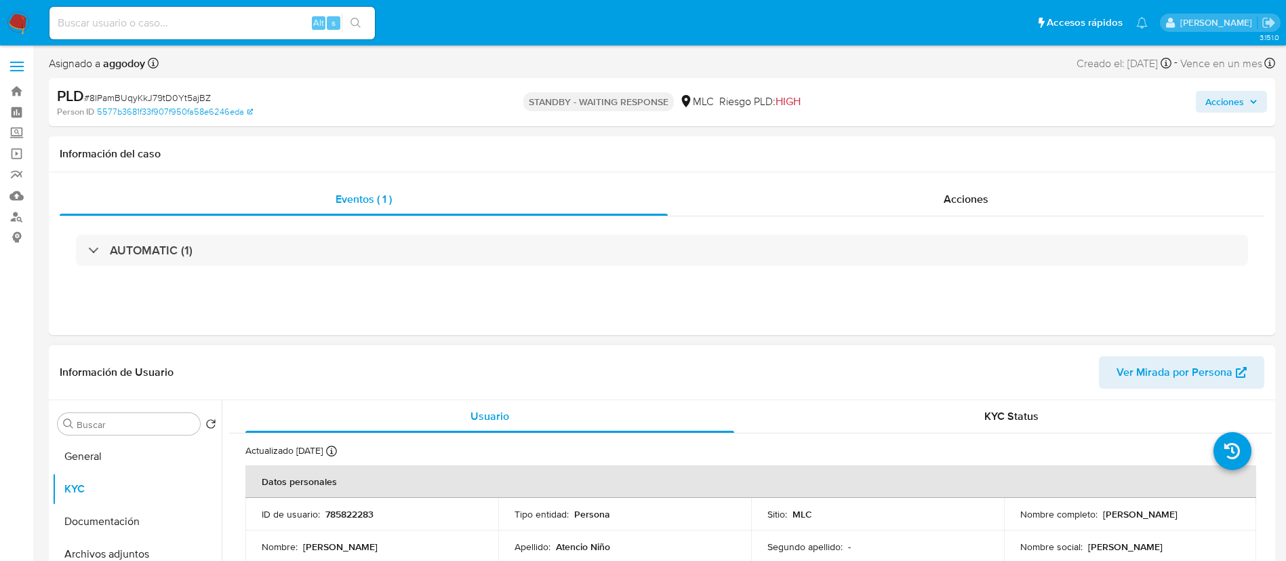
drag, startPoint x: 1097, startPoint y: 516, endPoint x: 1210, endPoint y: 518, distance: 112.5
click at [1210, 518] on div "Nombre completo : [PERSON_NAME]" at bounding box center [1130, 514] width 220 height 12
copy p "[PERSON_NAME]"
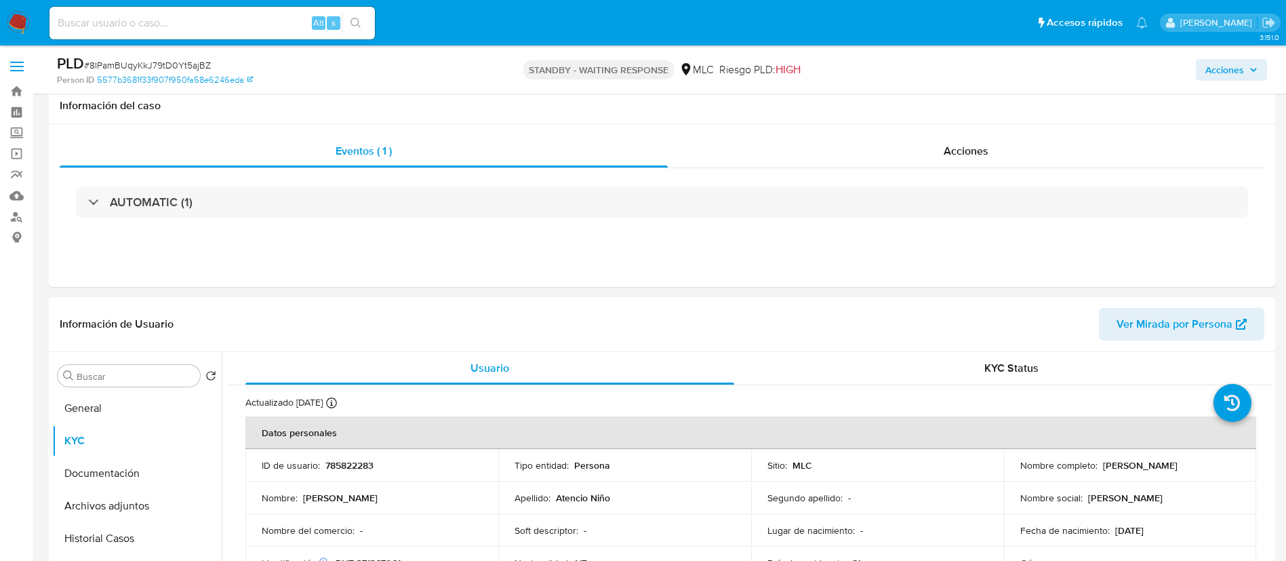
scroll to position [271, 0]
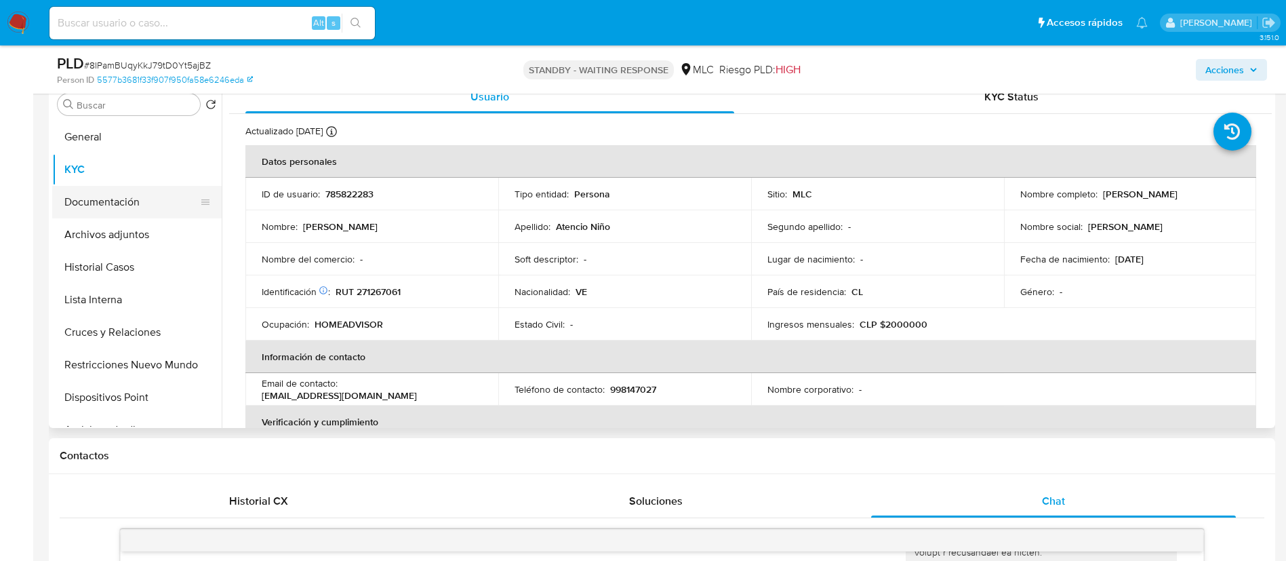
click at [121, 207] on button "Documentación" at bounding box center [131, 202] width 159 height 33
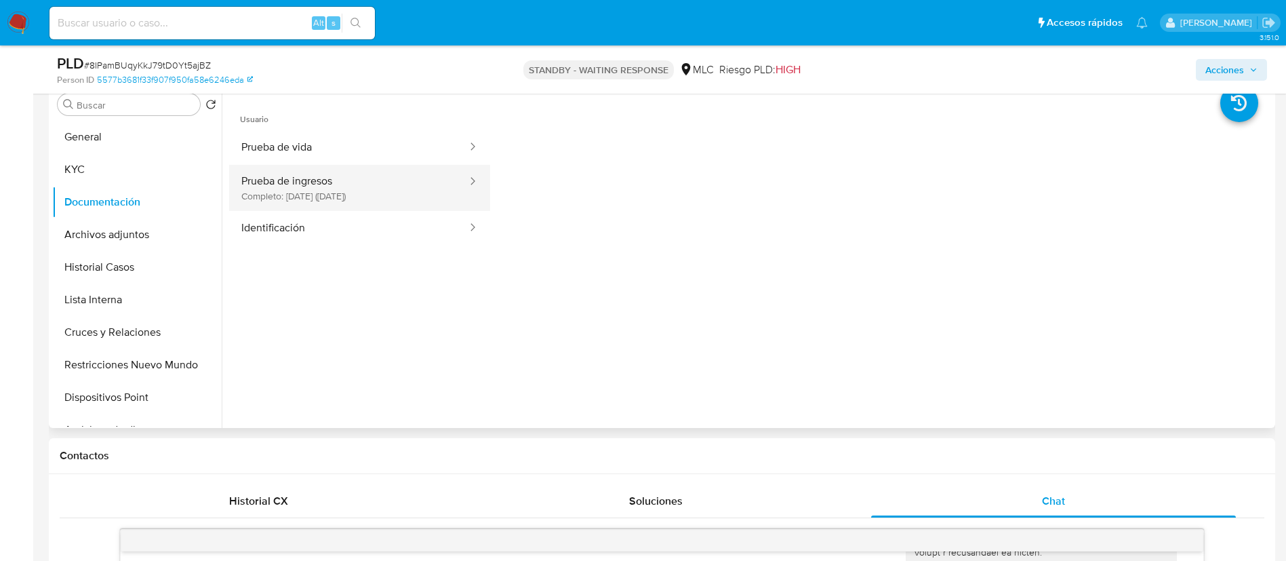
click at [344, 201] on button "Prueba de ingresos Completo: [DATE] ([DATE])" at bounding box center [348, 188] width 239 height 46
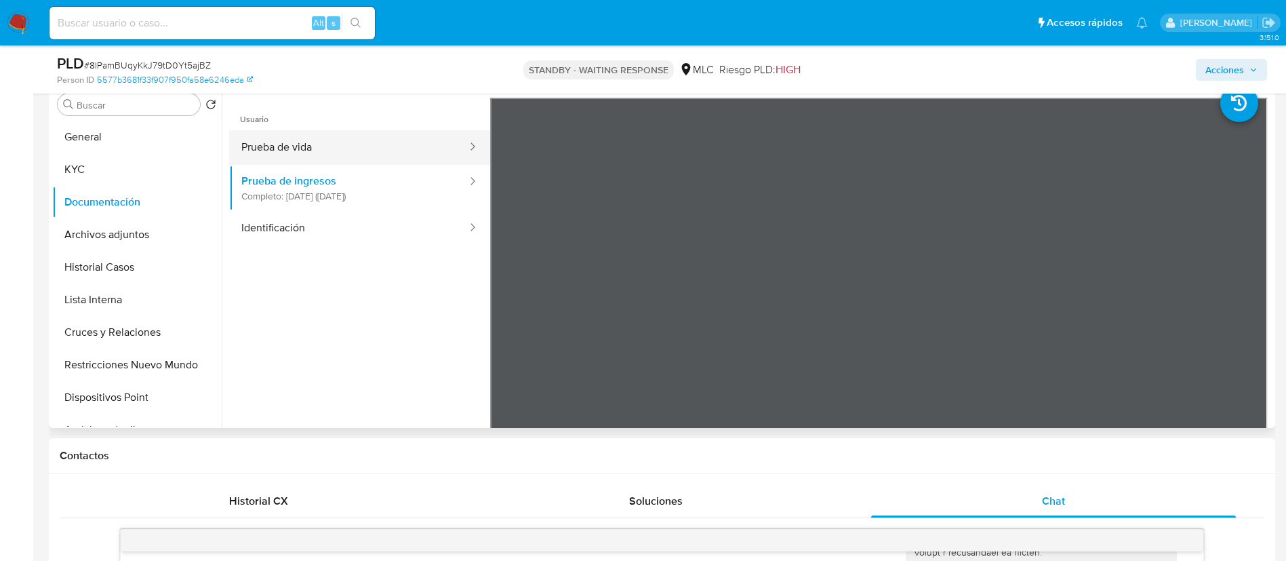
click at [340, 144] on button "Prueba de vida" at bounding box center [348, 147] width 239 height 35
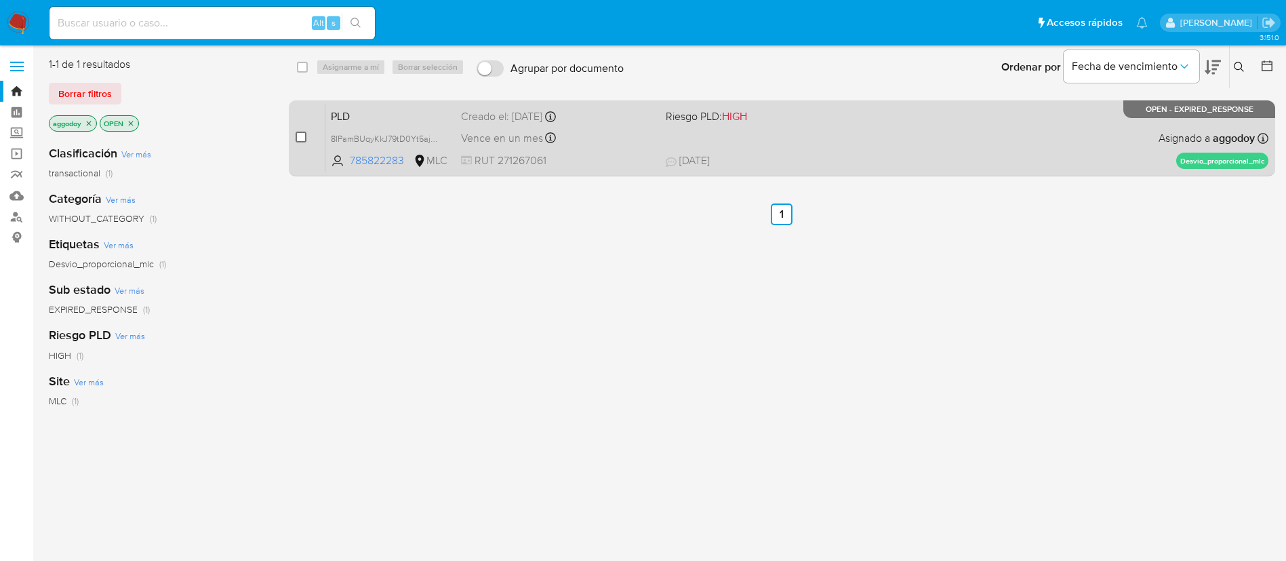
click at [300, 138] on input "checkbox" at bounding box center [301, 136] width 11 height 11
checkbox input "true"
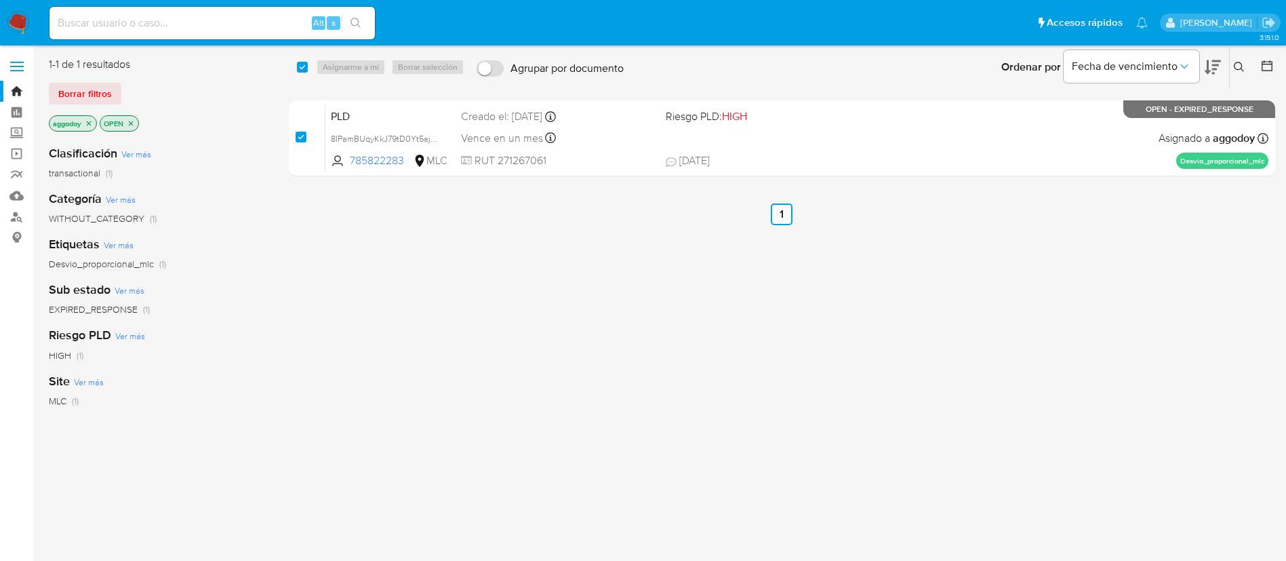
checkbox input "true"
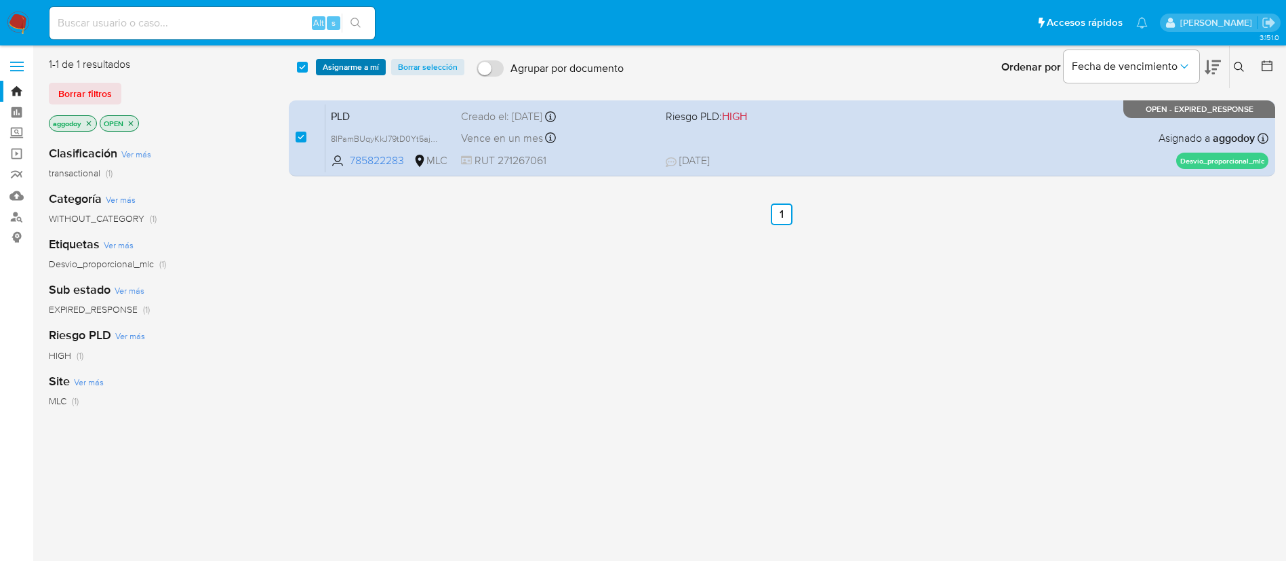
click at [333, 70] on span "Asignarme a mí" at bounding box center [351, 67] width 56 height 14
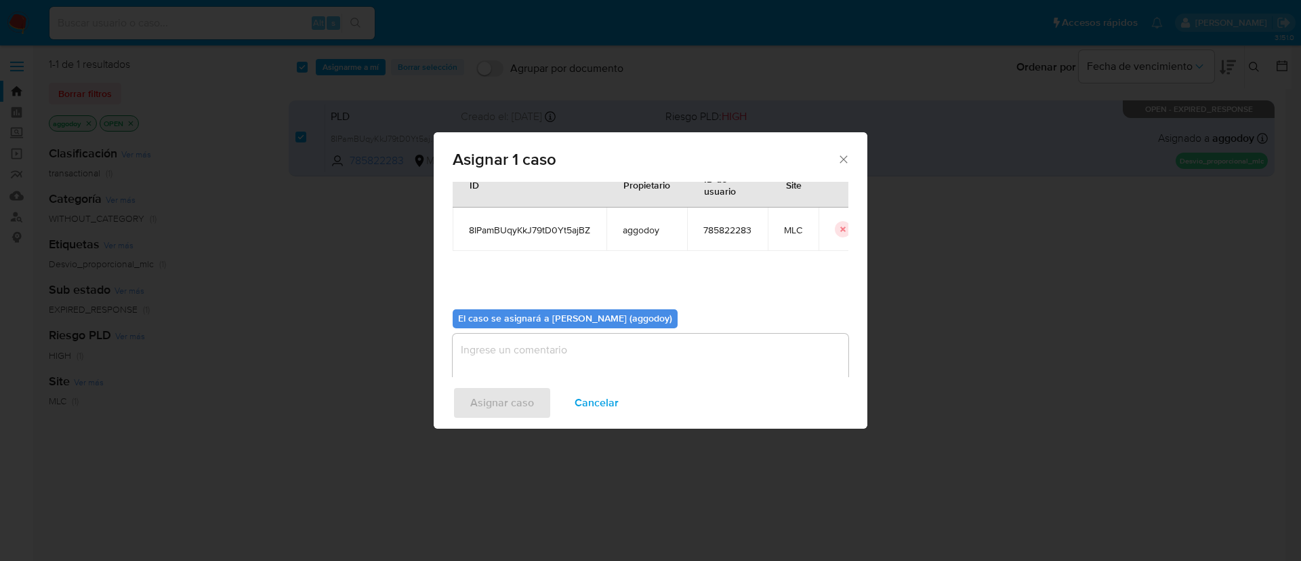
scroll to position [70, 0]
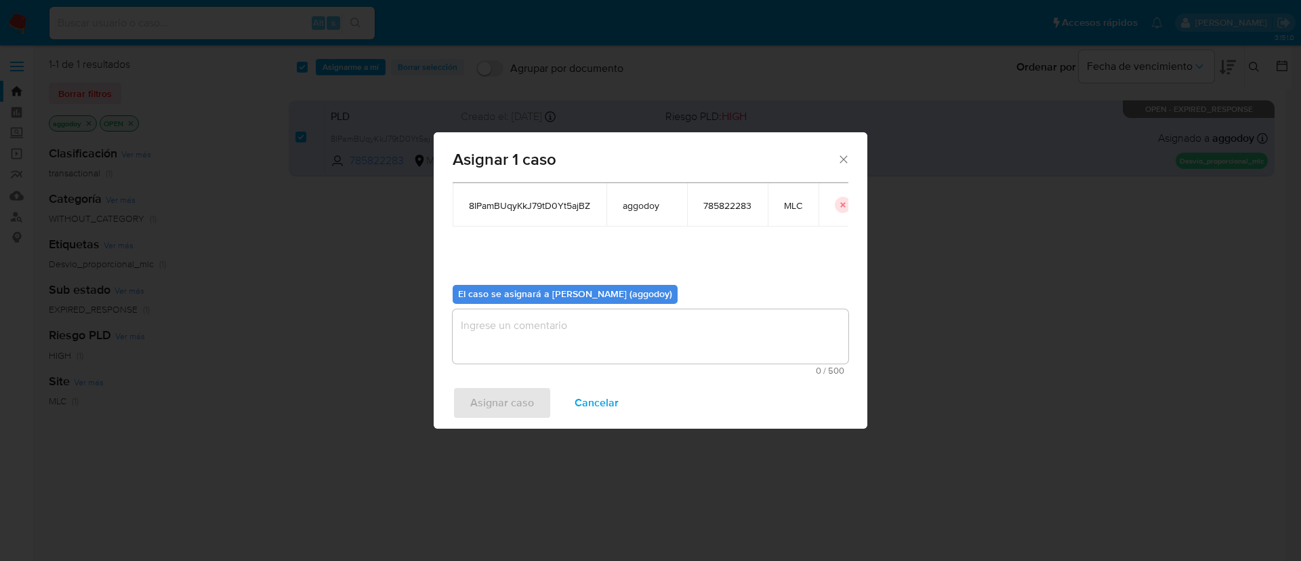
click at [653, 372] on span "0 / 500" at bounding box center [651, 370] width 388 height 9
click at [645, 346] on textarea "assign-modal" at bounding box center [651, 336] width 396 height 54
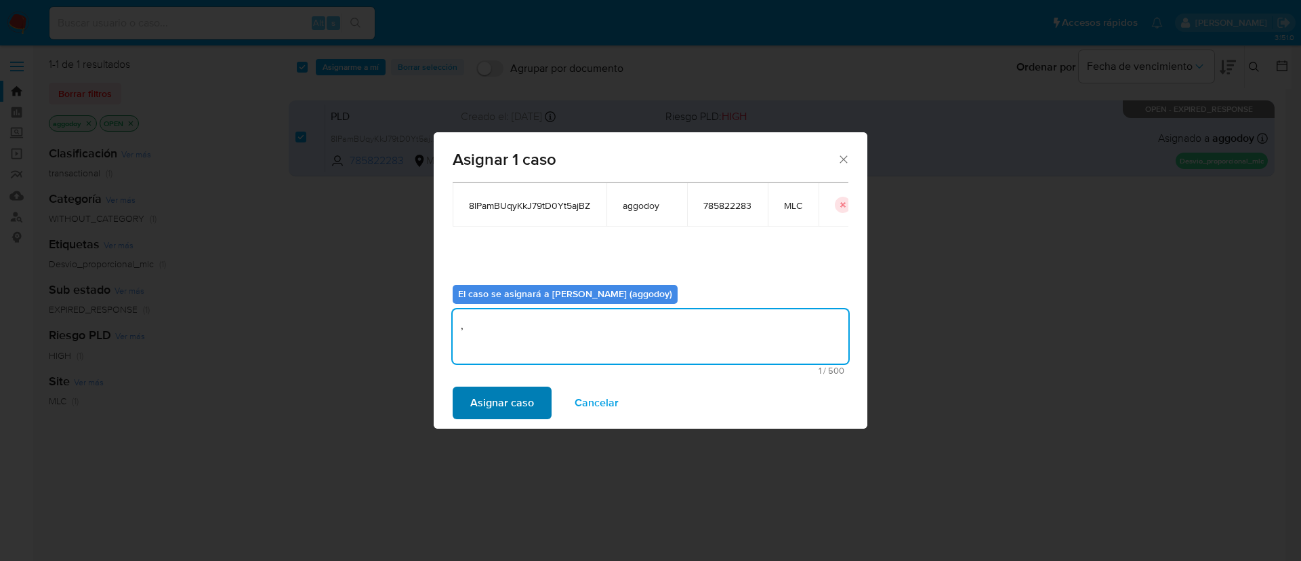
type textarea ","
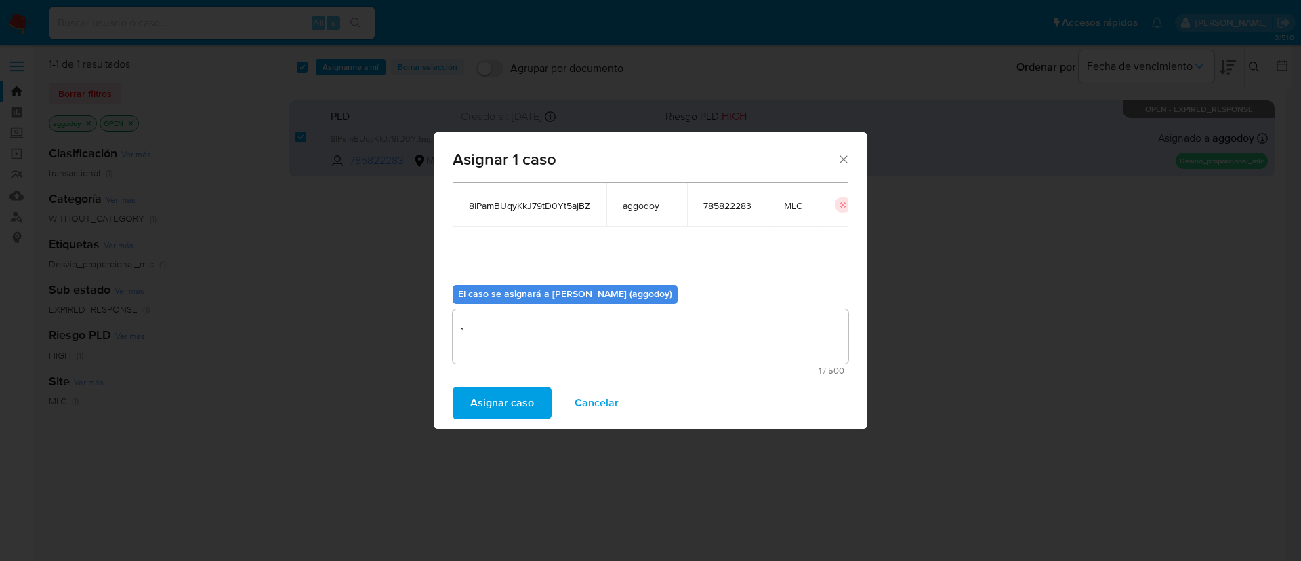
drag, startPoint x: 523, startPoint y: 398, endPoint x: 1002, endPoint y: 356, distance: 481.1
click at [998, 365] on div "Asignar 1 caso Casos a asignar: ID Propietario ID de usuario Site 8IPamBUqyKkJ7…" at bounding box center [650, 280] width 1301 height 561
click at [633, 402] on button "Cancelar" at bounding box center [596, 402] width 79 height 33
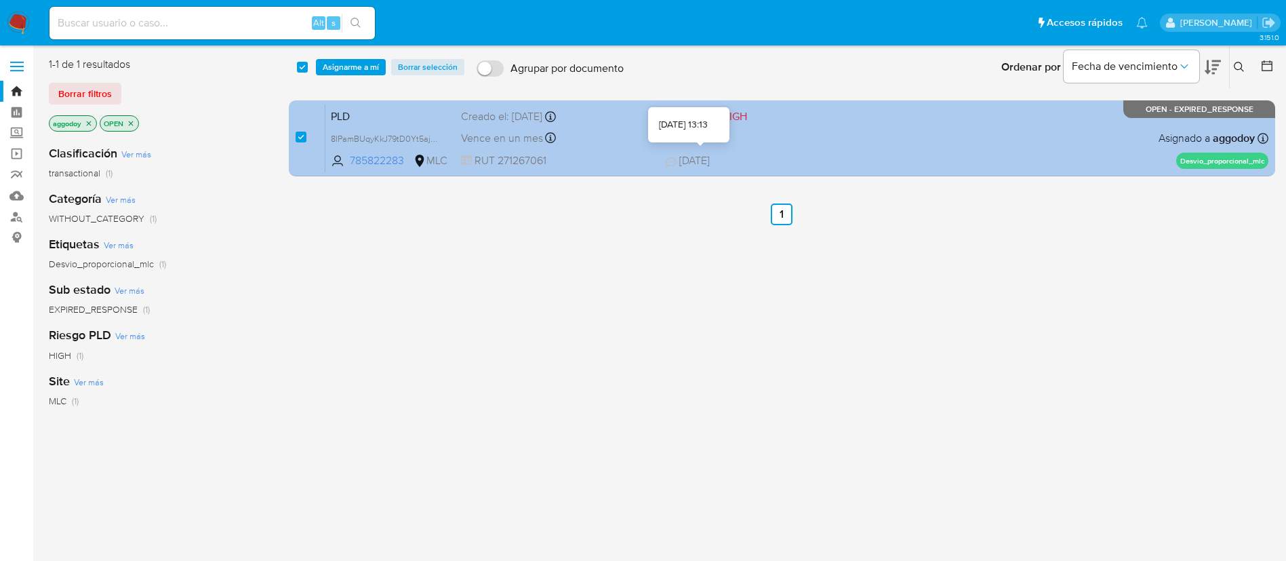
click at [710, 157] on span "27/07/2025" at bounding box center [688, 160] width 44 height 15
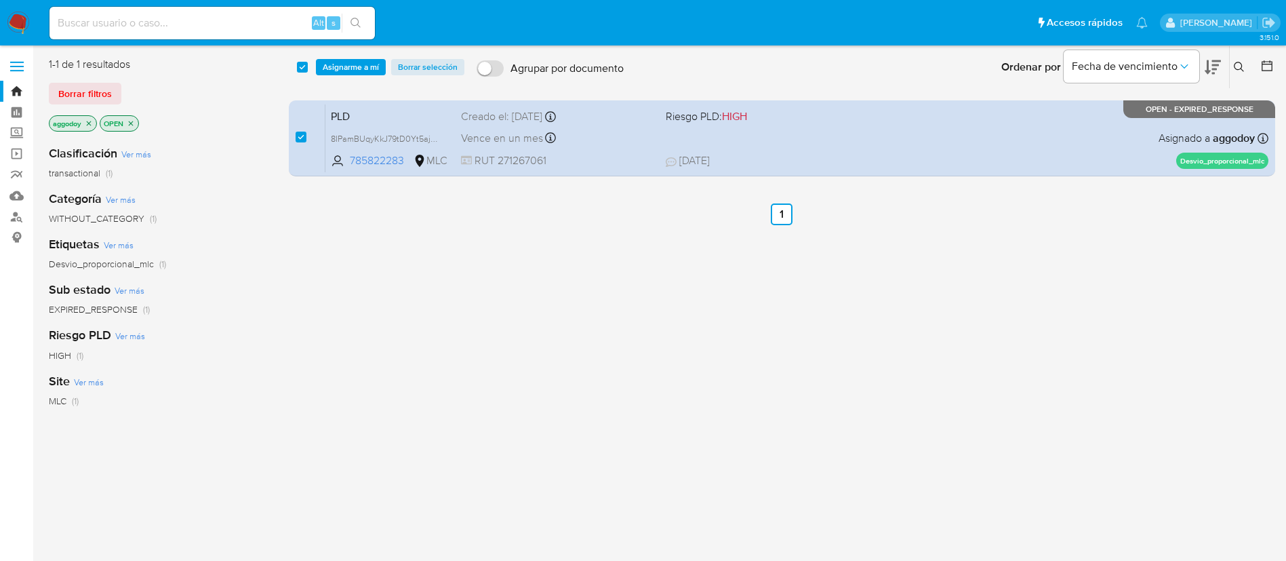
click at [335, 70] on span "Asignarme a mí" at bounding box center [351, 67] width 56 height 14
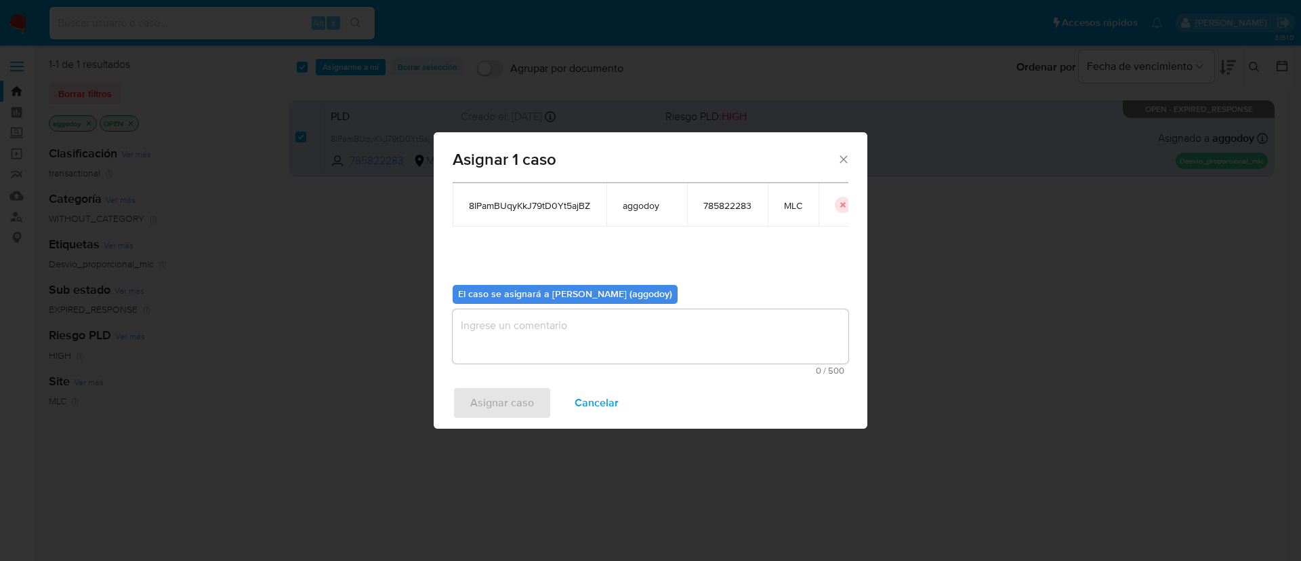
click at [660, 307] on div "El caso se asignará a Agustina Godoy (aggodoy) 0 / 500 500 caracteres restantes" at bounding box center [651, 324] width 396 height 101
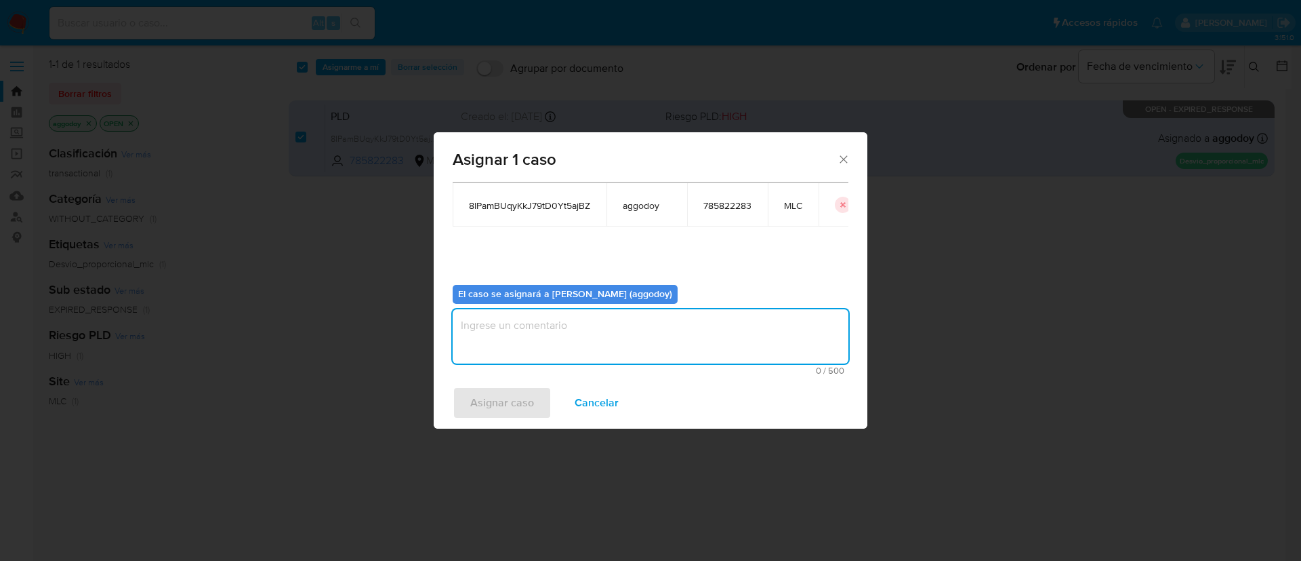
click at [652, 323] on textarea "assign-modal" at bounding box center [651, 336] width 396 height 54
type textarea "."
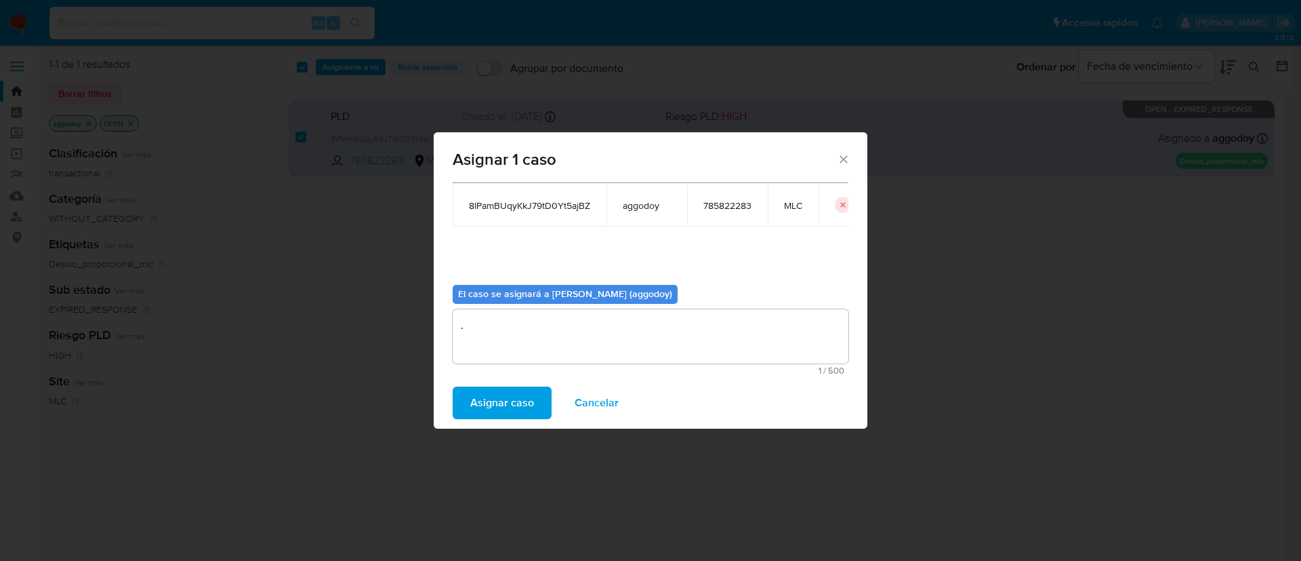
click at [532, 391] on span "Asignar caso" at bounding box center [502, 403] width 64 height 30
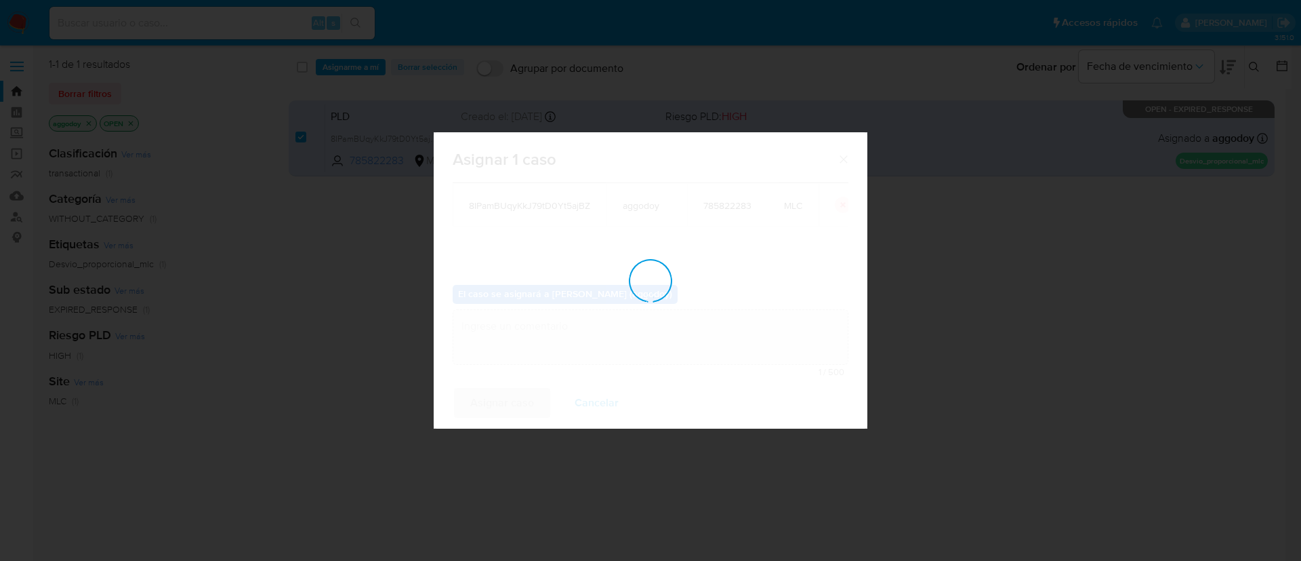
checkbox input "false"
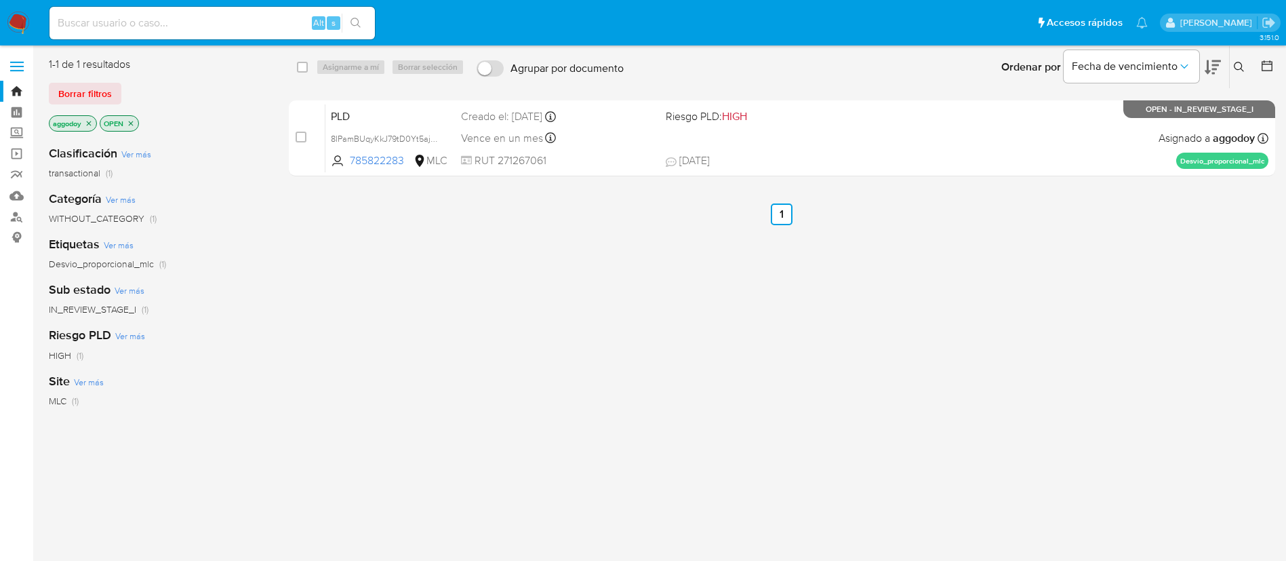
click at [1238, 65] on icon at bounding box center [1239, 67] width 11 height 11
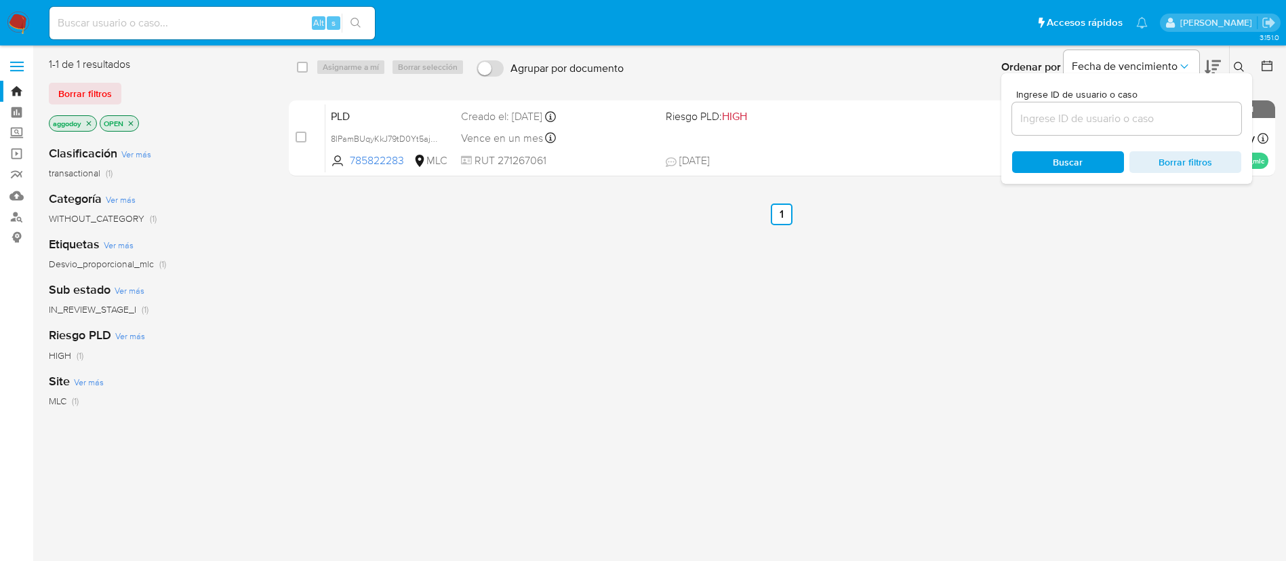
click at [1182, 119] on input at bounding box center [1126, 119] width 229 height 18
type input "338191398"
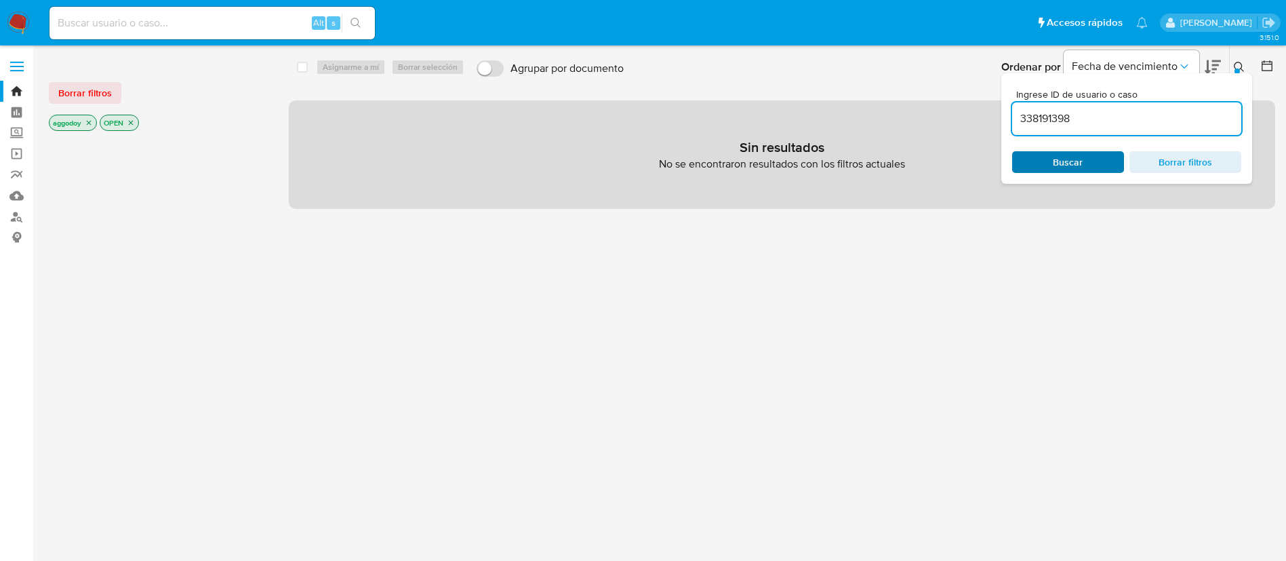
drag, startPoint x: 1177, startPoint y: 126, endPoint x: 1097, endPoint y: 167, distance: 90.0
click at [1175, 129] on div "338191398" at bounding box center [1126, 118] width 229 height 33
click at [135, 125] on icon "close-filter" at bounding box center [131, 123] width 8 height 8
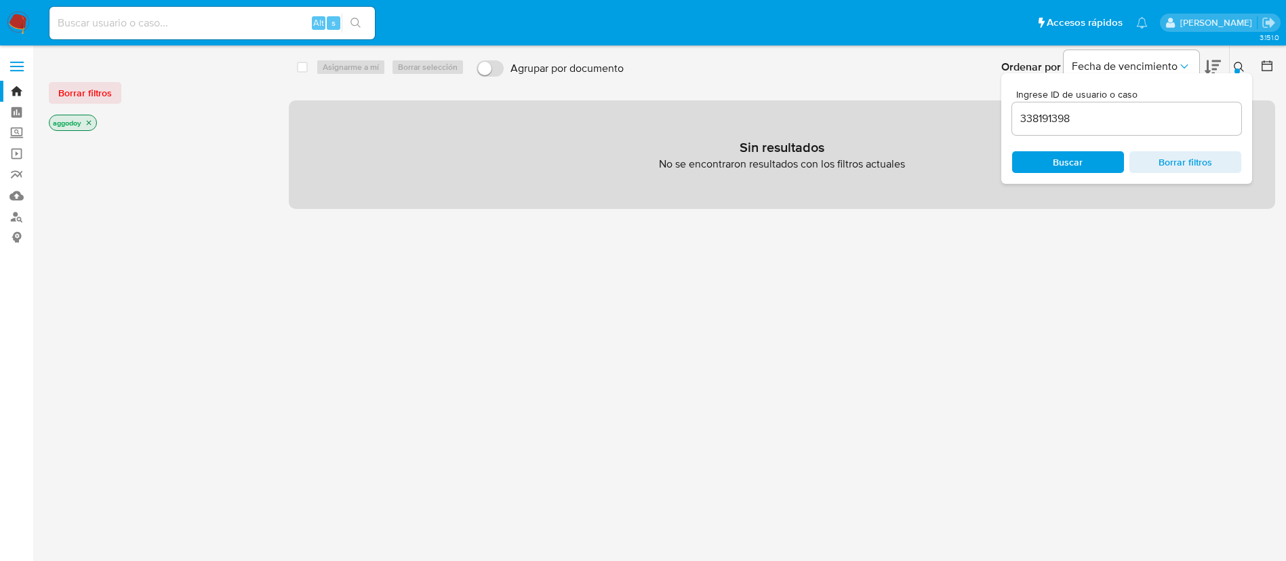
click at [1244, 61] on button at bounding box center [1241, 67] width 22 height 16
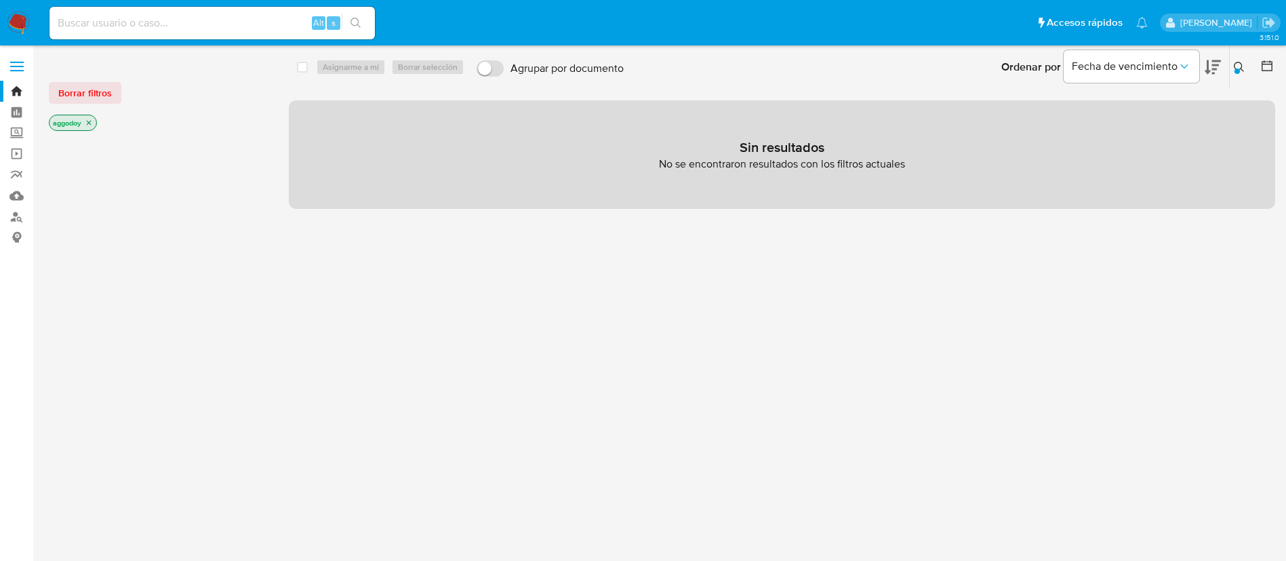
click at [91, 127] on p "aggodoy" at bounding box center [72, 122] width 47 height 15
click at [89, 126] on icon "close-filter" at bounding box center [89, 123] width 8 height 8
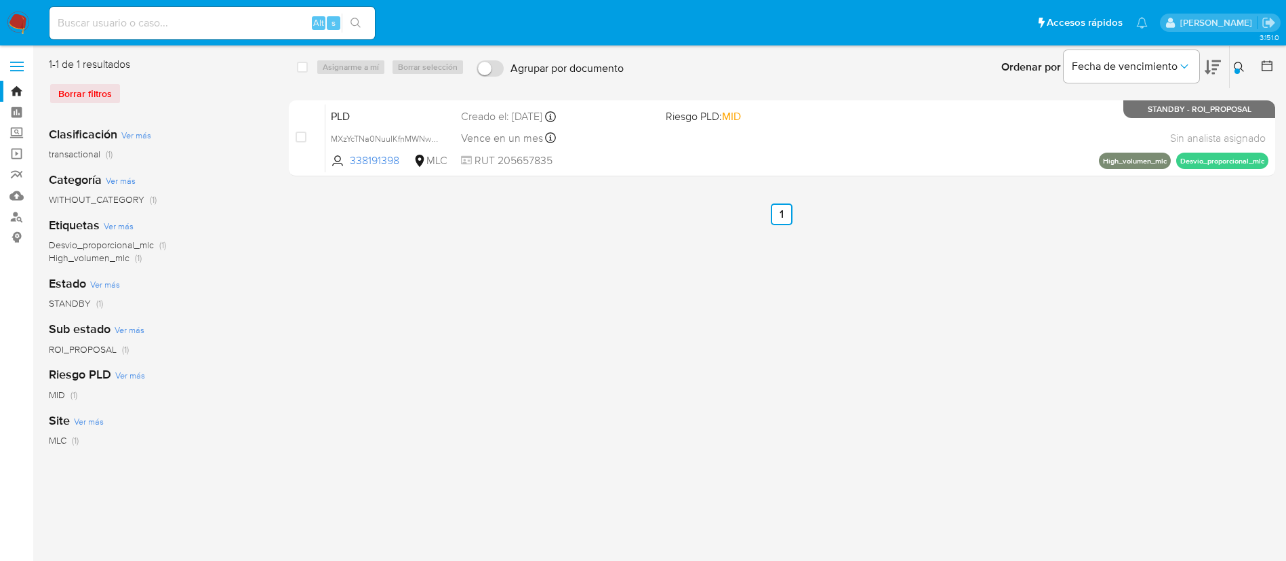
drag, startPoint x: 1256, startPoint y: 68, endPoint x: 1246, endPoint y: 64, distance: 10.3
click at [1255, 66] on div at bounding box center [1264, 67] width 24 height 42
click at [1244, 64] on icon at bounding box center [1239, 67] width 11 height 11
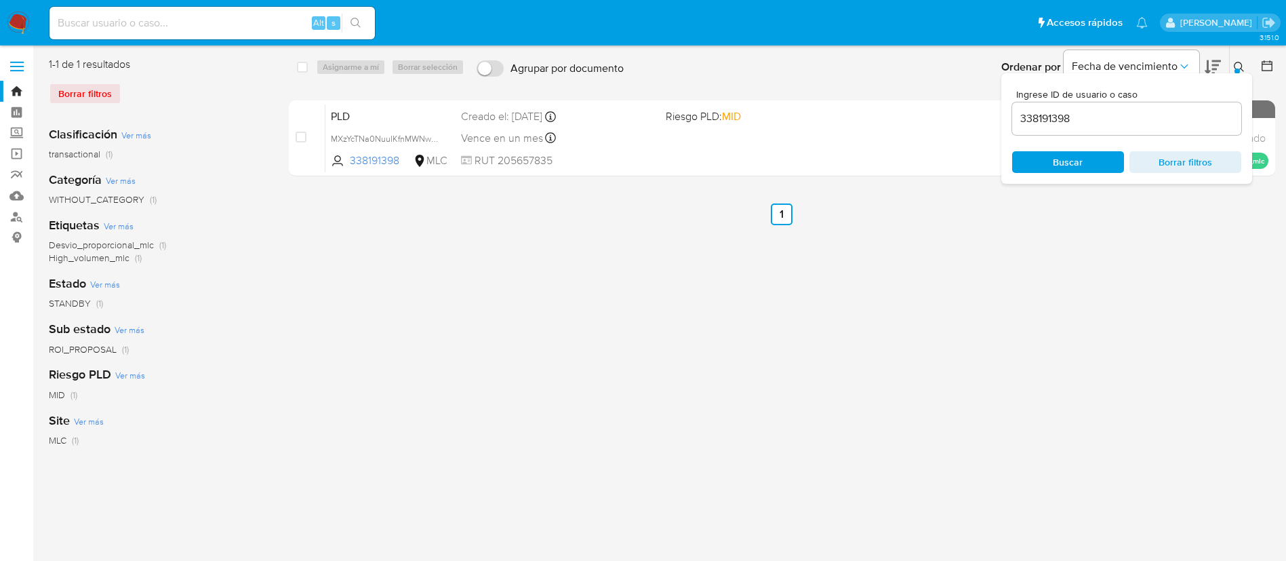
drag, startPoint x: 1183, startPoint y: 135, endPoint x: 1177, endPoint y: 125, distance: 11.3
click at [1181, 132] on div "Ingrese ID de usuario o caso 338191398 Buscar Borrar filtros" at bounding box center [1126, 128] width 251 height 110
click at [1176, 124] on input "338191398" at bounding box center [1126, 119] width 229 height 18
click at [1175, 124] on input "338191398" at bounding box center [1126, 119] width 229 height 18
paste input "749370946"
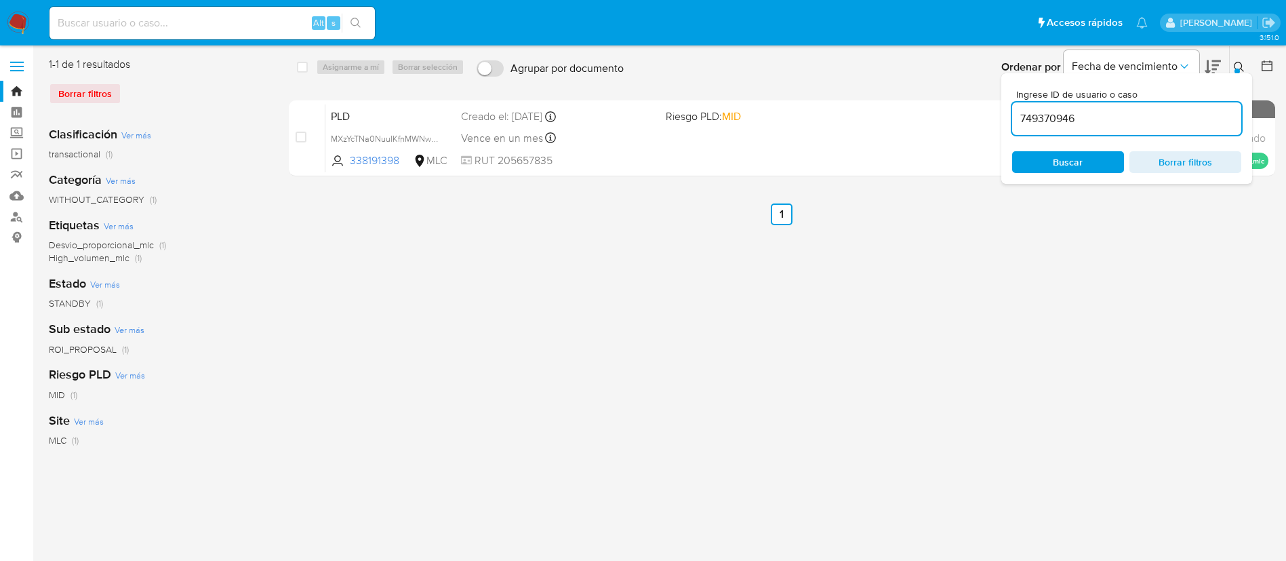
type input "749370946"
click at [1236, 68] on div at bounding box center [1236, 70] width 5 height 5
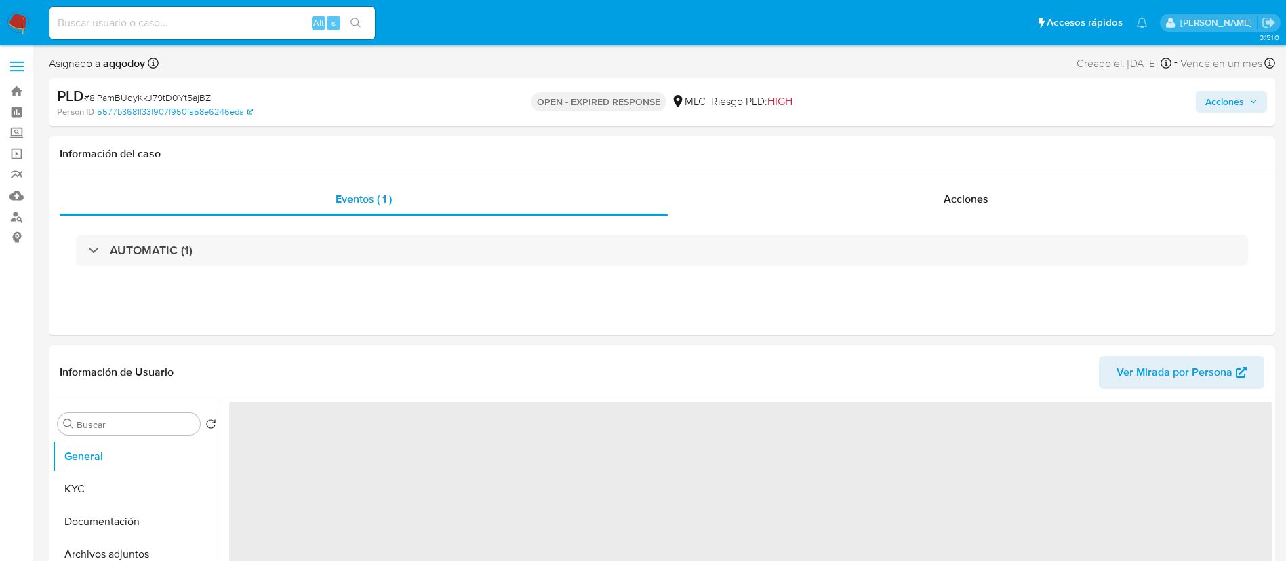
select select "10"
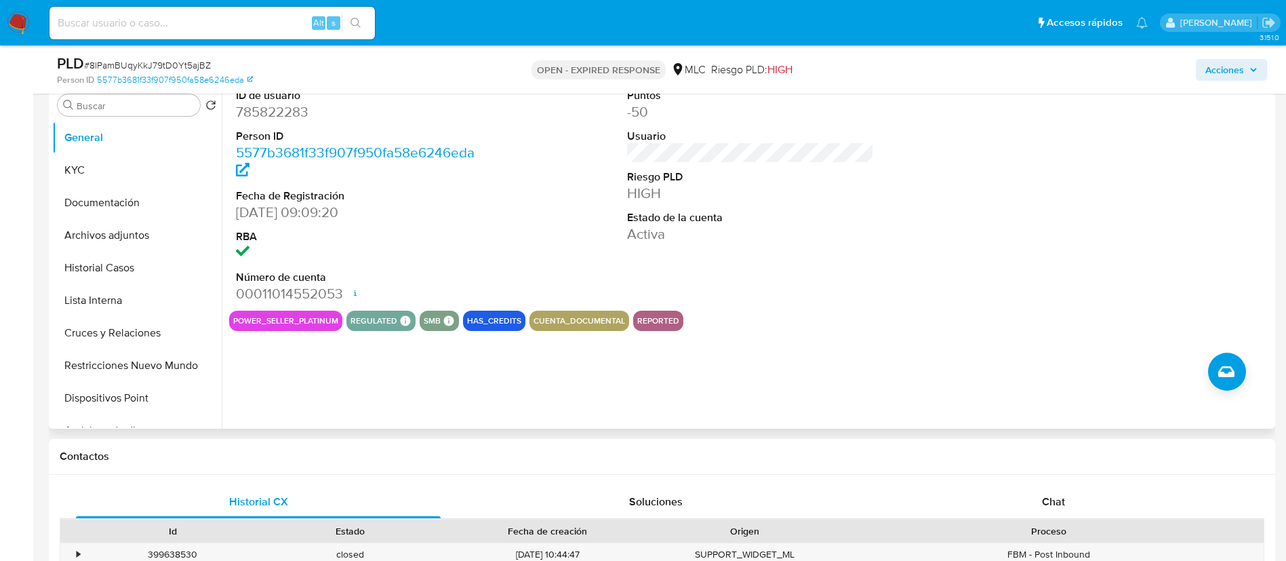
scroll to position [271, 0]
click at [177, 247] on button "Archivos adjuntos" at bounding box center [131, 234] width 159 height 33
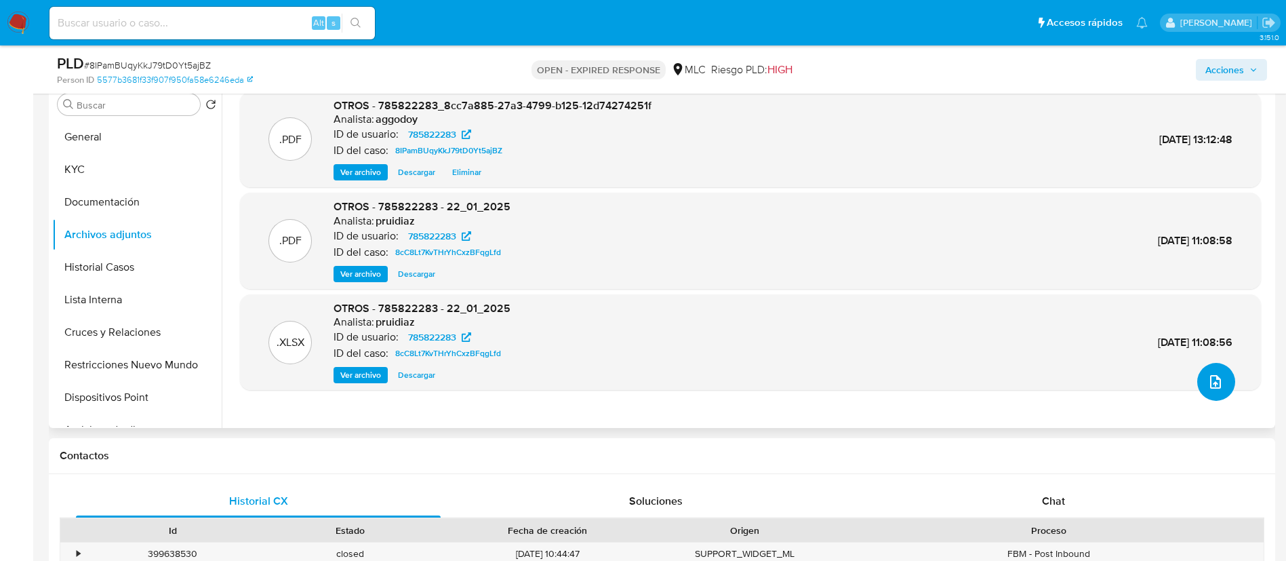
click at [1197, 382] on button "upload-file" at bounding box center [1216, 382] width 38 height 38
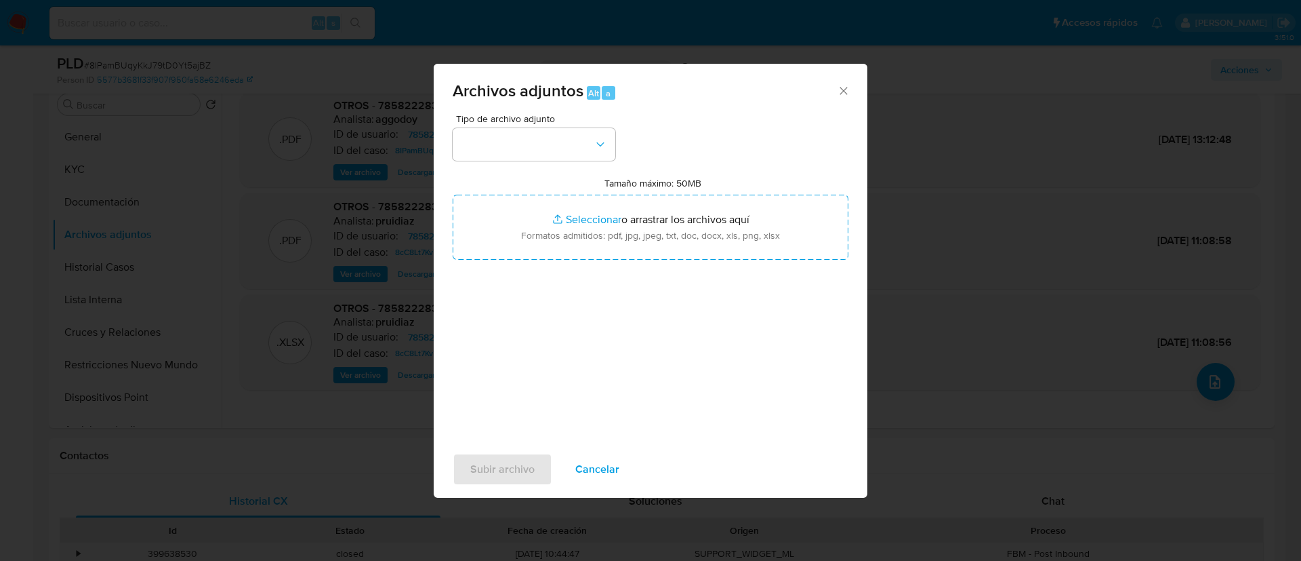
click at [217, 306] on div "Archivos adjuntos Alt a Tipo de archivo adjunto Tamaño máximo: 50MB Seleccionar…" at bounding box center [650, 280] width 1301 height 561
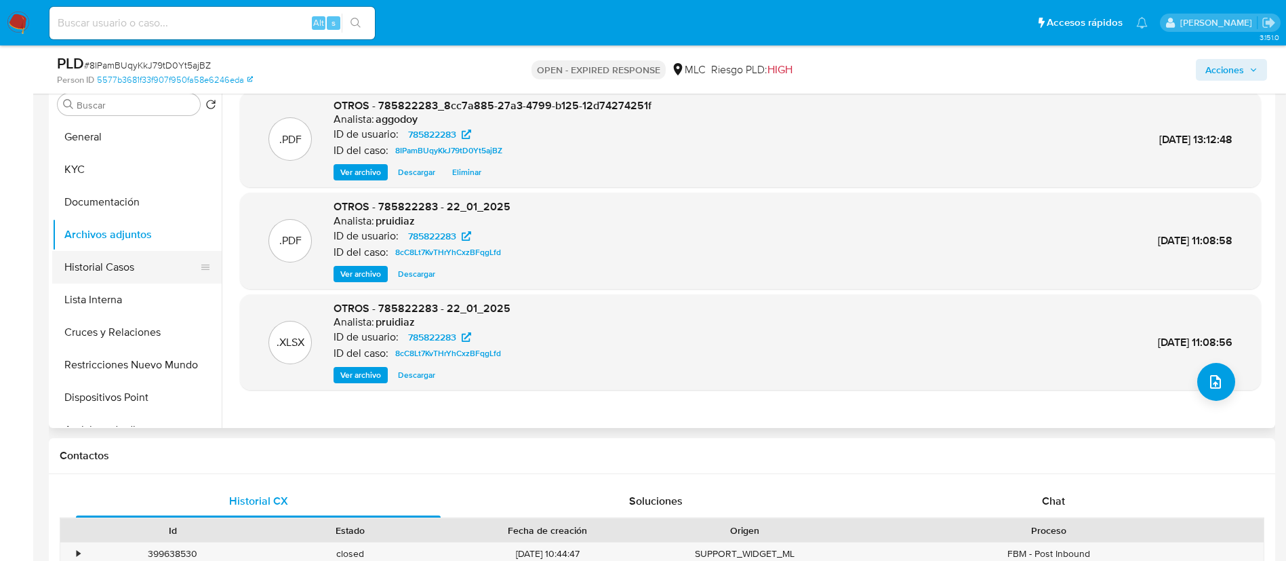
click at [139, 277] on button "Historial Casos" at bounding box center [131, 267] width 159 height 33
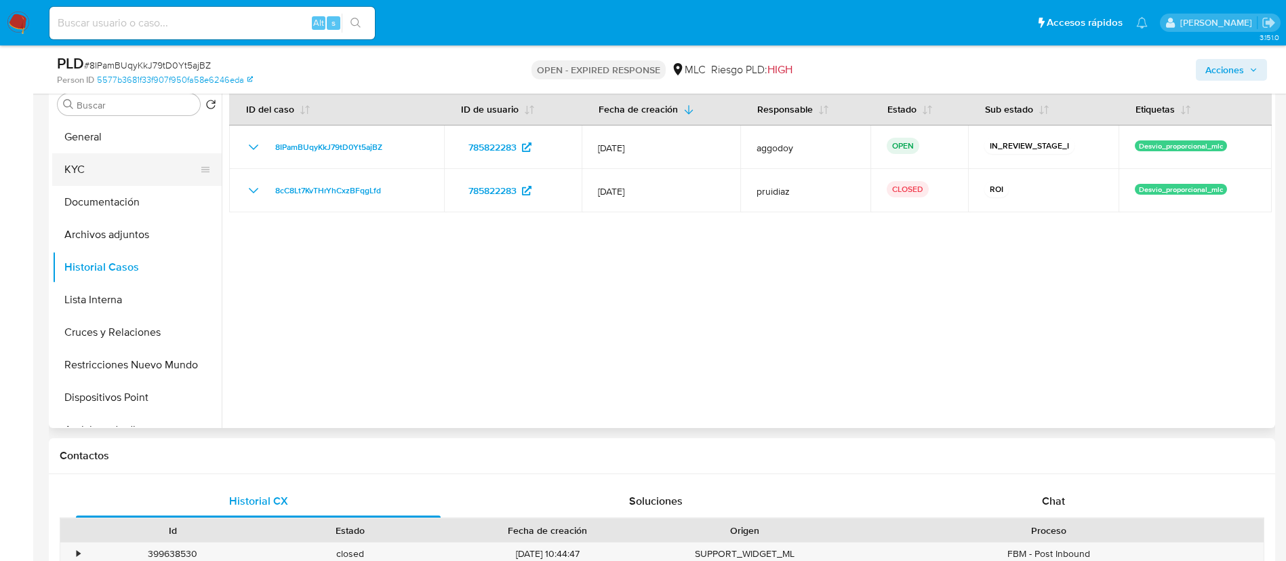
click at [127, 165] on button "KYC" at bounding box center [131, 169] width 159 height 33
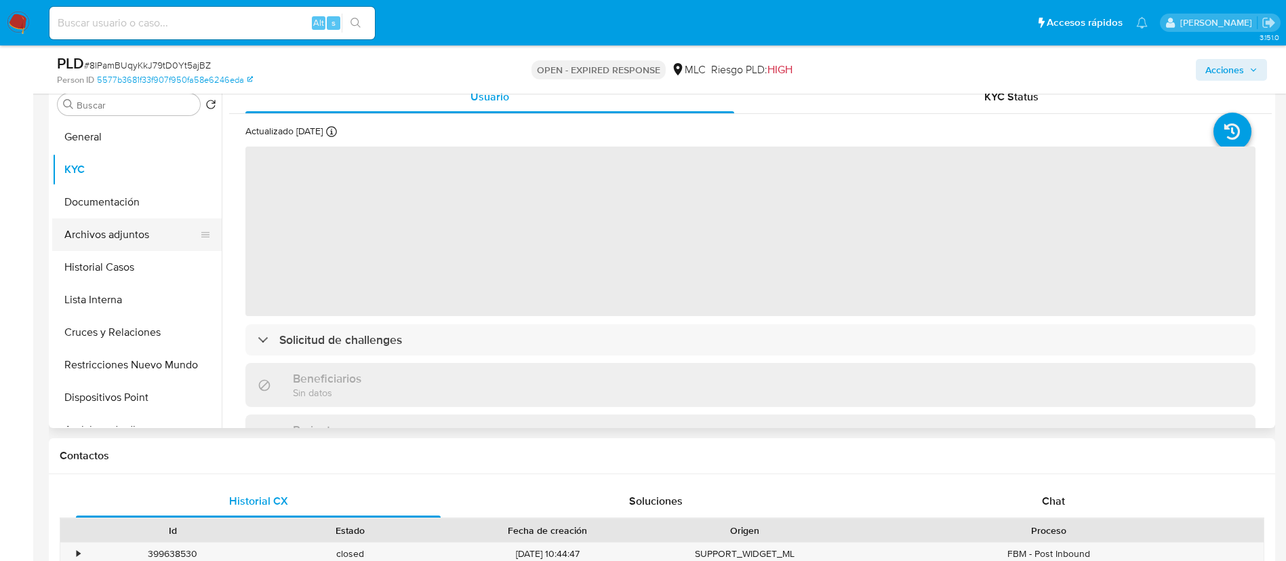
click at [164, 245] on button "Archivos adjuntos" at bounding box center [131, 234] width 159 height 33
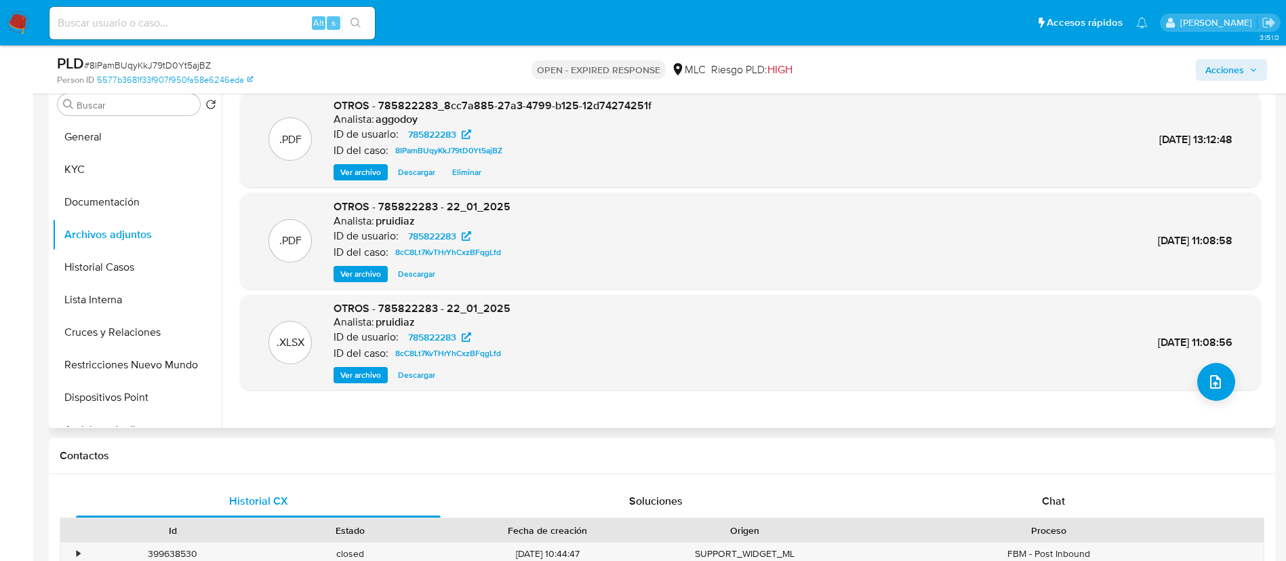
click at [1217, 401] on div ".PDF OTROS - 785822283_8cc7a885-27a3-4799-b125-12d74274251f Analista: aggodoy I…" at bounding box center [750, 254] width 1021 height 325
click at [1222, 388] on button "upload-file" at bounding box center [1216, 382] width 38 height 38
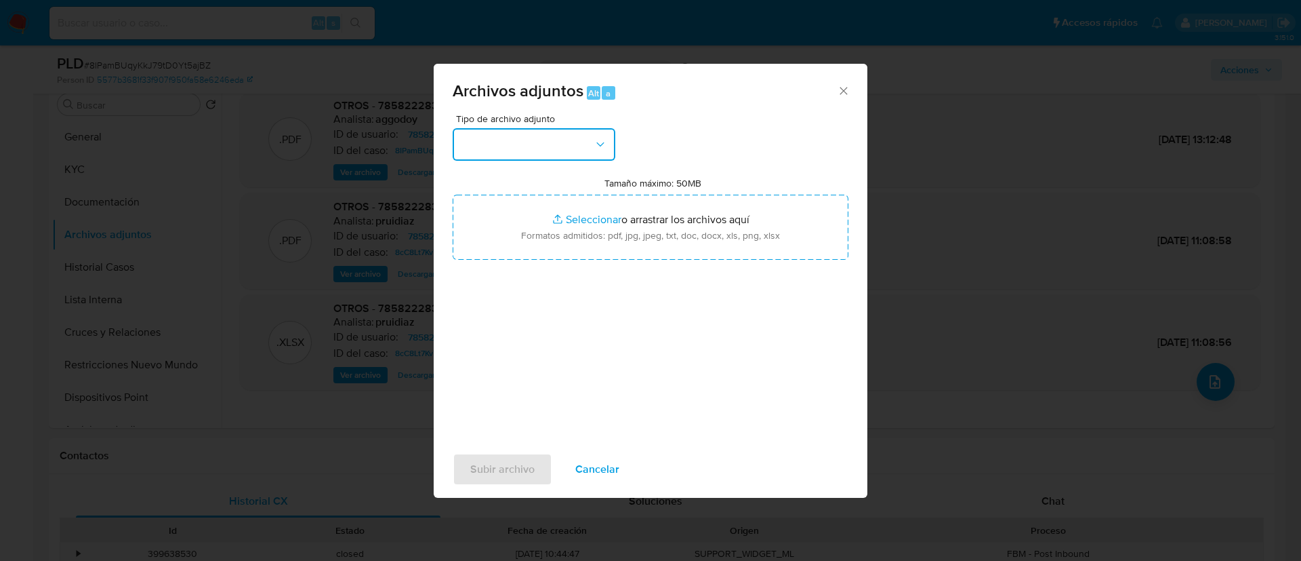
click at [605, 160] on button "button" at bounding box center [534, 144] width 163 height 33
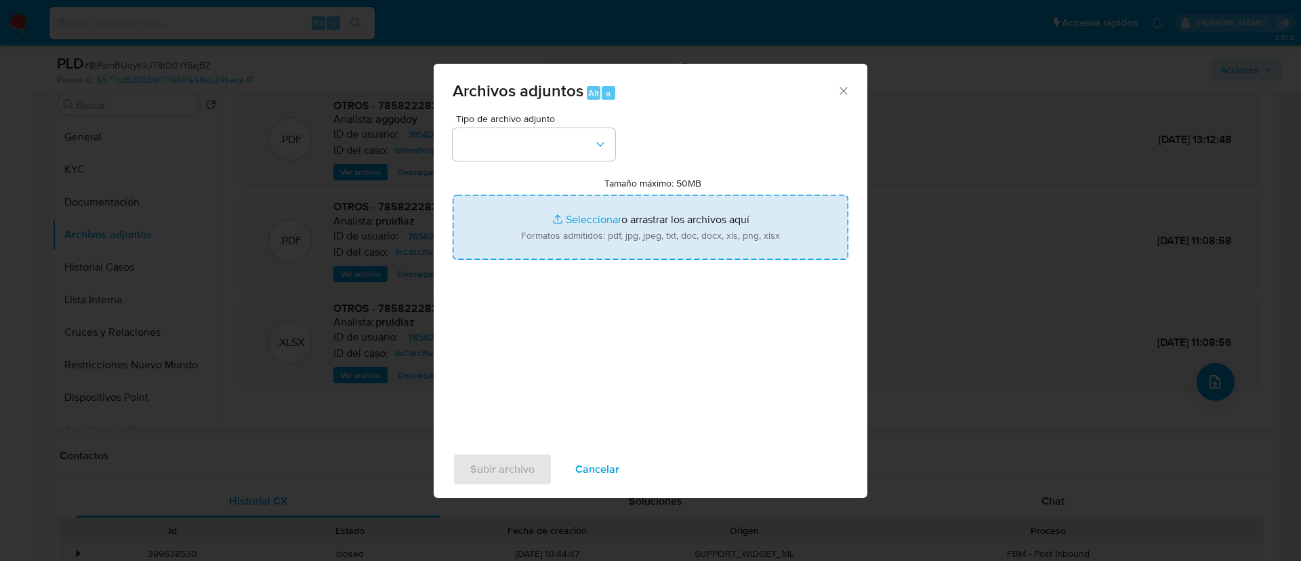
drag, startPoint x: 618, startPoint y: 224, endPoint x: 620, endPoint y: 236, distance: 12.4
click at [620, 236] on input "Tamaño máximo: 50MB Seleccionar archivos" at bounding box center [651, 227] width 396 height 65
type input "C:\fakepath\Case Log - 785822283.pdf"
click at [569, 206] on input "Tamaño máximo: 50MB Seleccionar archivos" at bounding box center [651, 227] width 396 height 65
type input "C:\fakepath\785822283Movimientos.xlsx"
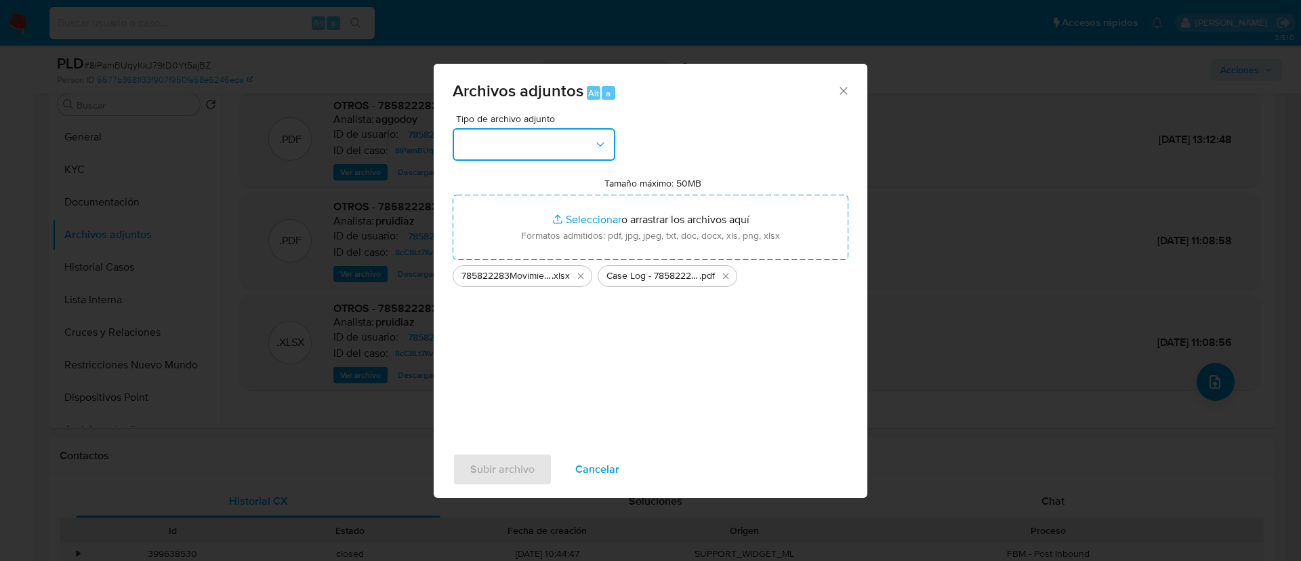
click at [554, 142] on button "button" at bounding box center [534, 144] width 163 height 33
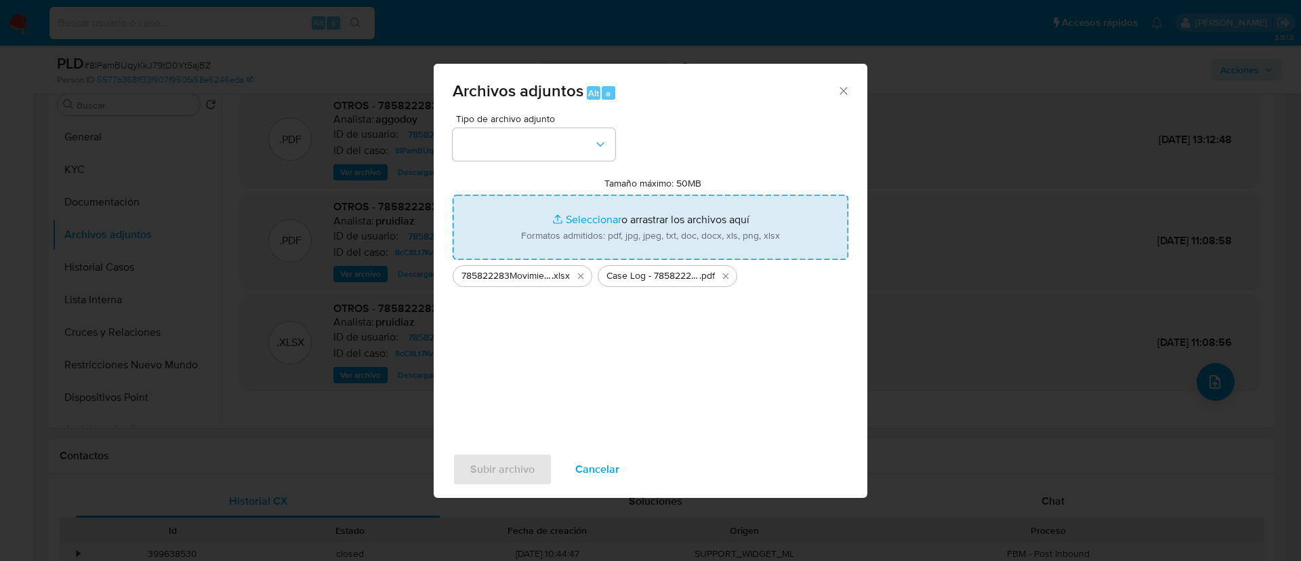
drag, startPoint x: 620, startPoint y: 201, endPoint x: 617, endPoint y: 209, distance: 8.6
click at [617, 209] on input "Tamaño máximo: 50MB Seleccionar archivos" at bounding box center [651, 227] width 396 height 65
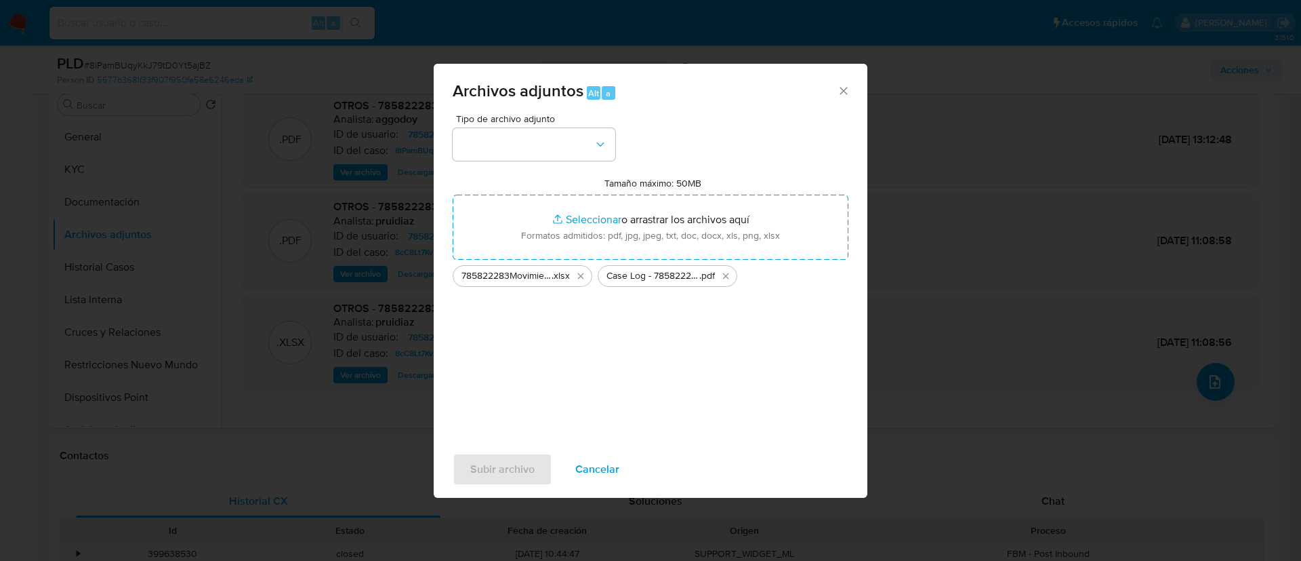
click at [586, 127] on div "Tipo de archivo adjunto" at bounding box center [534, 137] width 163 height 47
click at [587, 167] on div "Tipo de archivo adjunto Tamaño máximo: 50MB Seleccionar archivos Seleccionar o …" at bounding box center [651, 274] width 396 height 320
click at [584, 156] on button "button" at bounding box center [534, 144] width 163 height 33
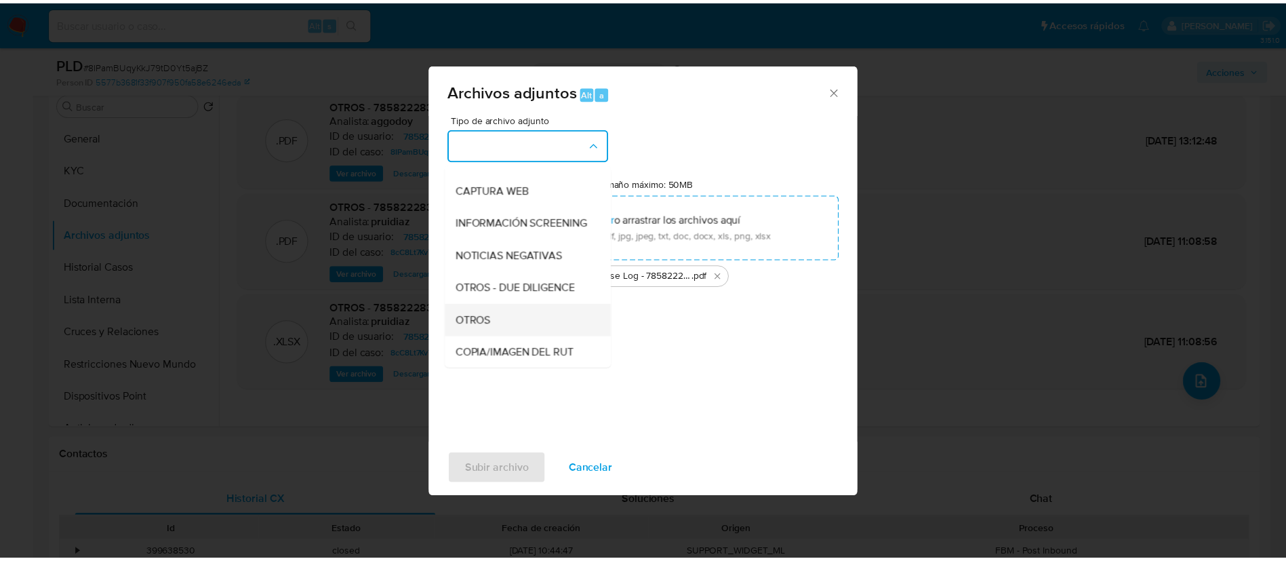
scroll to position [117, 0]
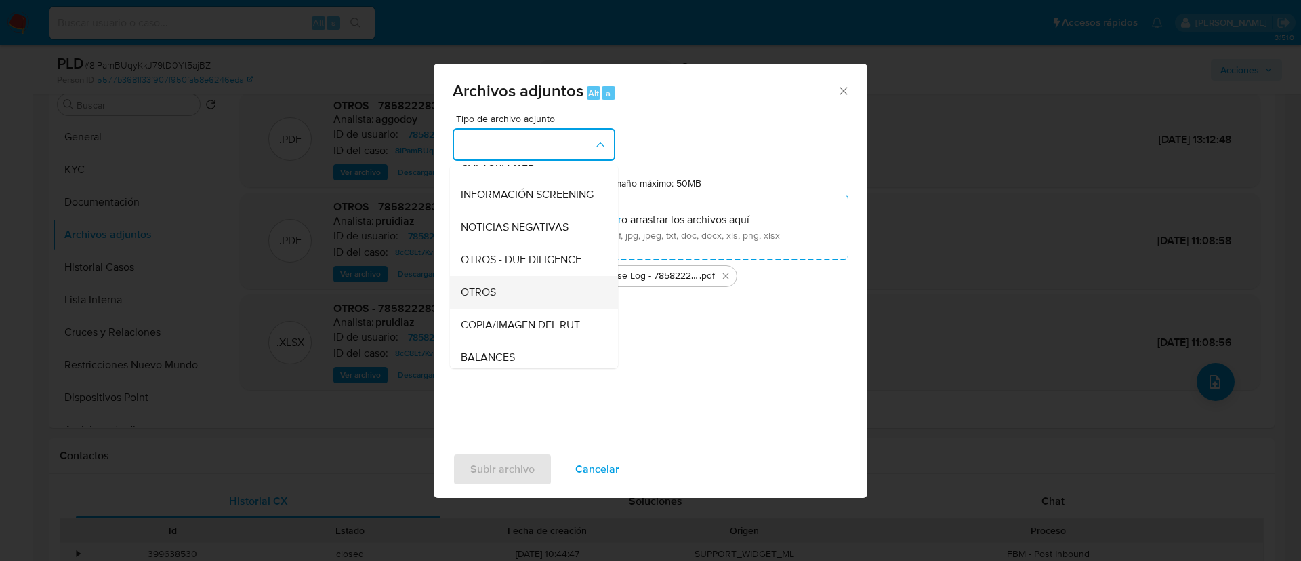
click at [518, 304] on div "OTROS" at bounding box center [530, 292] width 138 height 33
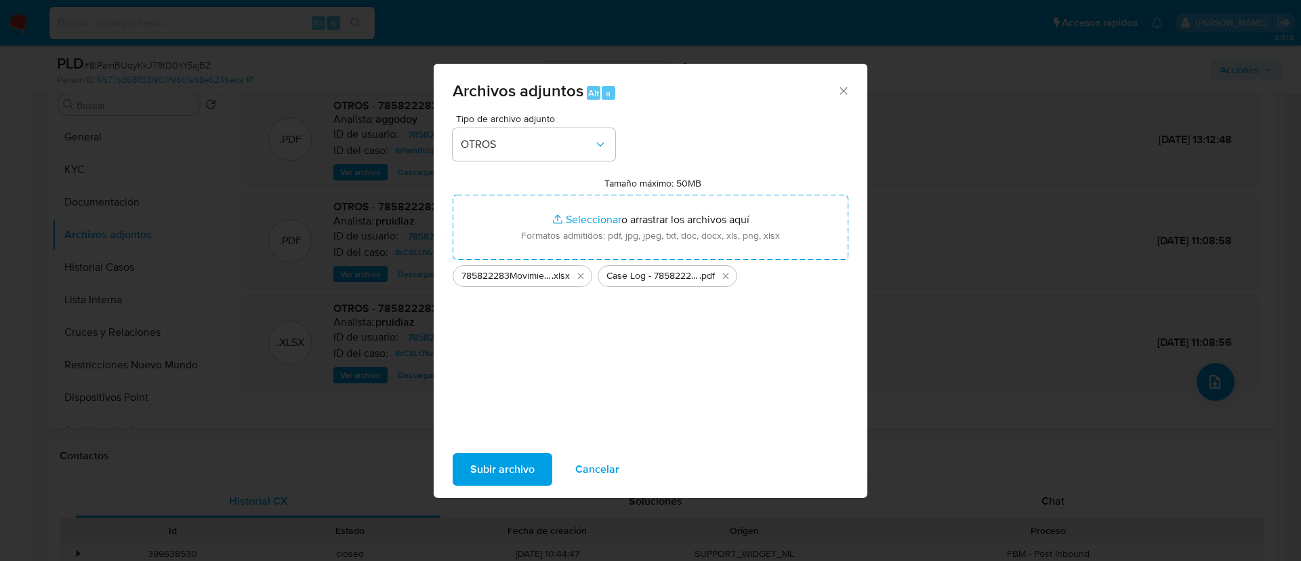
click at [512, 469] on span "Subir archivo" at bounding box center [502, 469] width 64 height 30
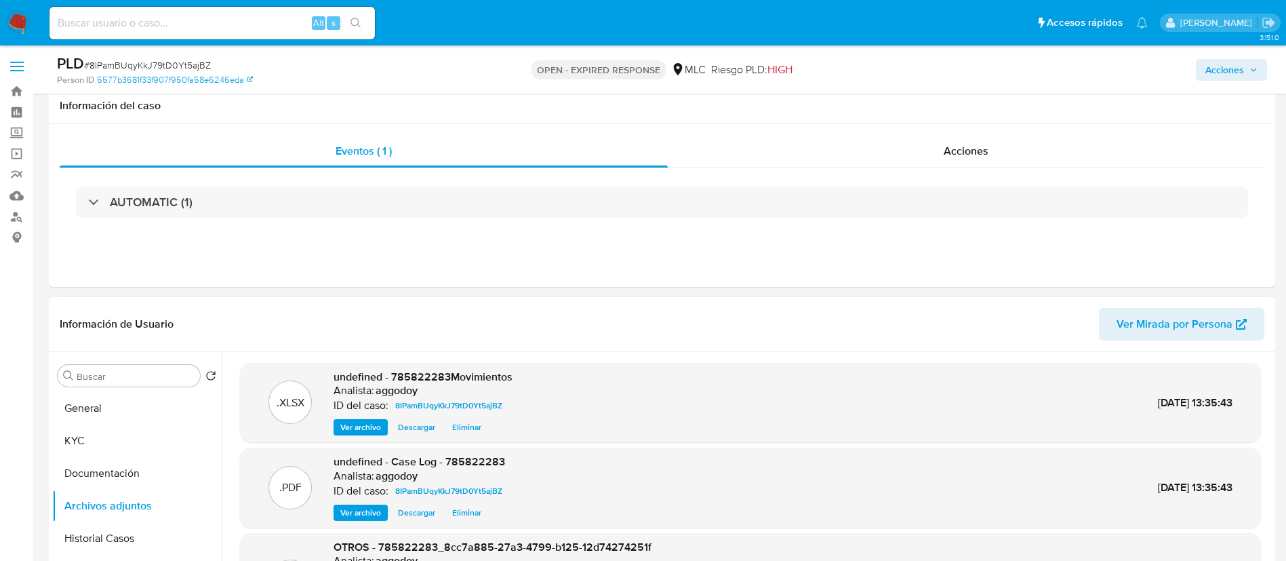
scroll to position [271, 0]
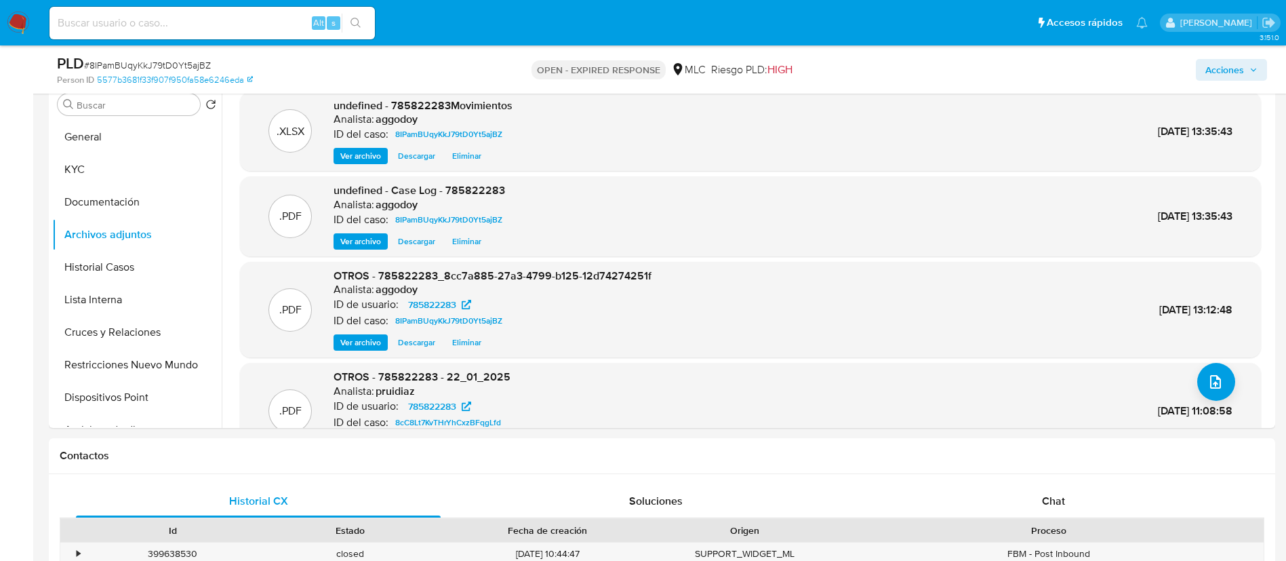
click at [1239, 82] on div "Acciones" at bounding box center [1067, 70] width 400 height 32
drag, startPoint x: 1220, startPoint y: 61, endPoint x: 1209, endPoint y: 75, distance: 17.4
click at [1220, 62] on span "Acciones" at bounding box center [1224, 70] width 39 height 22
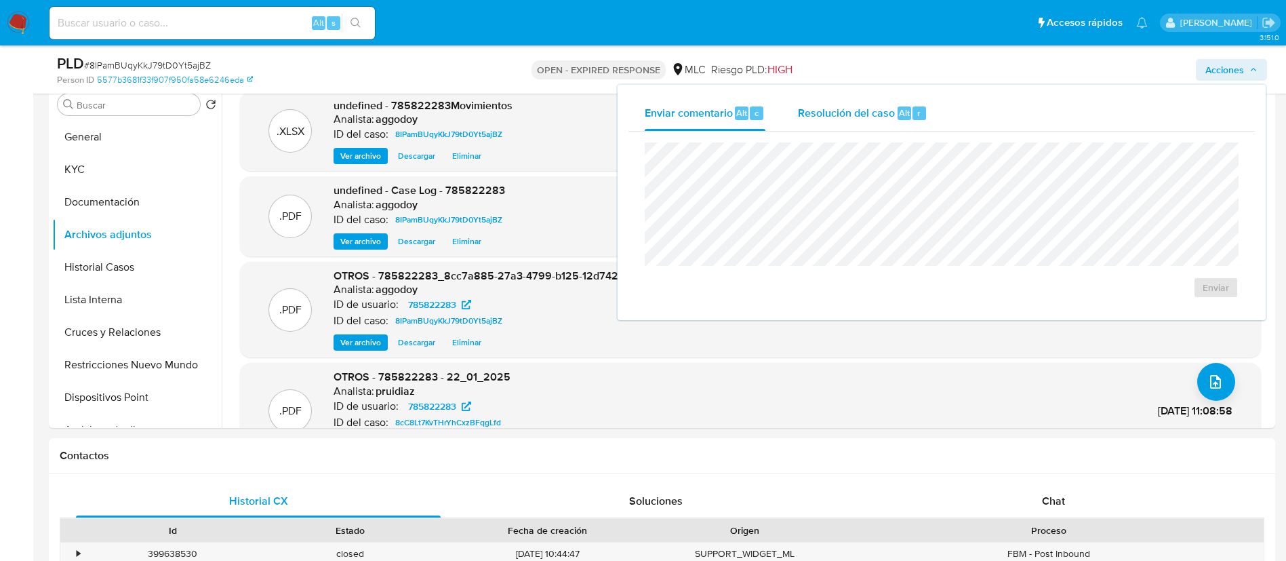
click at [822, 124] on div "Resolución del caso Alt r" at bounding box center [862, 113] width 129 height 35
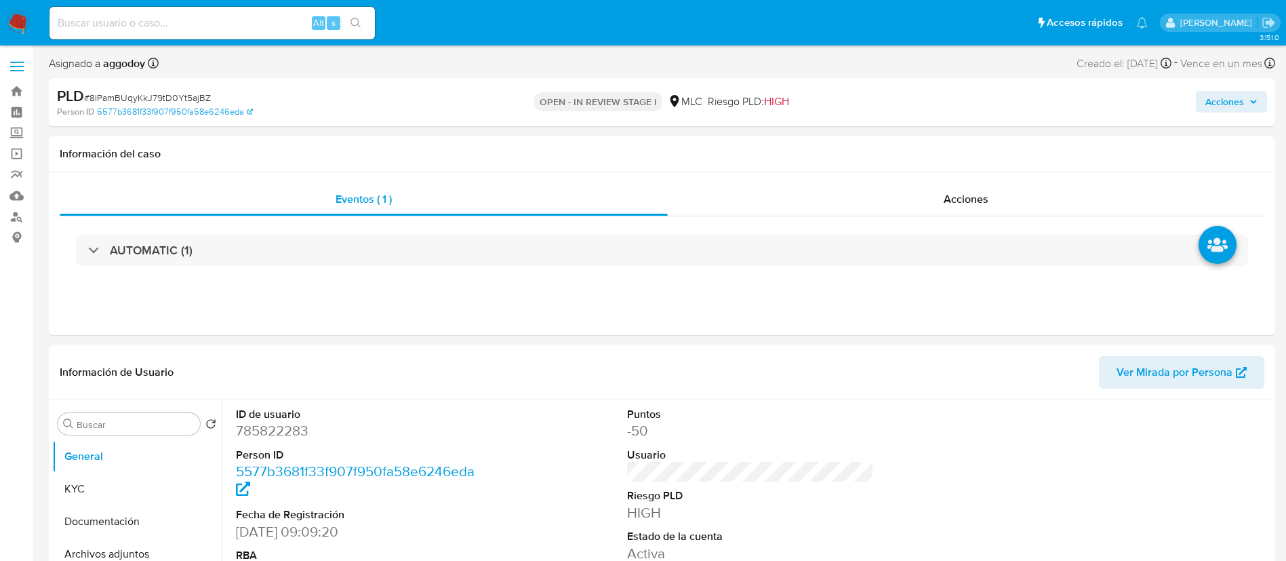
select select "10"
click at [1188, 115] on div "Acciones" at bounding box center [1067, 102] width 400 height 32
click at [1208, 113] on div "Acciones" at bounding box center [1067, 102] width 400 height 32
click at [1211, 99] on span "Acciones" at bounding box center [1224, 102] width 39 height 22
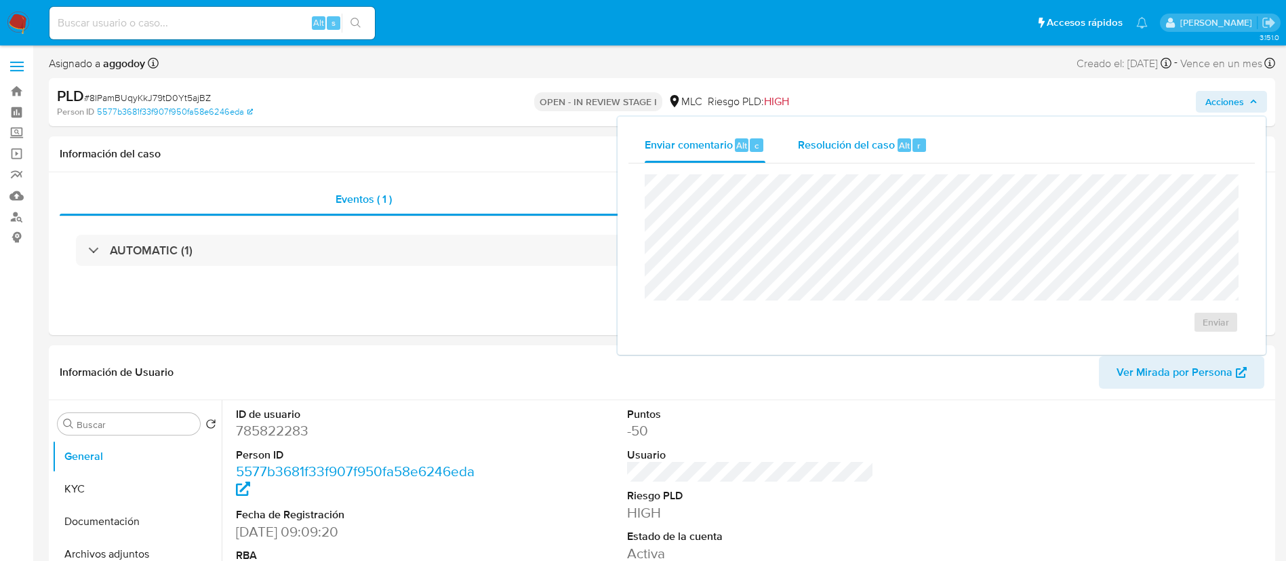
click at [815, 154] on div "Resolución del caso Alt r" at bounding box center [862, 144] width 129 height 35
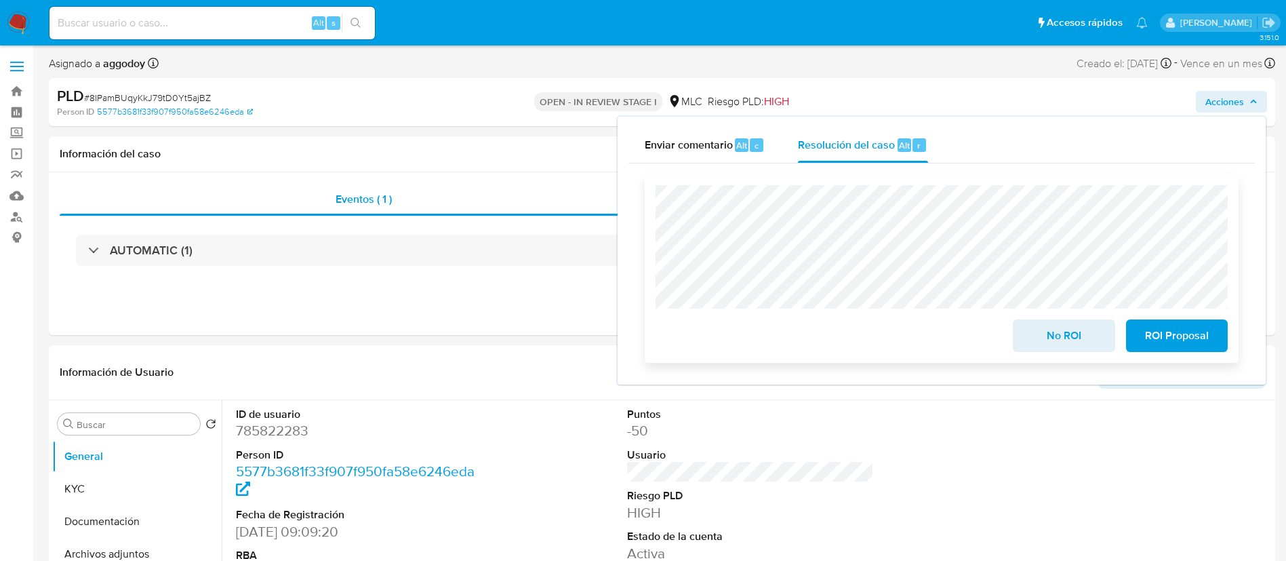
click at [1029, 331] on button "No ROI" at bounding box center [1064, 335] width 102 height 33
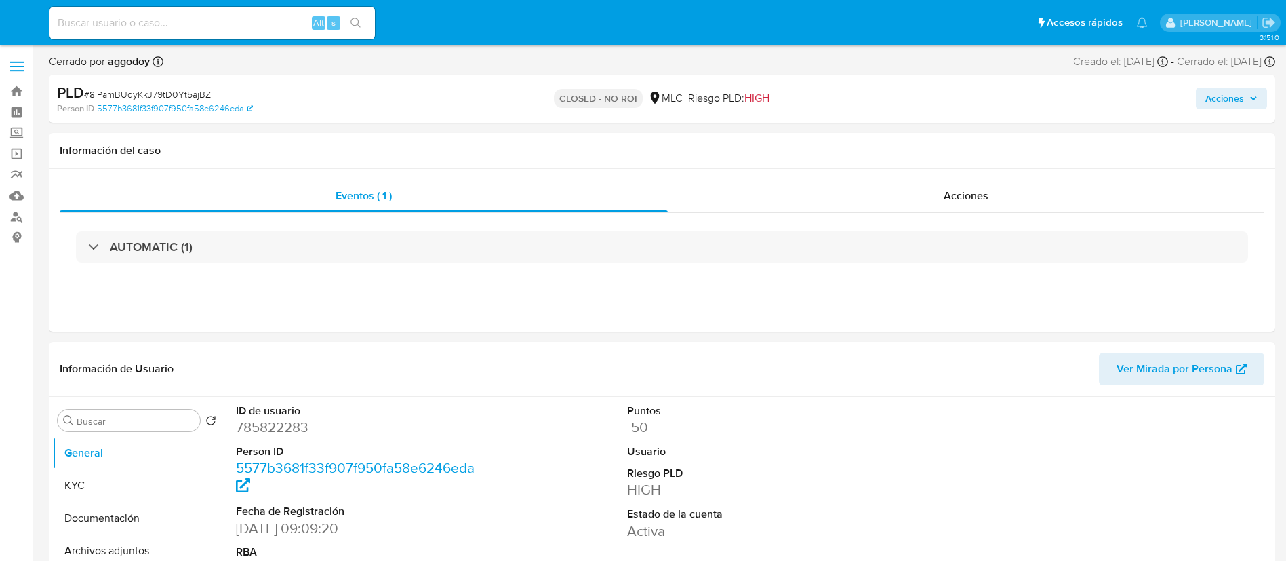
select select "10"
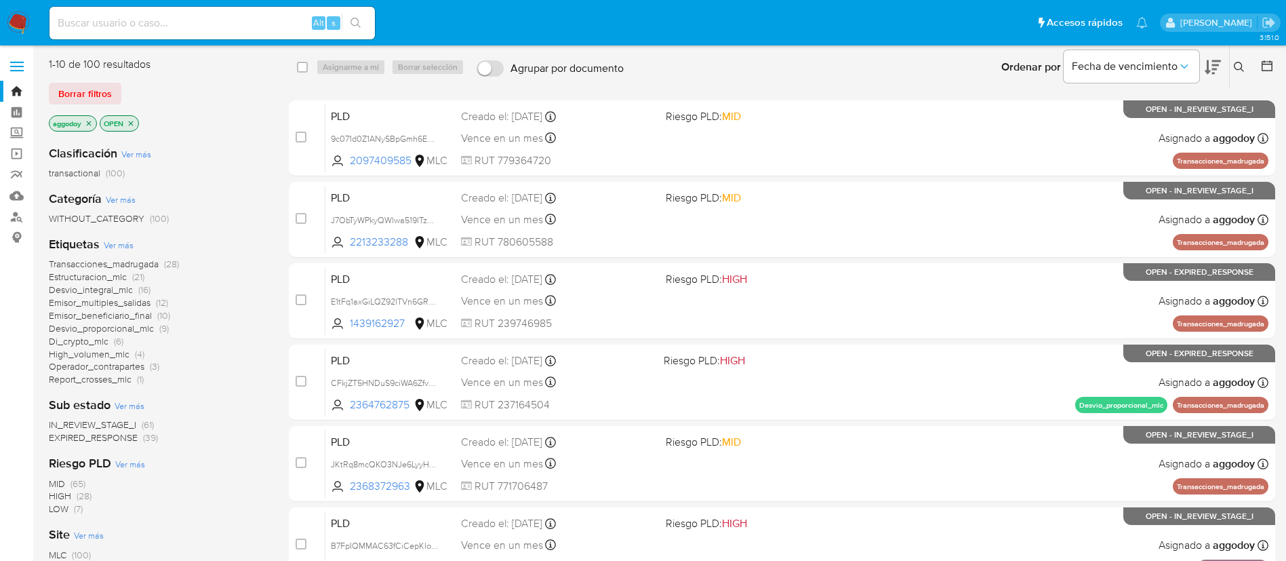
click at [109, 351] on span "High_volumen_mlc" at bounding box center [89, 354] width 81 height 14
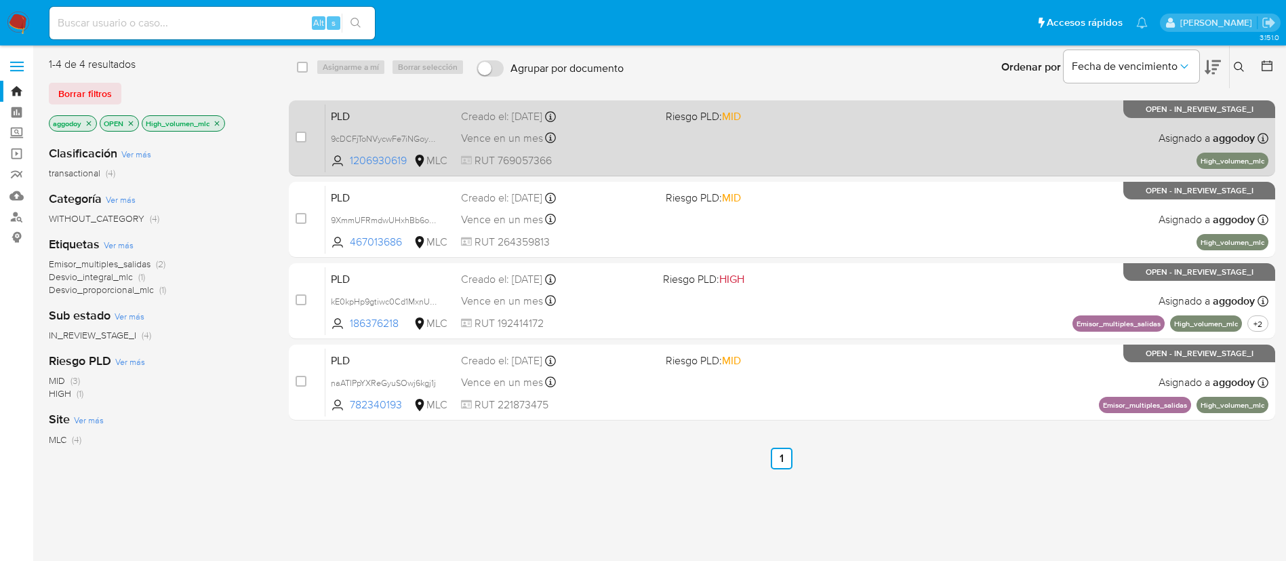
click at [843, 143] on div "PLD 9cDCFjToNVycwFe7iNGoyn2D 1206930619 MLC Riesgo PLD: MID Creado el: [DATE] C…" at bounding box center [796, 138] width 943 height 68
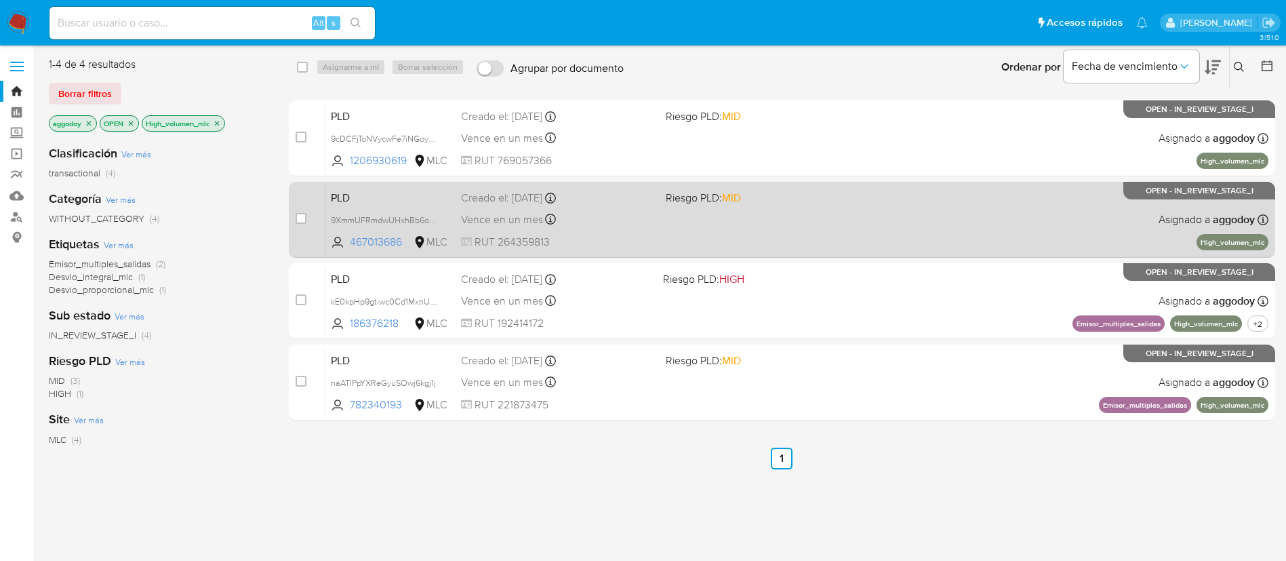
click at [929, 195] on div "PLD 9XmmUFRmdwUHxhBb6oxGX0IS 467013686 MLC Riesgo PLD: MID Creado el: [DATE] Cr…" at bounding box center [796, 219] width 943 height 68
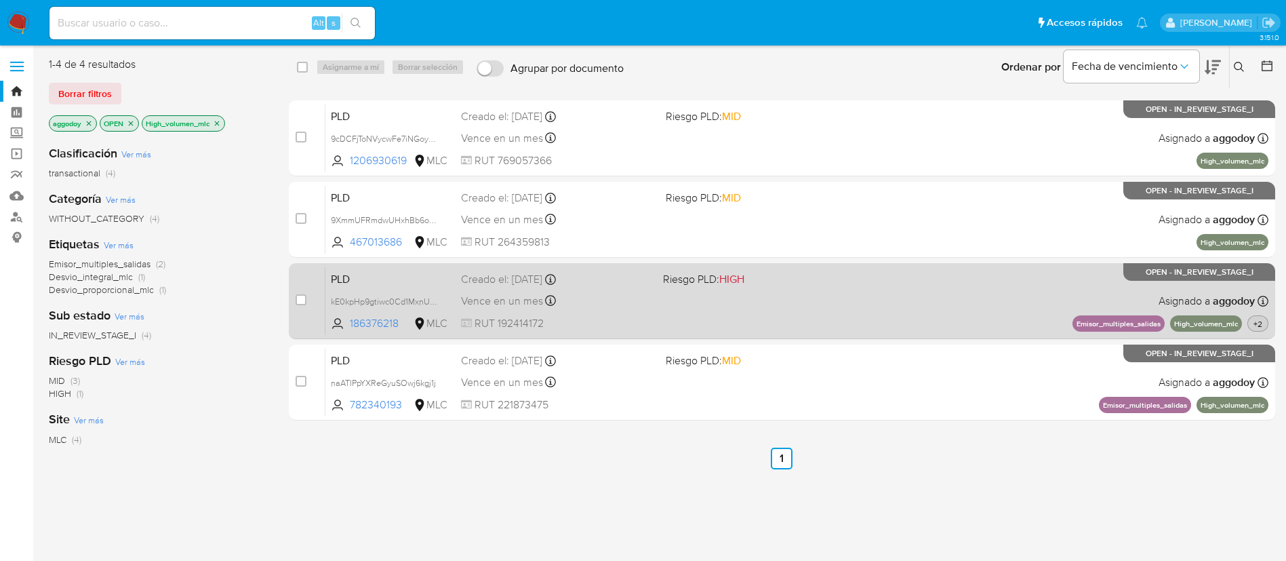
click at [1262, 329] on button "+2" at bounding box center [1257, 323] width 21 height 16
click at [939, 320] on div "PLD kE0kpHp9gtiwc0Cd1MxnULje 186376218 MLC Riesgo PLD: HIGH Creado el: [DATE] C…" at bounding box center [796, 300] width 943 height 68
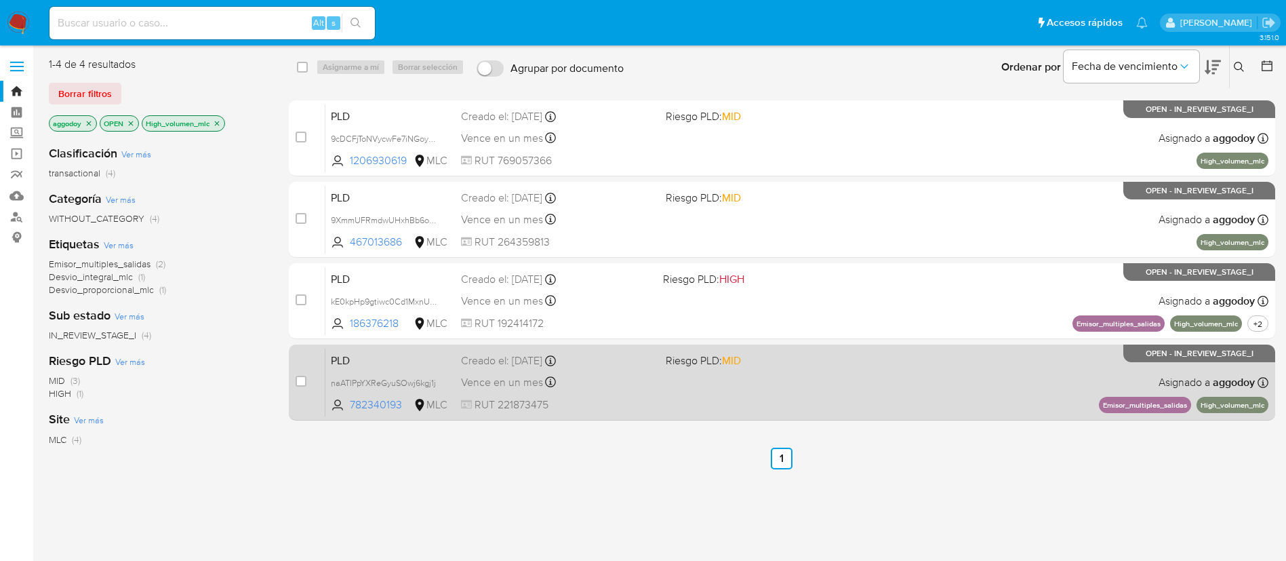
click at [923, 367] on div "PLD naATIPpYXReGyuSOwj6kgj1j 782340193 MLC Riesgo PLD: MID Creado el: [DATE] Cr…" at bounding box center [796, 382] width 943 height 68
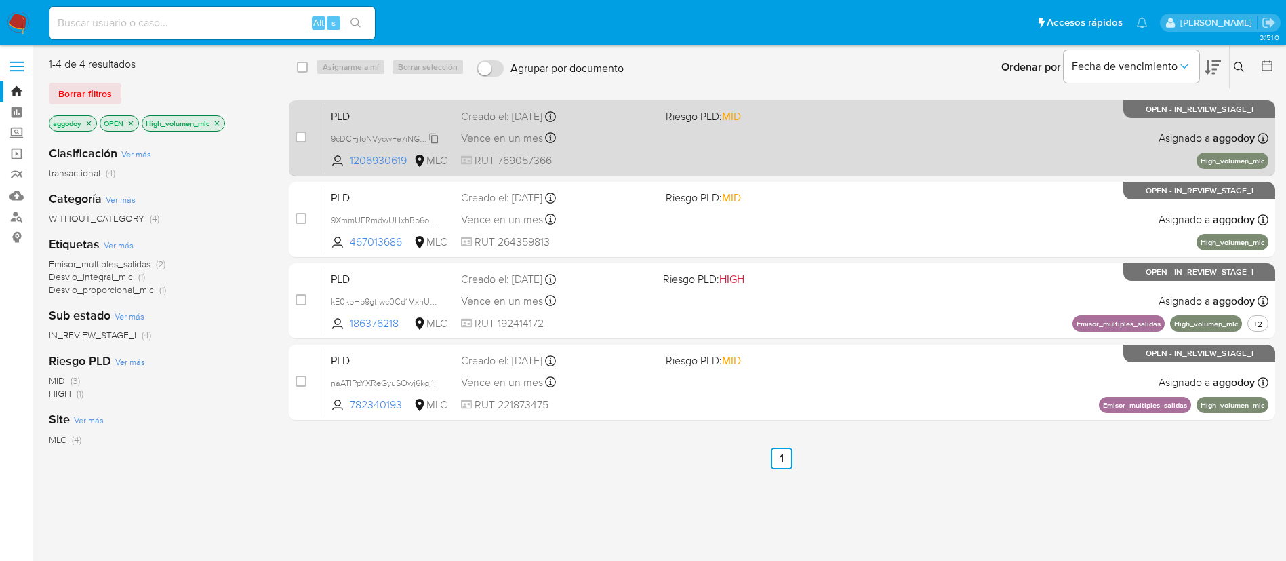
click at [369, 135] on span "9cDCFjToNVycwFe7iNGoyn2D" at bounding box center [387, 137] width 113 height 15
click at [831, 138] on div "PLD 9cDCFjToNVycwFe7iNGoyn2D 1206930619 MLC Riesgo PLD: MID Creado el: [DATE] C…" at bounding box center [796, 138] width 943 height 68
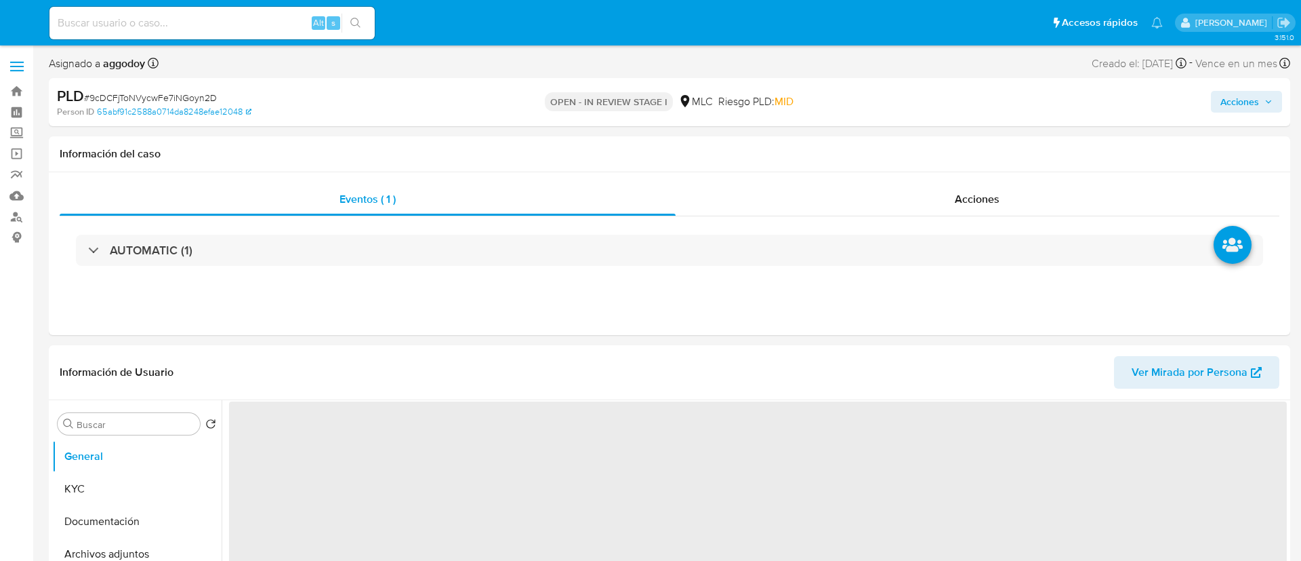
select select "10"
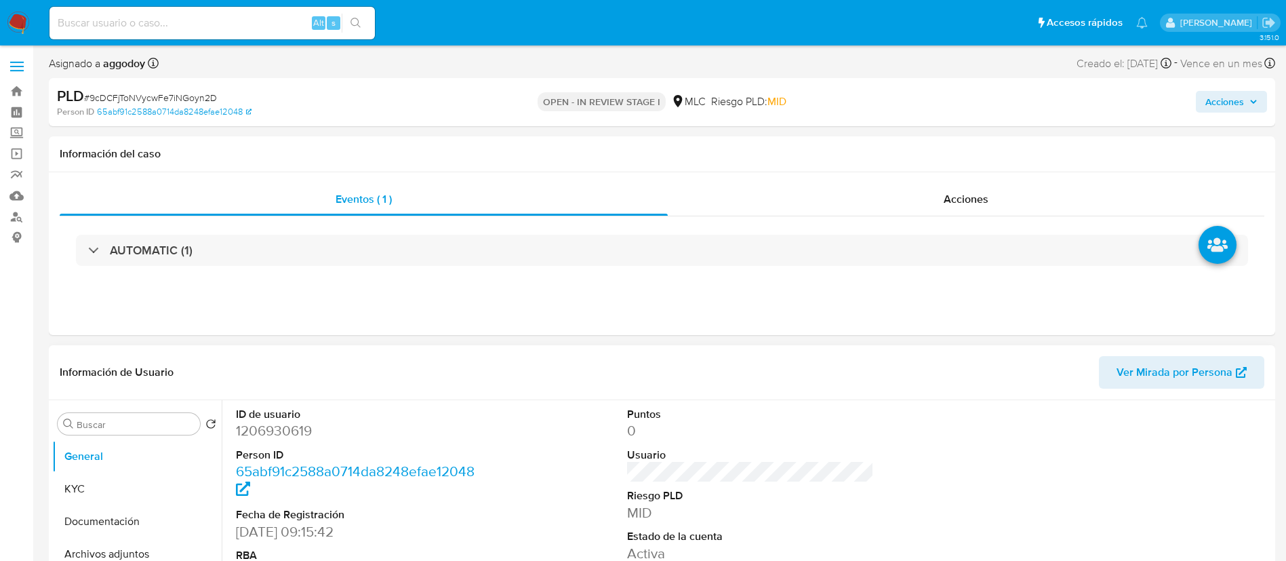
click at [274, 423] on dd "1206930619" at bounding box center [359, 430] width 247 height 19
copy dd "1206930619"
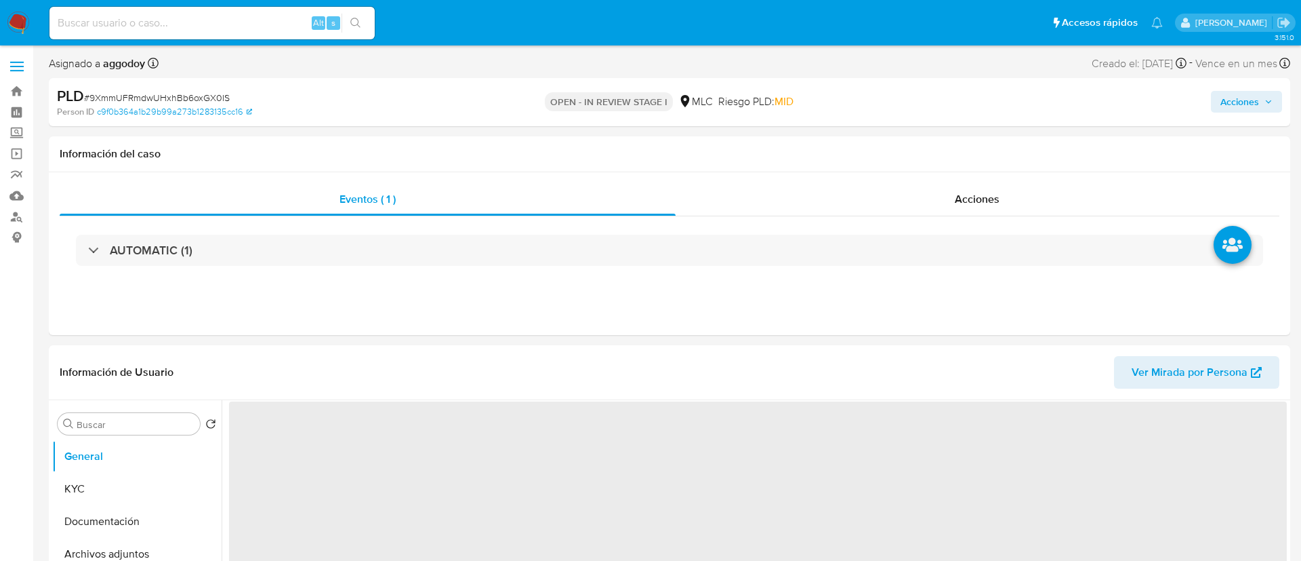
select select "10"
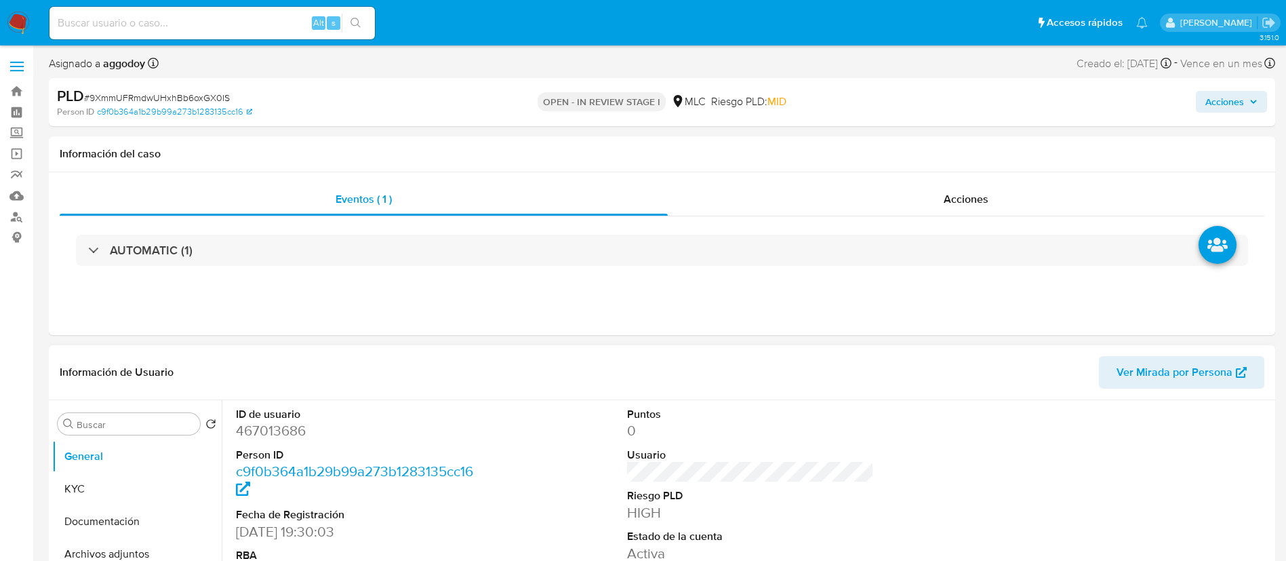
click at [230, 439] on div "ID de usuario 467013686 Person ID c9f0b364a1b29b99a273b1283135cc16 Fecha de Reg…" at bounding box center [359, 514] width 261 height 229
copy dd "467013686"
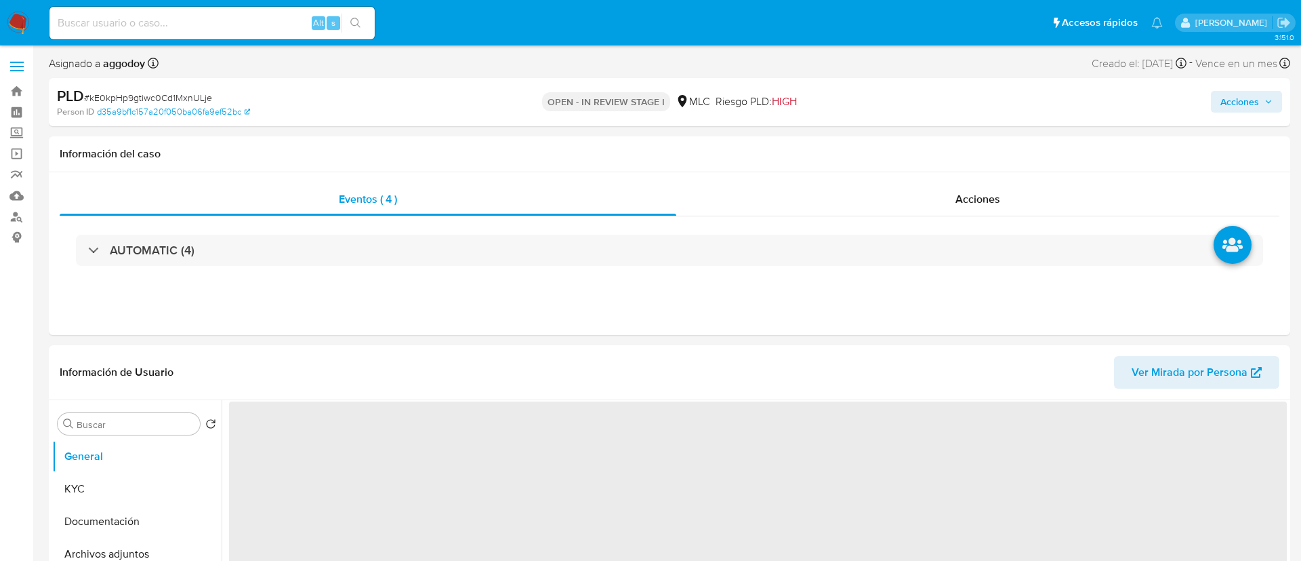
select select "10"
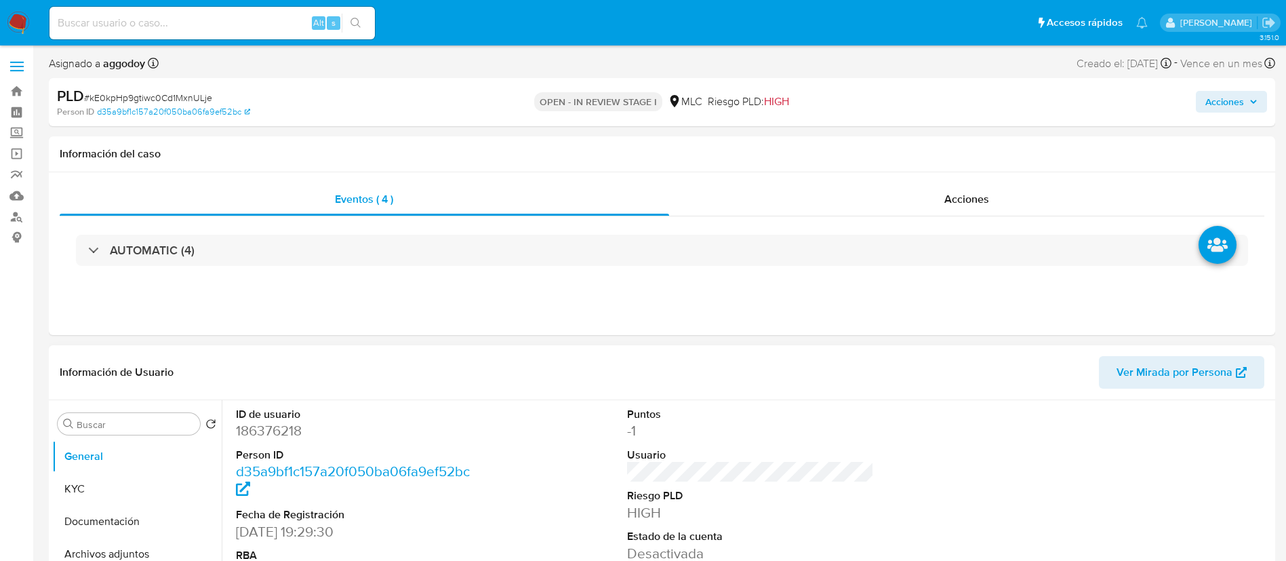
click at [251, 438] on dd "186376218" at bounding box center [359, 430] width 247 height 19
copy dd "186376218"
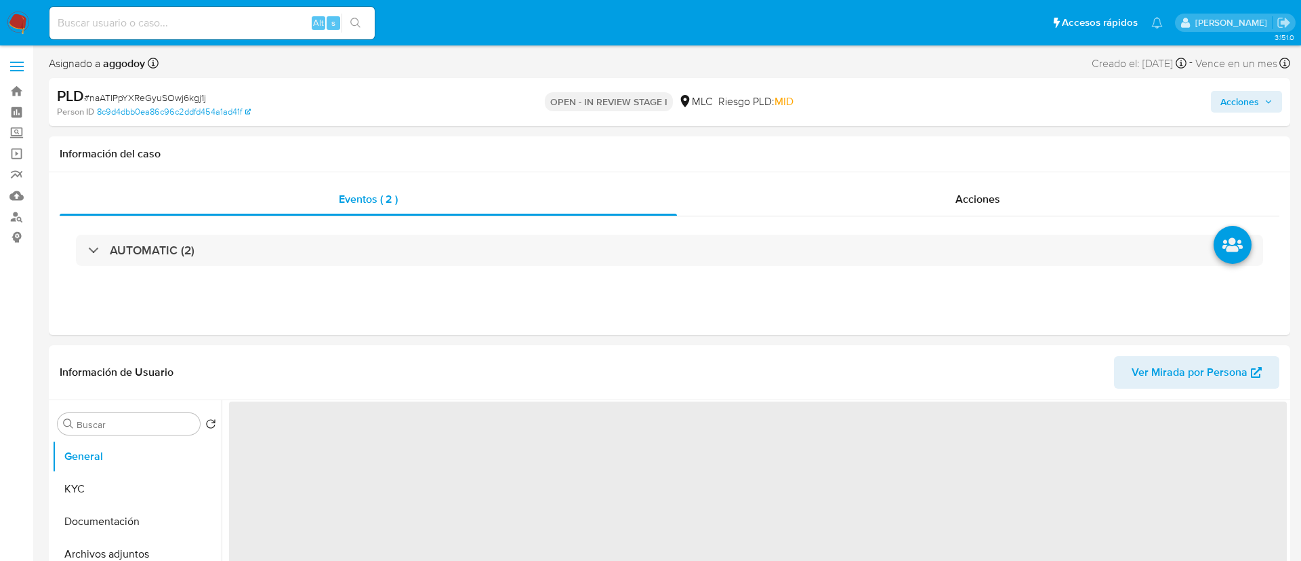
select select "10"
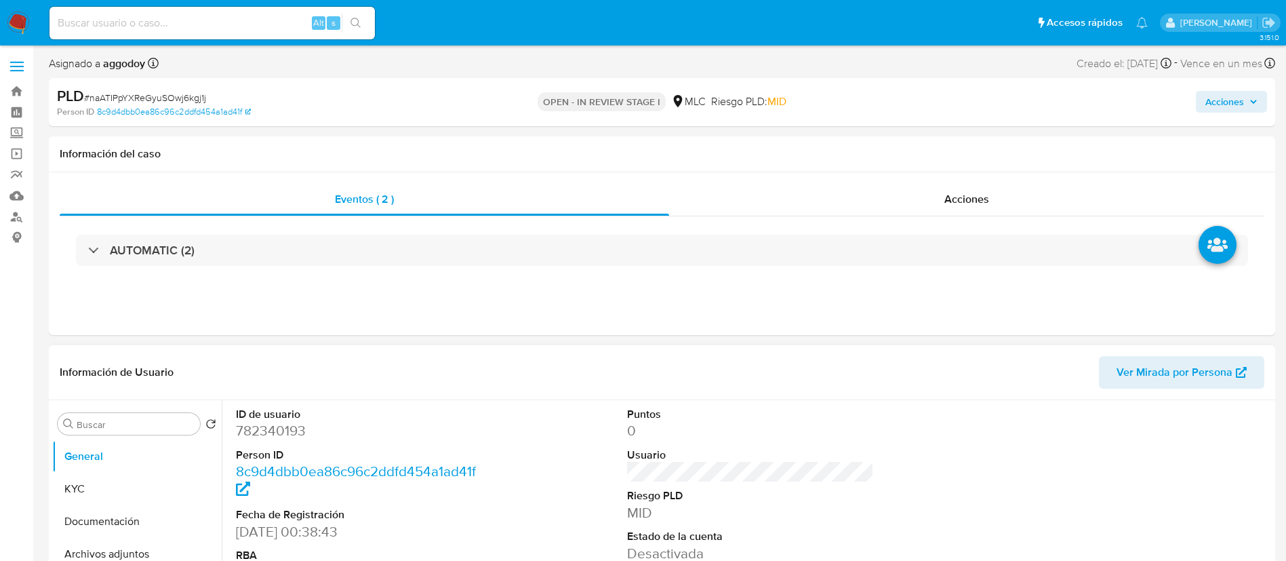
click at [254, 434] on dd "782340193" at bounding box center [359, 430] width 247 height 19
copy dd "782340193"
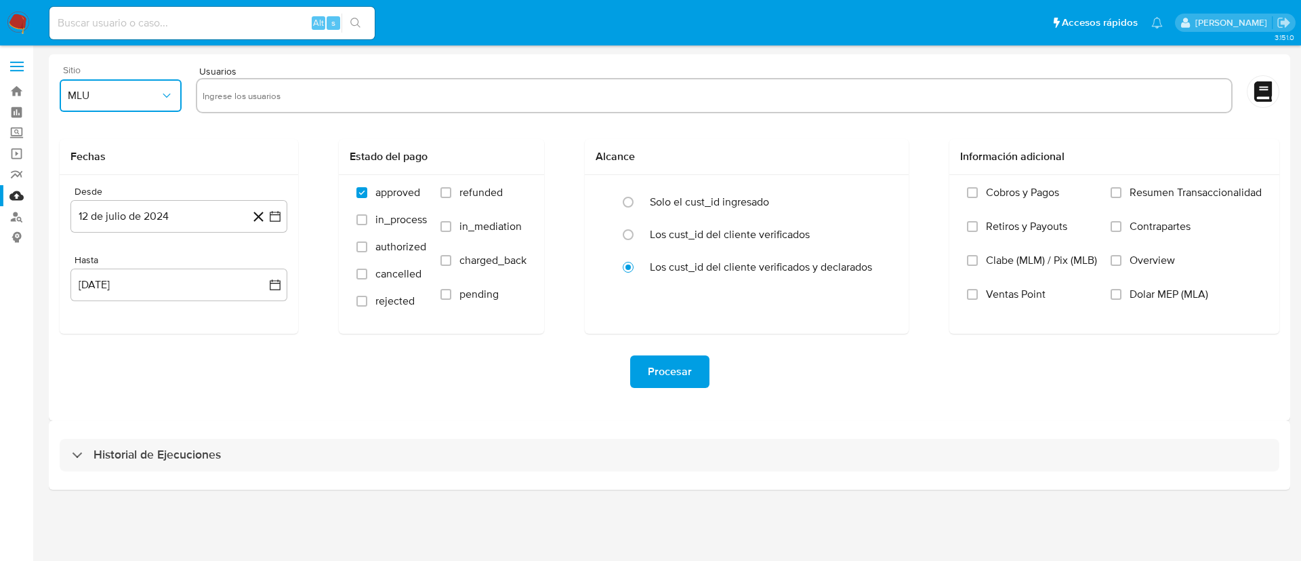
click at [142, 102] on span "MLU" at bounding box center [114, 96] width 92 height 14
click at [124, 325] on div "MLC" at bounding box center [117, 327] width 98 height 33
click at [285, 215] on button "12 de julio de 2024" at bounding box center [178, 216] width 217 height 33
click at [262, 394] on button "28" at bounding box center [260, 397] width 22 height 22
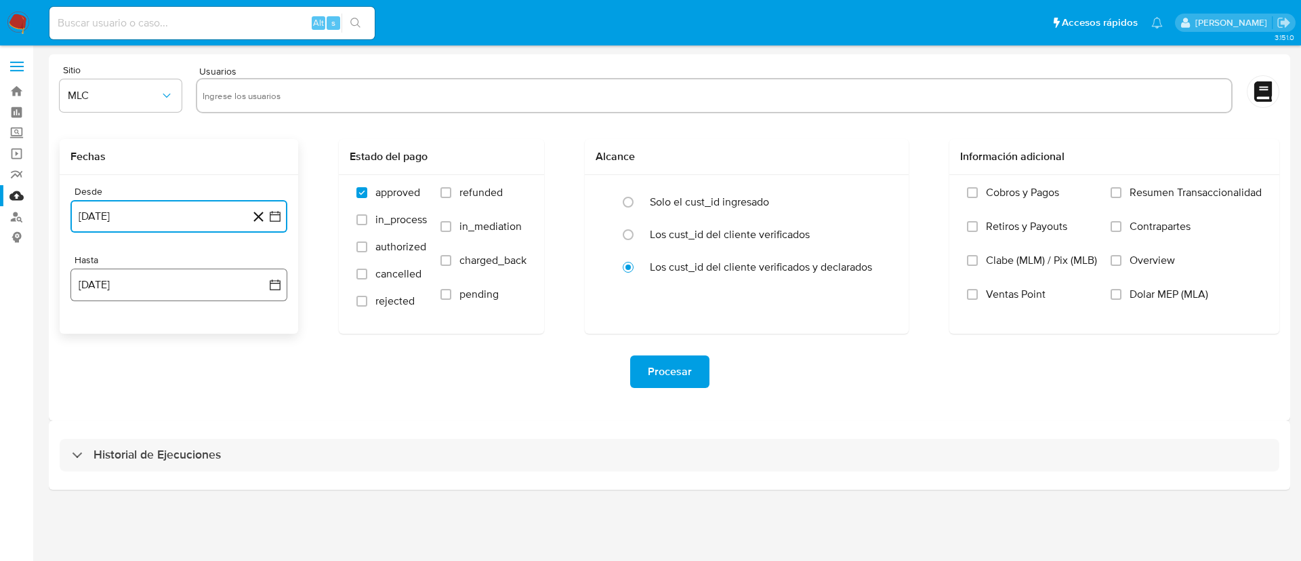
click at [275, 287] on icon "button" at bounding box center [275, 285] width 14 height 14
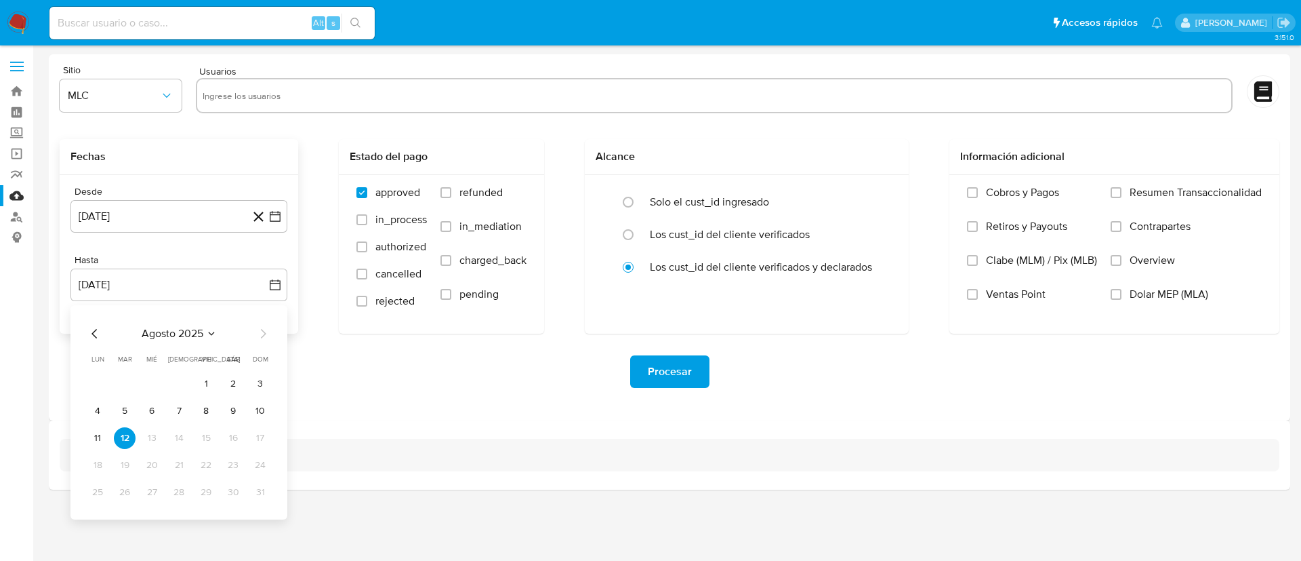
click at [98, 324] on div "agosto 2025 agosto 2025 lun lunes mar martes mié miércoles jue jueves vie viern…" at bounding box center [178, 412] width 217 height 214
click at [94, 331] on icon "Mes anterior" at bounding box center [94, 333] width 5 height 9
click at [123, 491] on button "29" at bounding box center [125, 492] width 22 height 22
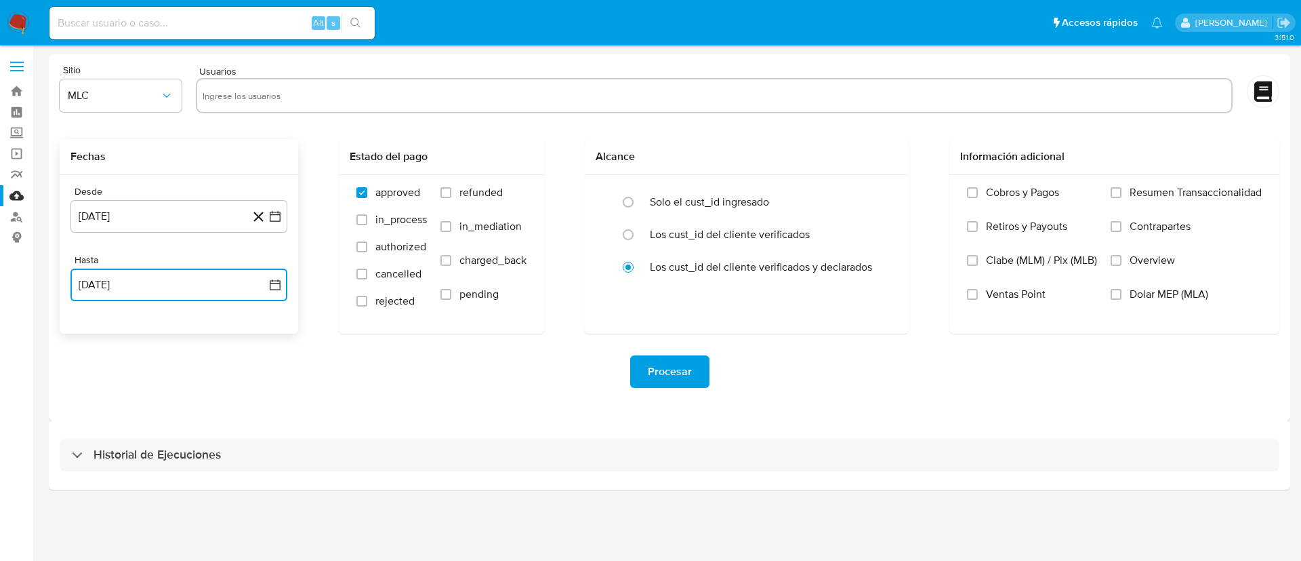
click at [264, 85] on input "text" at bounding box center [714, 96] width 1023 height 22
type input "1206930619"
paste input "467013686"
type input "467013686"
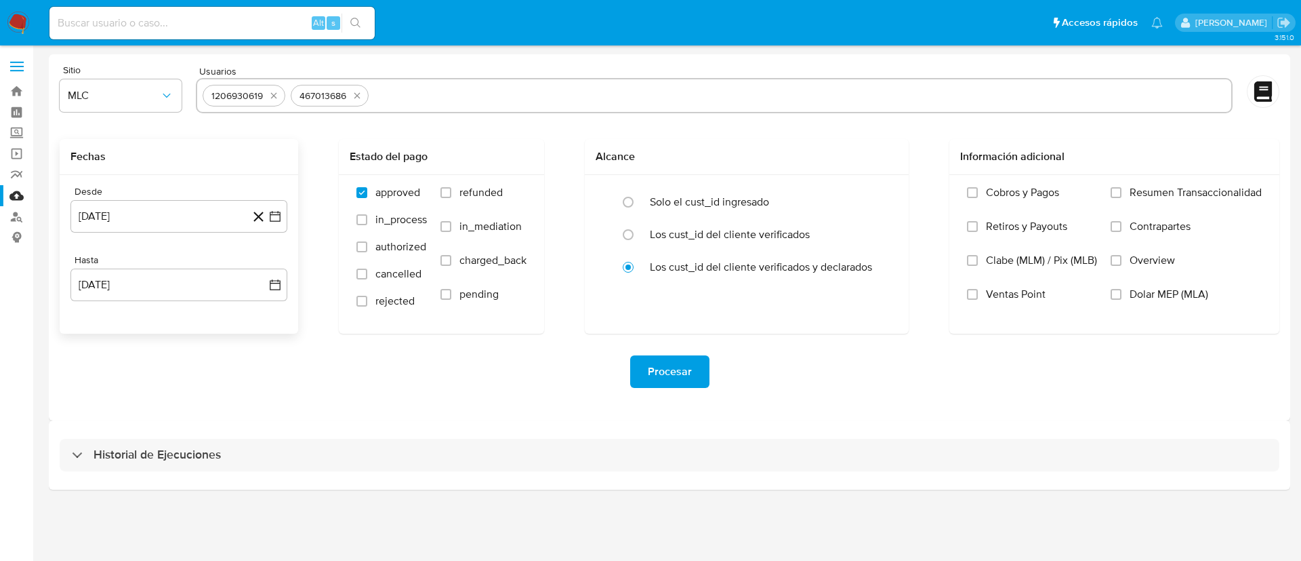
paste input "186376218"
type input "186376218"
paste input "782340193"
type input "782340193"
click at [672, 365] on span "Procesar" at bounding box center [670, 372] width 44 height 30
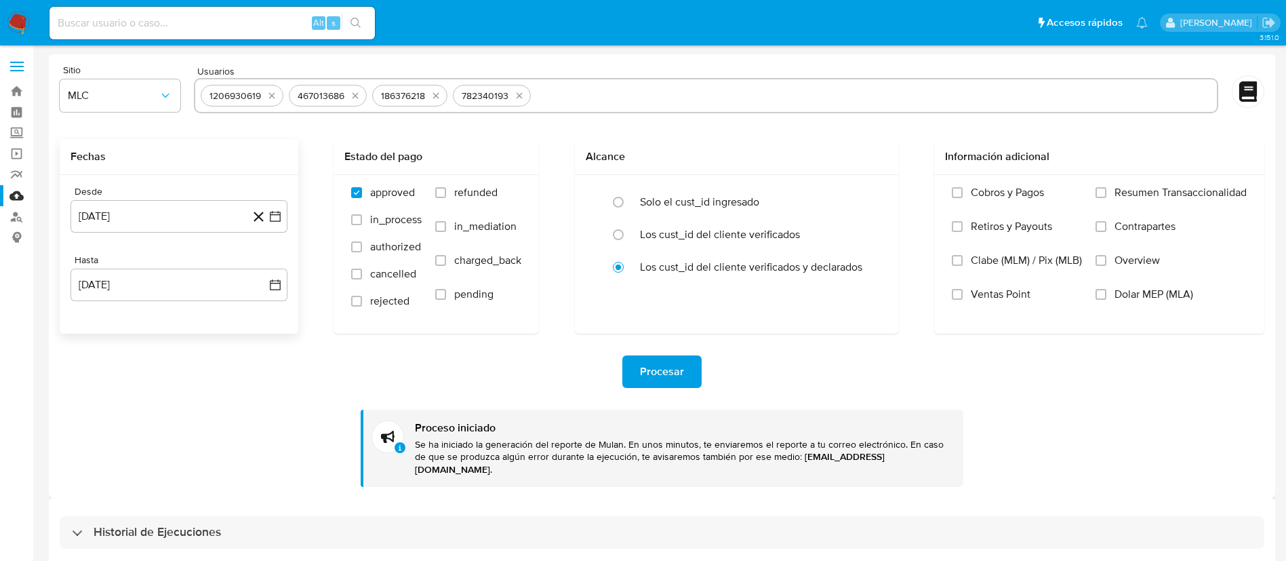
scroll to position [2, 0]
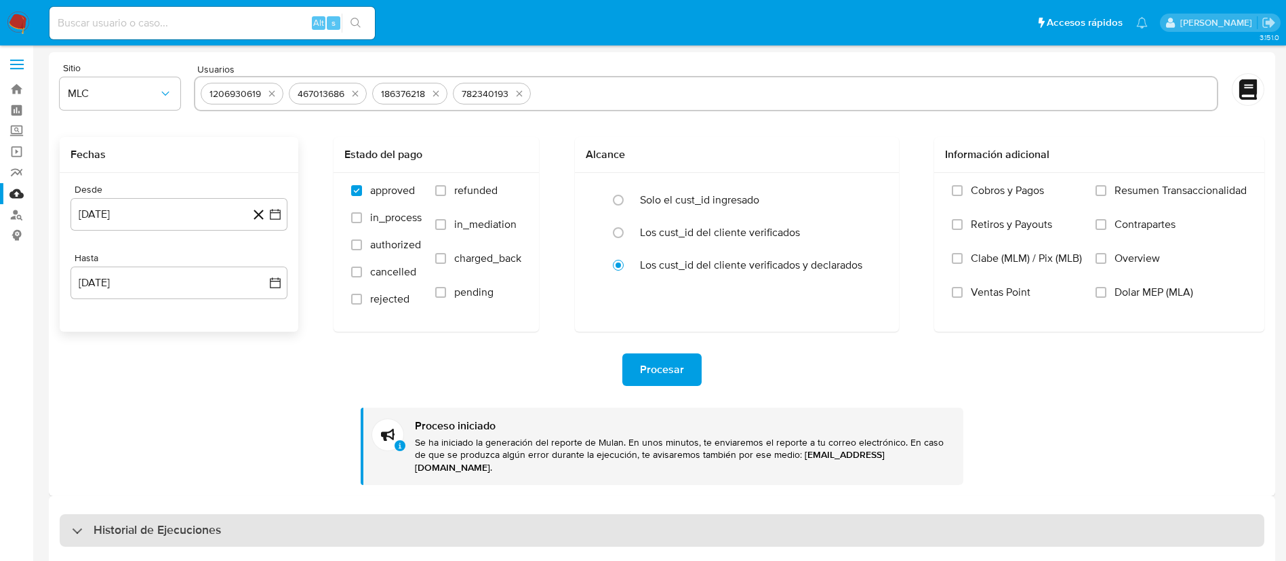
drag, startPoint x: 110, startPoint y: 519, endPoint x: 113, endPoint y: 508, distance: 11.4
click at [110, 522] on h3 "Historial de Ejecuciones" at bounding box center [157, 530] width 127 height 16
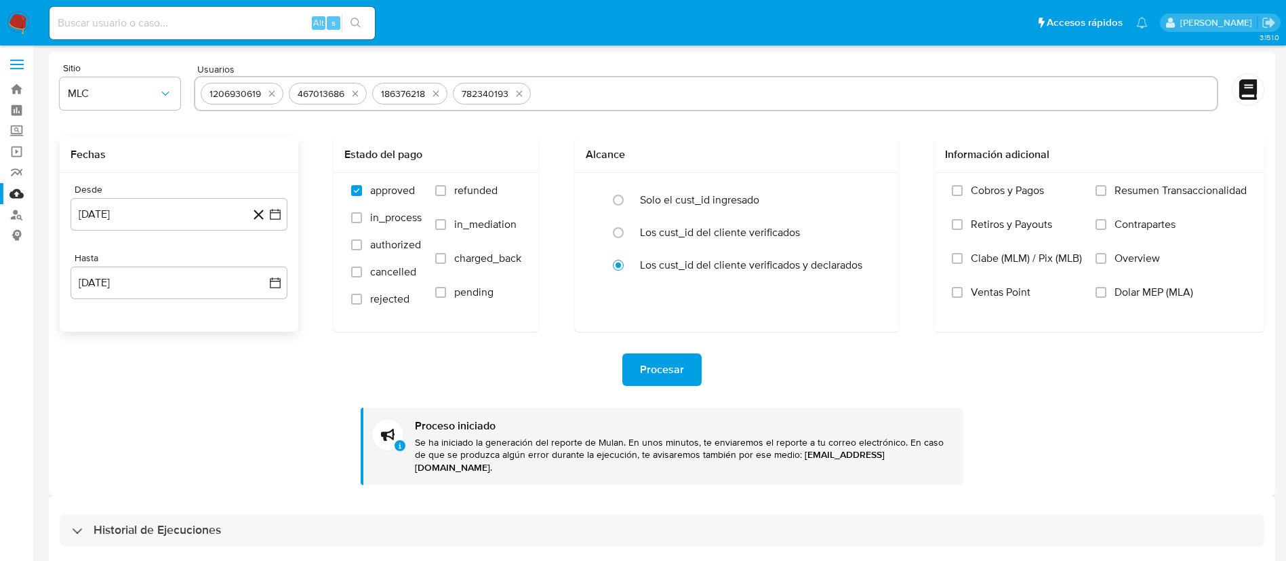
select select "10"
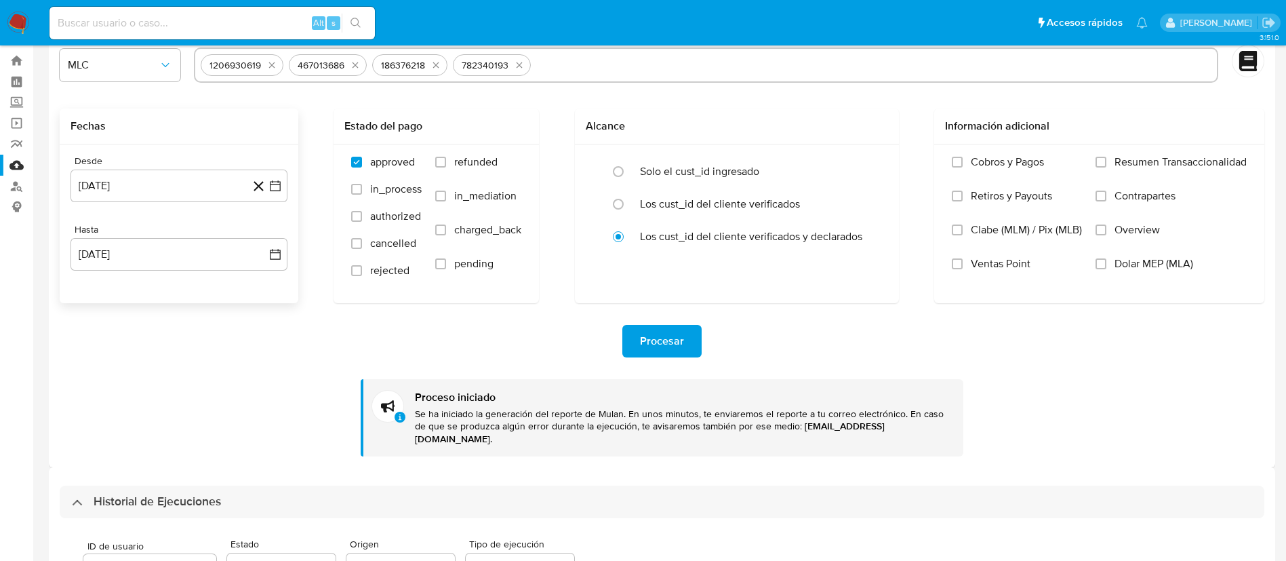
scroll to position [0, 0]
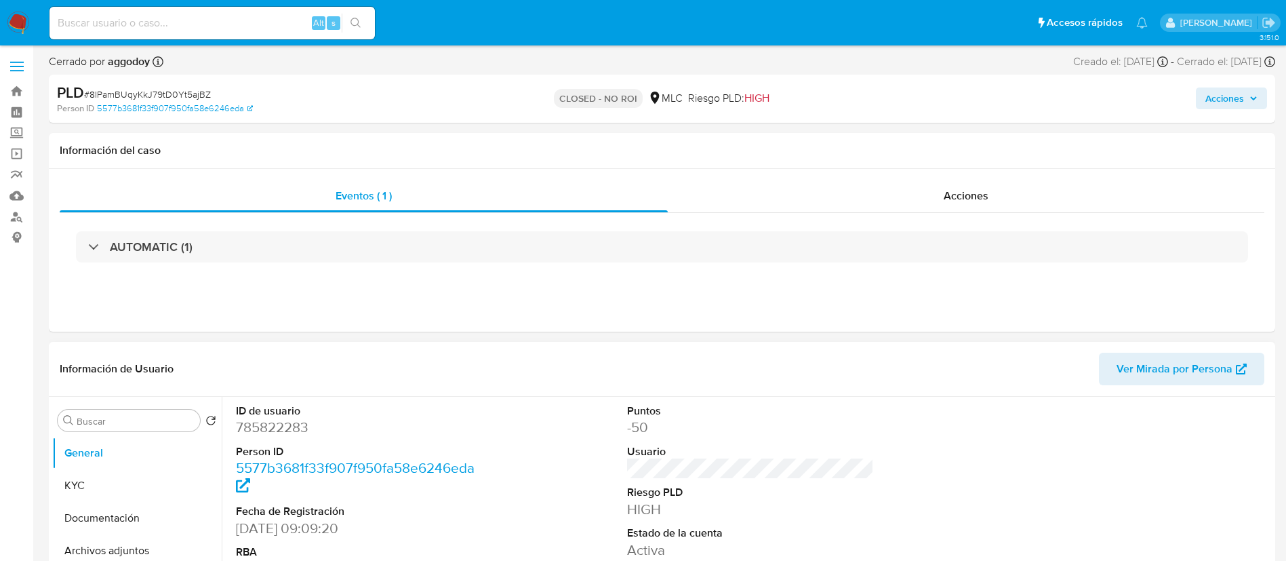
select select "10"
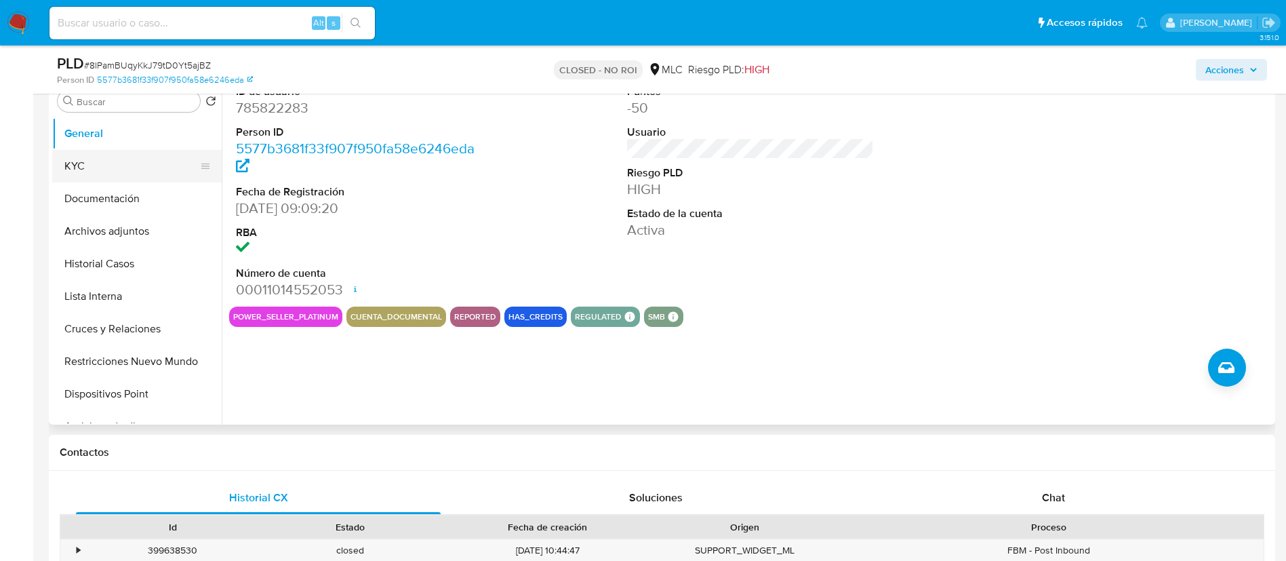
click at [142, 173] on button "KYC" at bounding box center [131, 166] width 159 height 33
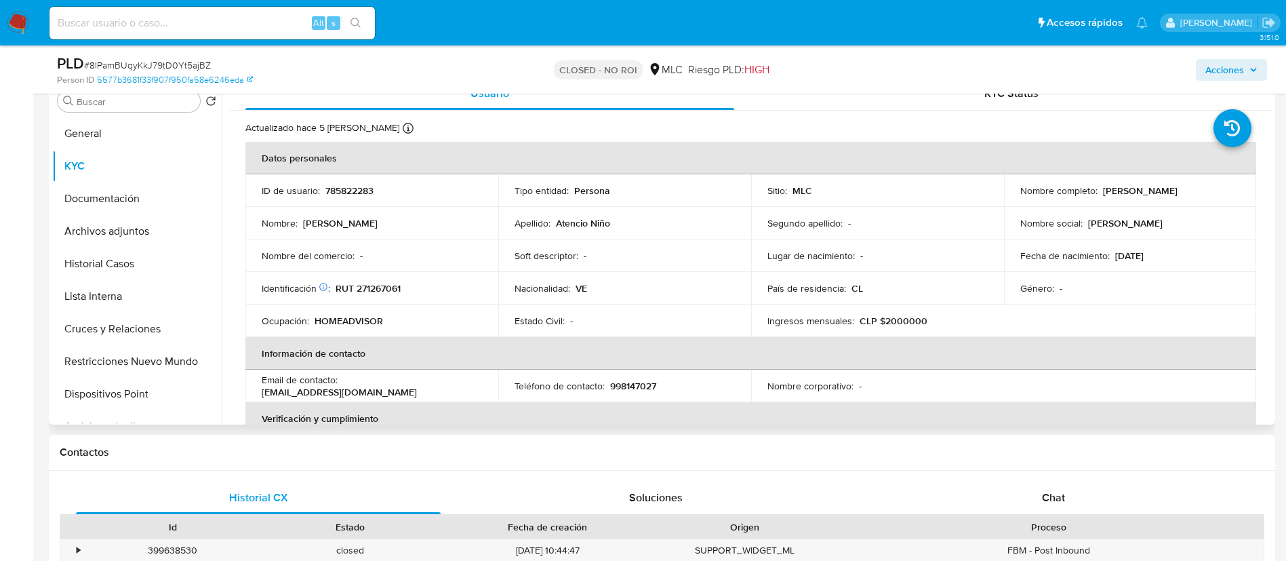
click at [397, 288] on p "RUT 271267061" at bounding box center [368, 288] width 65 height 12
click at [397, 290] on p "RUT 271267061" at bounding box center [368, 288] width 65 height 12
drag, startPoint x: 397, startPoint y: 291, endPoint x: 367, endPoint y: 291, distance: 29.8
click at [367, 291] on p "RUT 271267061" at bounding box center [368, 288] width 65 height 12
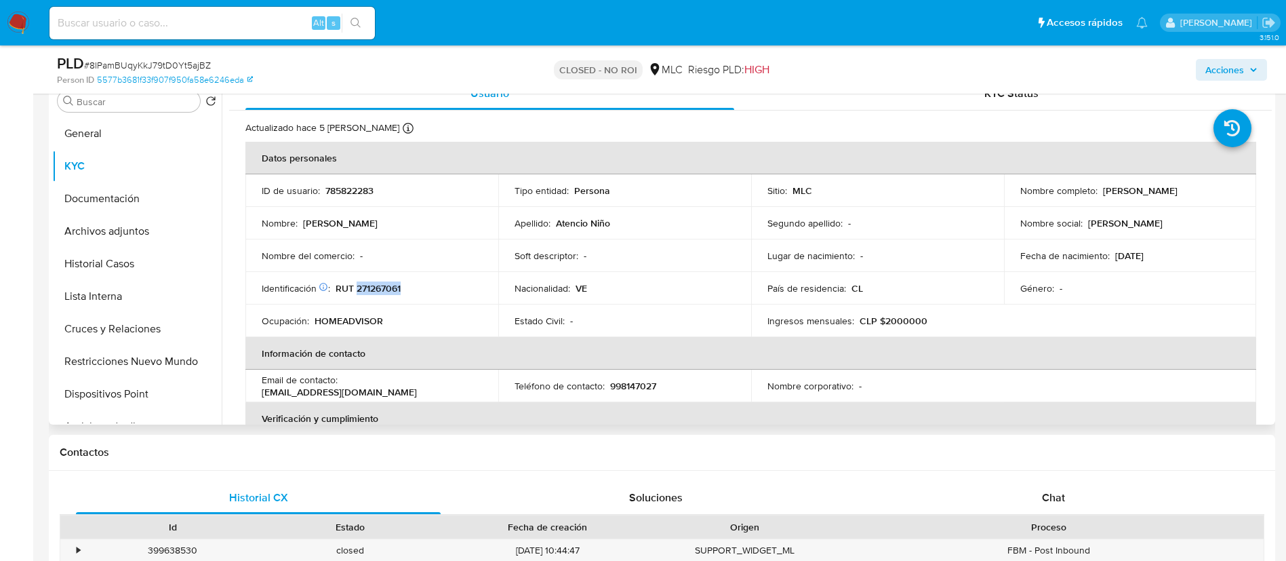
copy p "271267061"
click at [104, 195] on button "Documentación" at bounding box center [131, 198] width 159 height 33
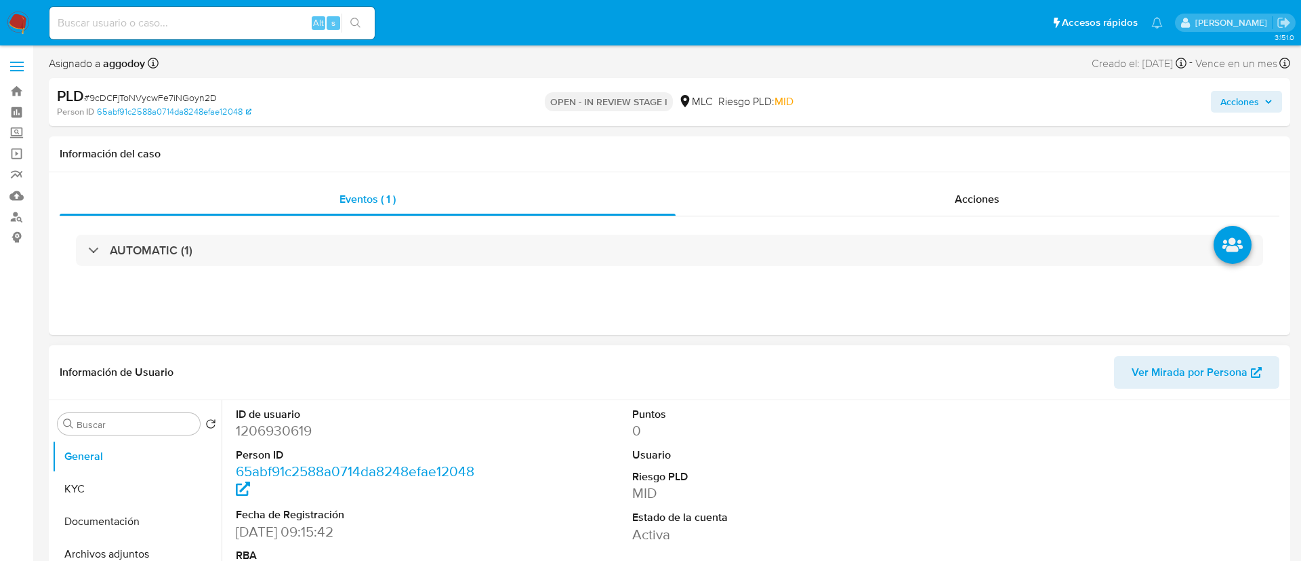
select select "10"
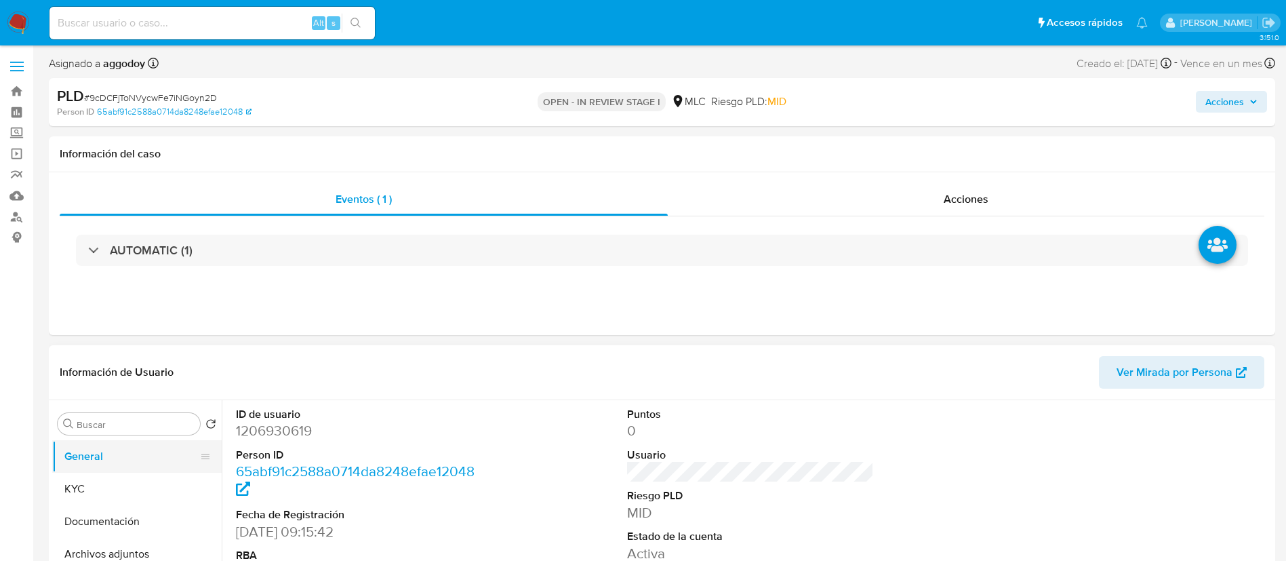
click at [133, 468] on button "General" at bounding box center [131, 456] width 159 height 33
click at [131, 481] on button "KYC" at bounding box center [131, 488] width 159 height 33
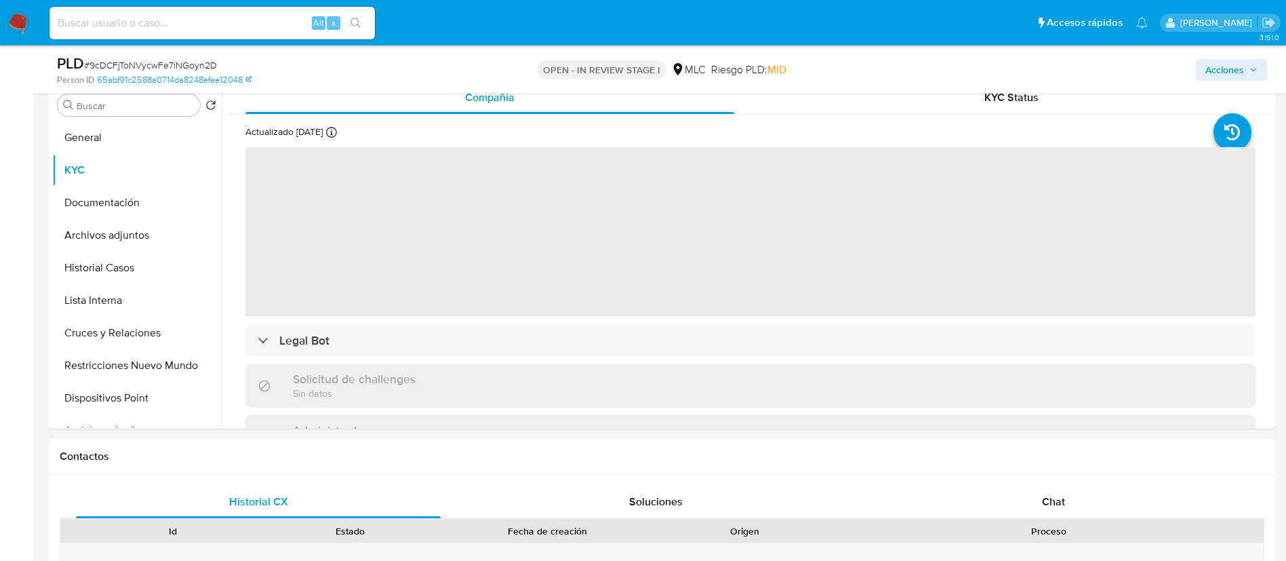
scroll to position [271, 0]
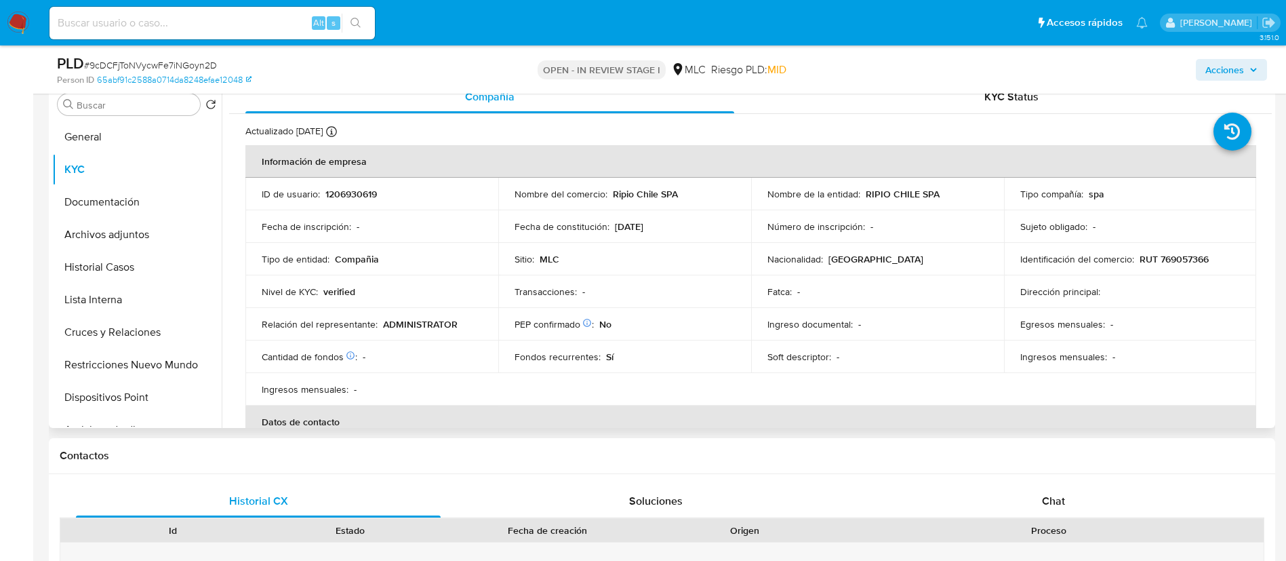
click at [339, 192] on p "1206930619" at bounding box center [351, 194] width 52 height 12
click at [1198, 263] on p "RUT 769057366" at bounding box center [1173, 259] width 69 height 12
copy p "769057366"
click at [79, 276] on button "Historial Casos" at bounding box center [131, 267] width 159 height 33
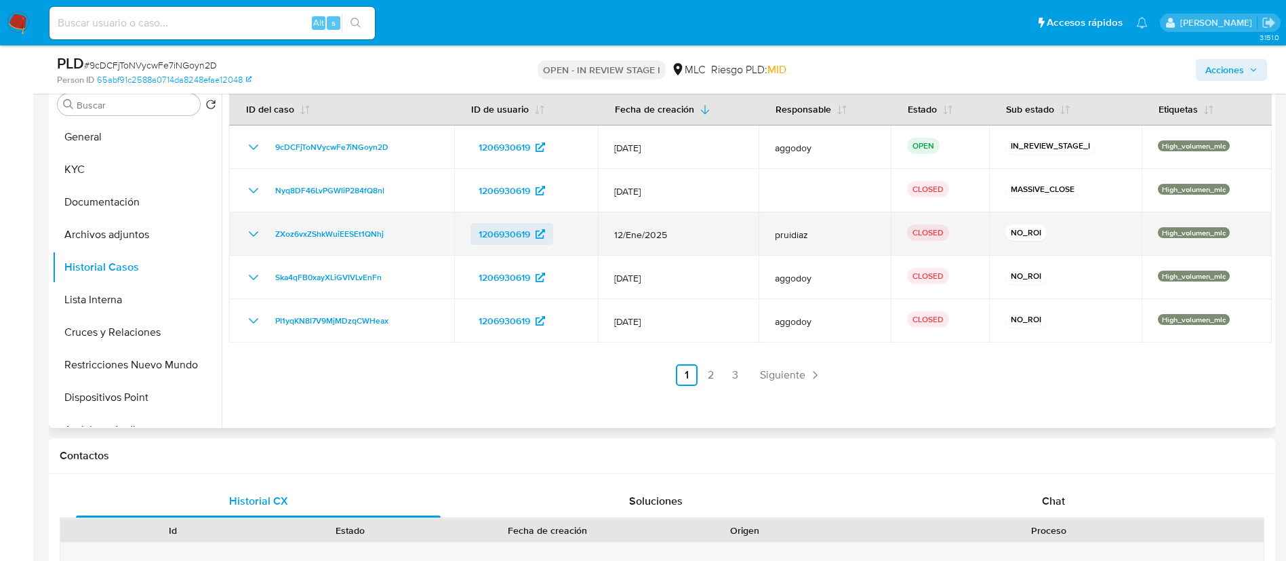
click at [522, 231] on span "1206930619" at bounding box center [505, 234] width 52 height 22
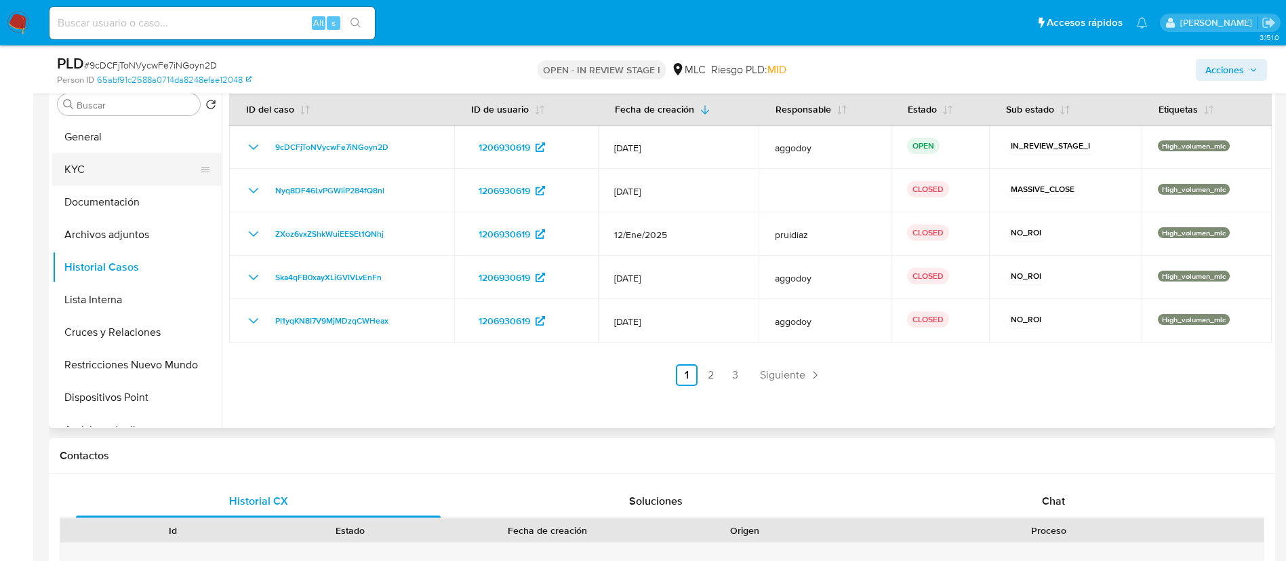
click at [67, 181] on button "KYC" at bounding box center [131, 169] width 159 height 33
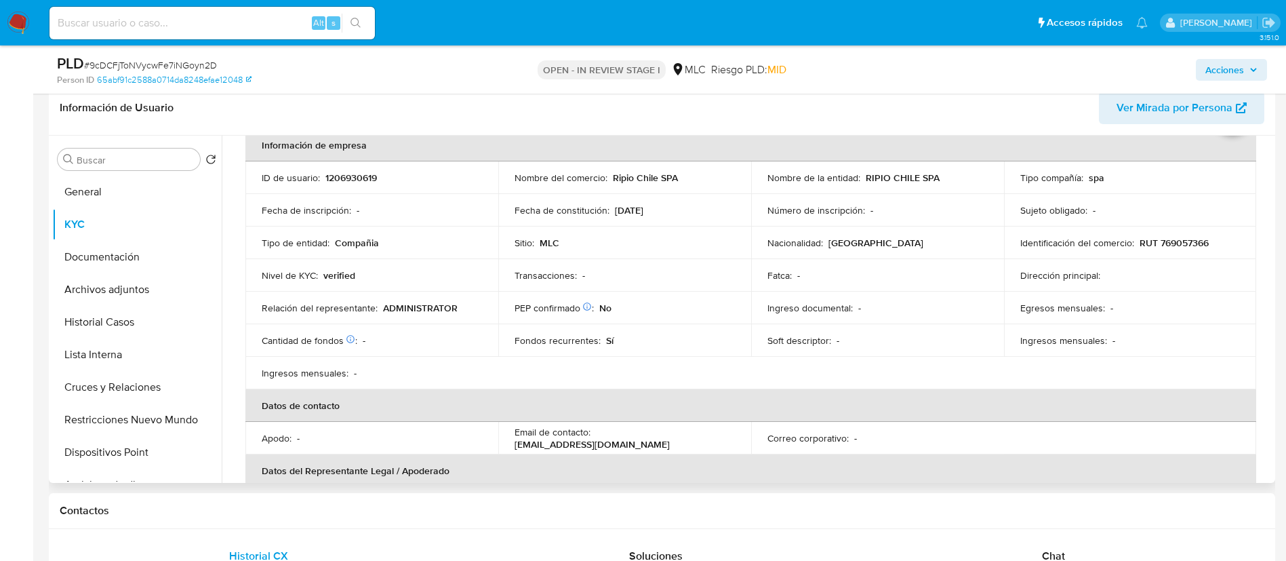
scroll to position [66, 0]
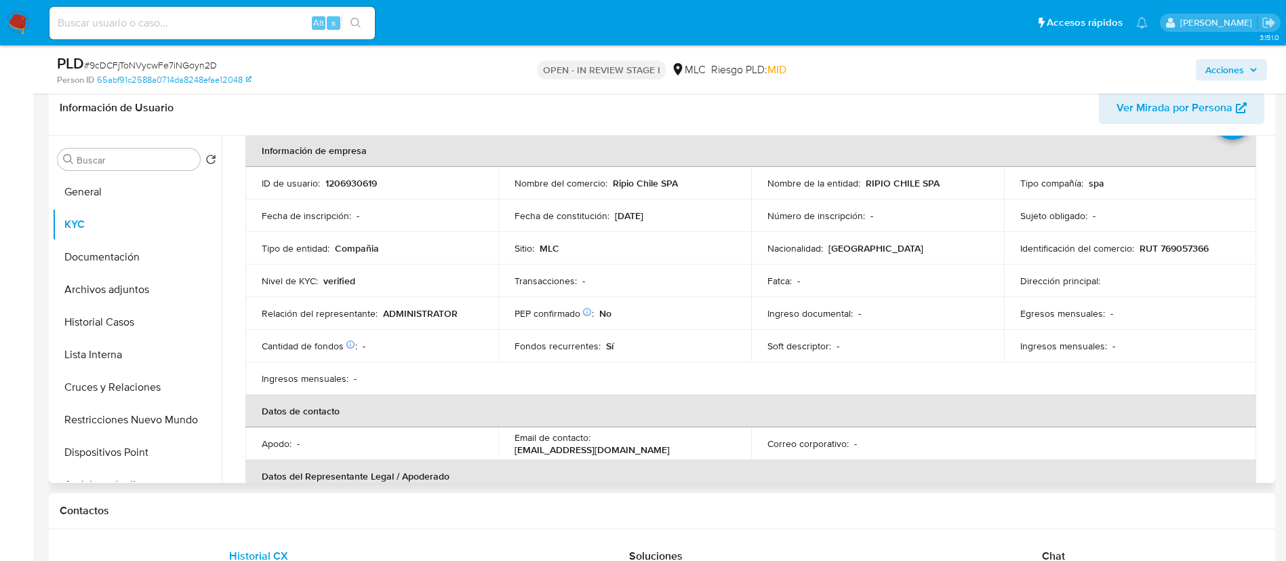
click at [356, 189] on p "1206930619" at bounding box center [351, 183] width 52 height 12
click at [354, 187] on p "1206930619" at bounding box center [351, 183] width 52 height 12
drag, startPoint x: 358, startPoint y: 191, endPoint x: 324, endPoint y: 186, distance: 34.3
click at [325, 186] on p "1206930619" at bounding box center [351, 183] width 52 height 12
click at [332, 184] on p "1206930619" at bounding box center [351, 183] width 52 height 12
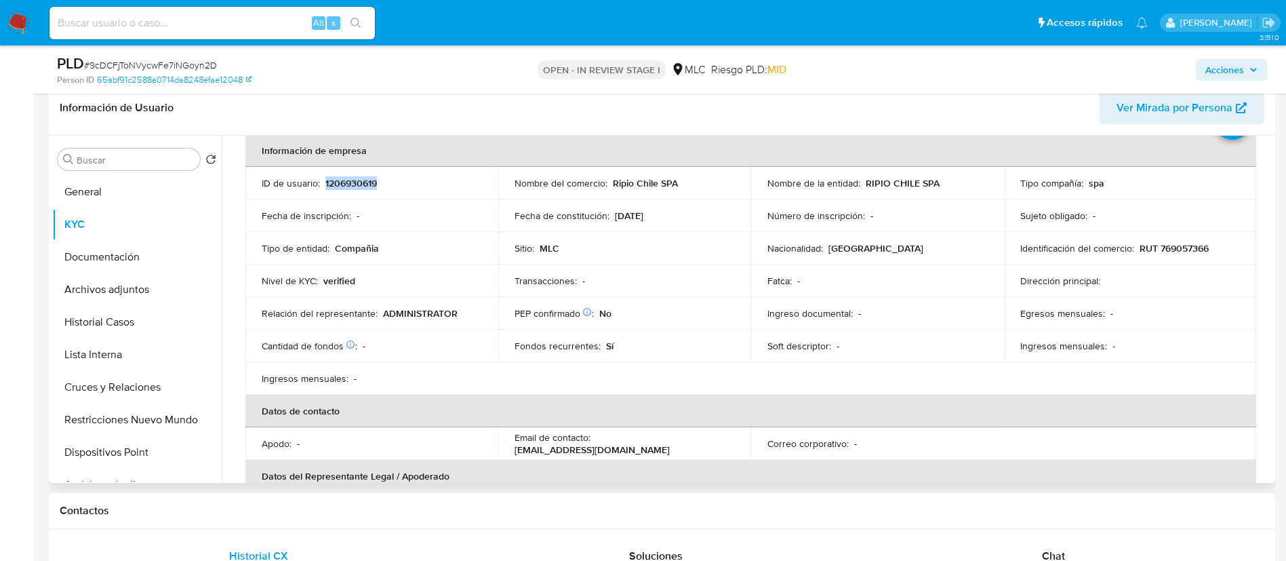
click at [332, 184] on p "1206930619" at bounding box center [351, 183] width 52 height 12
copy p "1206930619"
click at [739, 548] on div "Soluciones" at bounding box center [655, 556] width 365 height 33
click at [1200, 245] on p "RUT 769057366" at bounding box center [1173, 248] width 69 height 12
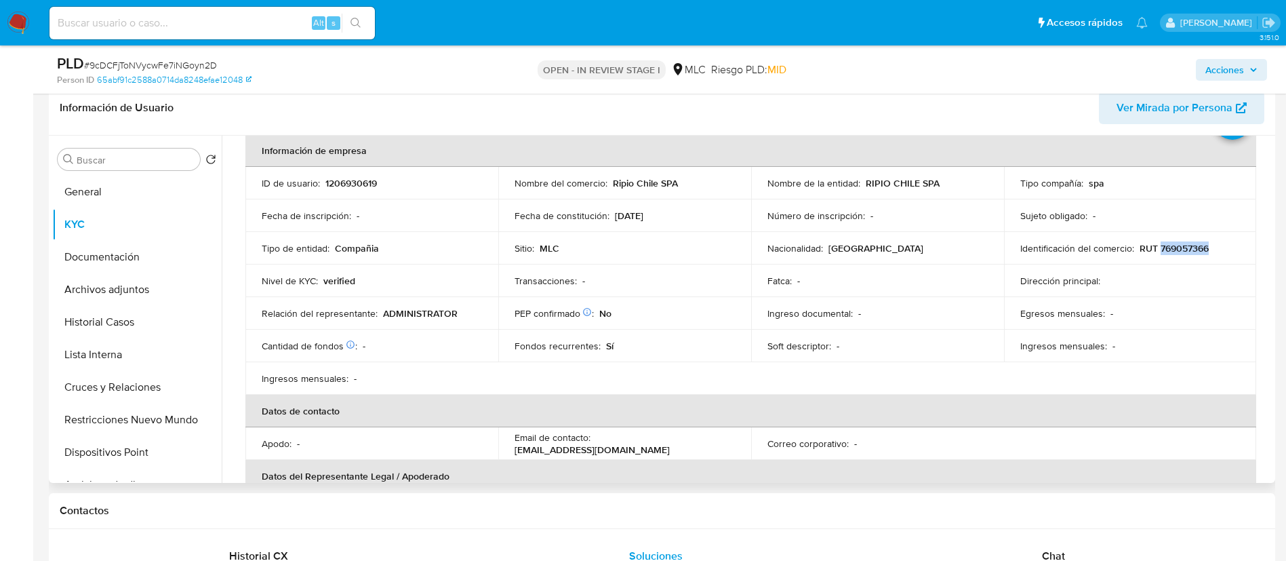
copy p "769057366"
click at [142, 413] on button "Restricciones Nuevo Mundo" at bounding box center [131, 419] width 159 height 33
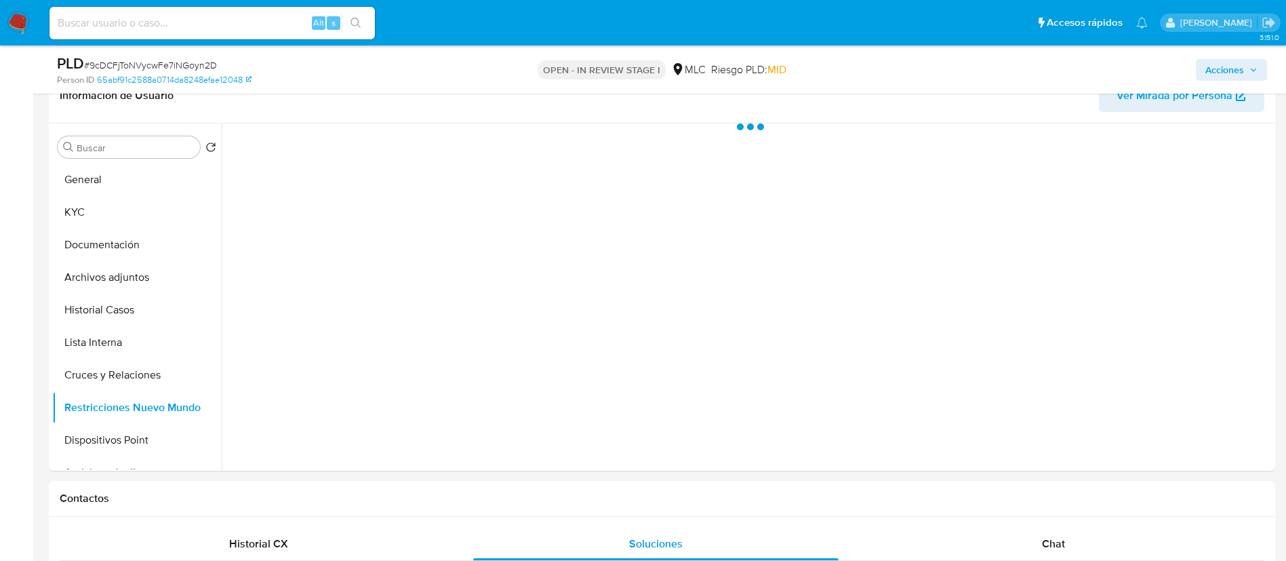
scroll to position [285, 0]
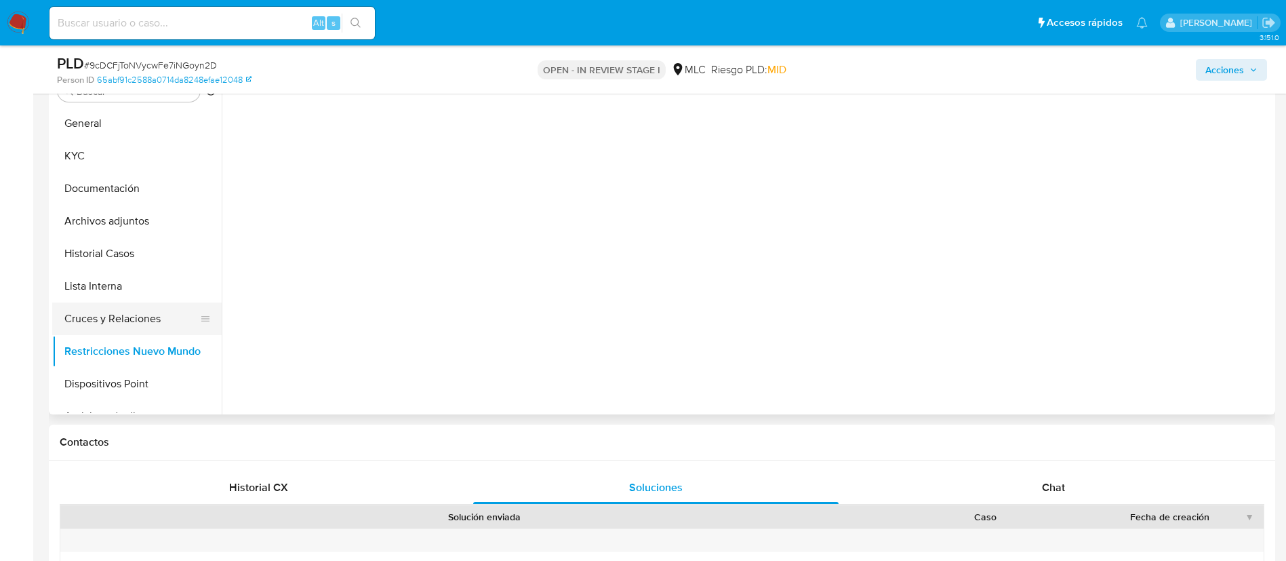
click at [110, 316] on button "Cruces y Relaciones" at bounding box center [131, 318] width 159 height 33
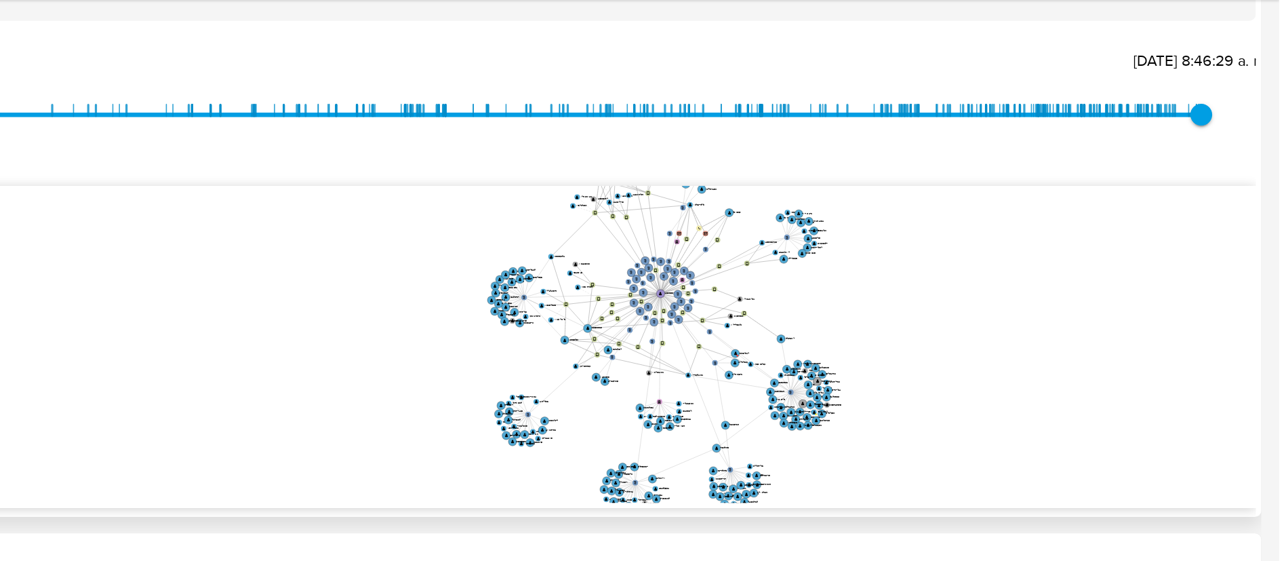
drag, startPoint x: 1064, startPoint y: 276, endPoint x: 1036, endPoint y: 331, distance: 61.5
click at [1036, 333] on icon "phone-1e9ee1484815c7c94fd4d00291661040  user-1206930619  1206930619 person-65…" at bounding box center [760, 307] width 1023 height 197
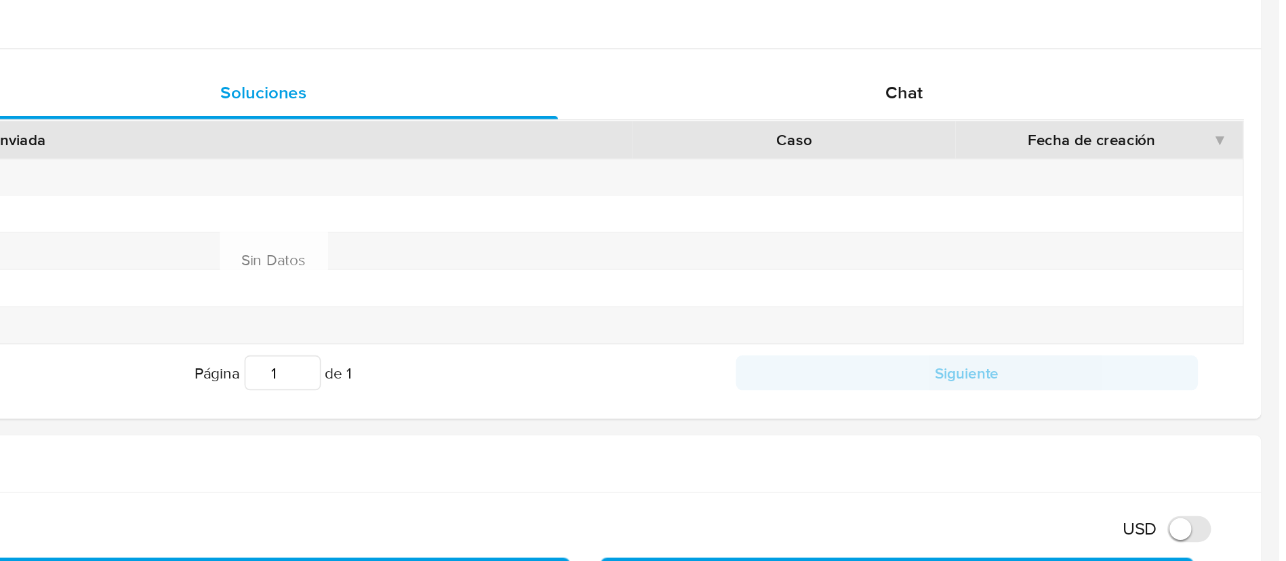
scroll to position [506, 0]
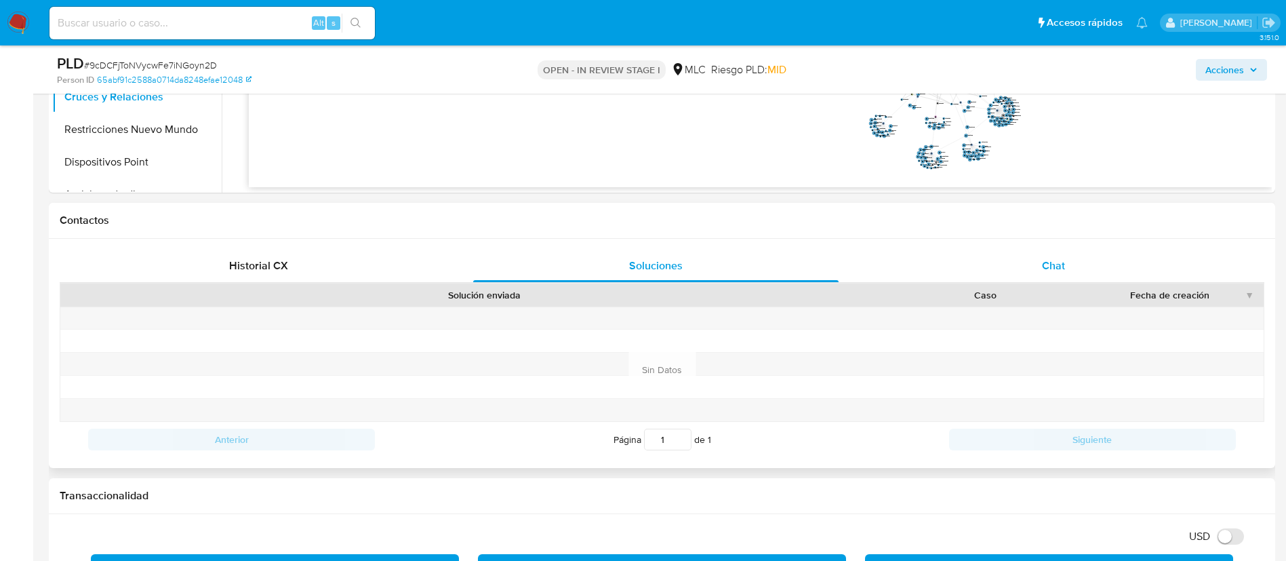
click at [1051, 264] on span "Chat" at bounding box center [1053, 266] width 23 height 16
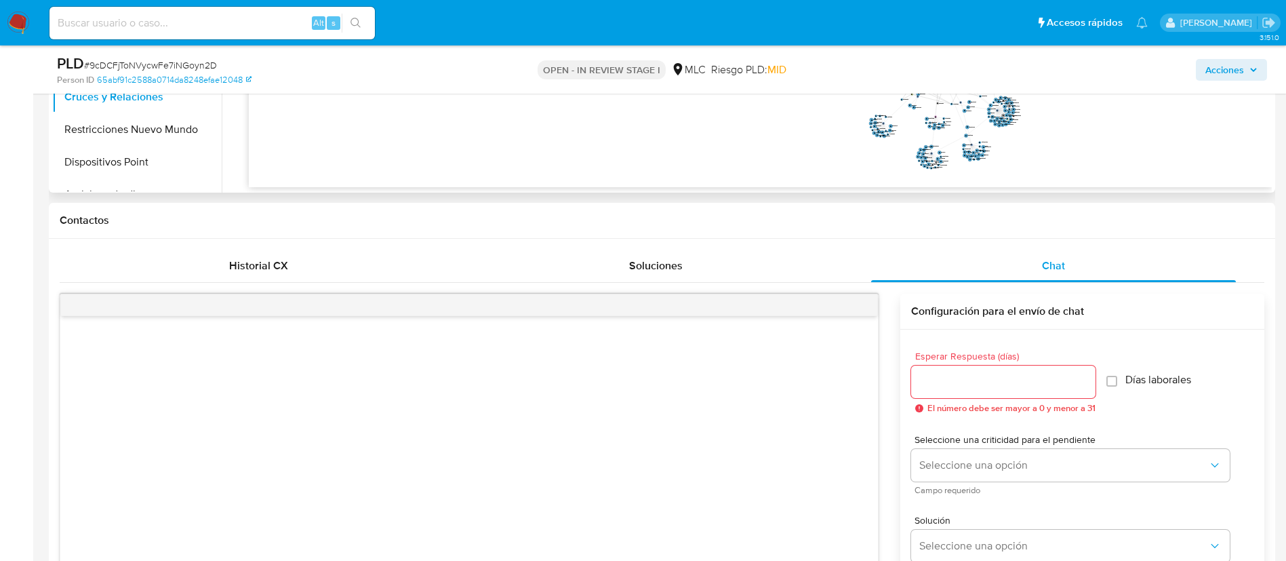
scroll to position [235, 0]
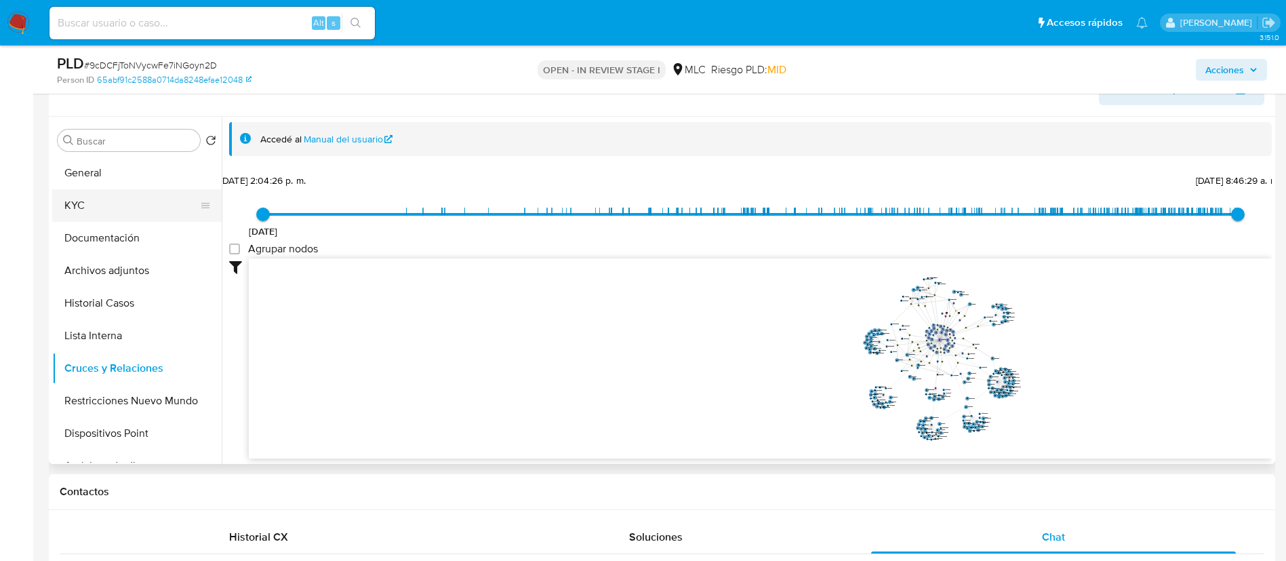
click at [66, 207] on button "KYC" at bounding box center [131, 205] width 159 height 33
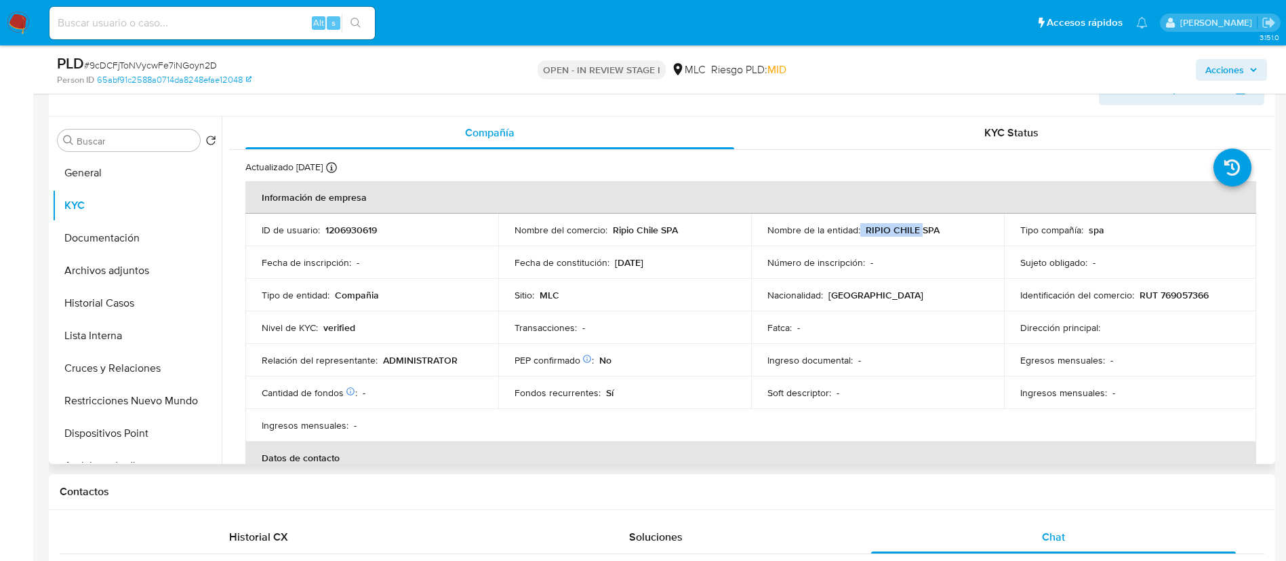
drag, startPoint x: 917, startPoint y: 230, endPoint x: 856, endPoint y: 235, distance: 61.2
click at [856, 235] on div "Nombre de la entidad : RIPIO CHILE SPA" at bounding box center [877, 230] width 220 height 12
copy div "RIPIO CHILE"
click at [109, 245] on button "Documentación" at bounding box center [131, 238] width 159 height 33
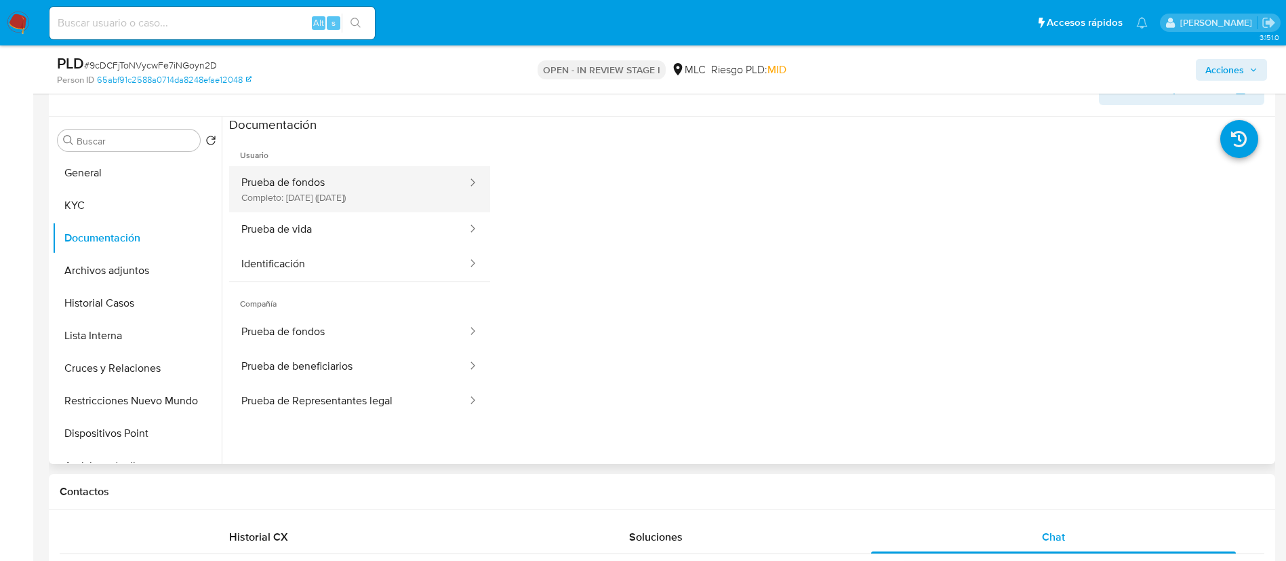
click at [291, 193] on button "Prueba de fondos Completo: 19/04/2023 (hace 2 años)" at bounding box center [348, 189] width 239 height 46
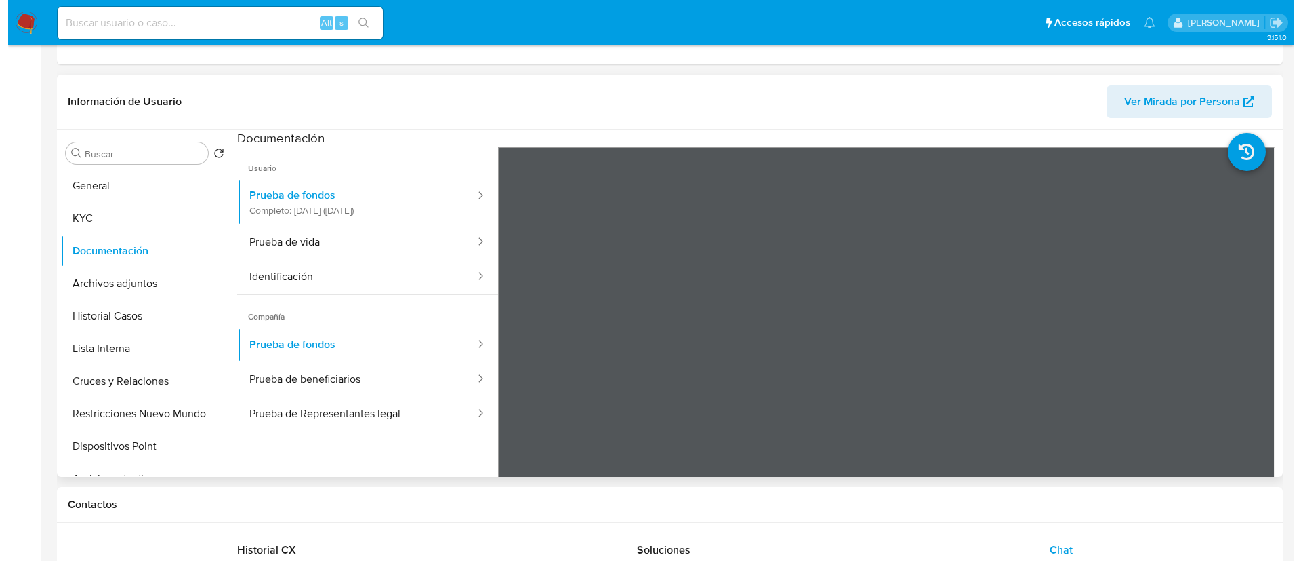
scroll to position [271, 0]
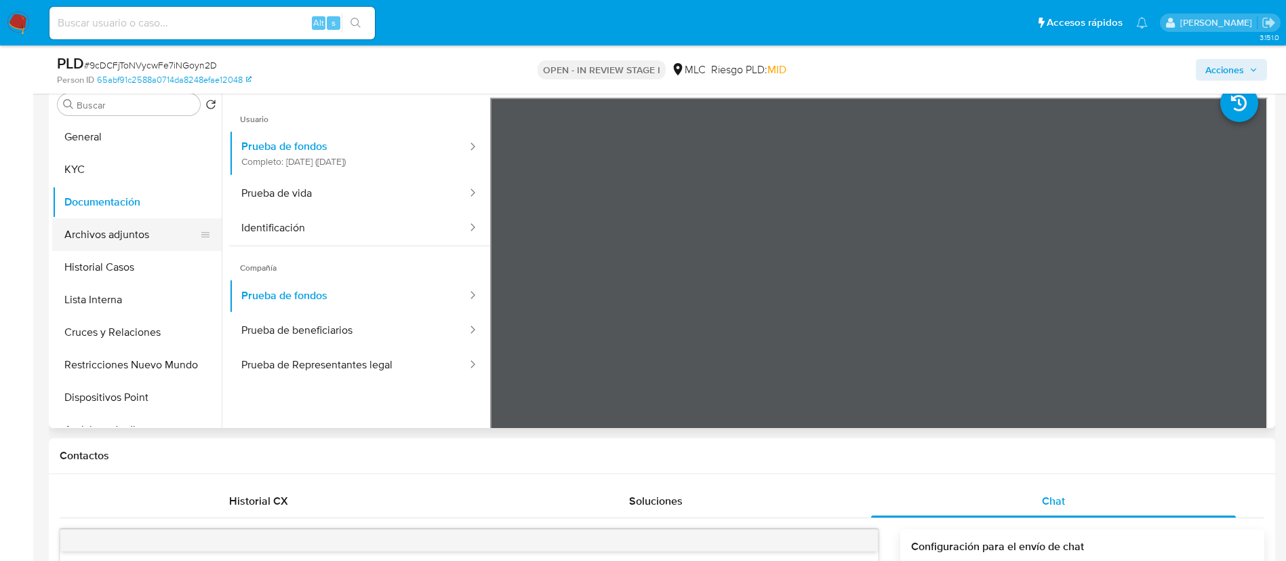
click at [90, 238] on button "Archivos adjuntos" at bounding box center [131, 234] width 159 height 33
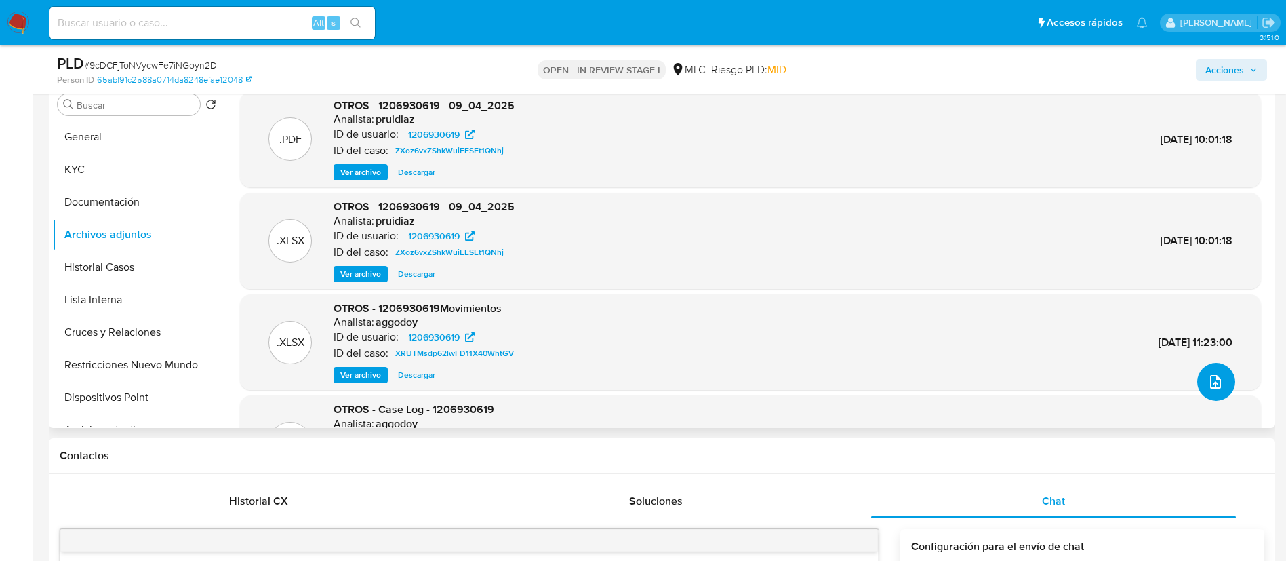
click at [1225, 376] on button "upload-file" at bounding box center [1216, 382] width 38 height 38
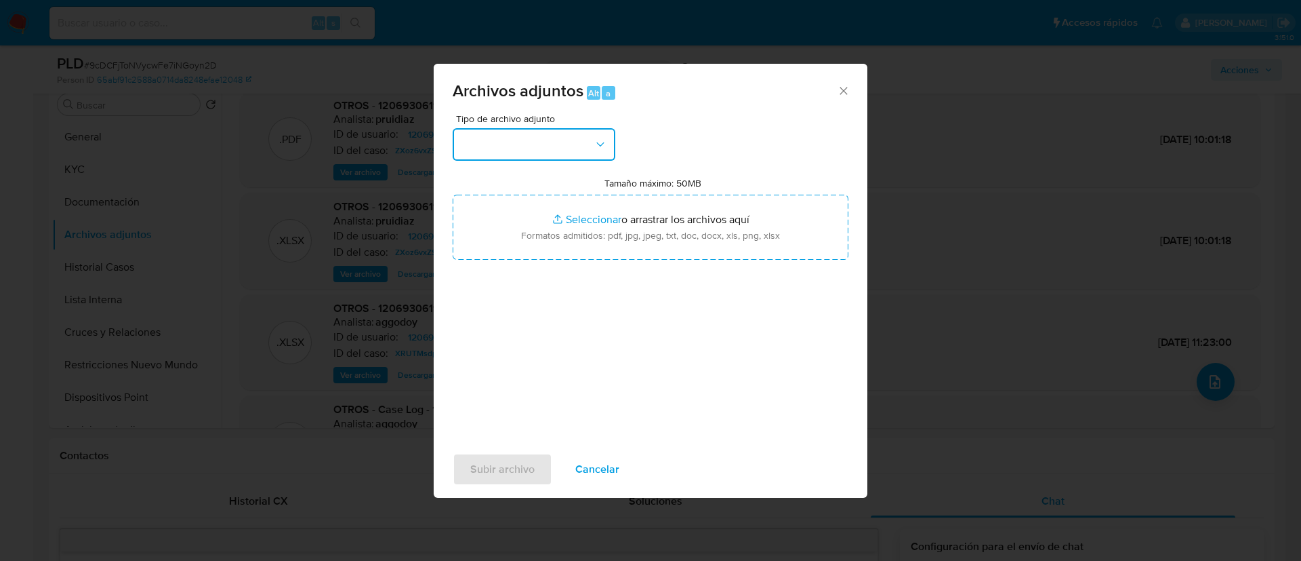
click at [513, 134] on button "button" at bounding box center [534, 144] width 163 height 33
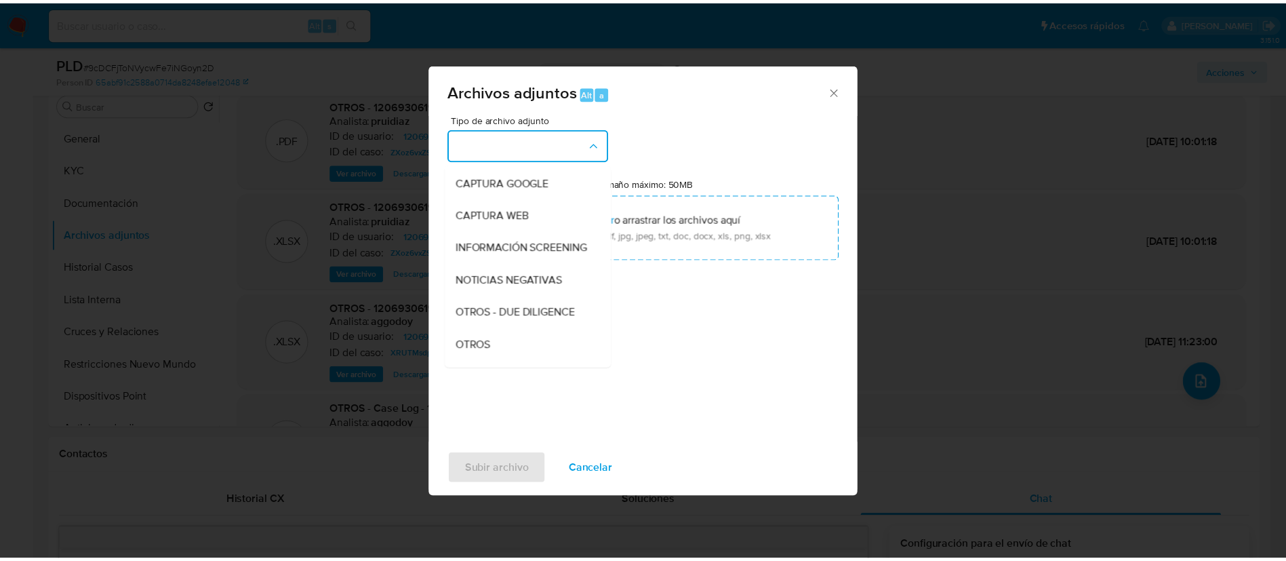
scroll to position [108, 0]
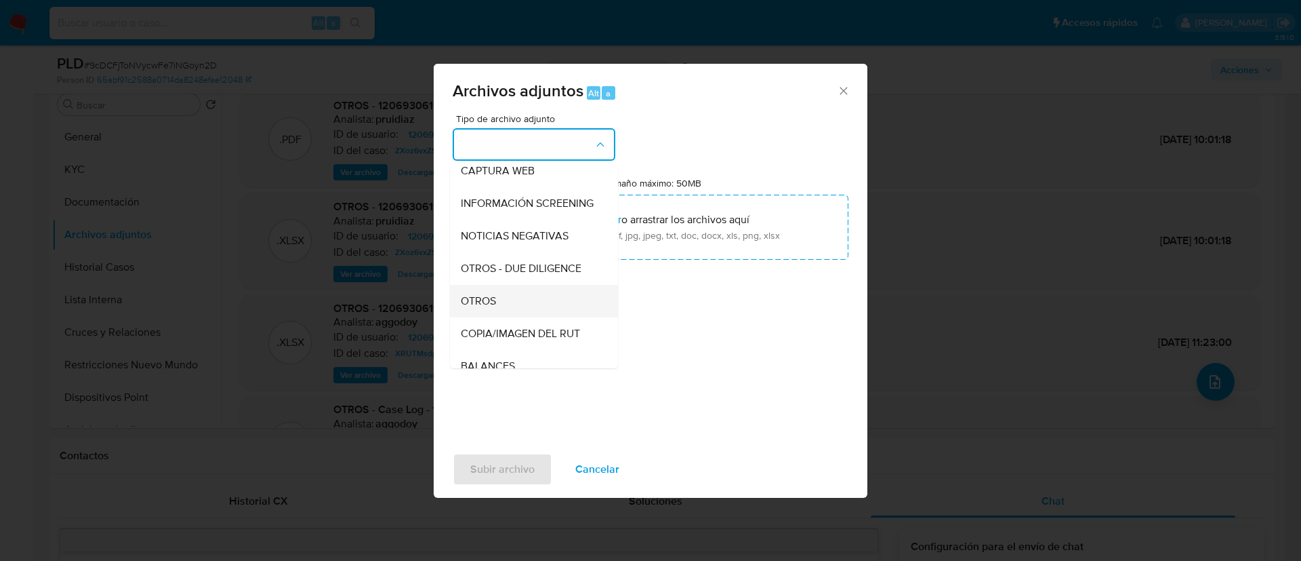
click at [486, 317] on div "OTROS" at bounding box center [530, 301] width 138 height 33
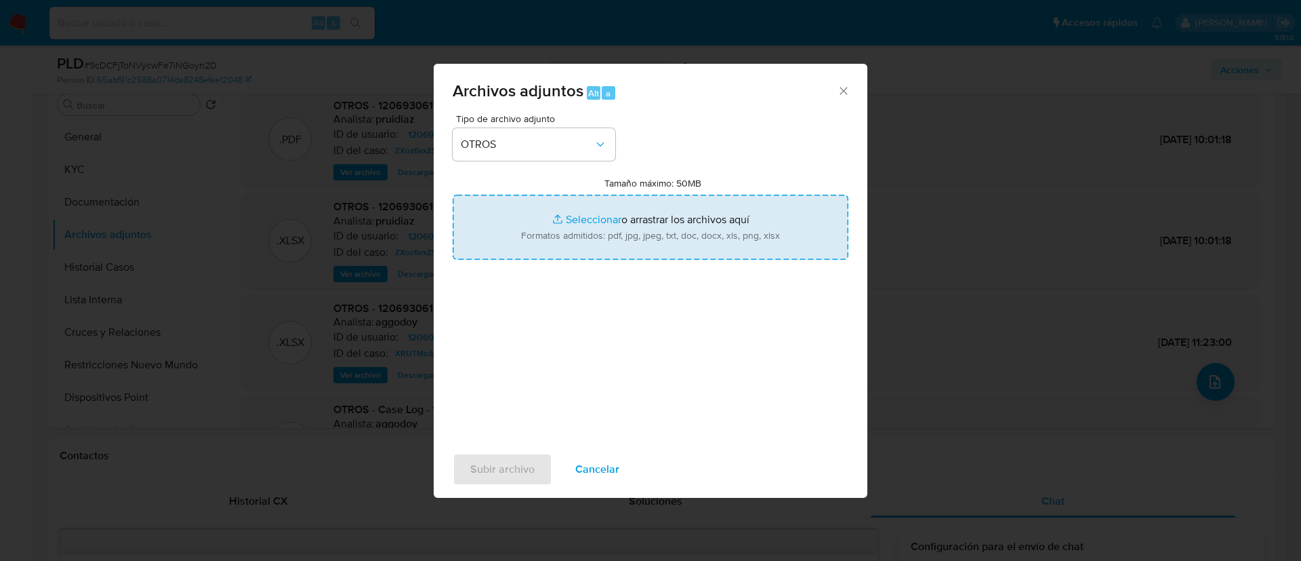
click at [525, 245] on input "Tamaño máximo: 50MB Seleccionar archivos" at bounding box center [651, 227] width 396 height 65
type input "C:\fakepath\1206930619Movimientos.xlsx"
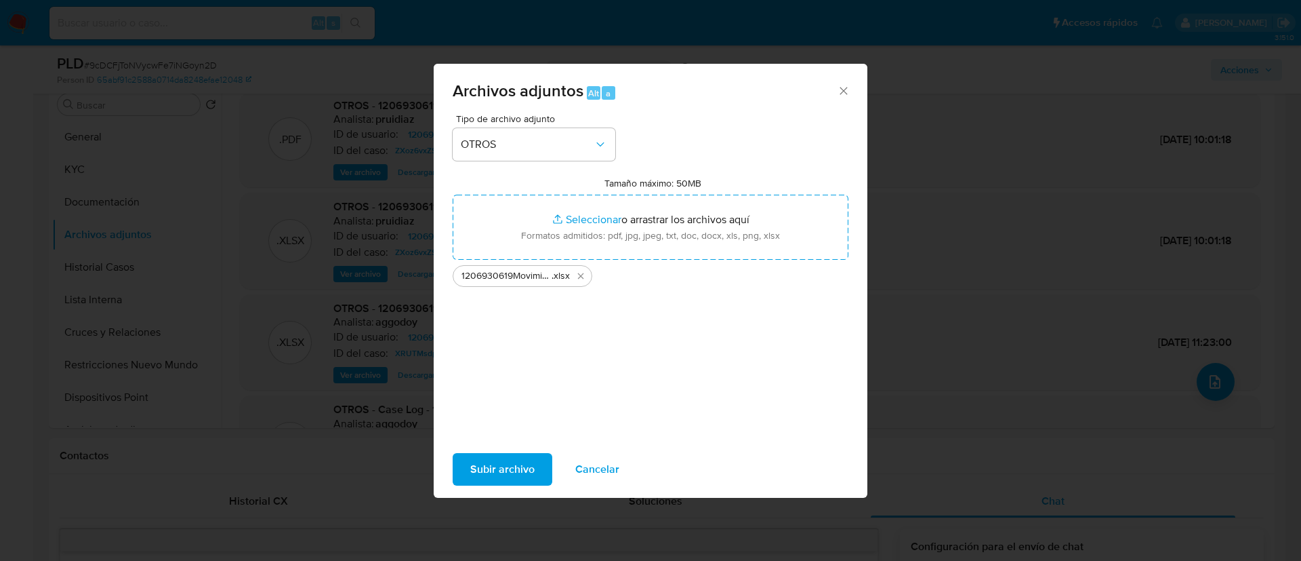
click at [562, 192] on div "Tamaño máximo: 50MB Seleccionar archivos Seleccionar o arrastrar los archivos a…" at bounding box center [651, 232] width 396 height 110
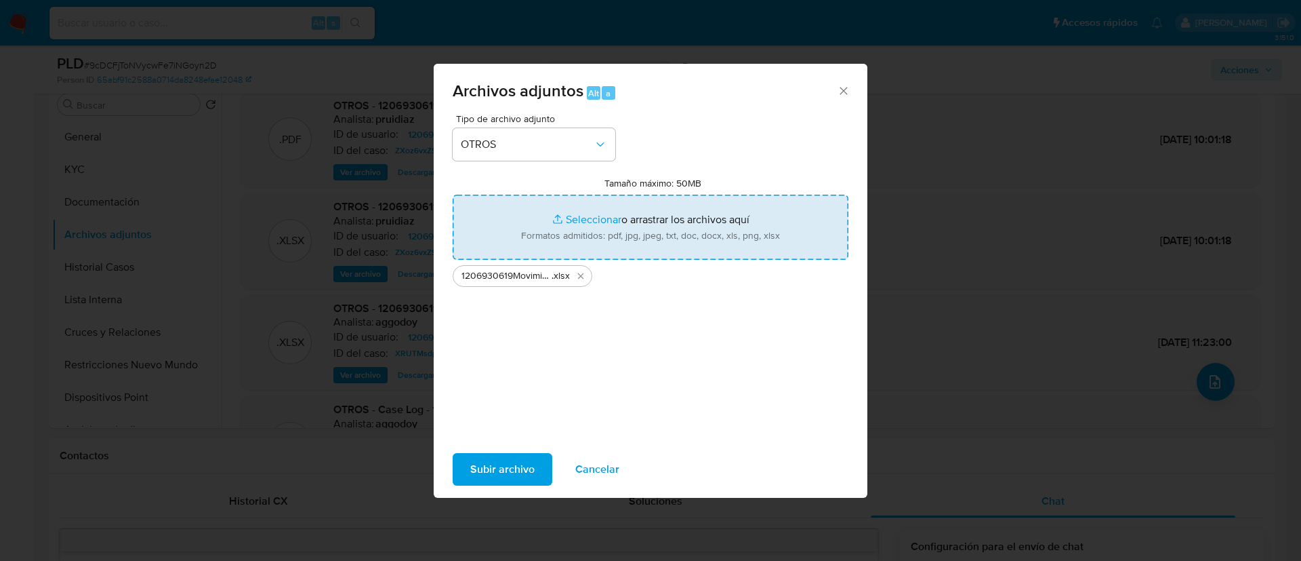
click at [569, 214] on input "Tamaño máximo: 50MB Seleccionar archivos" at bounding box center [651, 227] width 396 height 65
type input "C:\fakepath\Case Log - 1206930619.pdf"
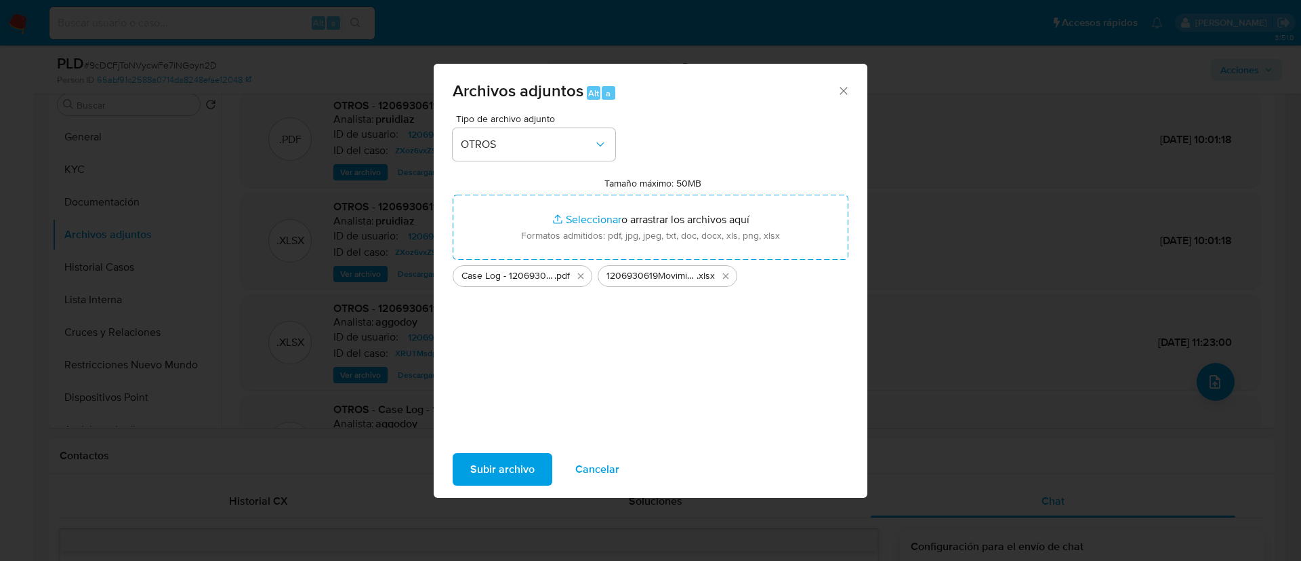
click at [478, 478] on span "Subir archivo" at bounding box center [502, 469] width 64 height 30
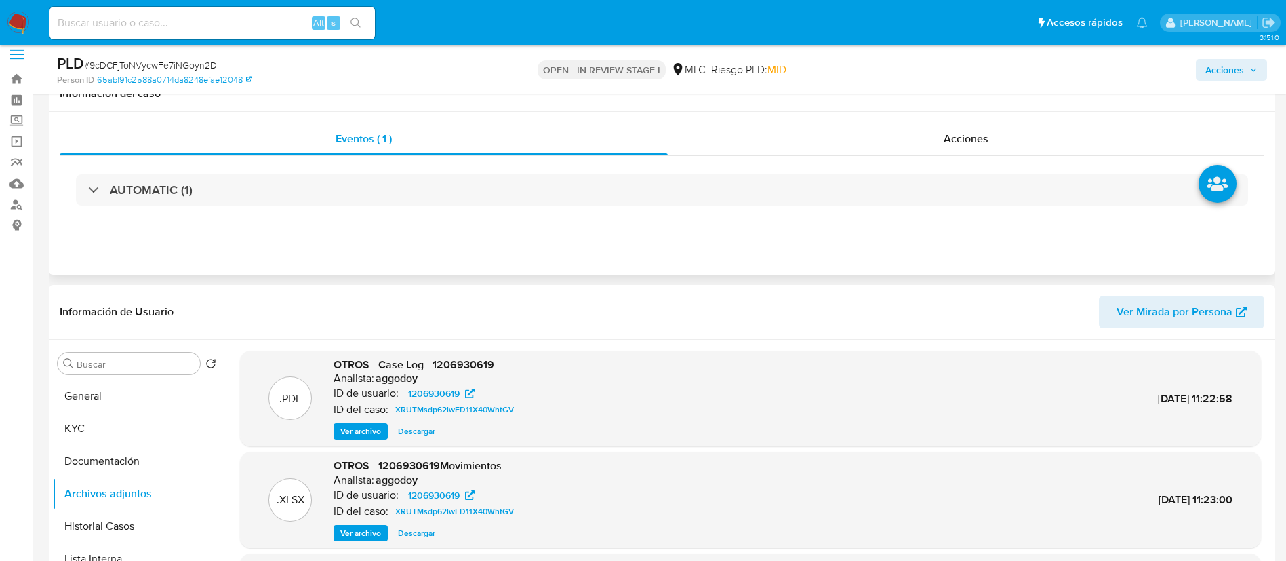
scroll to position [0, 0]
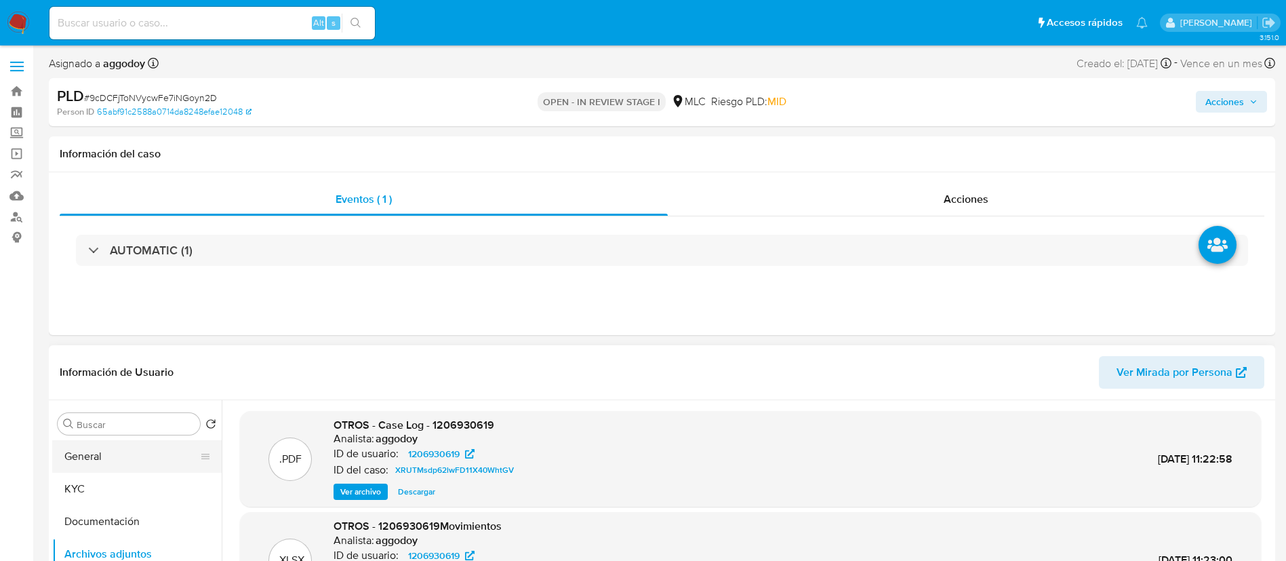
click at [148, 454] on button "General" at bounding box center [131, 456] width 159 height 33
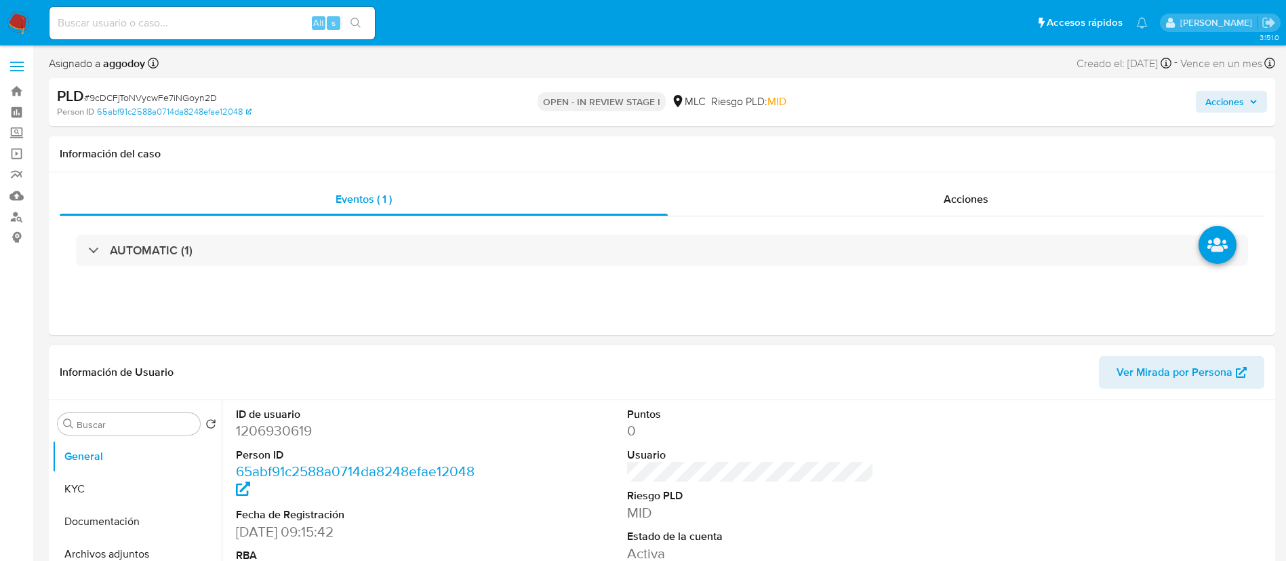
click at [287, 435] on dd "1206930619" at bounding box center [359, 430] width 247 height 19
copy dd "1206930619"
click at [1211, 96] on span "Acciones" at bounding box center [1224, 102] width 39 height 22
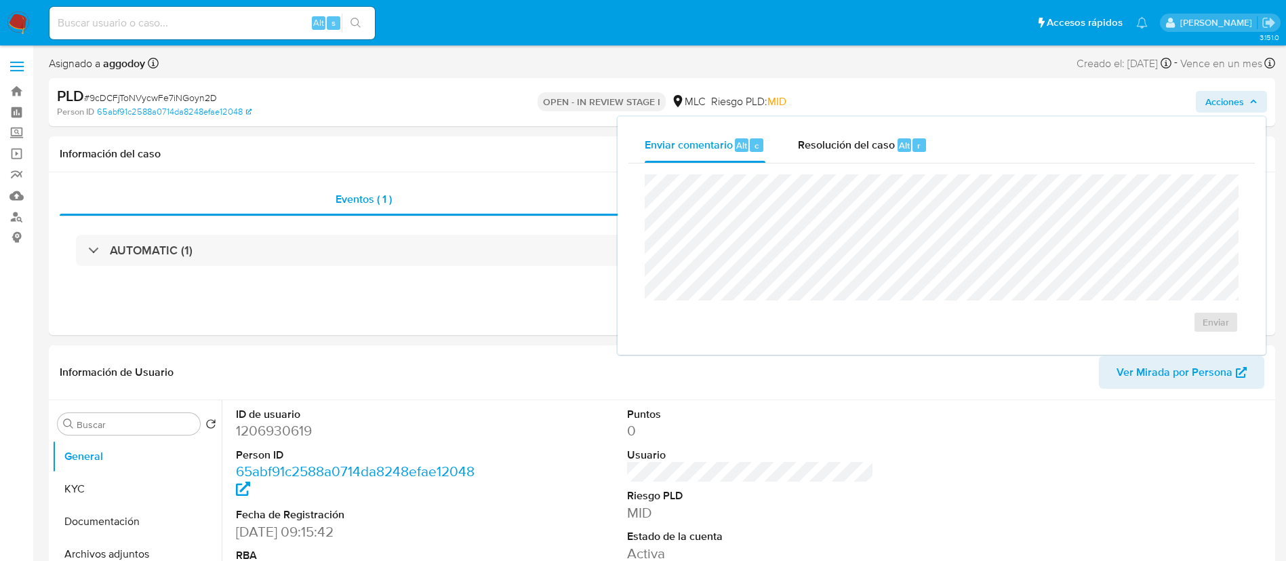
click at [906, 108] on div "Acciones Enviar comentario Alt c Resolución del caso Alt r Enviar" at bounding box center [1067, 102] width 400 height 32
drag, startPoint x: 906, startPoint y: 119, endPoint x: 906, endPoint y: 153, distance: 33.9
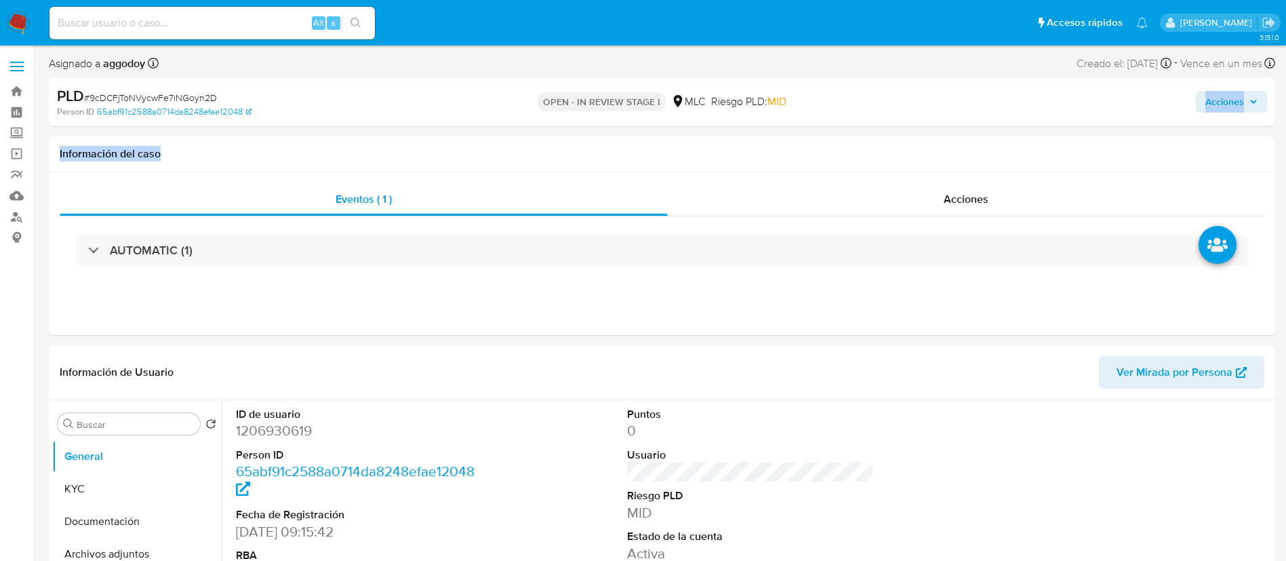
click at [1209, 104] on span "Acciones" at bounding box center [1224, 102] width 39 height 22
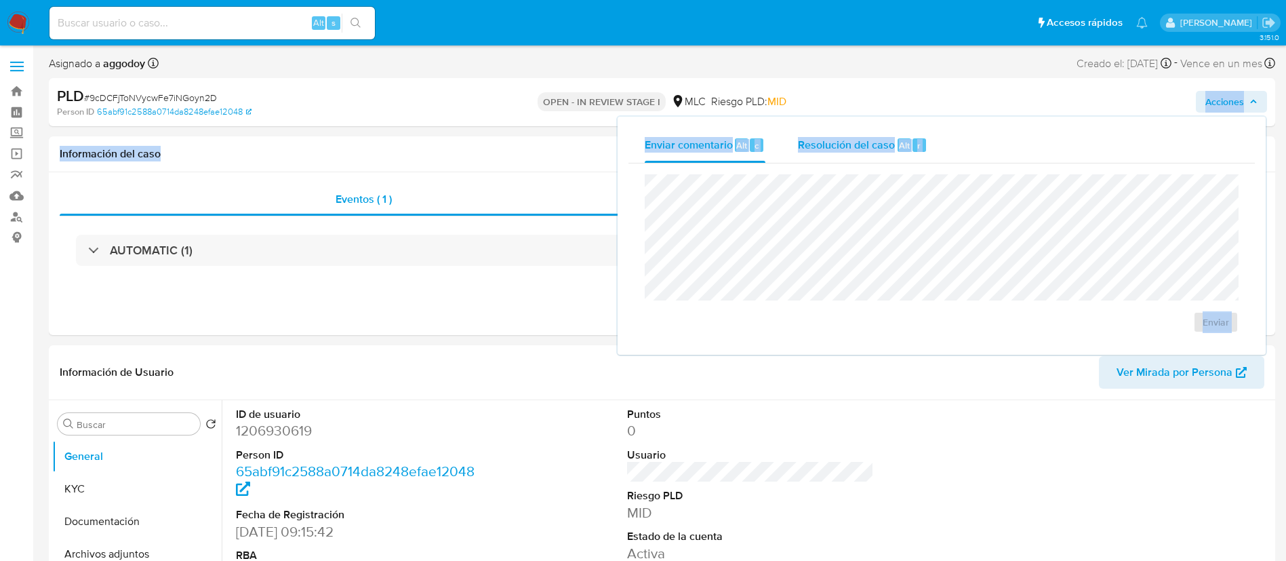
click at [899, 161] on div "Resolución del caso Alt r" at bounding box center [862, 144] width 129 height 35
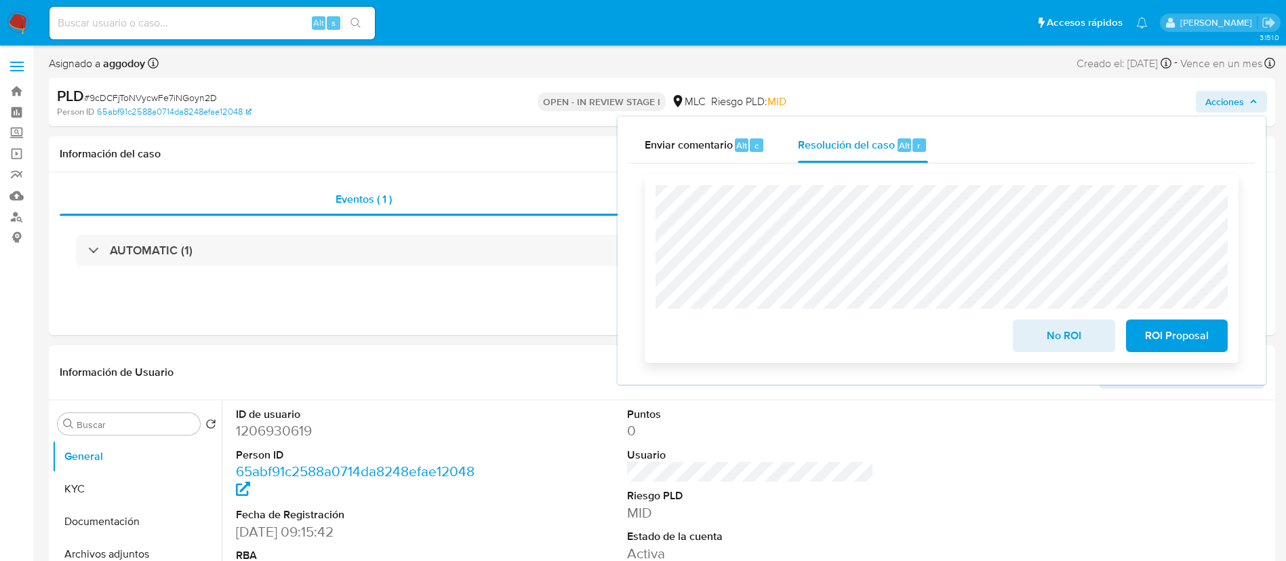
click at [1019, 338] on button "No ROI" at bounding box center [1064, 335] width 102 height 33
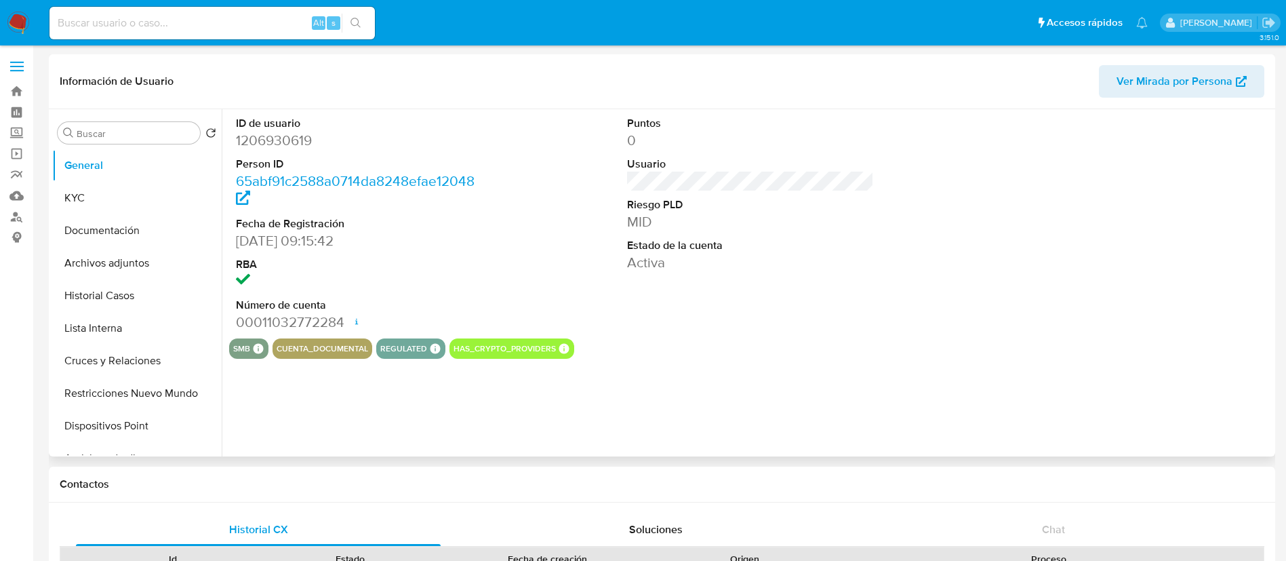
select select "10"
click at [146, 293] on button "Historial Casos" at bounding box center [131, 295] width 159 height 33
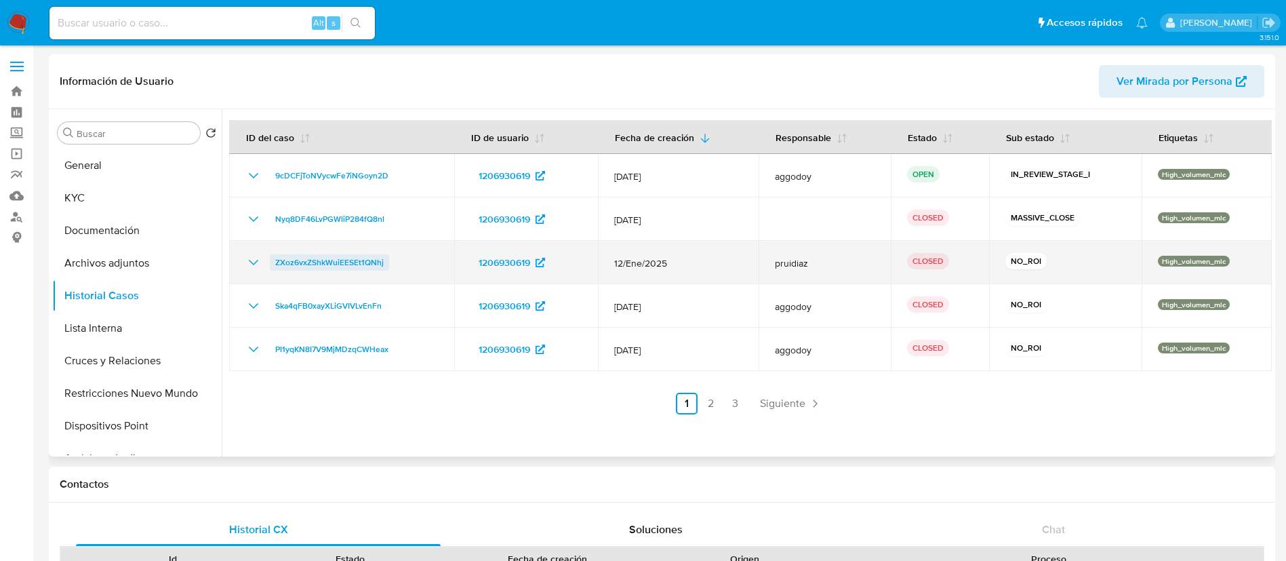
click at [368, 267] on span "ZXoz6vxZShkWuiEESEt1QNhj" at bounding box center [329, 262] width 108 height 16
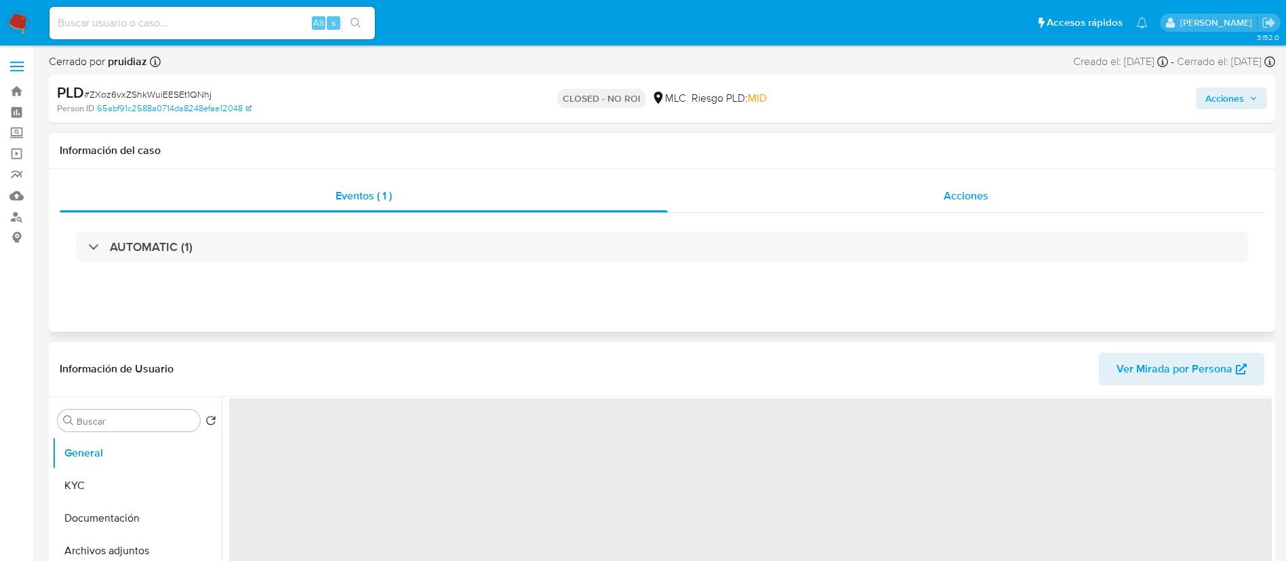
click at [848, 202] on div "Acciones" at bounding box center [966, 196] width 596 height 33
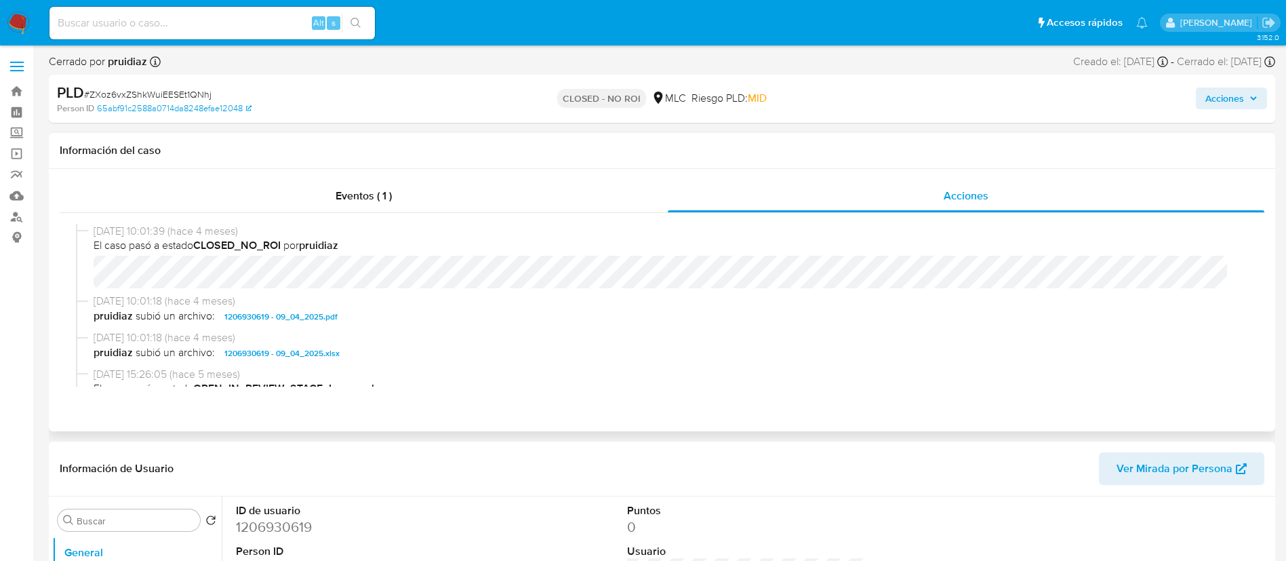
select select "10"
click at [277, 317] on span "1206930619 - 09_04_2025.pdf" at bounding box center [280, 316] width 113 height 16
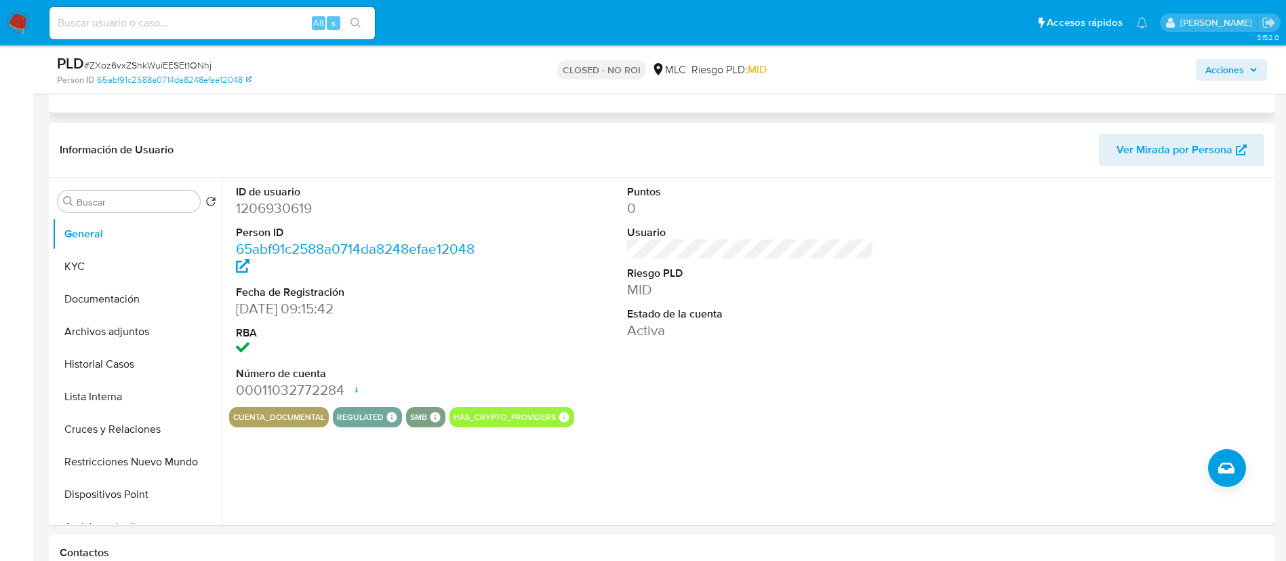
scroll to position [271, 0]
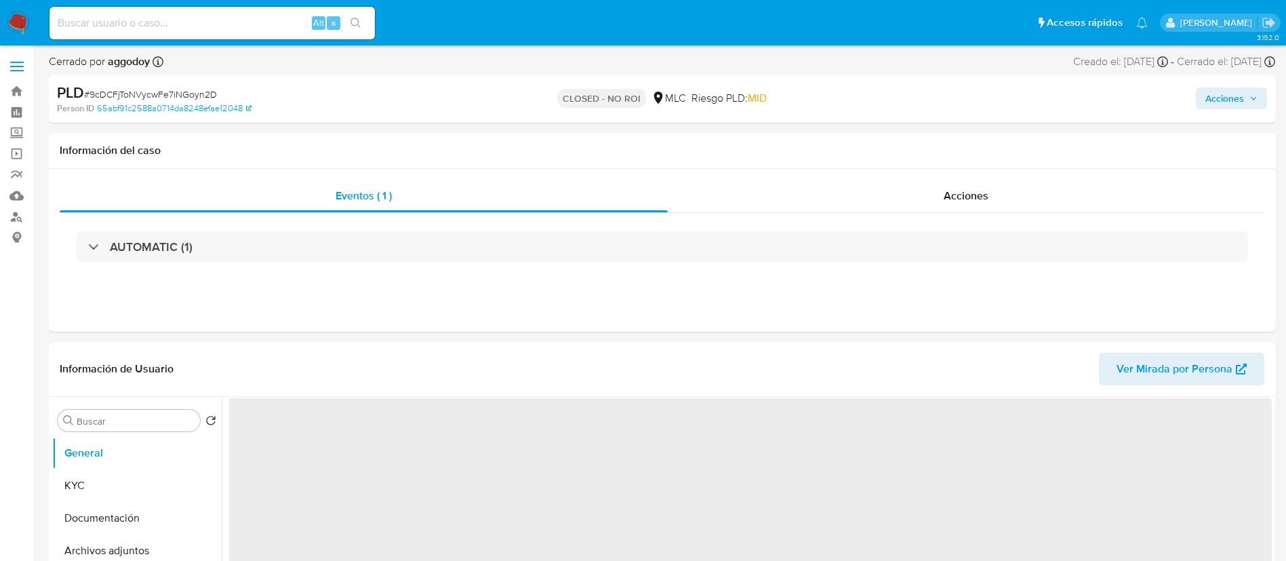
select select "10"
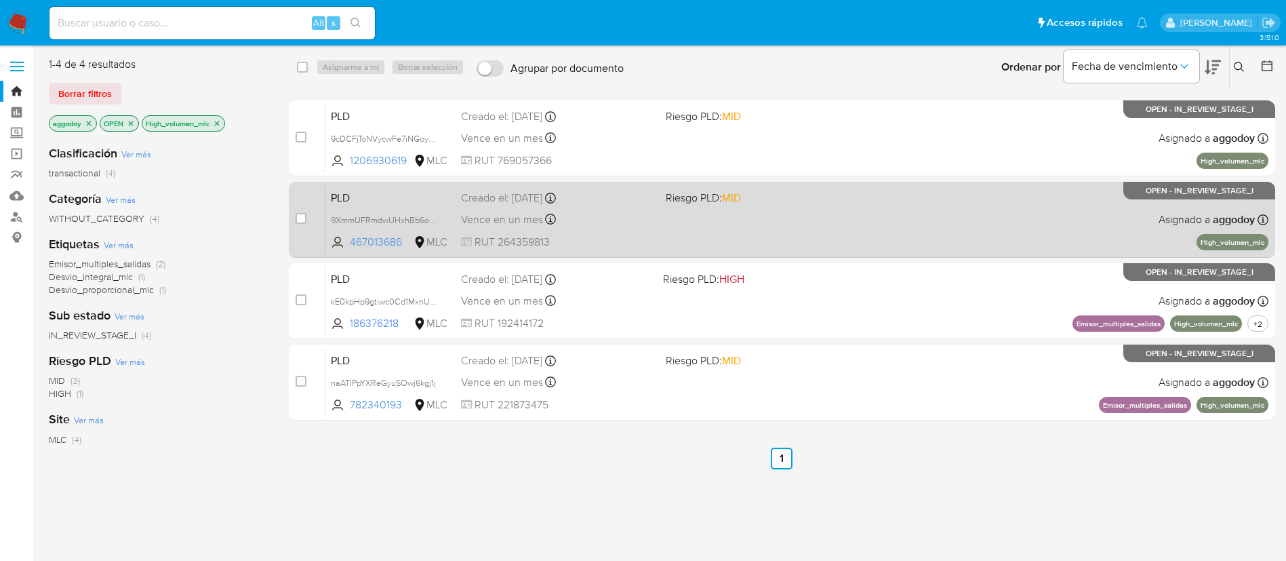
click at [628, 219] on div "Vence en un mes Vence el [DATE] 06:06:18" at bounding box center [558, 219] width 194 height 18
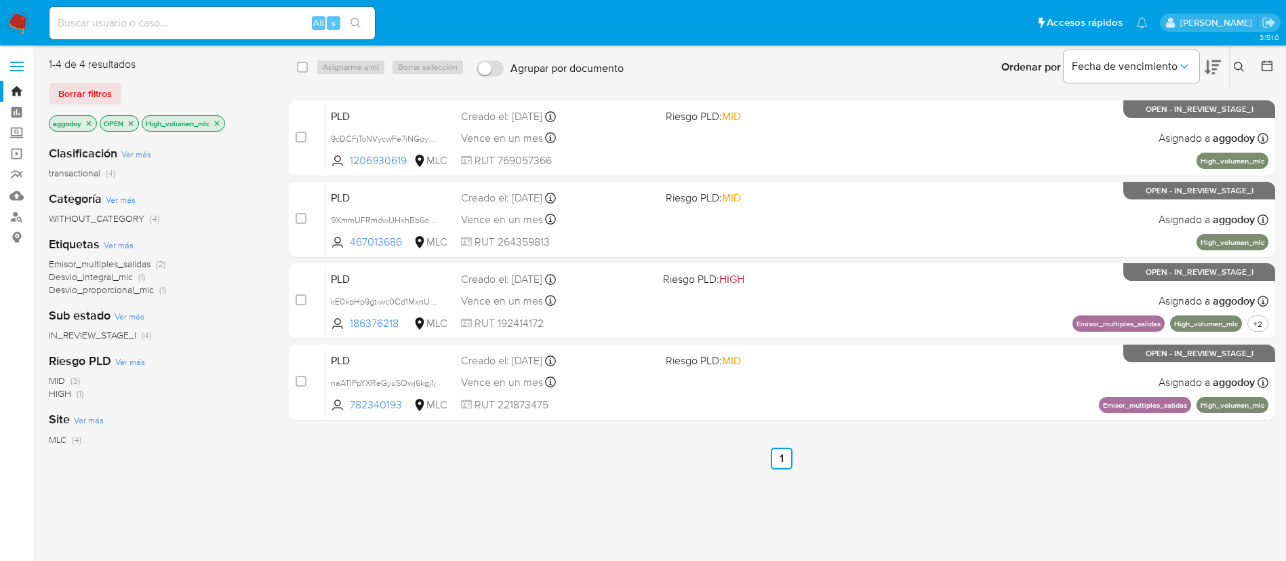
click at [218, 125] on icon "close-filter" at bounding box center [217, 123] width 8 height 8
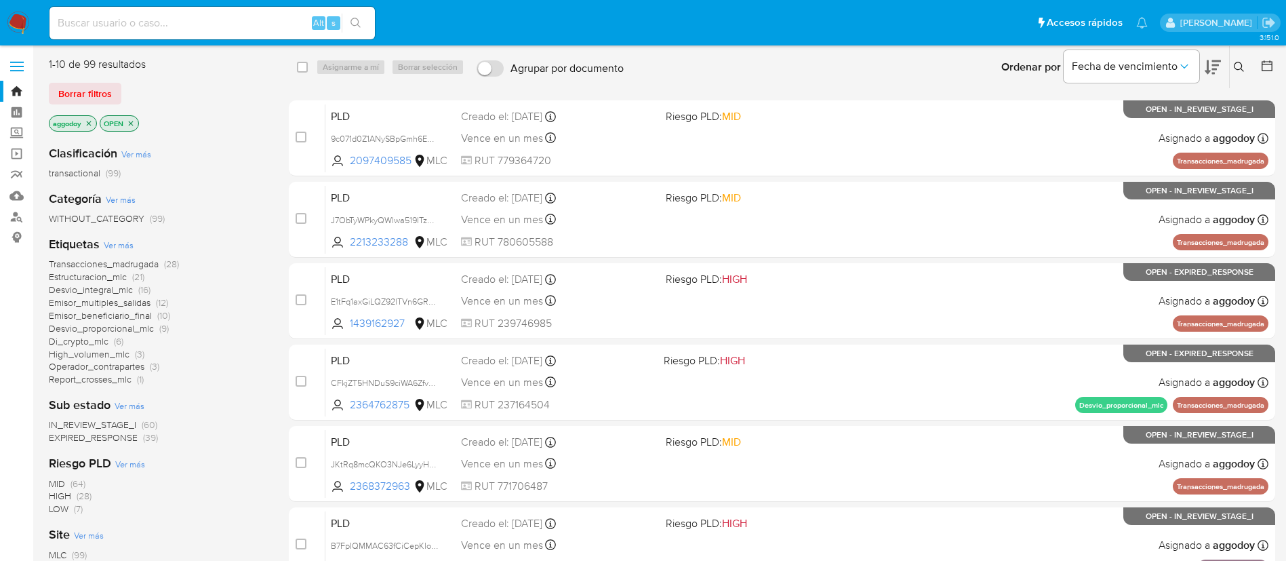
click at [139, 439] on span "EXPIRED_RESPONSE (39)" at bounding box center [103, 437] width 109 height 13
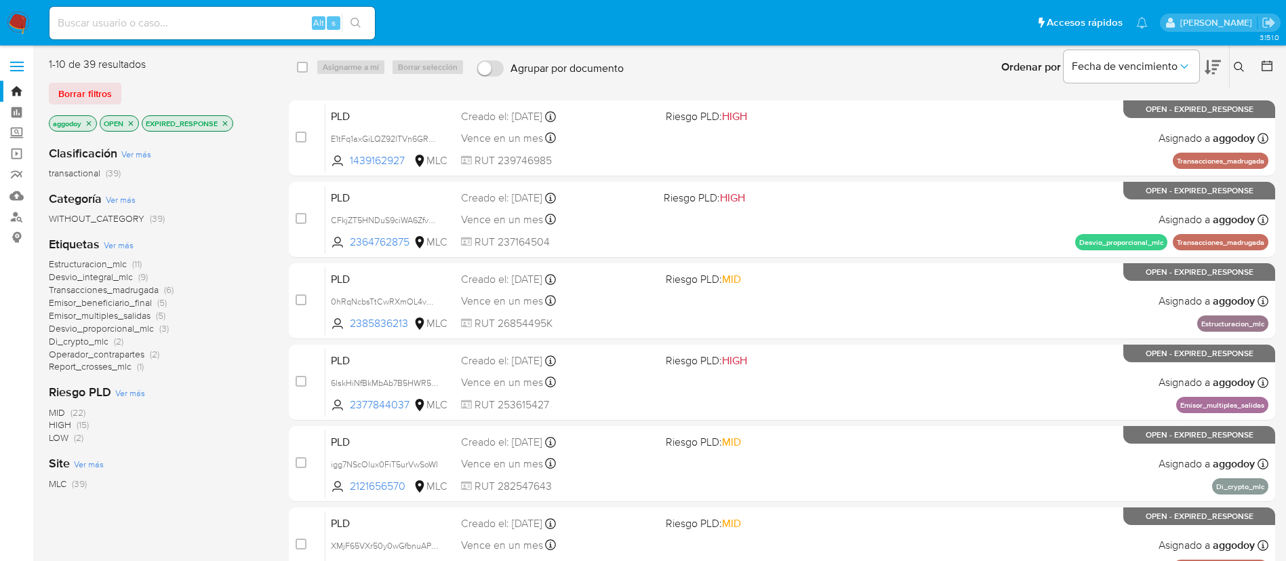
click at [229, 127] on icon "close-filter" at bounding box center [225, 123] width 8 height 8
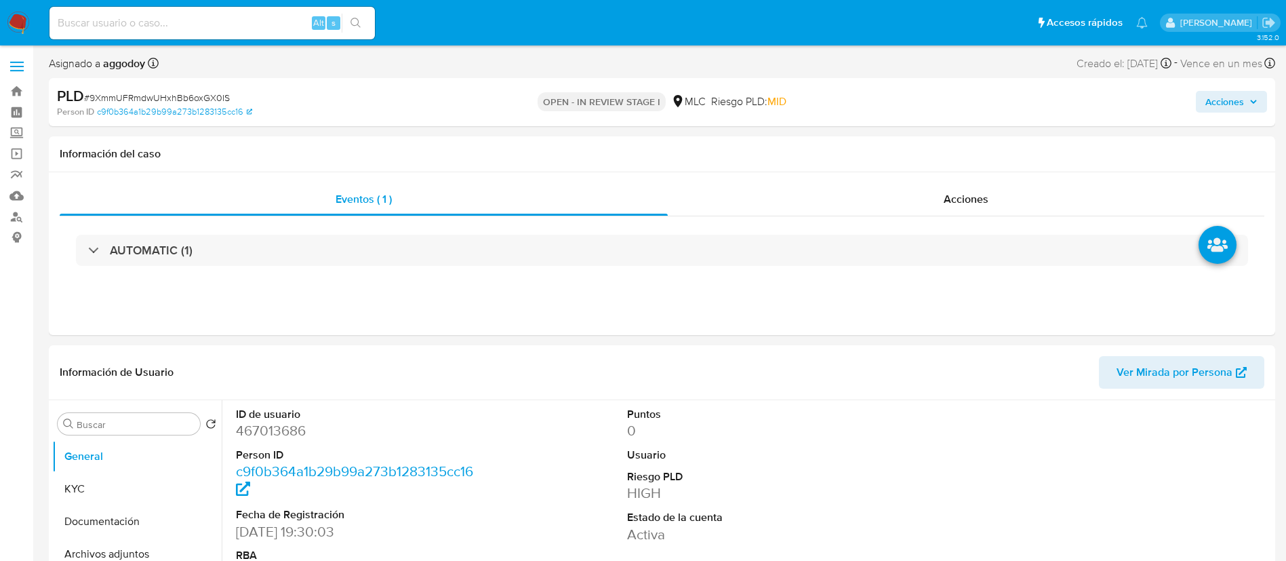
select select "10"
click at [150, 87] on div "PLD # 9XmmUFRmdwUHxhBb6oxGX0IS" at bounding box center [256, 96] width 399 height 20
click at [150, 94] on span "# 9XmmUFRmdwUHxhBb6oxGX0IS" at bounding box center [157, 98] width 146 height 14
copy span "9XmmUFRmdwUHxhBb6oxGX0IS"
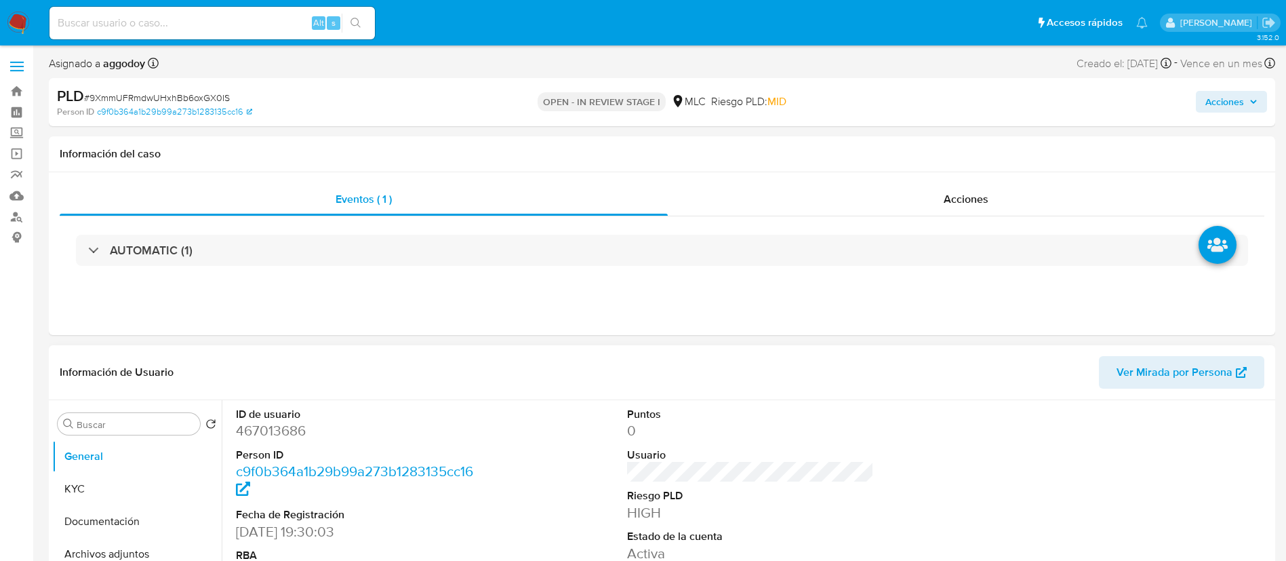
click at [288, 413] on dt "ID de usuario" at bounding box center [359, 414] width 247 height 15
click at [277, 432] on dd "467013686" at bounding box center [359, 430] width 247 height 19
copy dd "467013686"
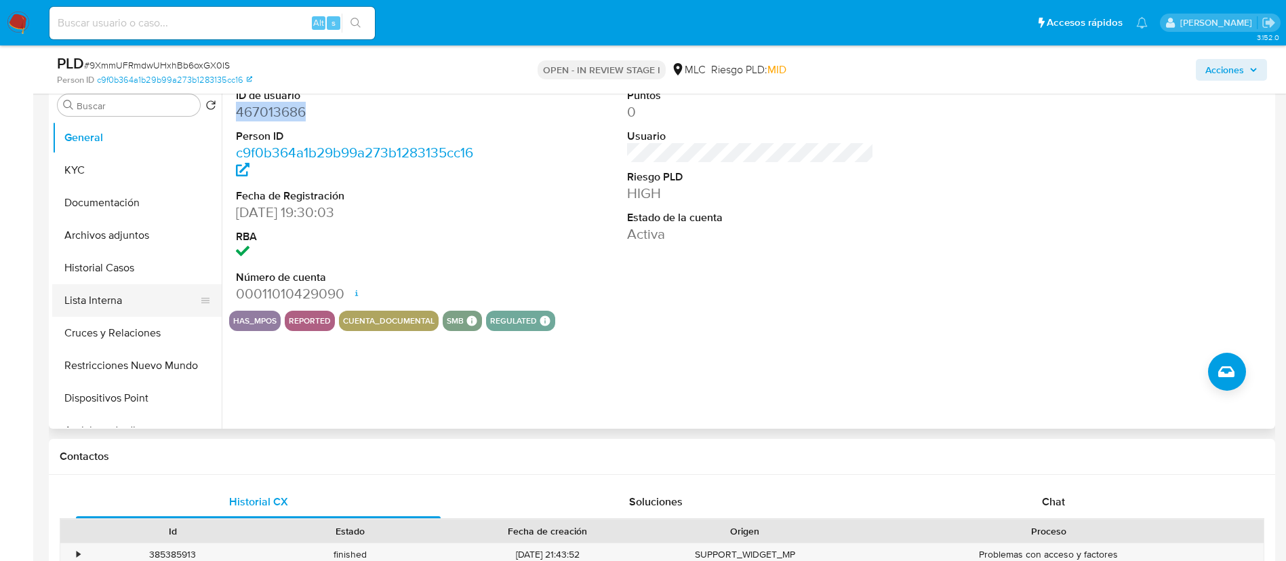
scroll to position [271, 0]
click at [117, 277] on button "Historial Casos" at bounding box center [131, 267] width 159 height 33
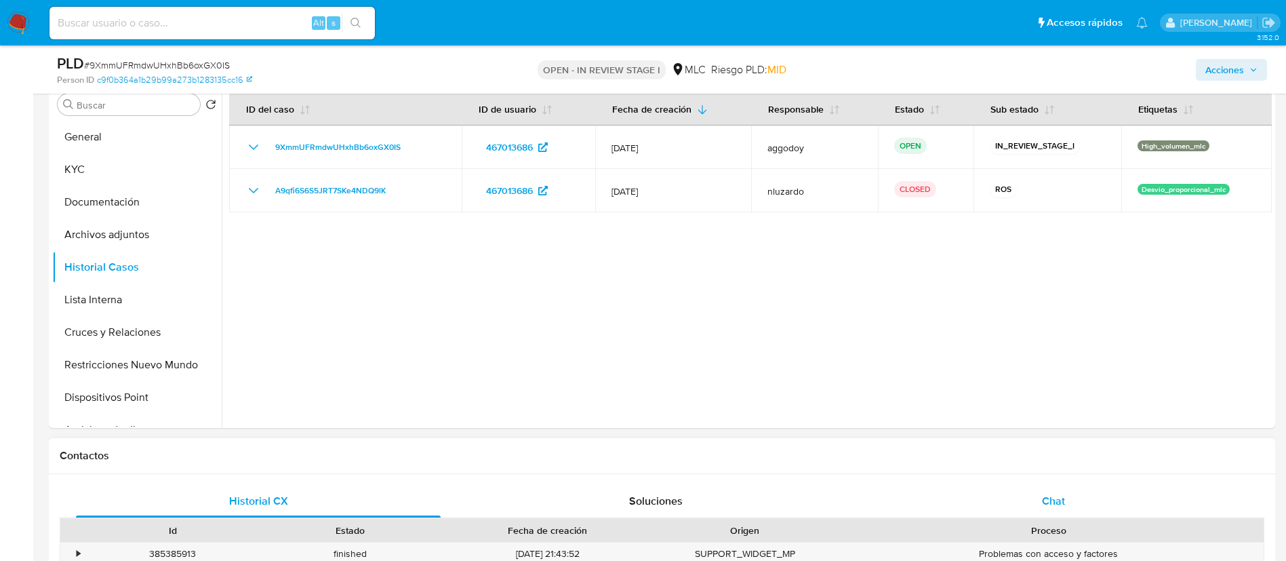
click at [1055, 498] on span "Chat" at bounding box center [1053, 501] width 23 height 16
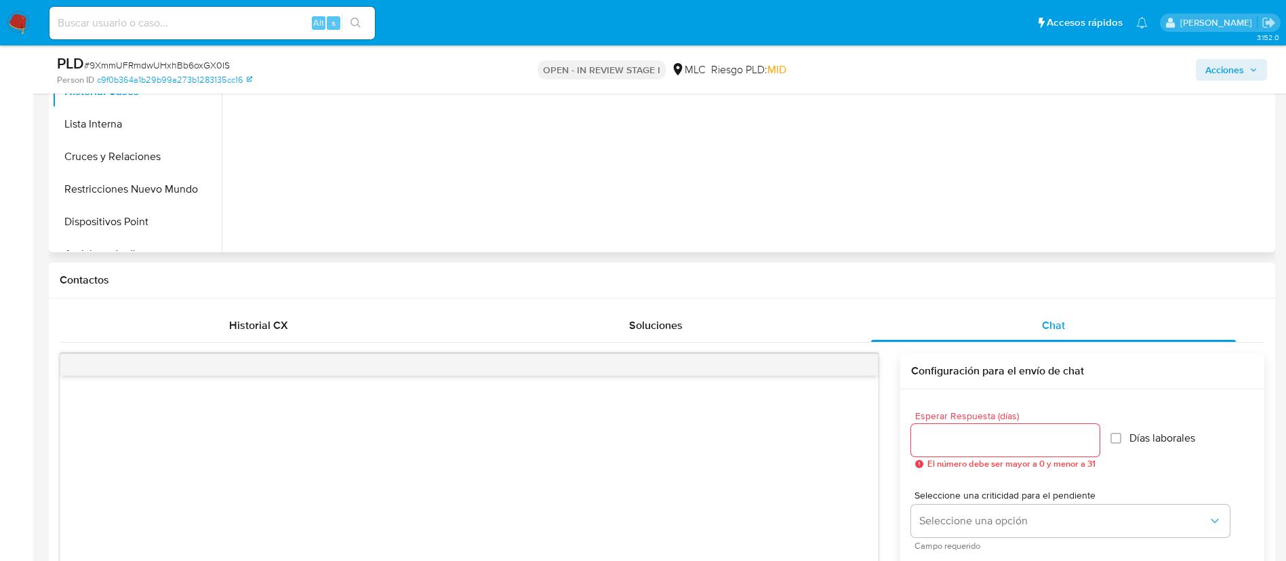
scroll to position [176, 0]
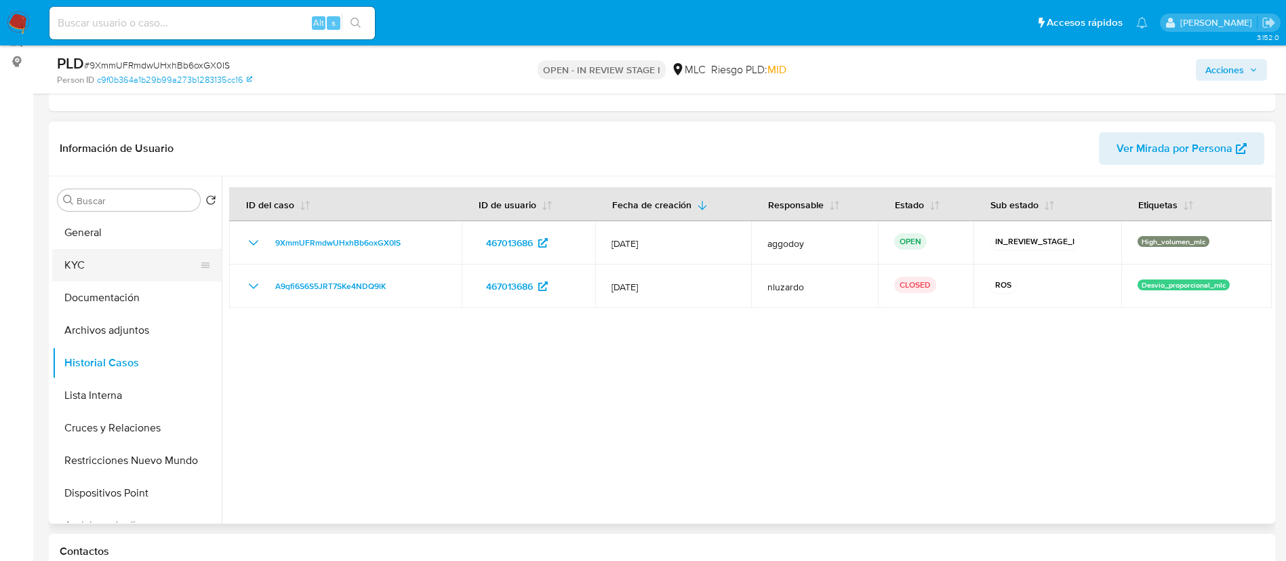
click at [115, 258] on button "KYC" at bounding box center [131, 265] width 159 height 33
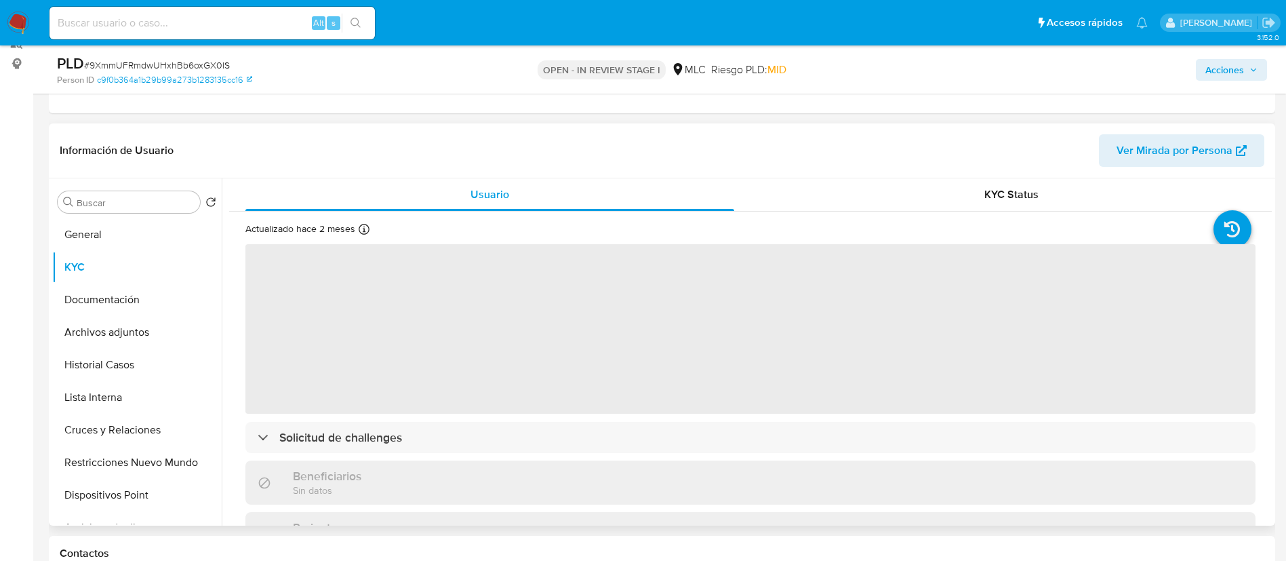
scroll to position [197, 0]
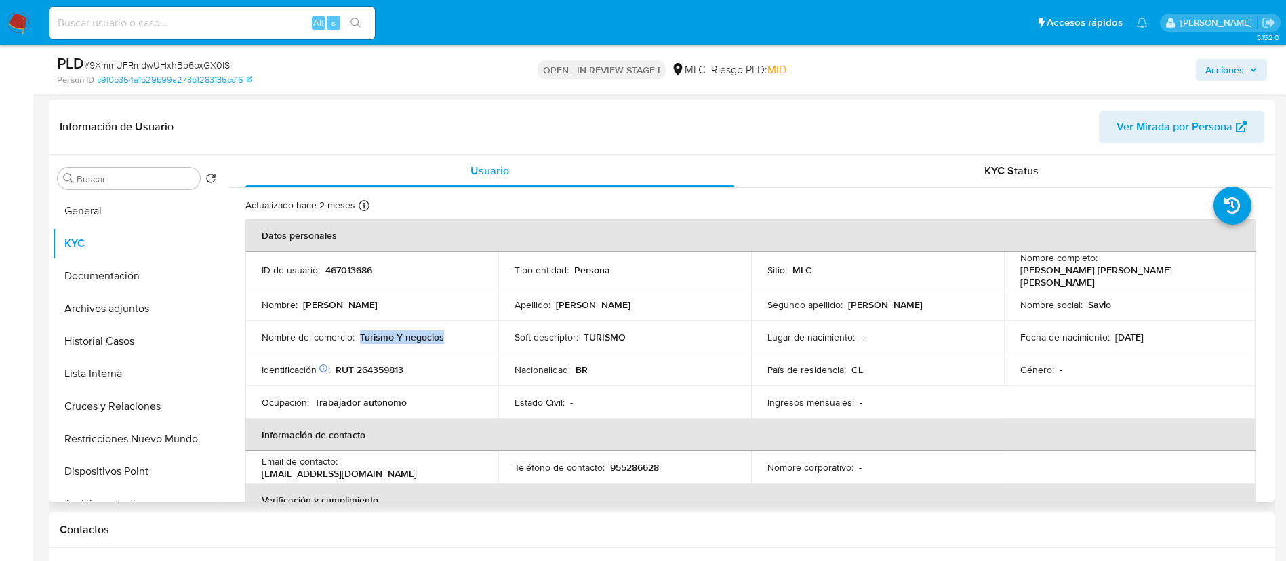
drag, startPoint x: 358, startPoint y: 338, endPoint x: 451, endPoint y: 336, distance: 93.6
click at [451, 336] on div "Nombre del comercio : Turismo Y negocios" at bounding box center [372, 337] width 220 height 12
click at [1155, 282] on td "Nombre completo : Savio Emanuel Arruda Duarte Trajano da Silva" at bounding box center [1130, 269] width 253 height 37
click at [1152, 279] on p "Savio Emanuel Arruda Duarte Trajano da Silva" at bounding box center [1127, 276] width 215 height 24
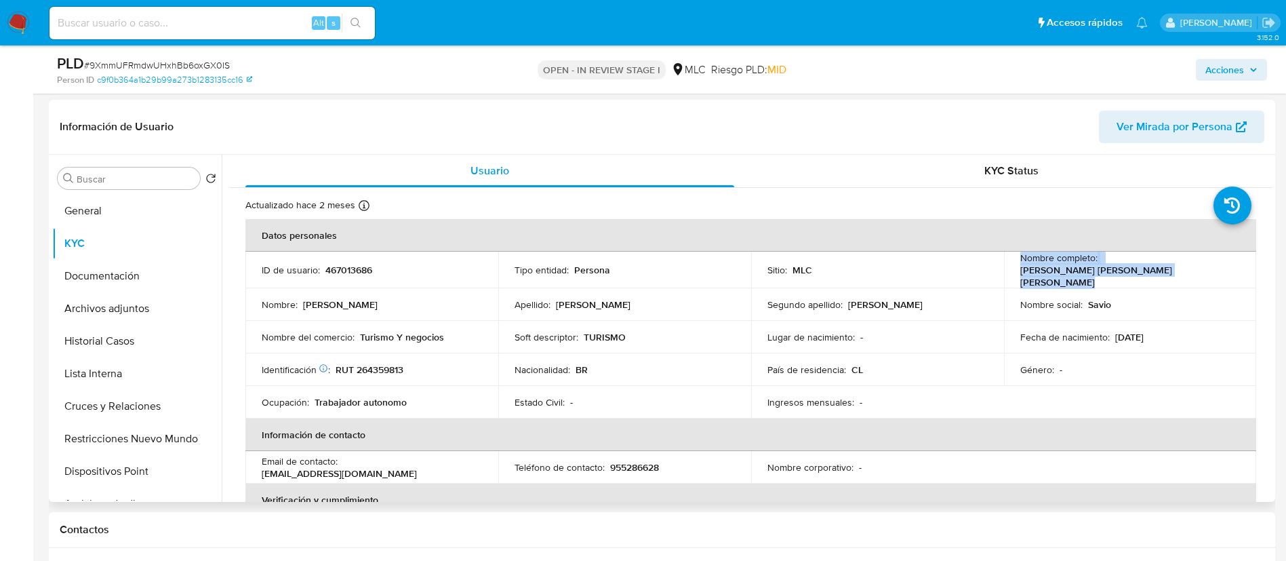
click at [1152, 279] on p "Savio Emanuel Arruda Duarte Trajano da Silva" at bounding box center [1127, 276] width 215 height 24
click at [1152, 275] on p "Savio Emanuel Arruda Duarte Trajano da Silva" at bounding box center [1127, 276] width 215 height 24
click at [1200, 277] on p "Savio Emanuel Arruda Duarte Trajano da Silva" at bounding box center [1127, 276] width 215 height 24
drag, startPoint x: 1203, startPoint y: 276, endPoint x: 1016, endPoint y: 271, distance: 187.1
click at [1020, 271] on p "Savio Emanuel Arruda Duarte Trajano da Silva" at bounding box center [1127, 276] width 215 height 24
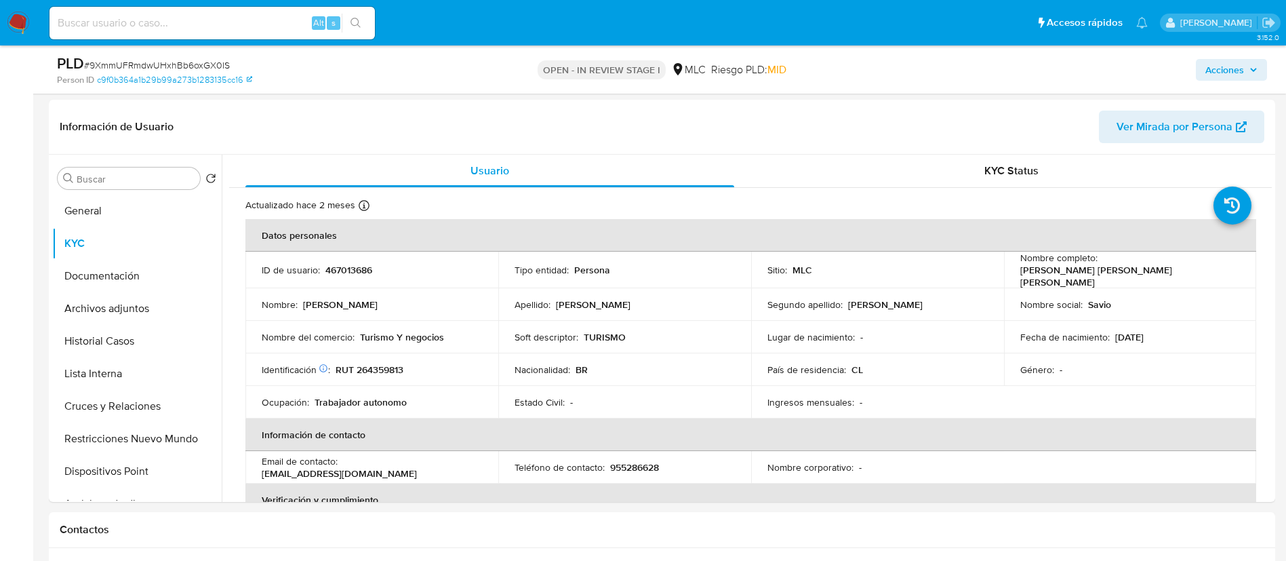
copy p "Savio Emanuel Arruda Duarte Trajano da Silva"
click at [386, 353] on td "Identificación Nº de serie: 601590203 : RUT 264359813" at bounding box center [371, 369] width 253 height 33
click at [382, 367] on p "RUT 264359813" at bounding box center [370, 369] width 68 height 12
drag, startPoint x: 382, startPoint y: 367, endPoint x: 453, endPoint y: 225, distance: 158.5
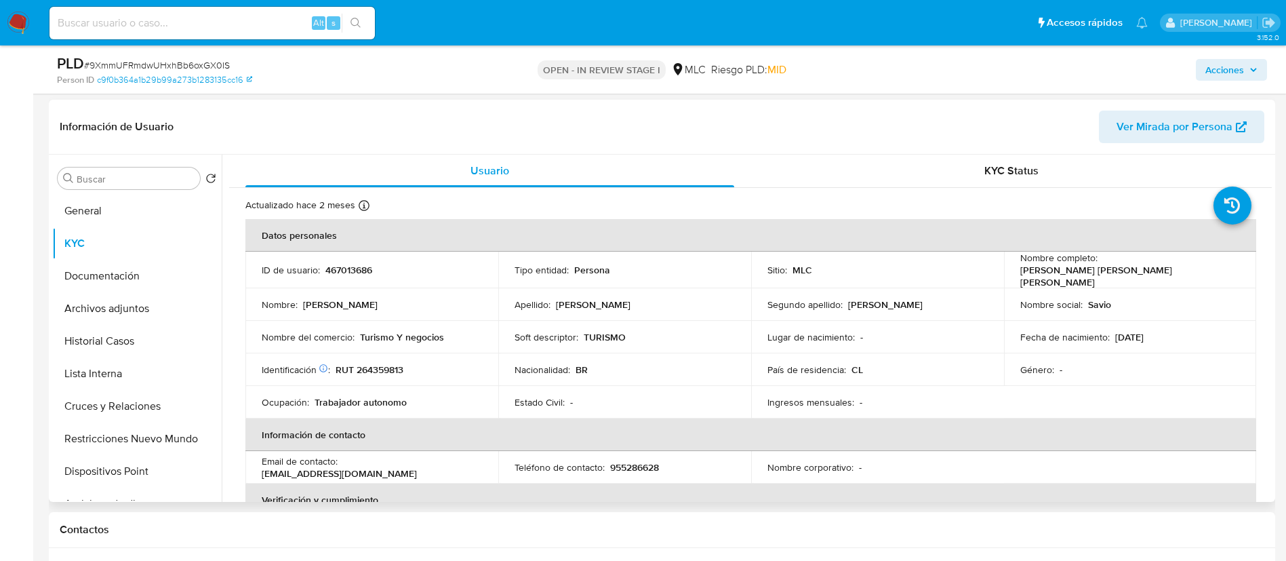
click at [384, 364] on p "RUT 264359813" at bounding box center [370, 369] width 68 height 12
copy p "264359813"
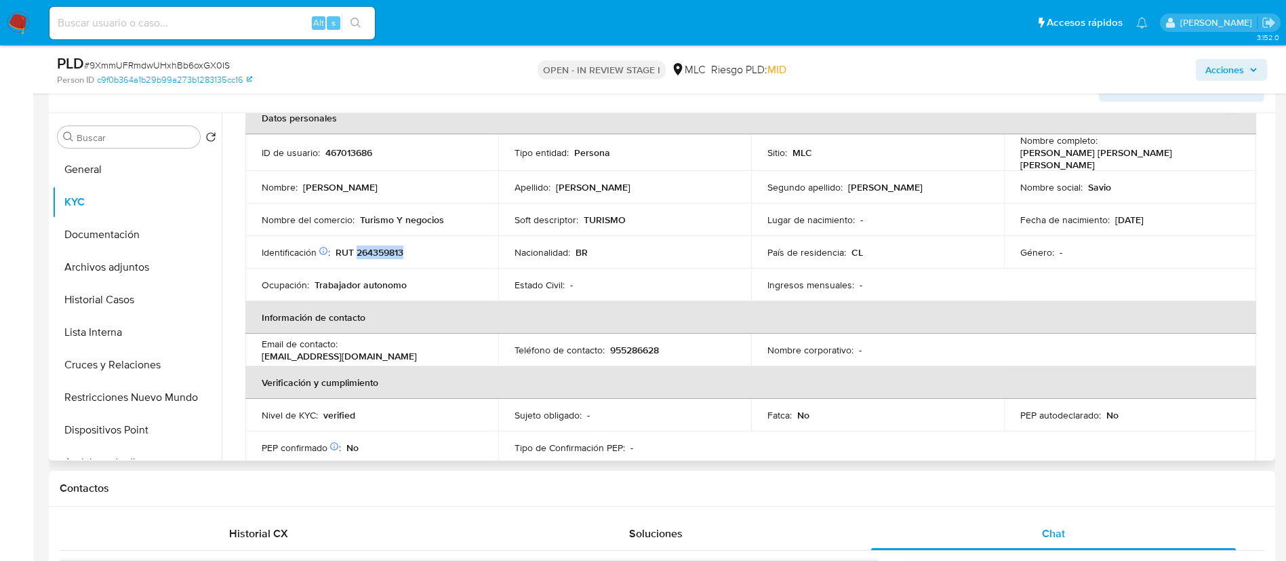
scroll to position [70, 0]
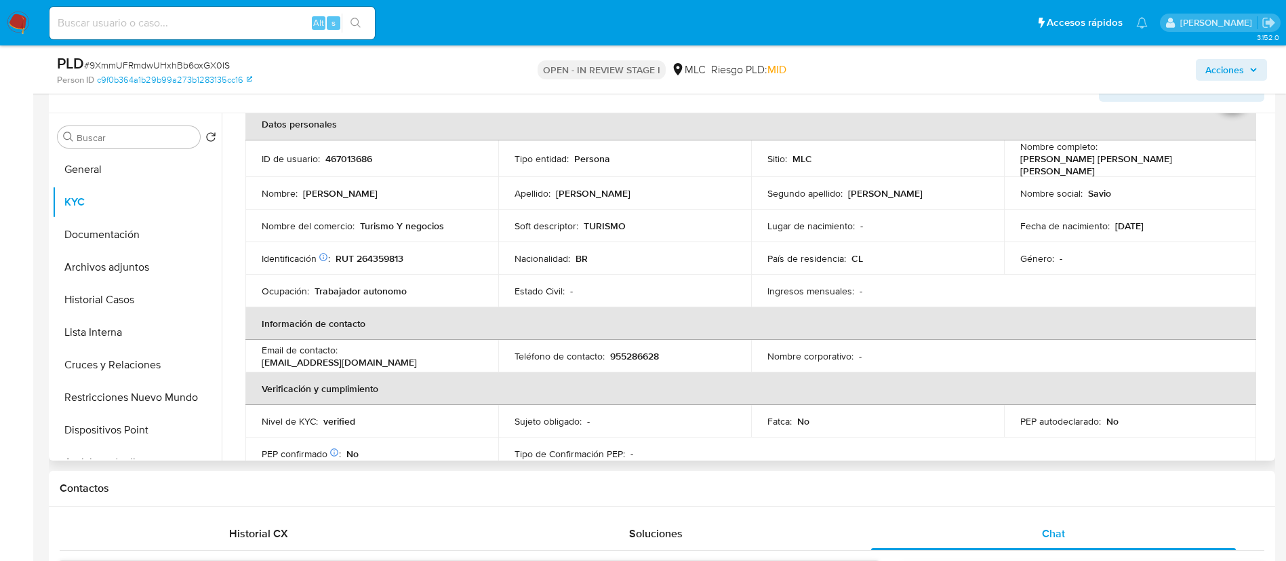
click at [342, 157] on p "467013686" at bounding box center [348, 159] width 47 height 12
copy p "467013686"
click at [155, 384] on button "Restricciones Nuevo Mundo" at bounding box center [131, 397] width 159 height 33
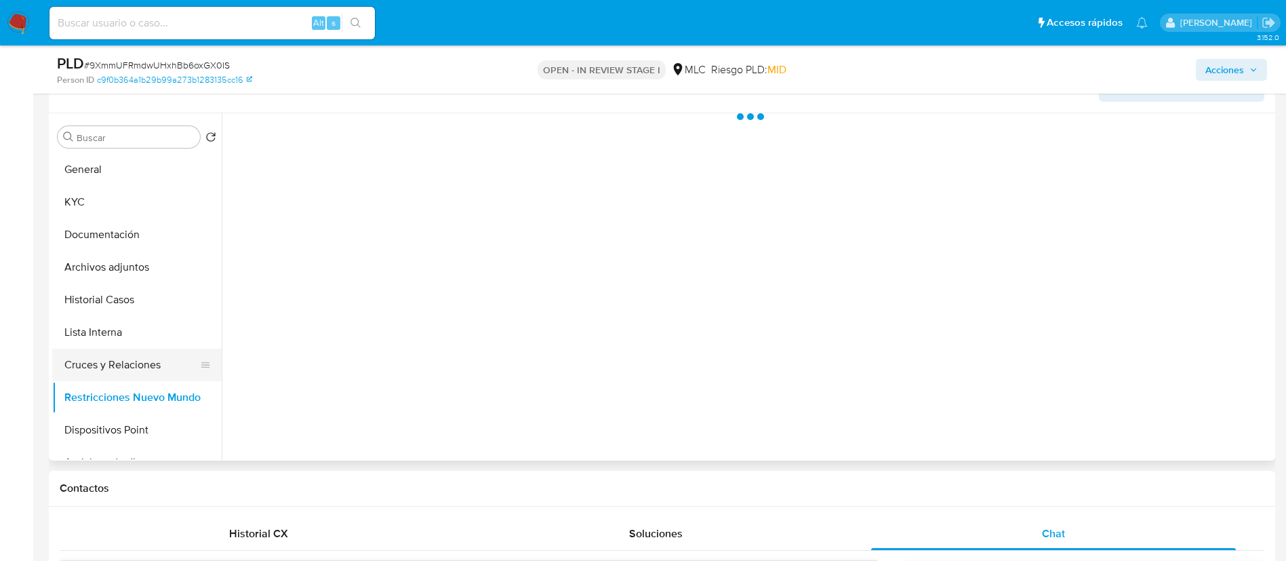
scroll to position [0, 0]
click at [151, 368] on button "Cruces y Relaciones" at bounding box center [131, 364] width 159 height 33
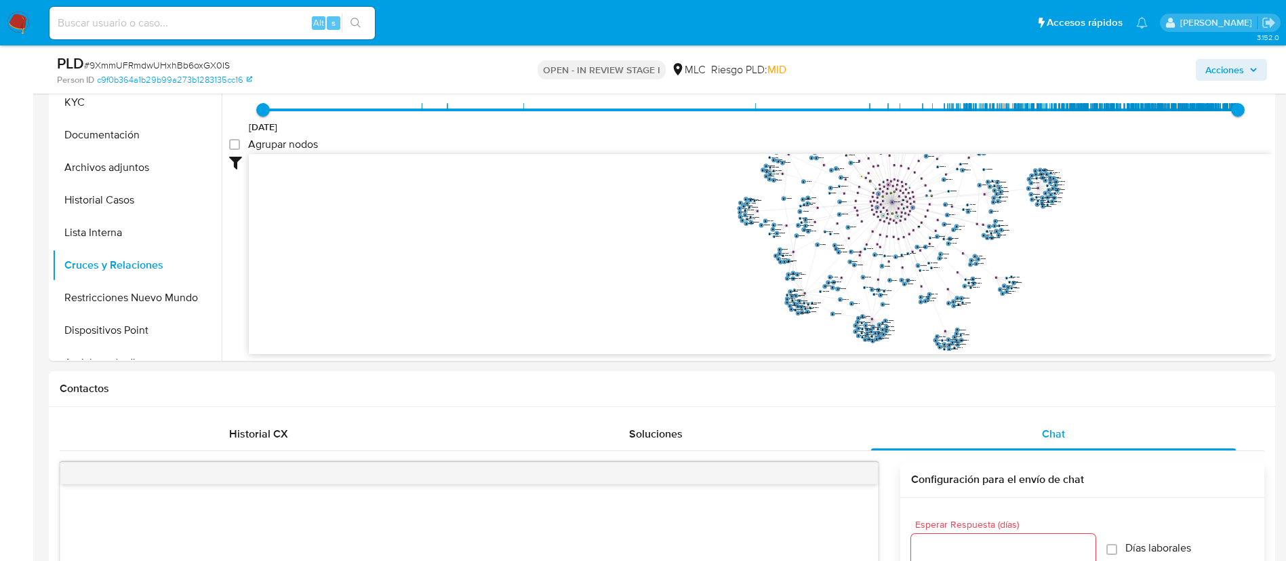
scroll to position [412, 0]
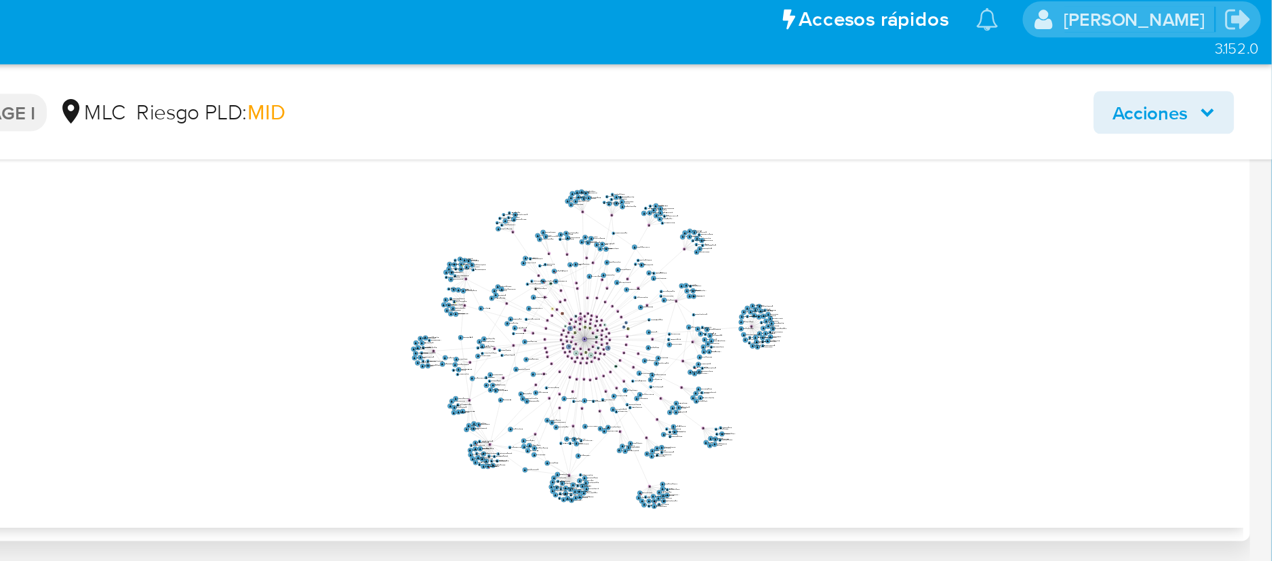
drag, startPoint x: 1091, startPoint y: 179, endPoint x: 1055, endPoint y: 208, distance: 45.7
click at [1055, 208] on icon "phone-d59ec4357528543041d12a93360a8263  user-467013686  467013686 person-c9f0…" at bounding box center [760, 178] width 1023 height 197
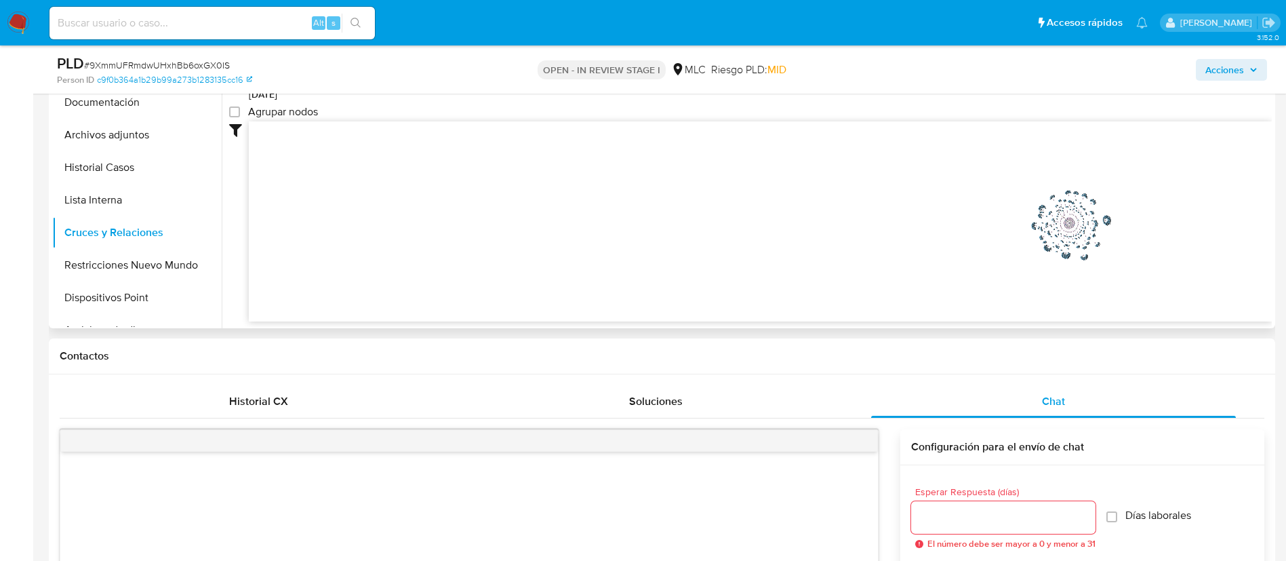
scroll to position [148, 0]
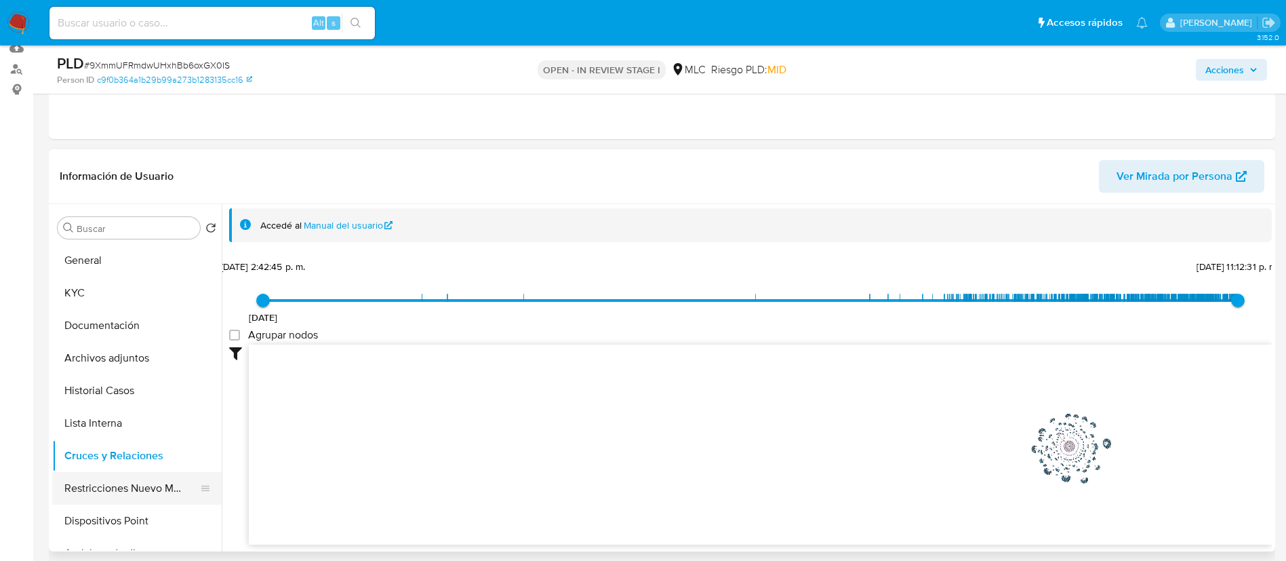
click at [109, 498] on button "Restricciones Nuevo Mundo" at bounding box center [131, 488] width 159 height 33
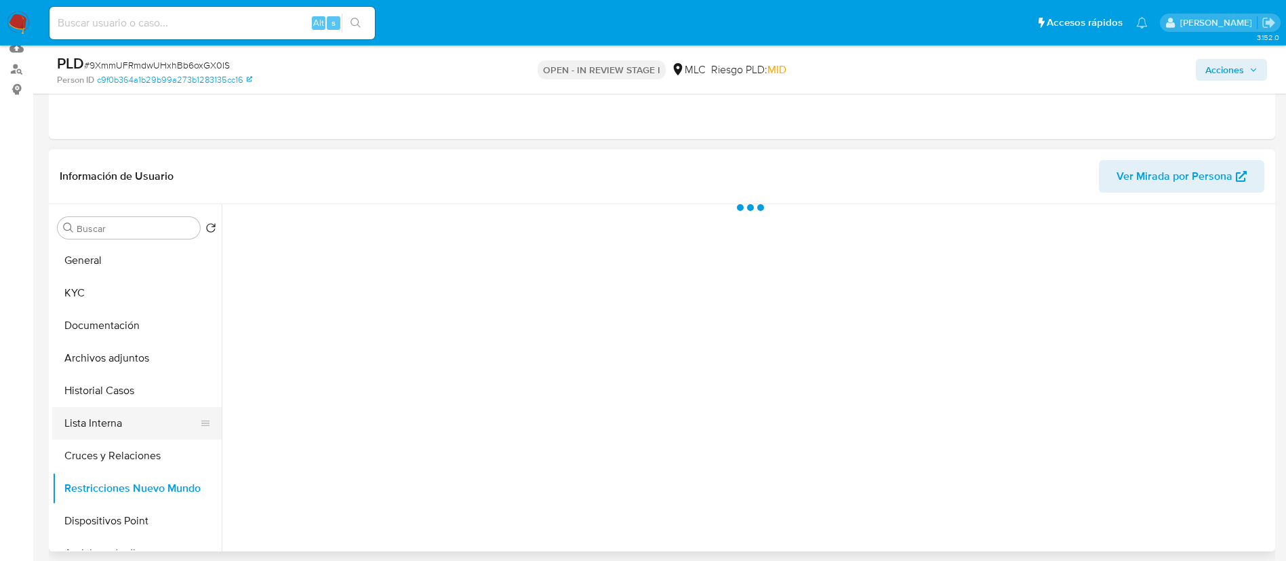
scroll to position [0, 0]
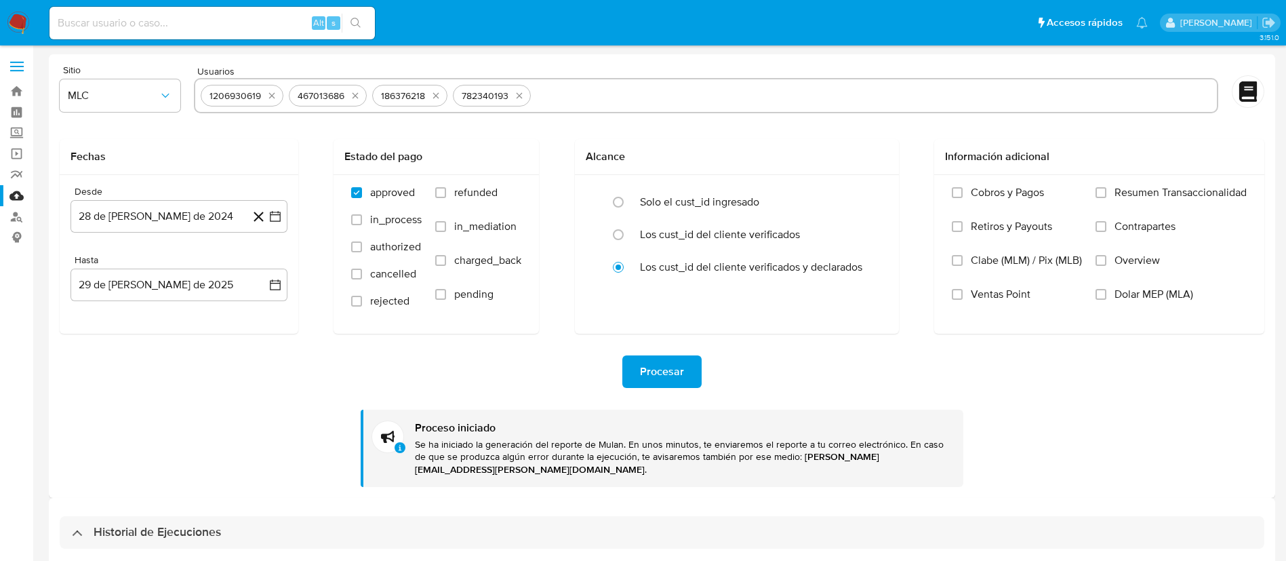
select select "10"
